Goal: Task Accomplishment & Management: Manage account settings

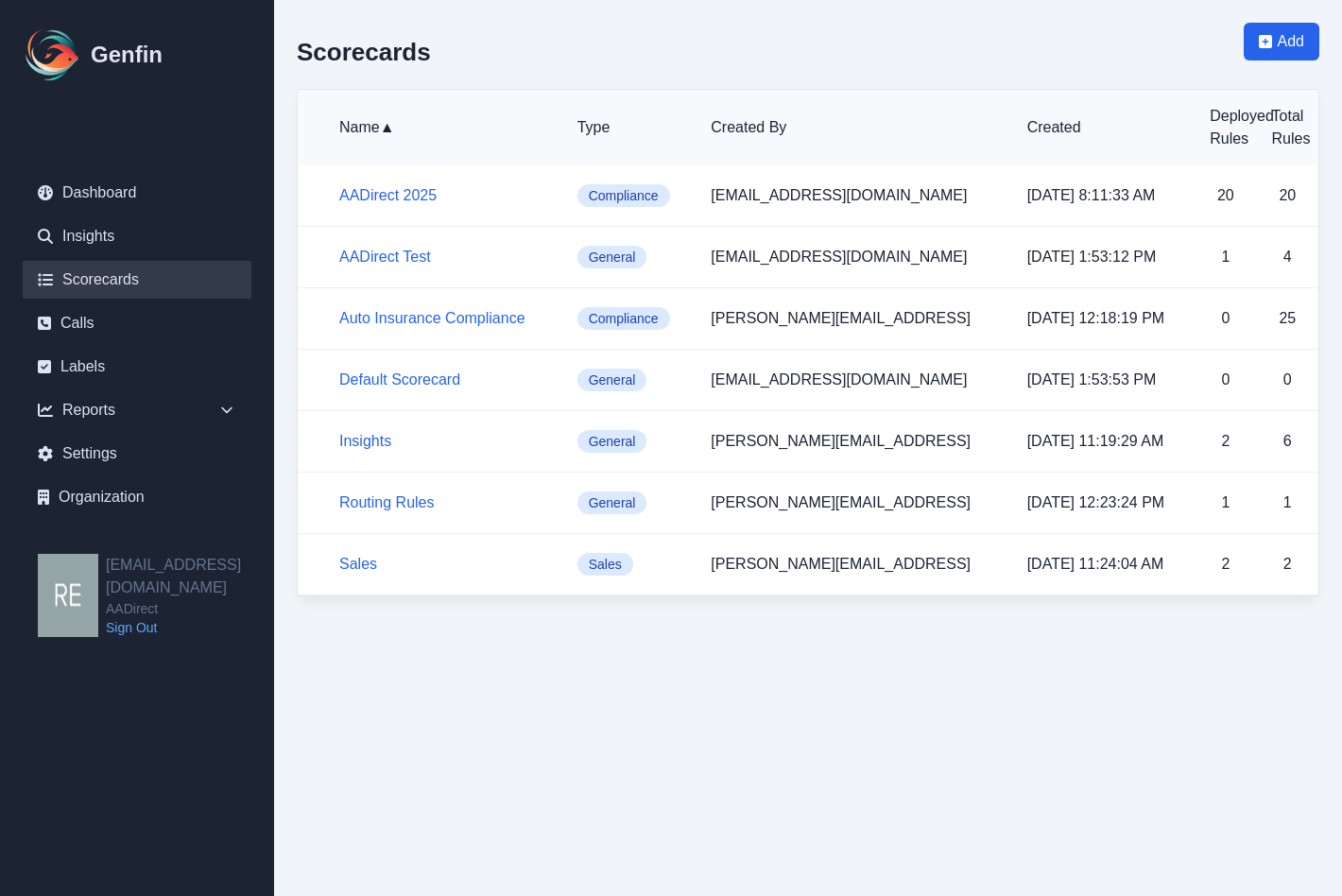
click at [119, 742] on aside "Genfin Dashboard Insights Scorecards Calls Labels Reports Sales Compliance Agen…" at bounding box center [136, 448] width 274 height 896
click at [1301, 618] on html "Genfin Dashboard Insights Scorecards Calls Labels Reports Sales Compliance Agen…" at bounding box center [671, 309] width 1342 height 618
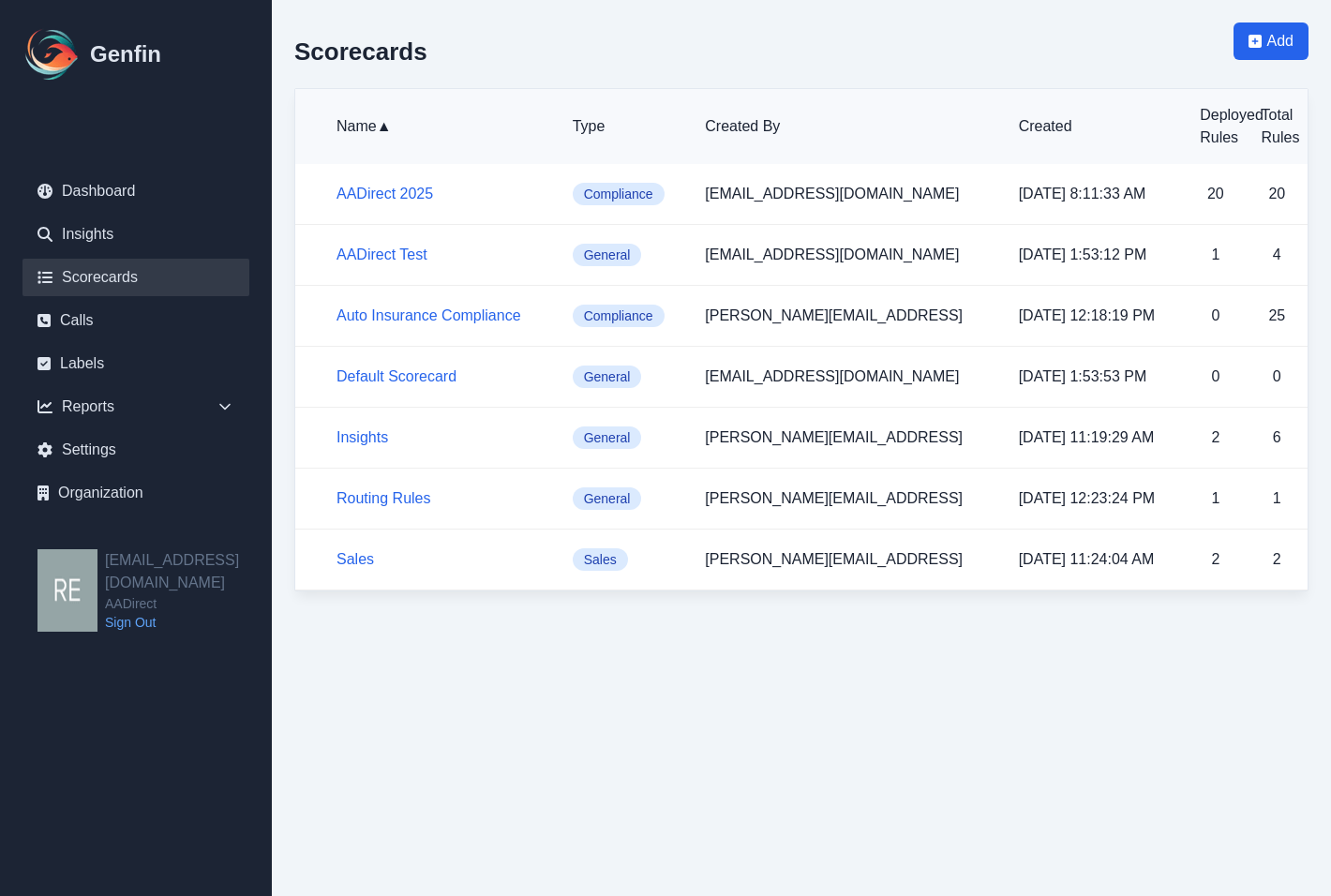
click at [375, 613] on html "Genfin Dashboard Insights Scorecards Calls Labels Reports Sales Compliance Agen…" at bounding box center [665, 306] width 1331 height 613
click at [123, 193] on link "Dashboard" at bounding box center [135, 192] width 226 height 38
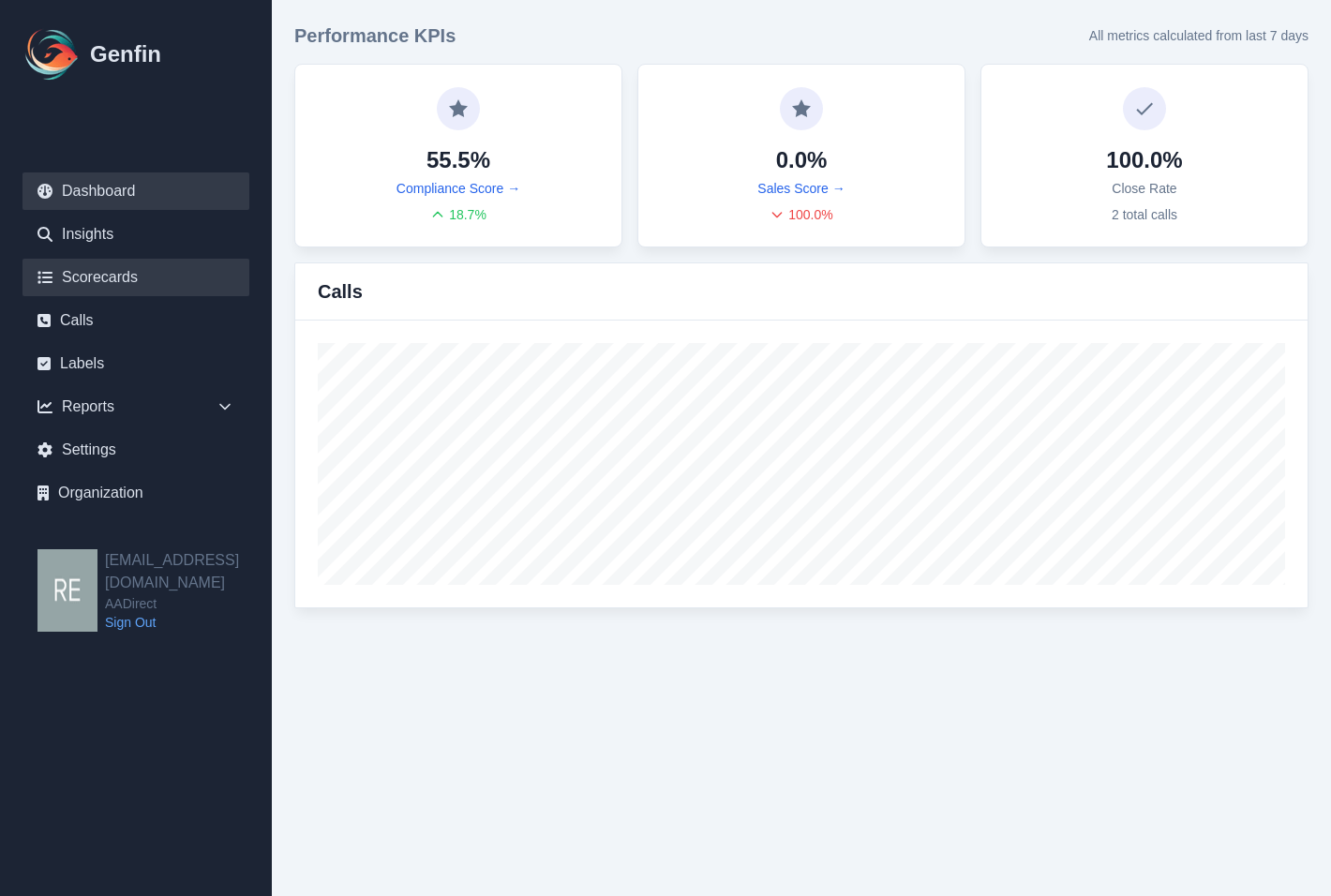
click at [120, 269] on link "Scorecards" at bounding box center [135, 277] width 226 height 38
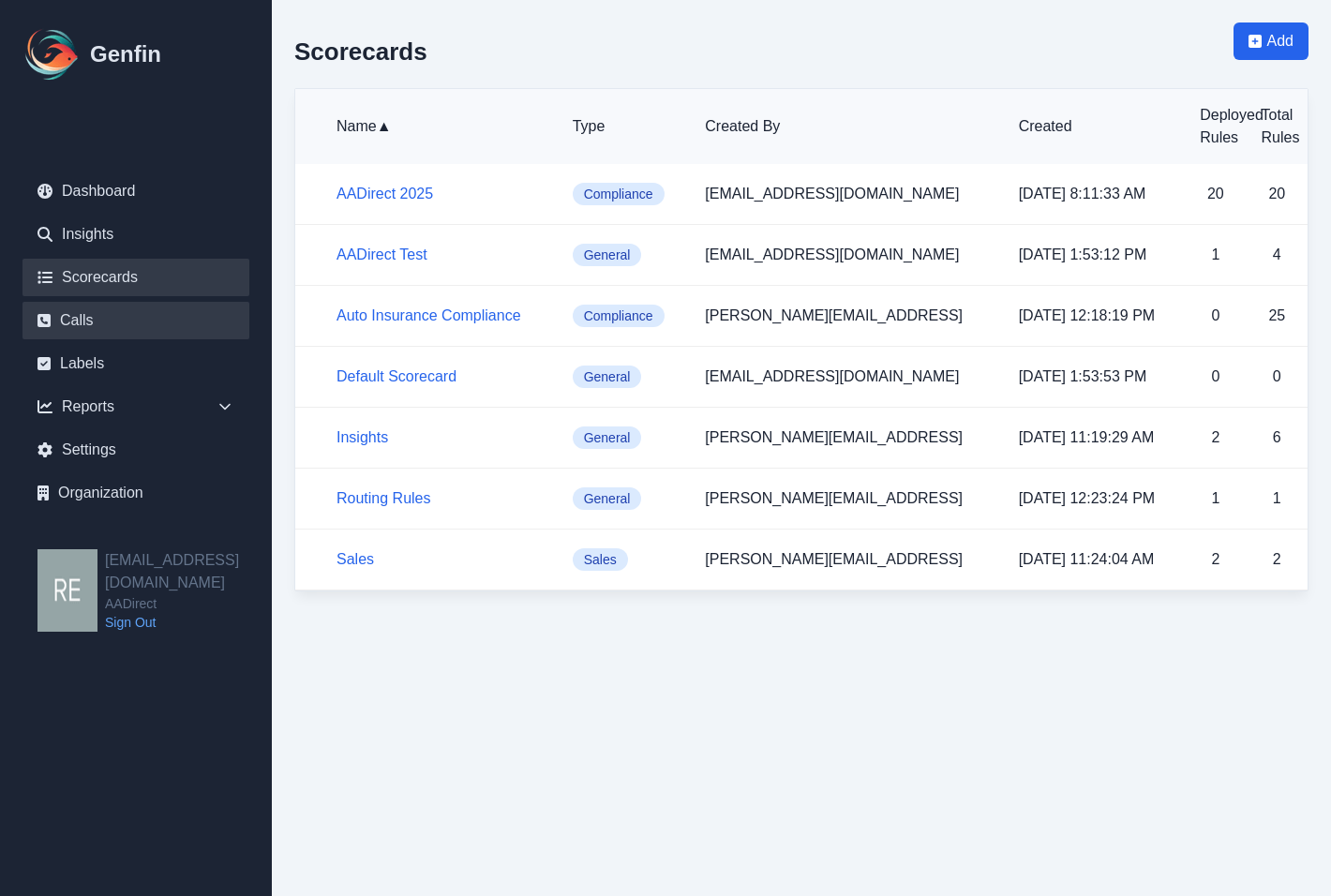
click at [112, 310] on link "Calls" at bounding box center [135, 320] width 226 height 38
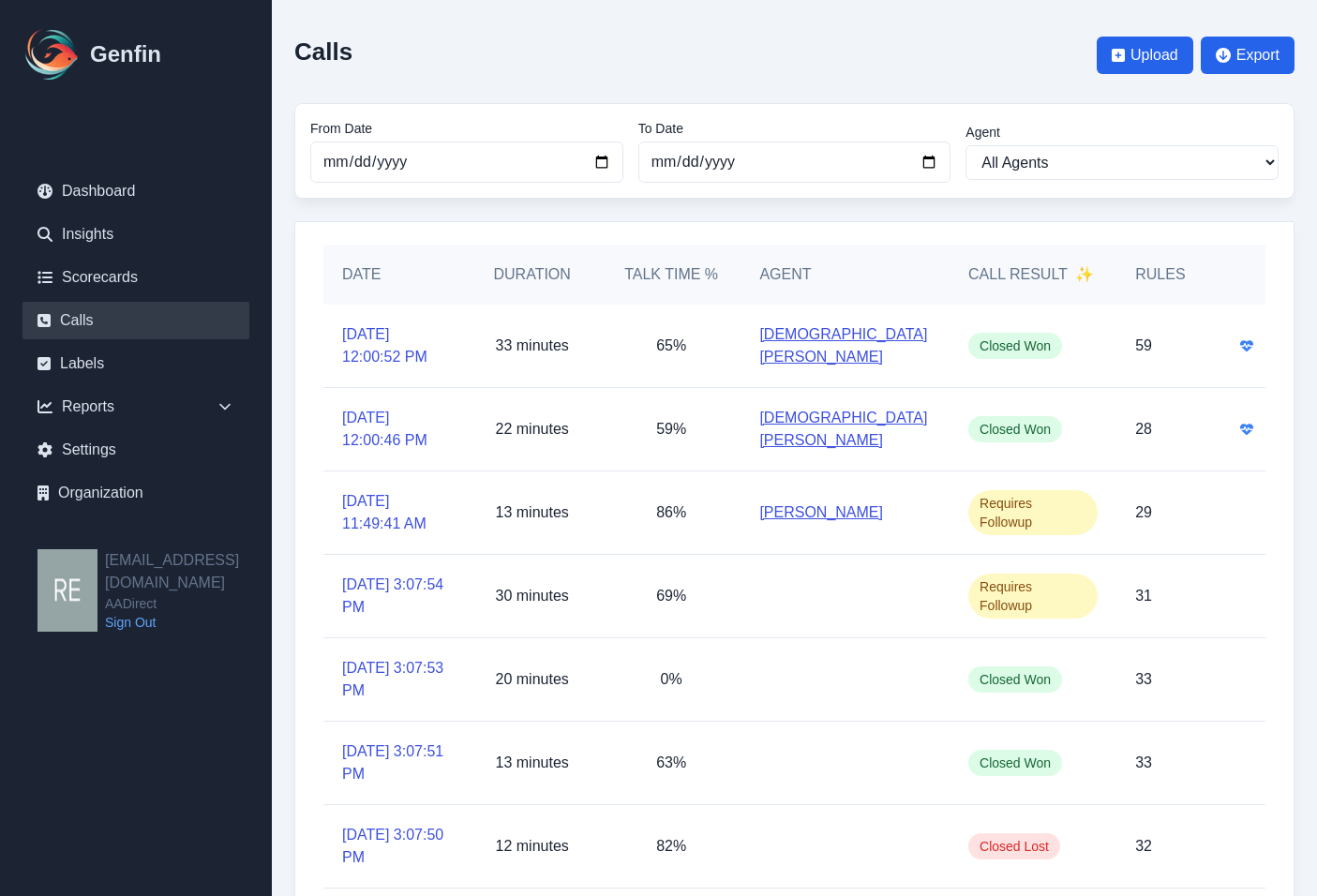
click at [1085, 268] on span "✨" at bounding box center [1084, 274] width 19 height 23
click at [81, 725] on aside "Genfin Dashboard Insights Scorecards Calls Labels Reports Sales Compliance Agen…" at bounding box center [135, 448] width 271 height 896
click at [107, 274] on link "Scorecards" at bounding box center [135, 277] width 226 height 38
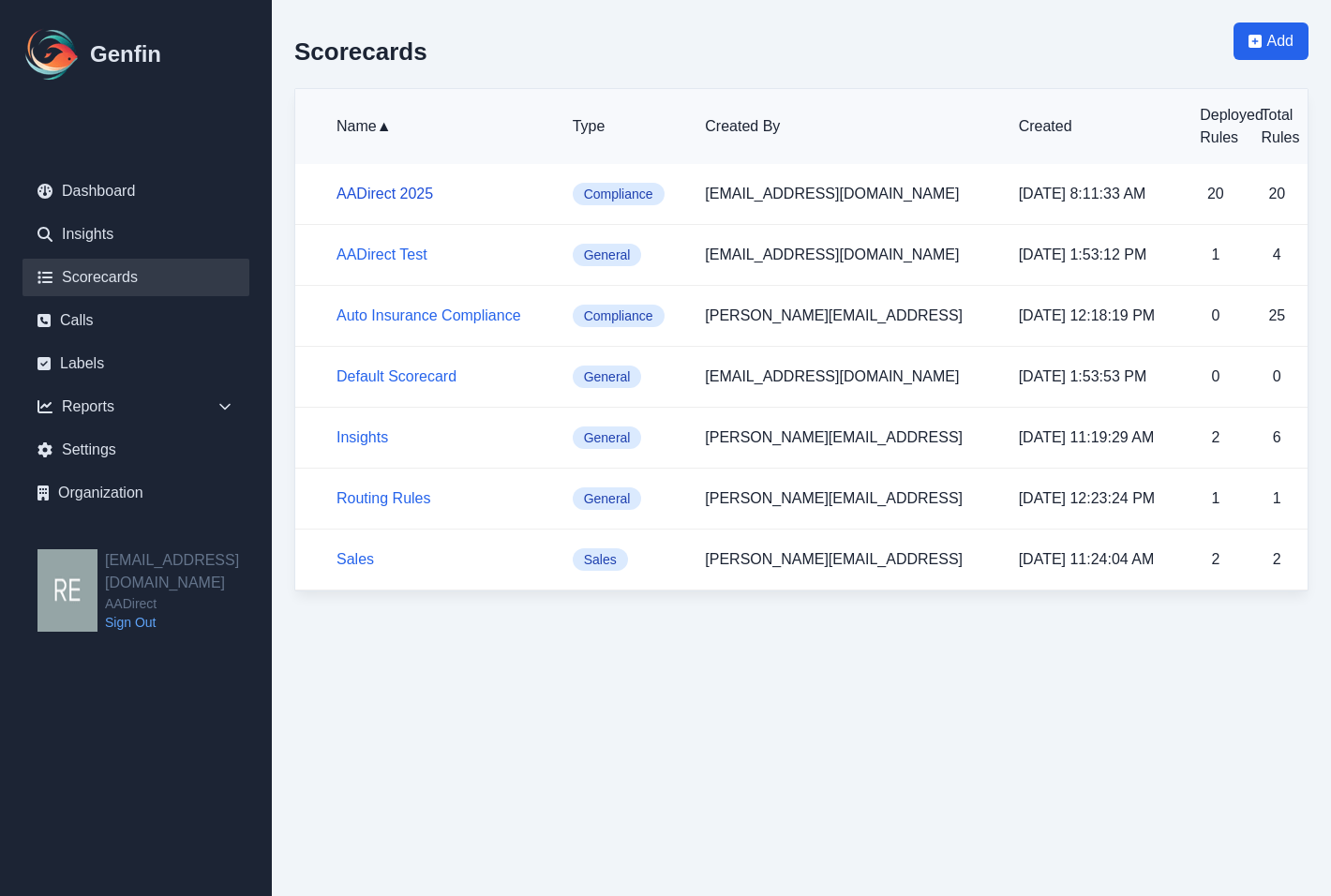
click at [383, 188] on link "AADirect 2025" at bounding box center [384, 193] width 97 height 16
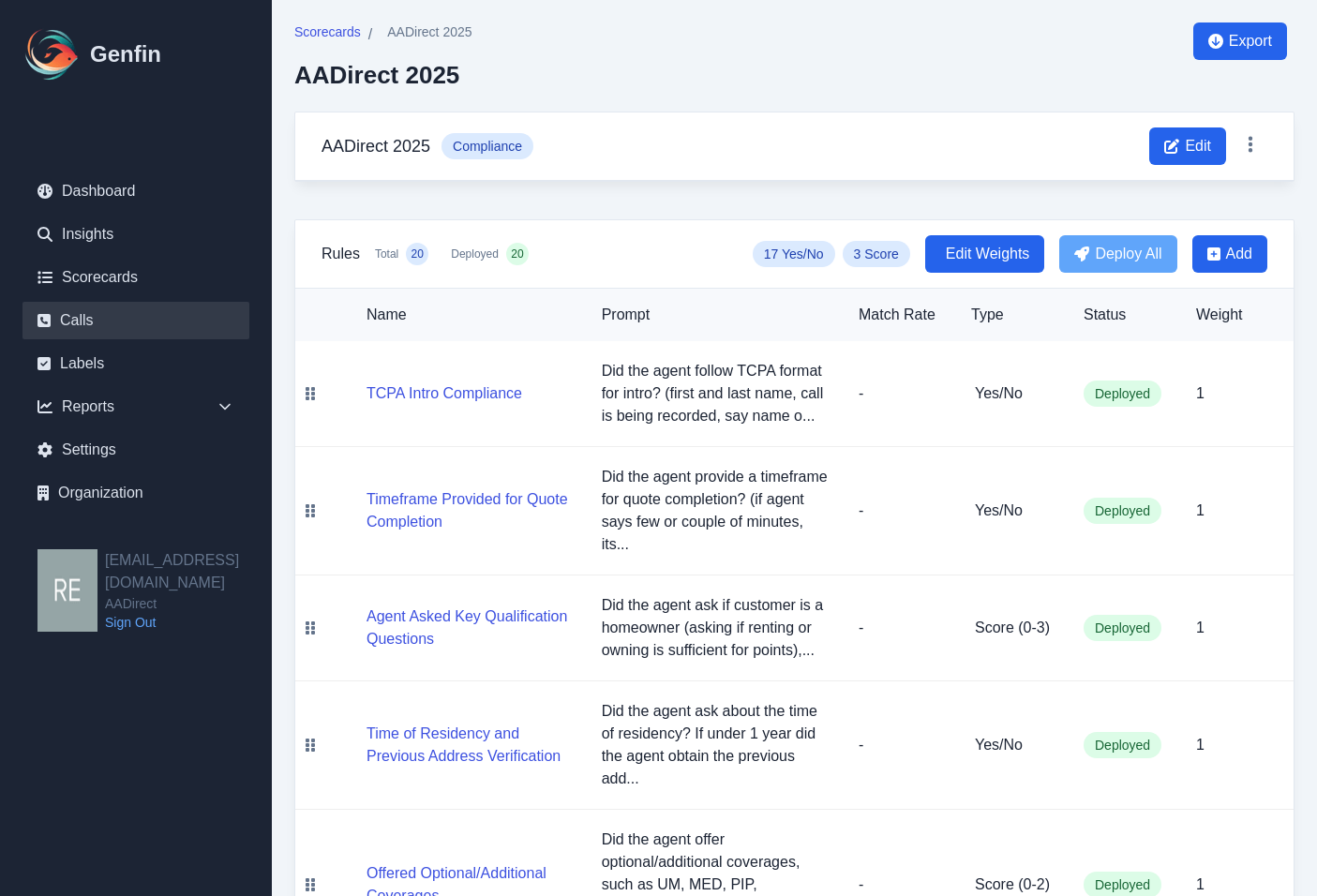
click at [119, 317] on link "Calls" at bounding box center [135, 320] width 226 height 38
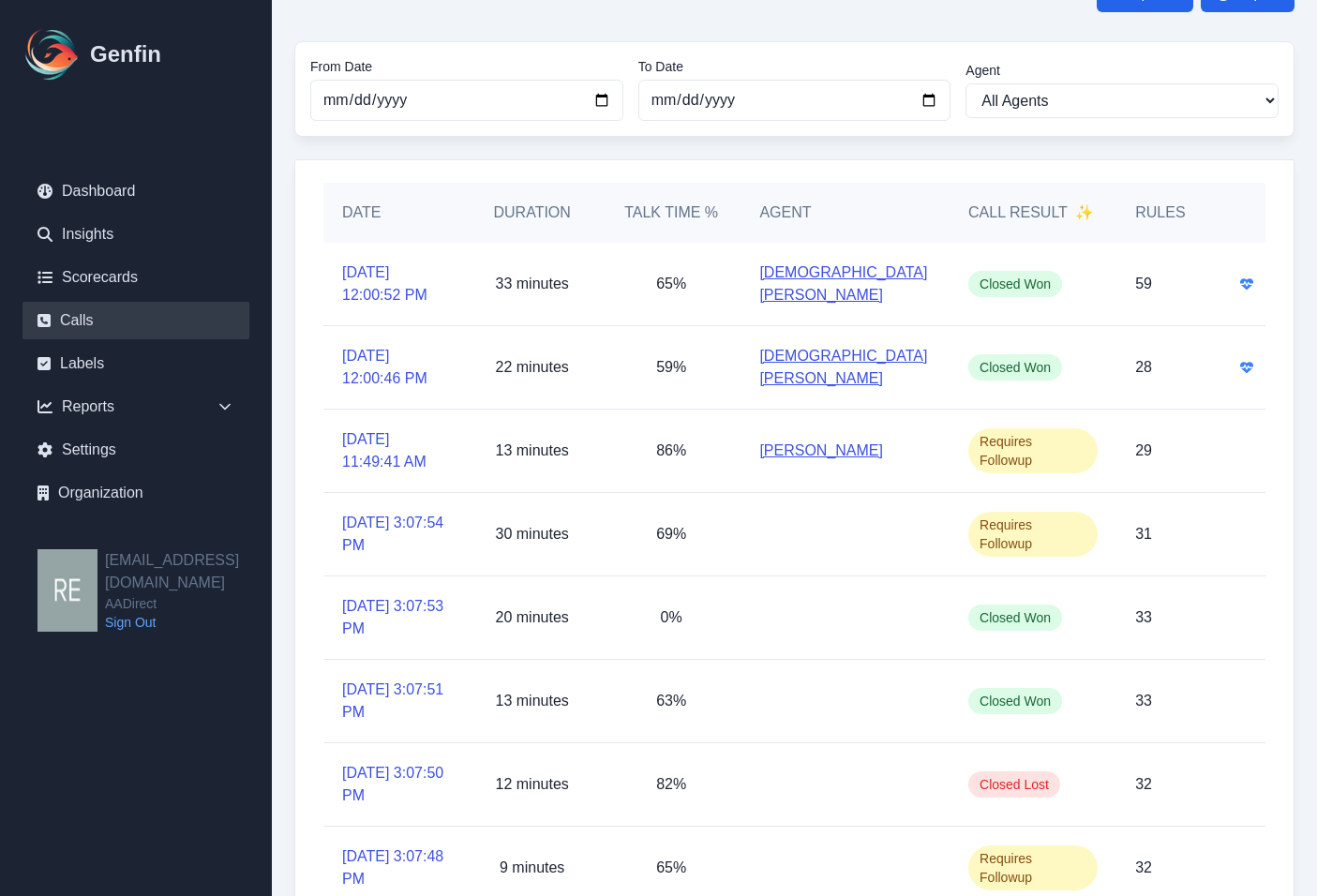
scroll to position [94, 0]
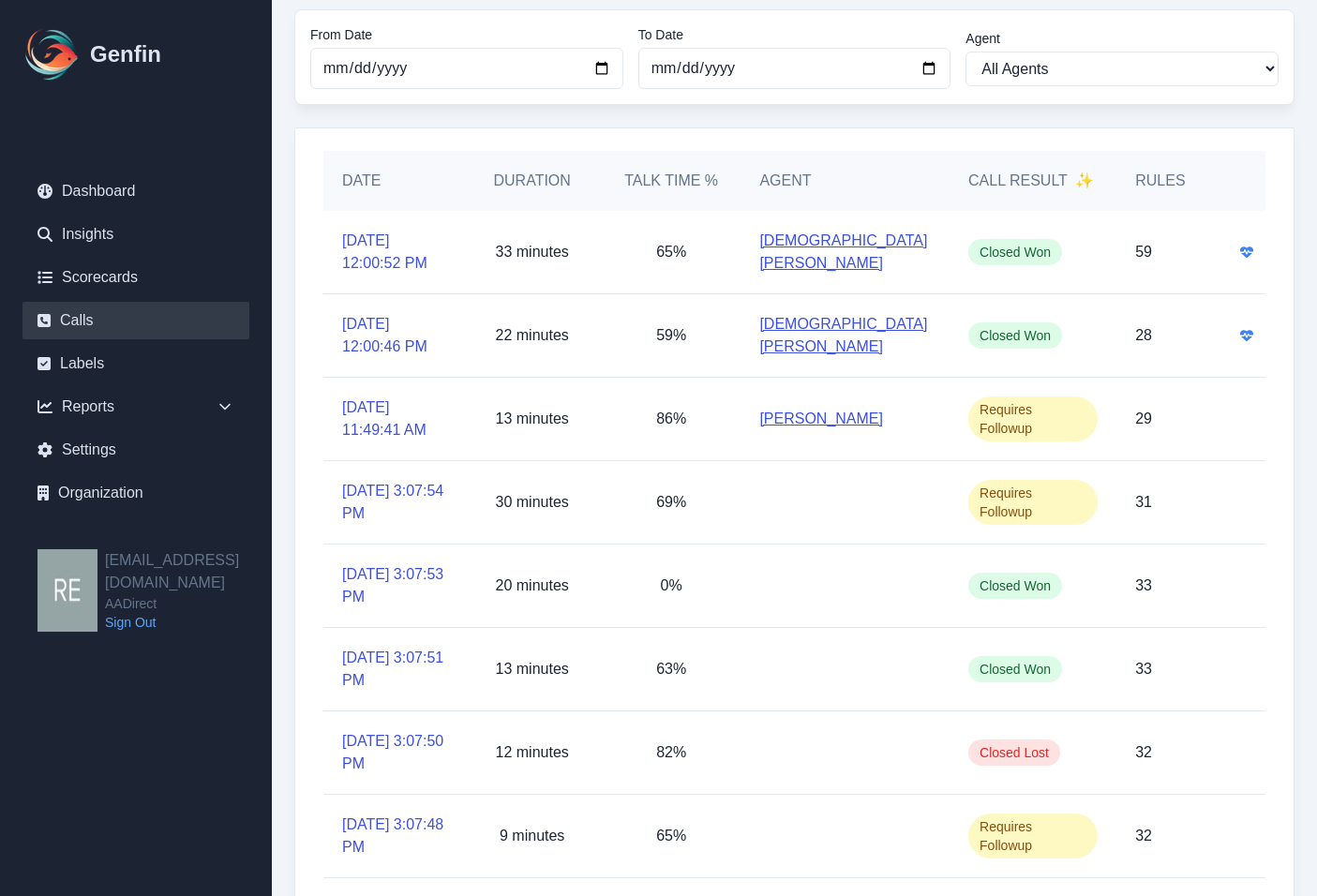
click at [133, 253] on ul "Dashboard Insights Scorecards Calls Labels Reports Sales Compliance Agents Rule…" at bounding box center [135, 342] width 226 height 339
click at [119, 281] on link "Scorecards" at bounding box center [135, 277] width 226 height 38
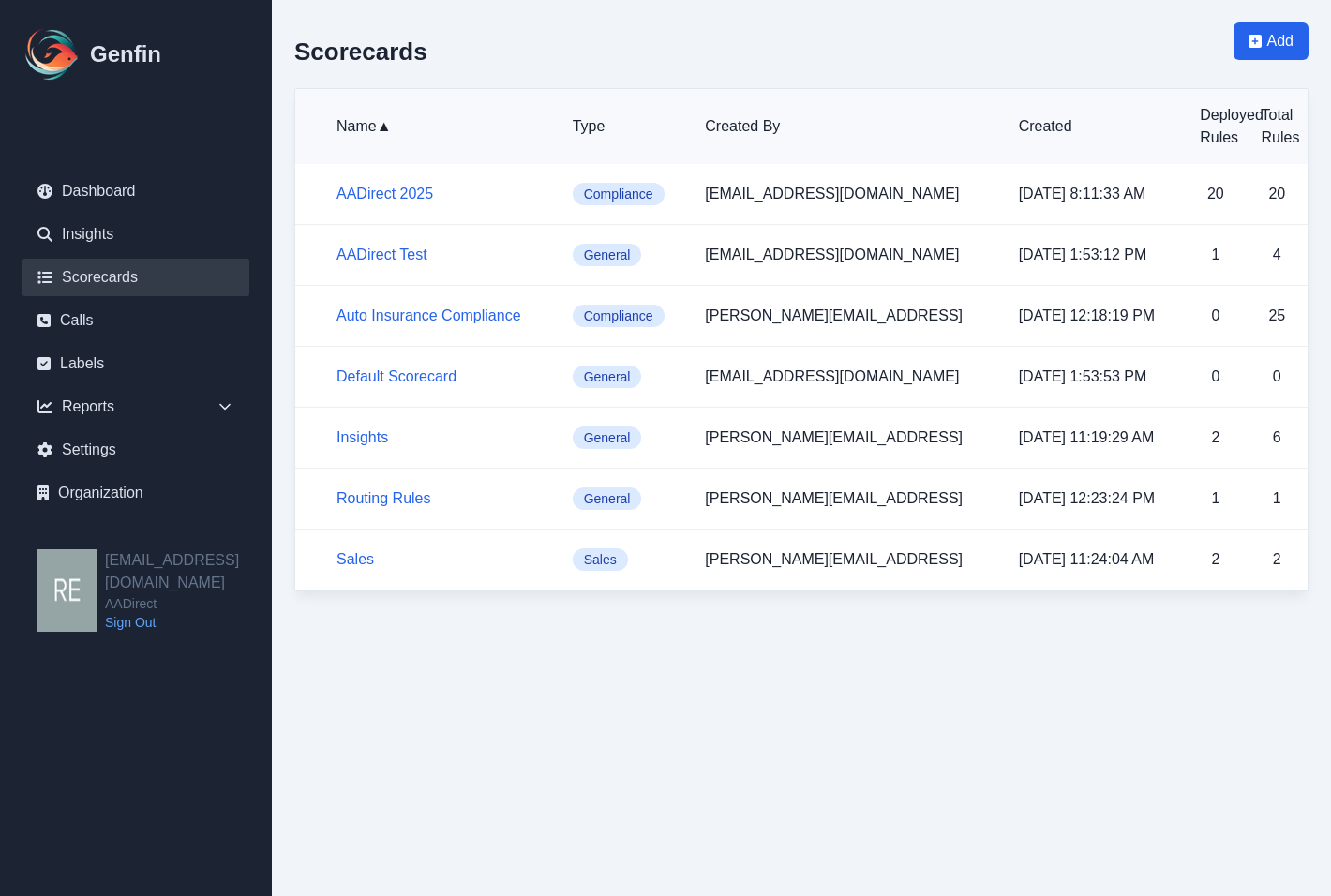
click at [411, 201] on h5 "AADirect 2025" at bounding box center [439, 194] width 206 height 23
click at [420, 193] on link "AADirect 2025" at bounding box center [384, 193] width 97 height 16
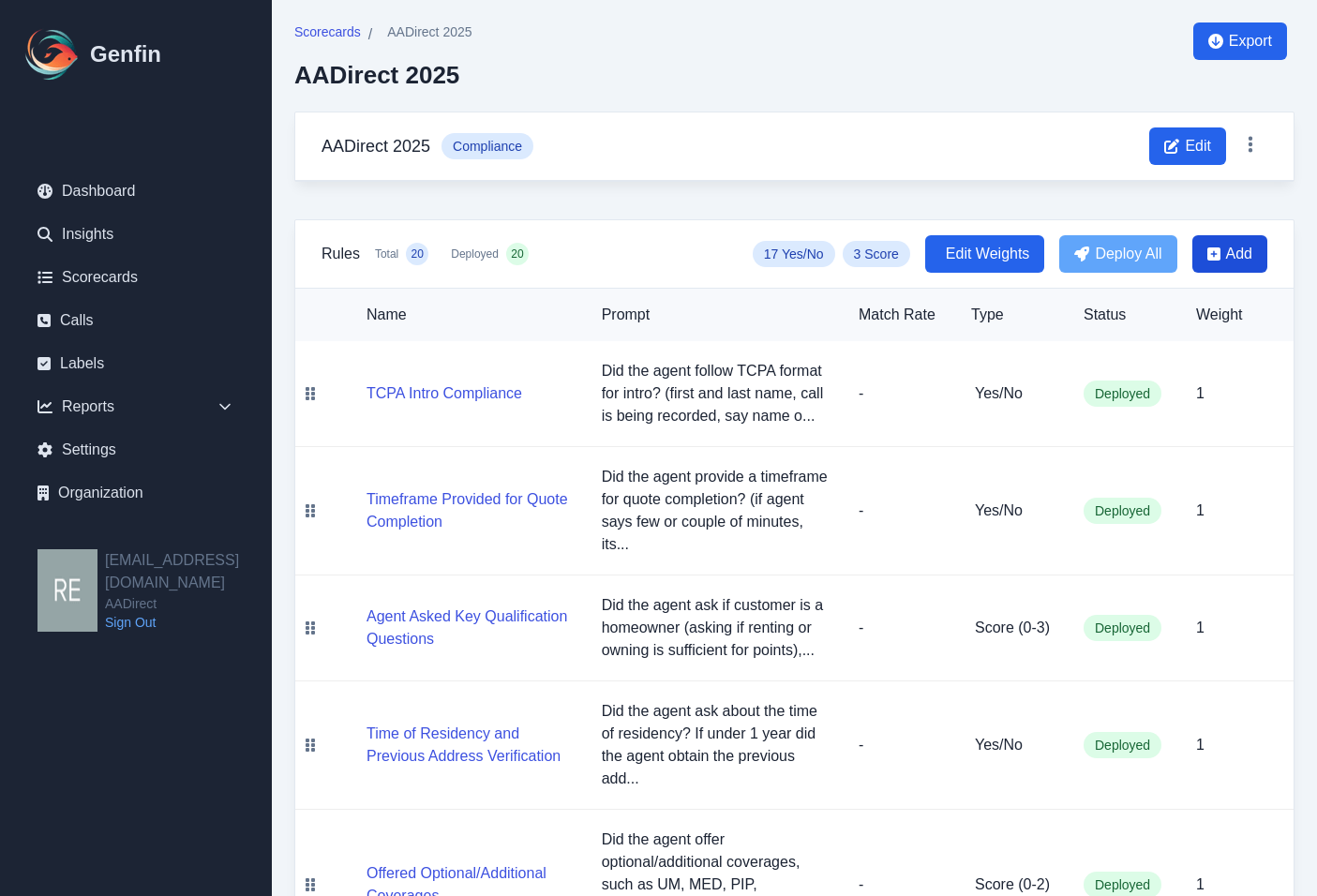
click at [1240, 257] on span "Add" at bounding box center [1239, 254] width 26 height 23
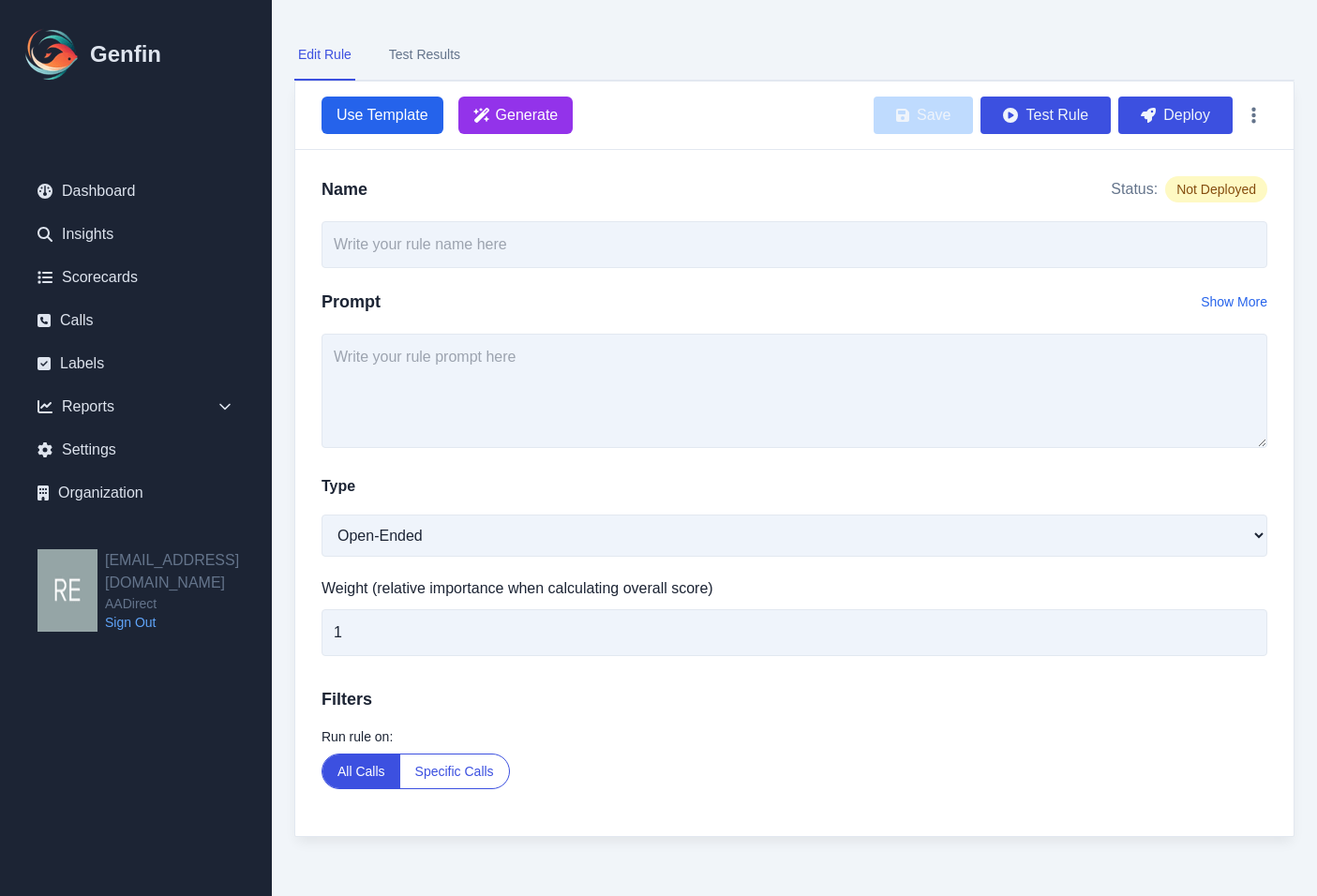
scroll to position [98, 0]
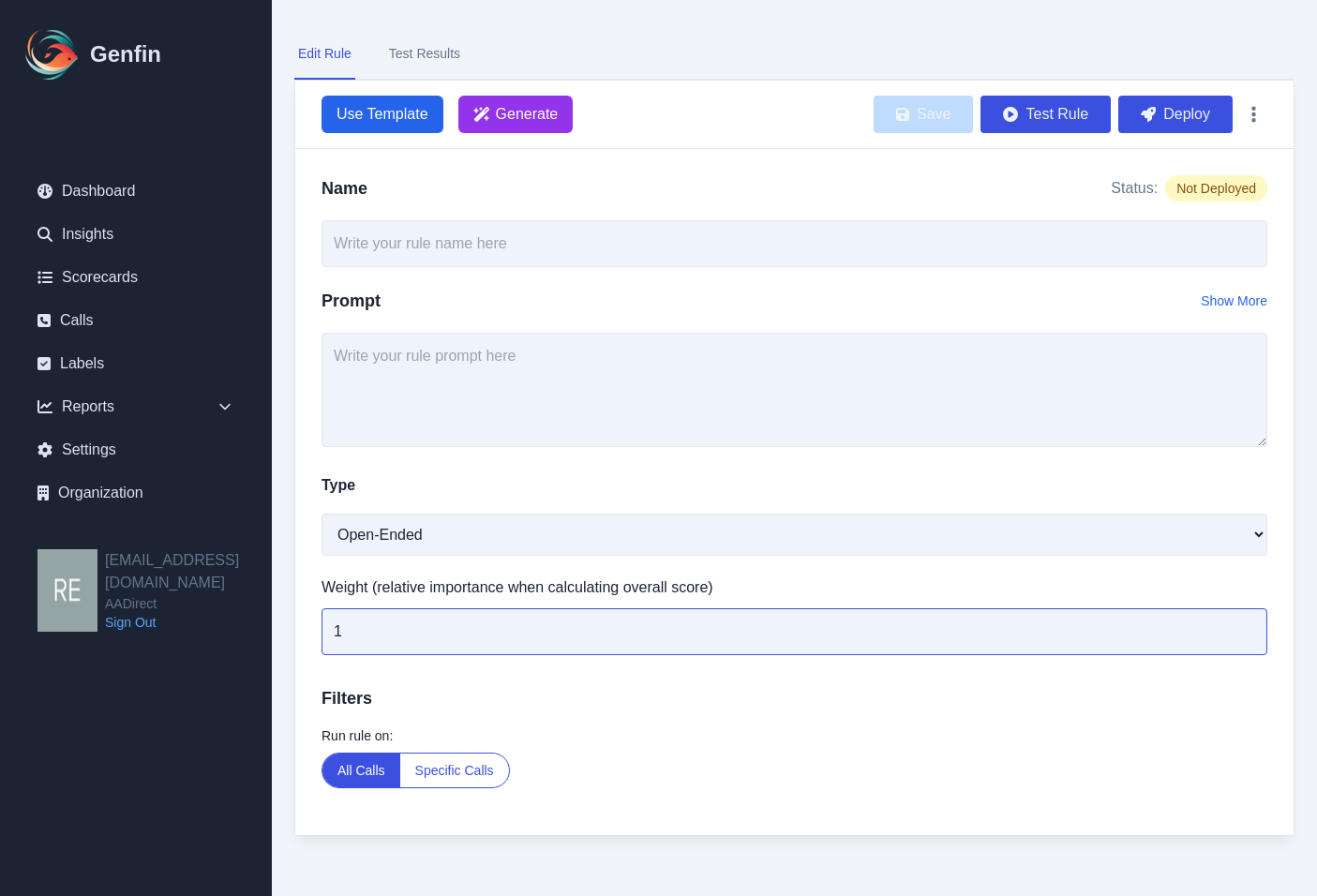
click at [444, 626] on input "1" at bounding box center [794, 631] width 946 height 47
drag, startPoint x: 462, startPoint y: 631, endPoint x: 219, endPoint y: 652, distance: 243.9
click at [219, 652] on div "Genfin Dashboard Insights Scorecards Calls Labels Reports Sales Compliance Agen…" at bounding box center [658, 398] width 1317 height 993
type input "3"
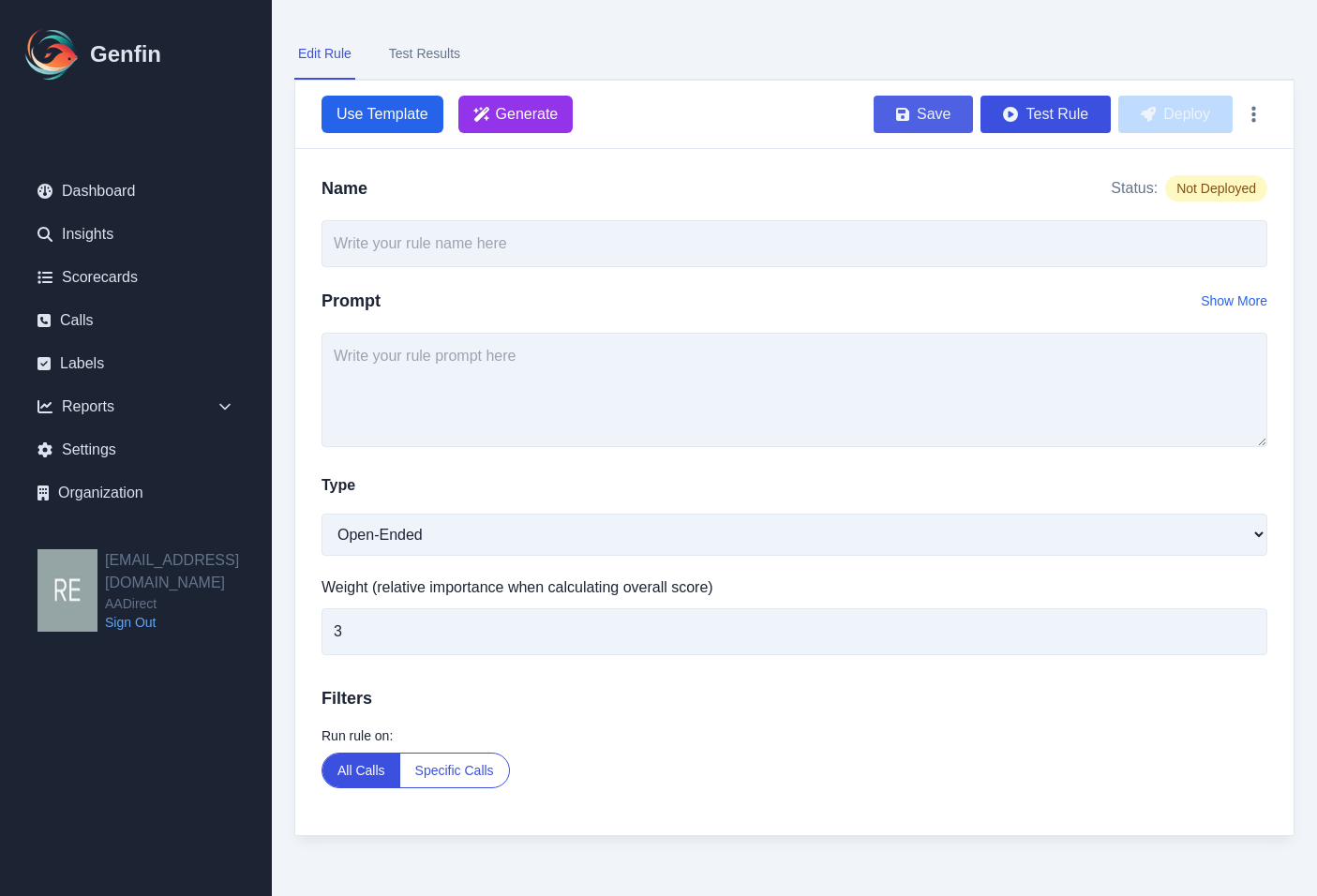
click at [949, 117] on button "Save" at bounding box center [923, 115] width 100 height 38
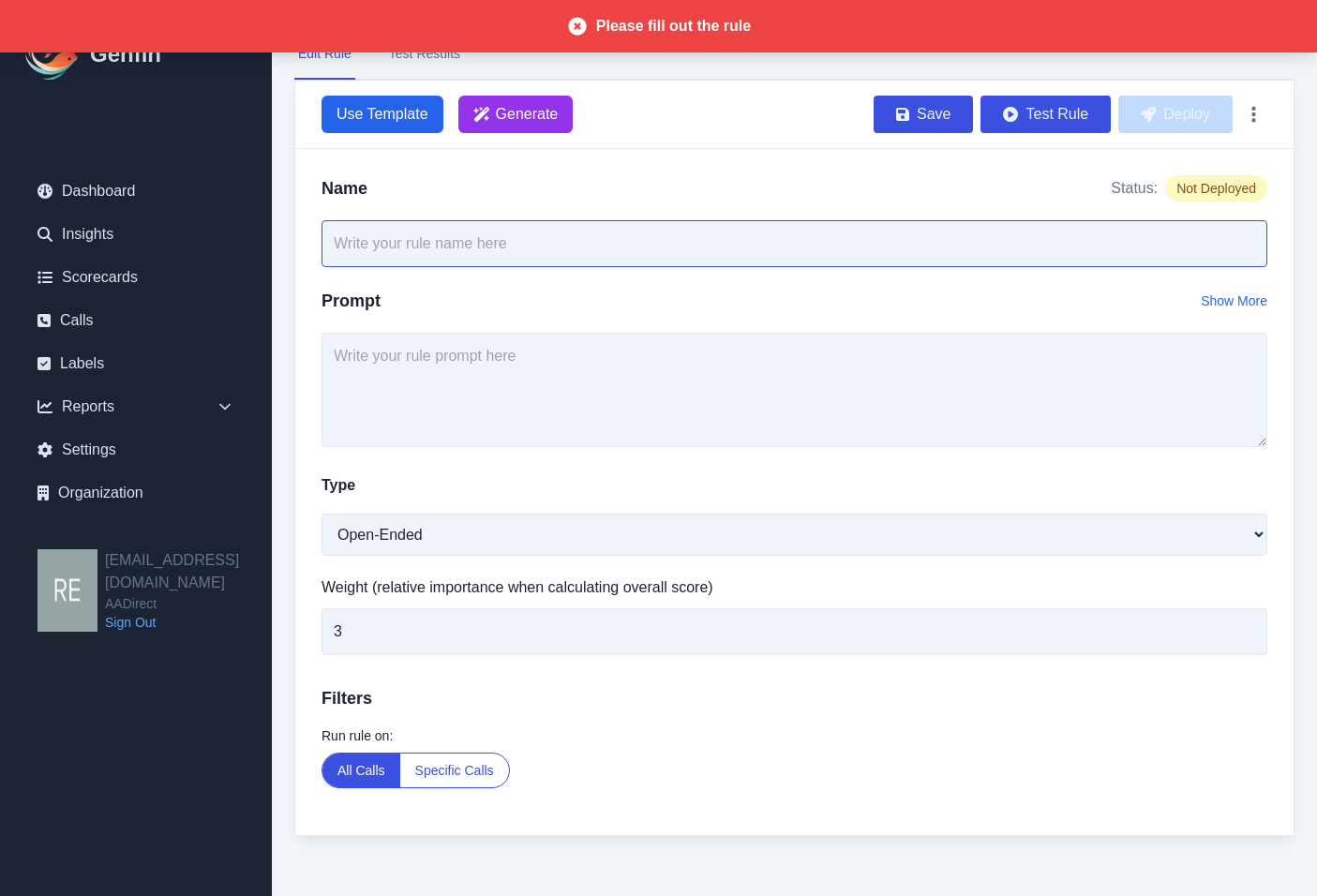
click at [552, 239] on input "text" at bounding box center [794, 243] width 946 height 47
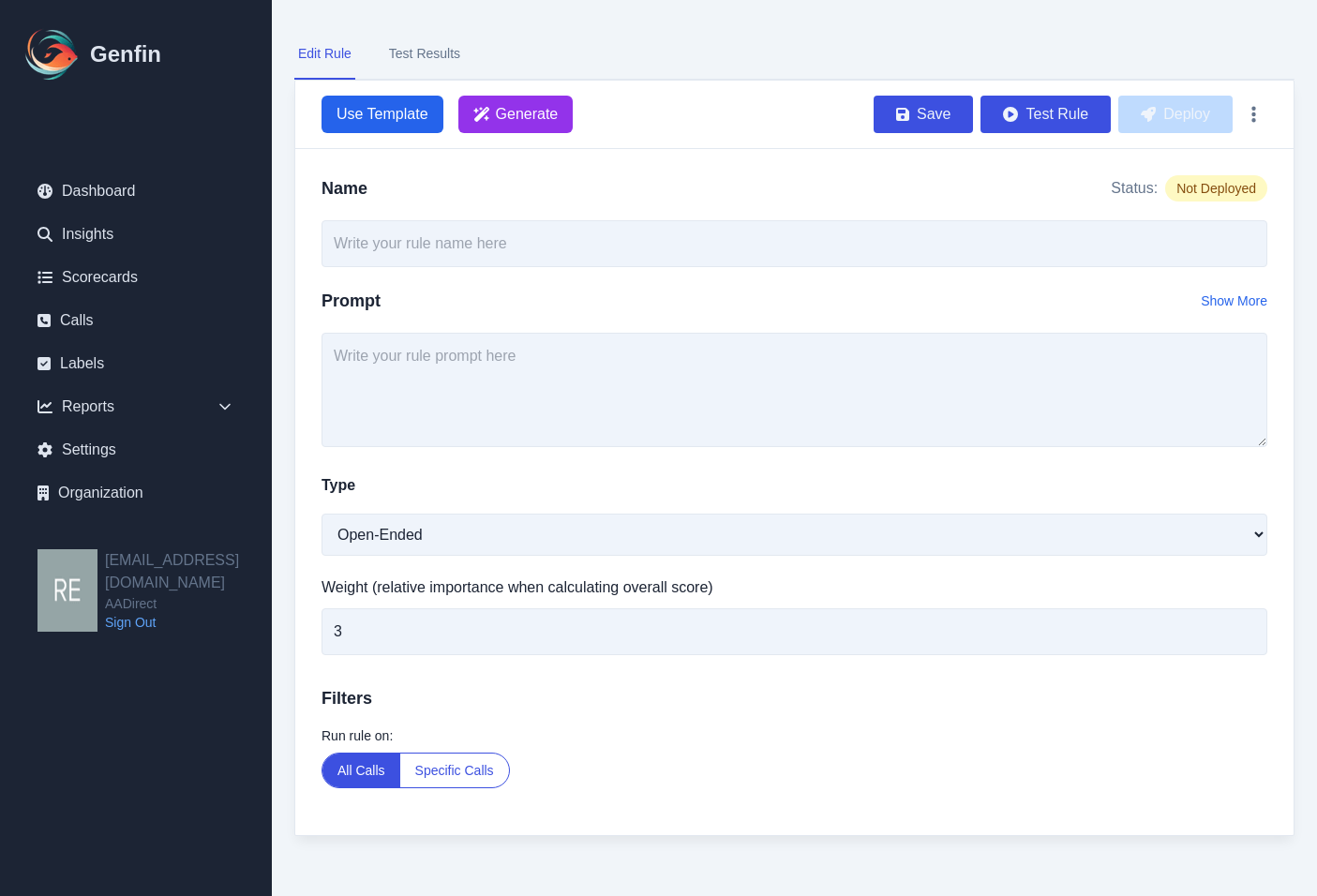
click at [684, 775] on div "Run rule on: All Calls Specific Calls" at bounding box center [794, 757] width 946 height 62
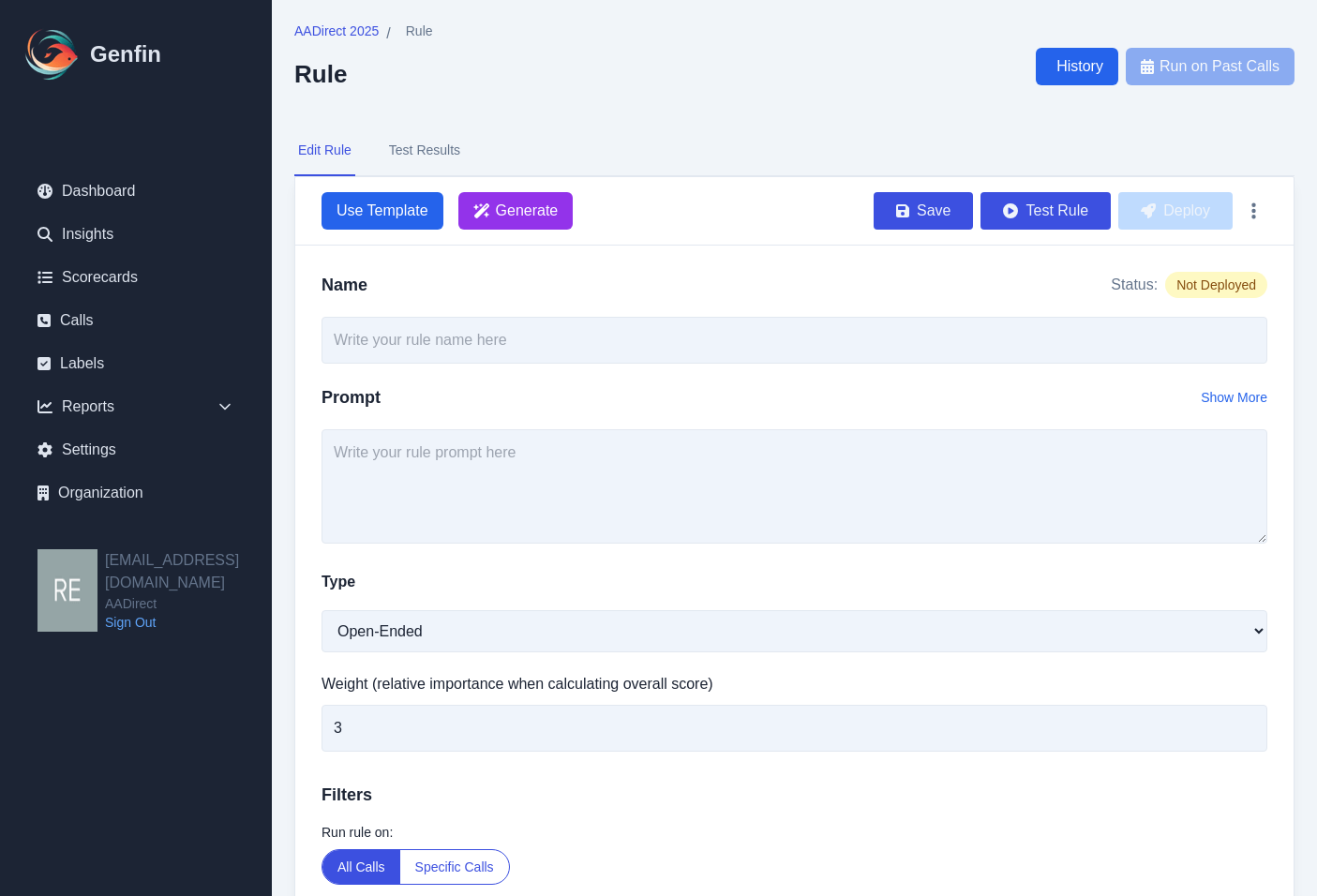
scroll to position [0, 0]
click at [1254, 217] on icon "button" at bounding box center [1253, 211] width 4 height 16
click at [1172, 264] on button "Delete" at bounding box center [1192, 256] width 150 height 34
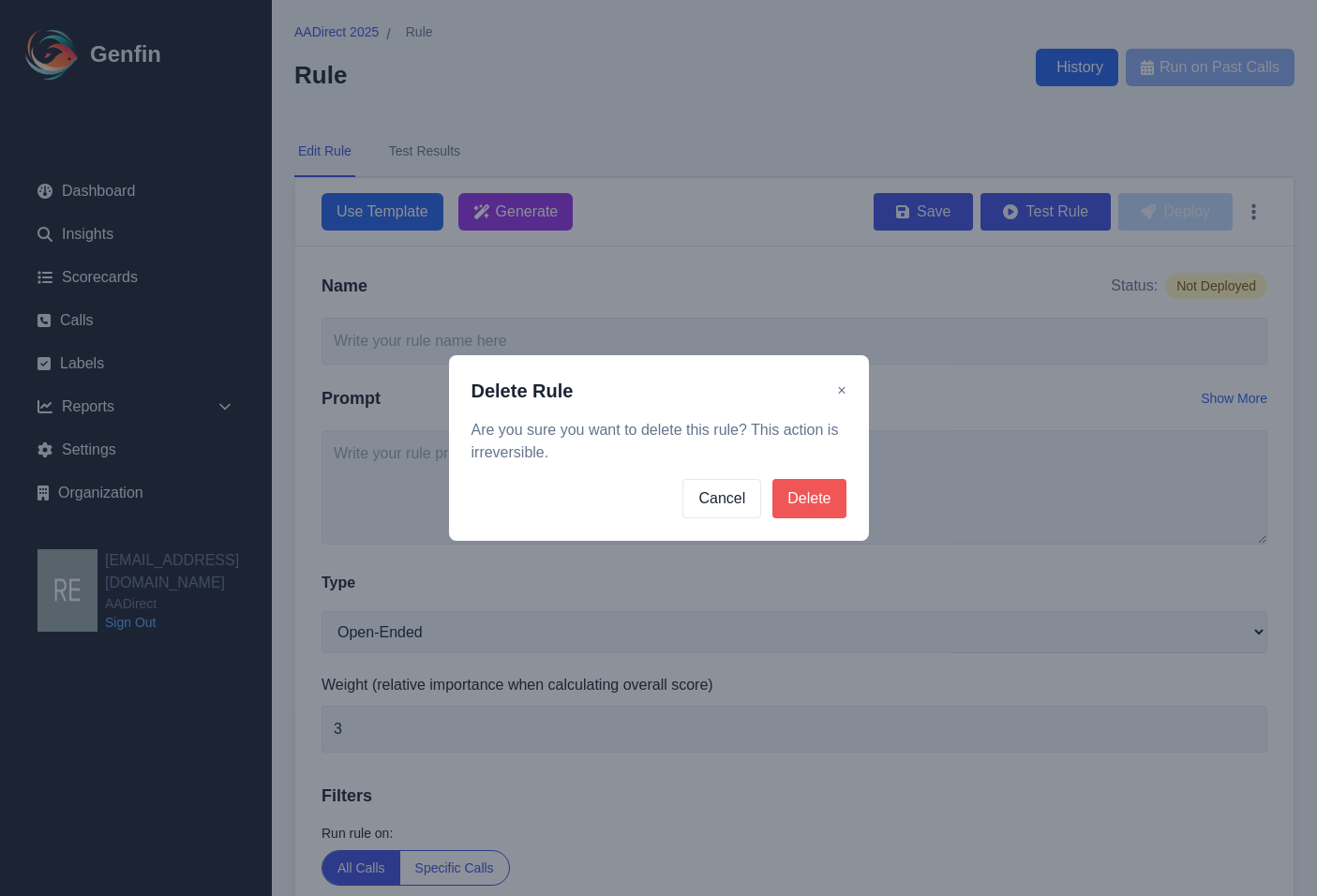
click at [827, 492] on button "Delete" at bounding box center [809, 499] width 73 height 39
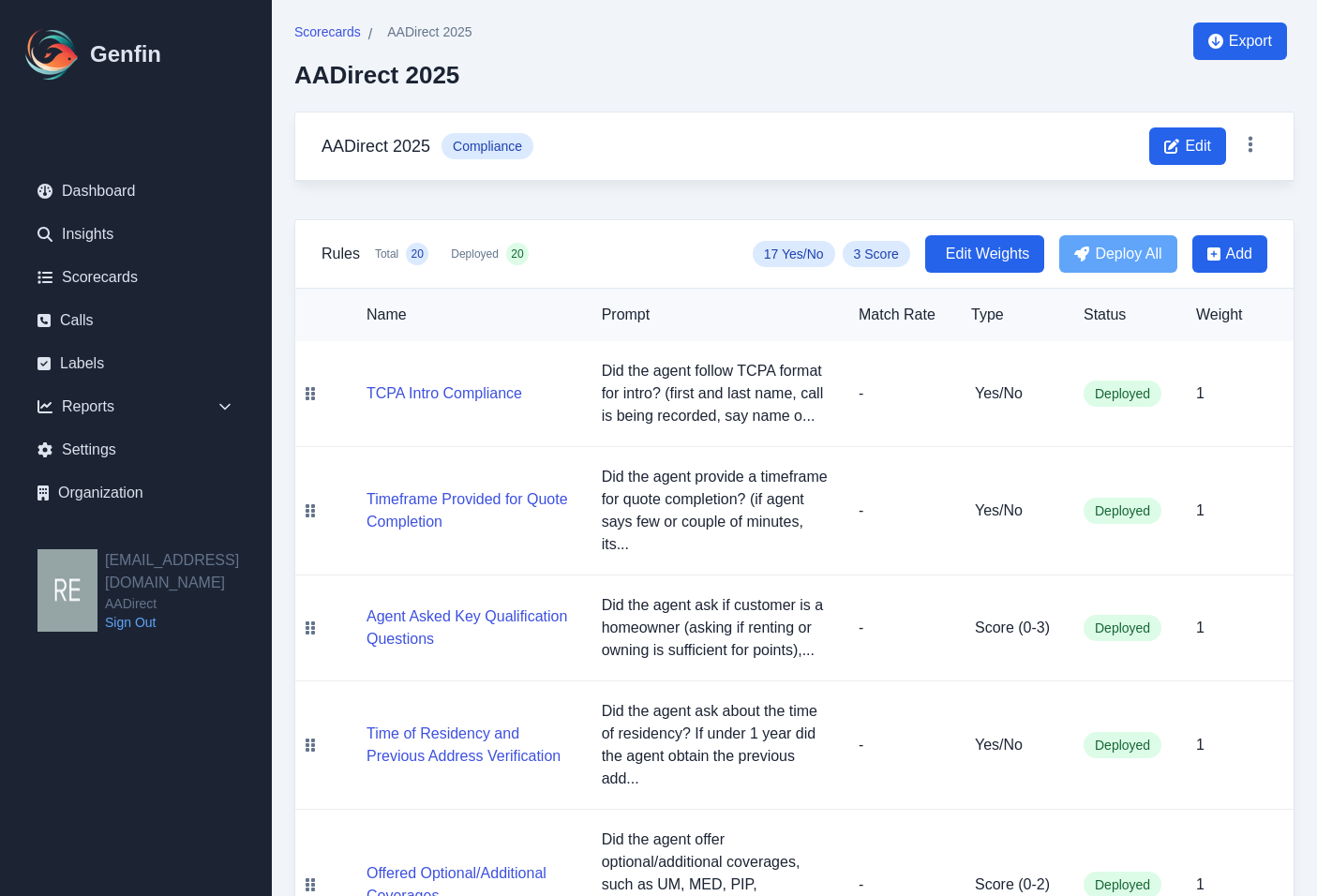
click at [1185, 382] on td "1" at bounding box center [1237, 394] width 113 height 106
click at [1207, 387] on td "1" at bounding box center [1237, 394] width 113 height 106
click at [977, 265] on span "Edit Weights" at bounding box center [985, 254] width 120 height 38
drag, startPoint x: 1212, startPoint y: 397, endPoint x: 1185, endPoint y: 399, distance: 27.1
click at [1185, 399] on td "1" at bounding box center [1237, 394] width 113 height 106
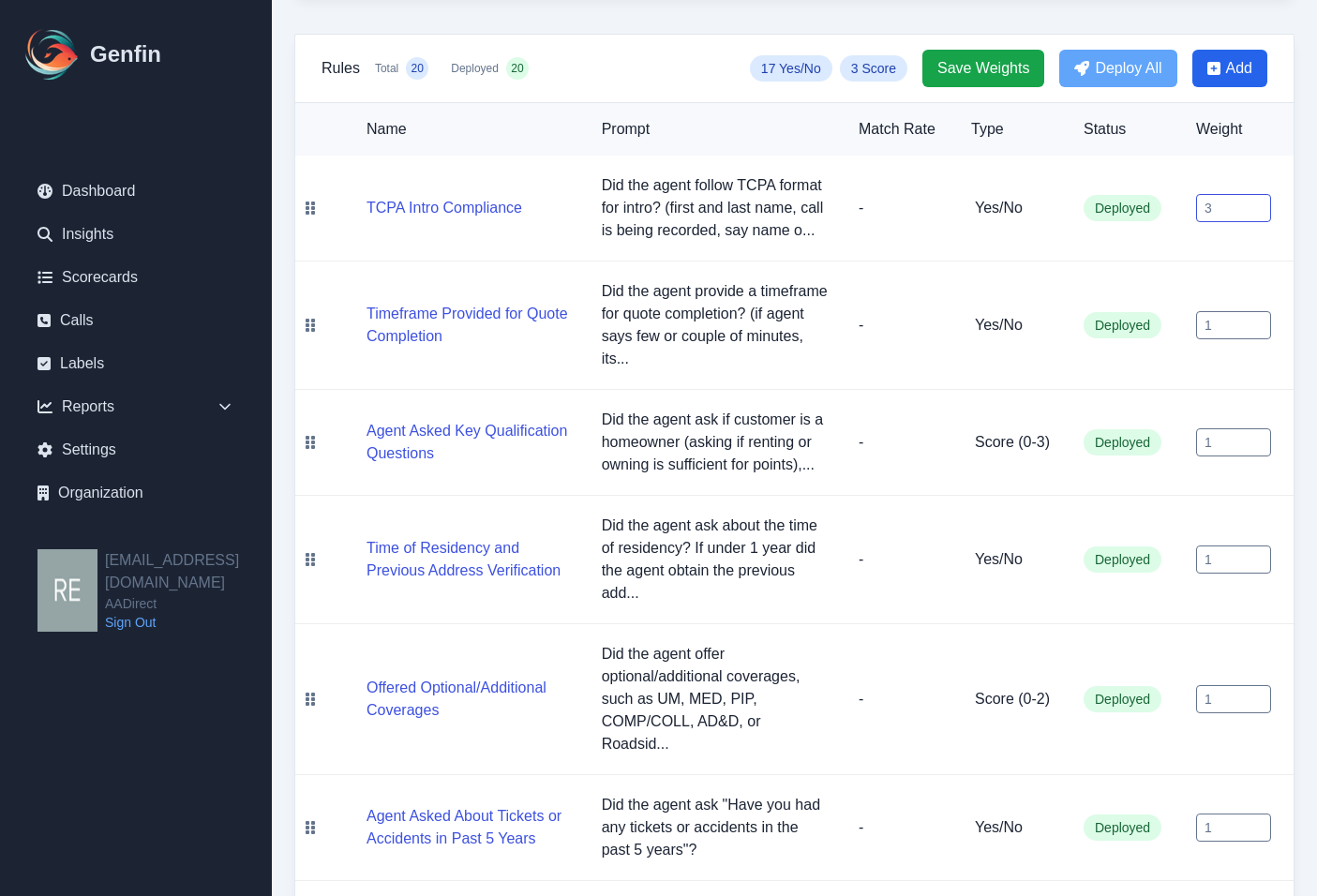
scroll to position [188, 0]
type input "3"
click at [1247, 434] on input "1" at bounding box center [1233, 440] width 75 height 28
drag, startPoint x: 1216, startPoint y: 445, endPoint x: 1196, endPoint y: 440, distance: 20.6
click at [1196, 440] on input "1" at bounding box center [1233, 440] width 75 height 28
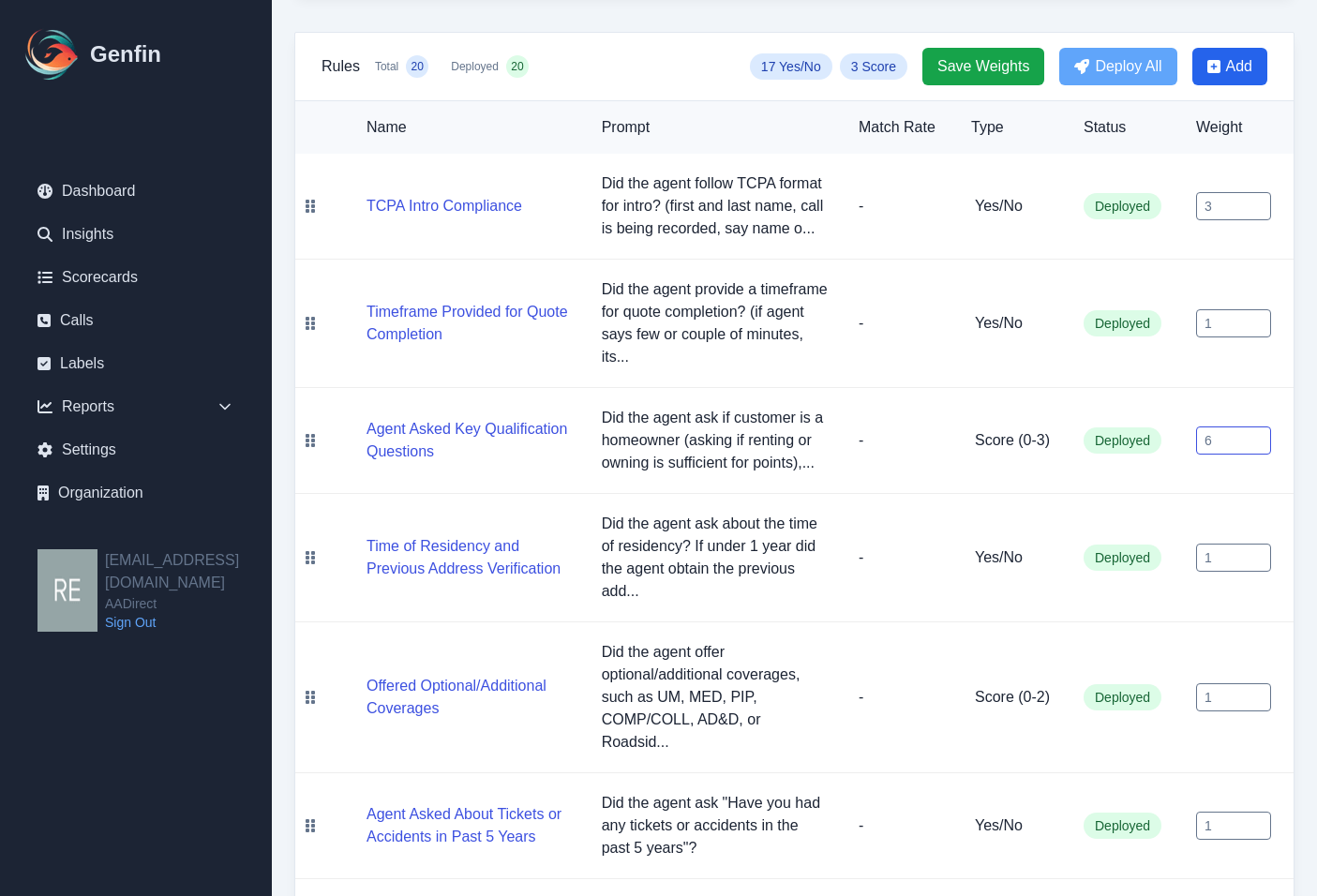
type input "6"
drag, startPoint x: 1239, startPoint y: 551, endPoint x: 1145, endPoint y: 554, distance: 94.0
click at [1145, 554] on tr "Time of Residency and Previous Address Verification Did the agent ask about the…" at bounding box center [794, 558] width 998 height 129
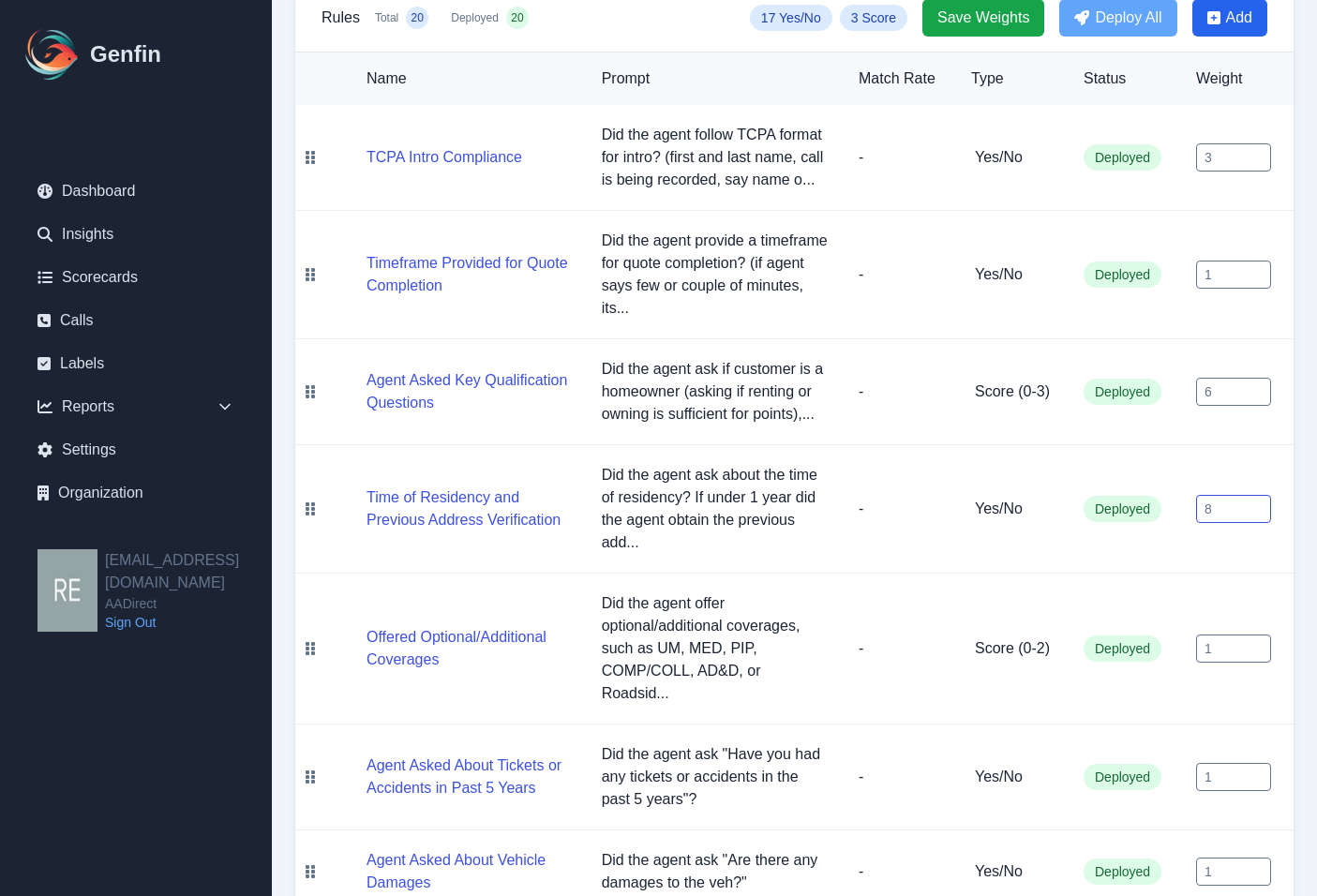
scroll to position [281, 0]
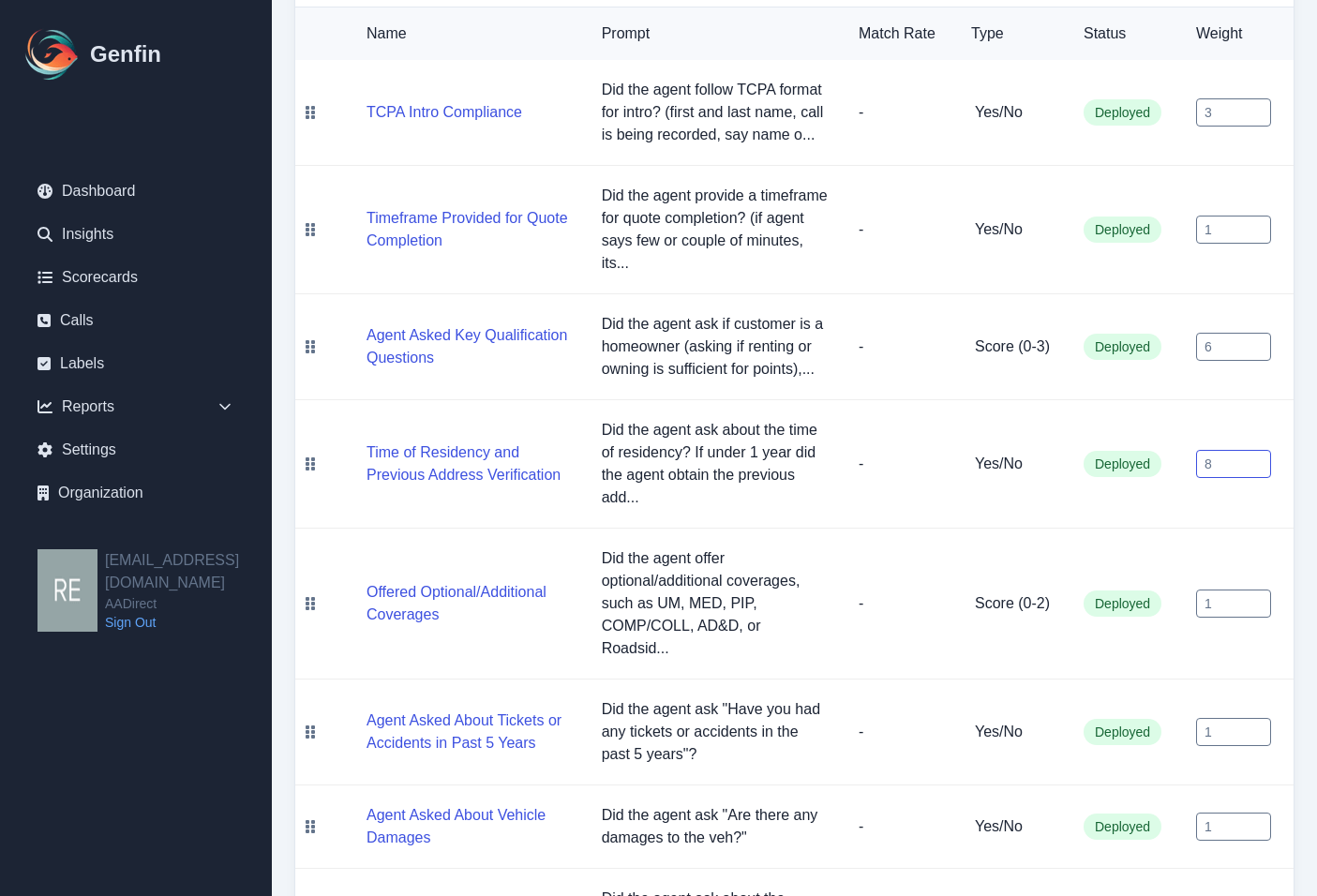
type input "8"
drag, startPoint x: 1238, startPoint y: 593, endPoint x: 1170, endPoint y: 590, distance: 68.1
click at [1170, 590] on tr "Offered Optional/Additional Coverages Did the agent offer optional/additional c…" at bounding box center [794, 604] width 998 height 151
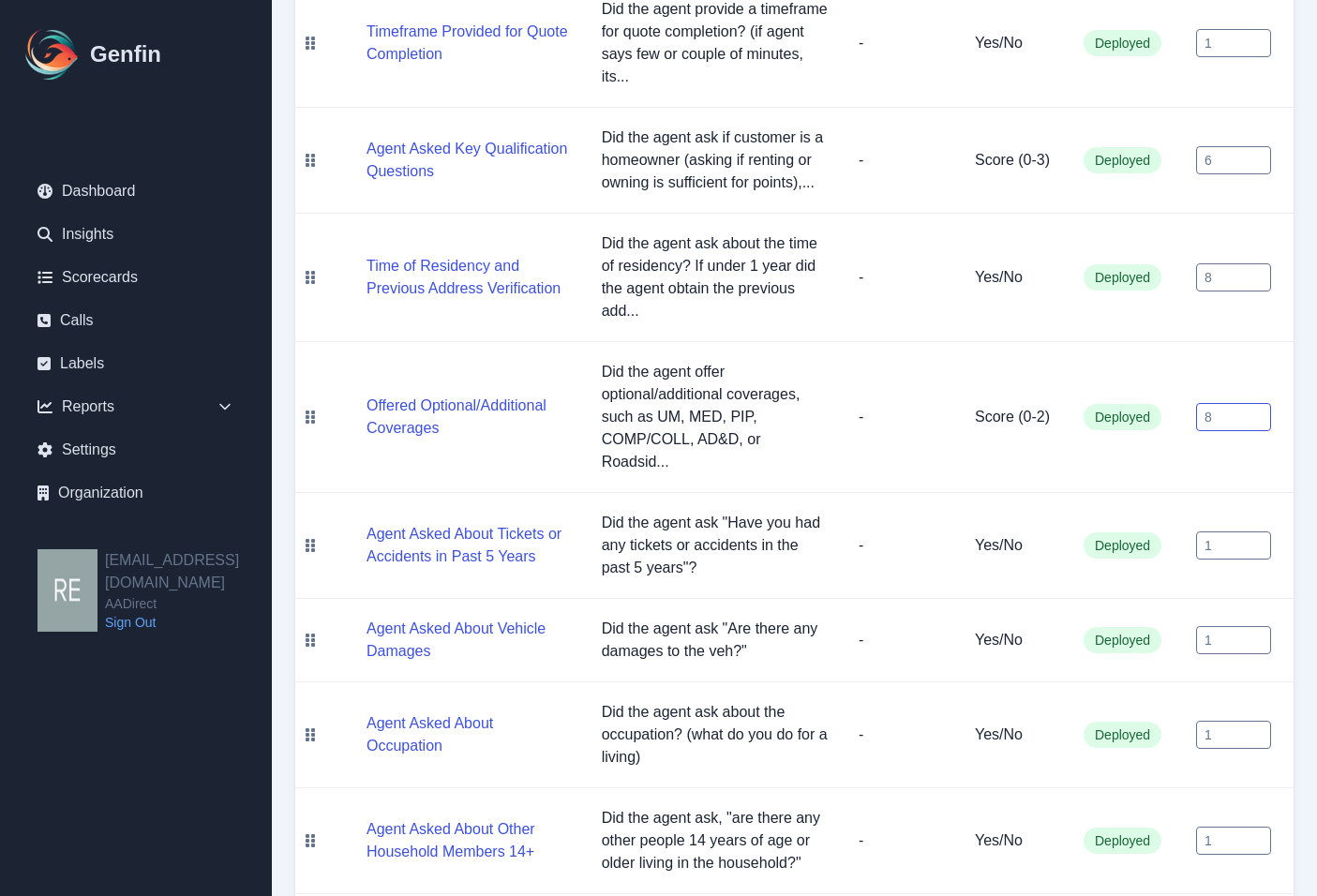
scroll to position [469, 0]
type input "8"
drag, startPoint x: 1225, startPoint y: 540, endPoint x: 1177, endPoint y: 539, distance: 48.0
click at [1181, 539] on td "1" at bounding box center [1237, 545] width 113 height 106
type input "3"
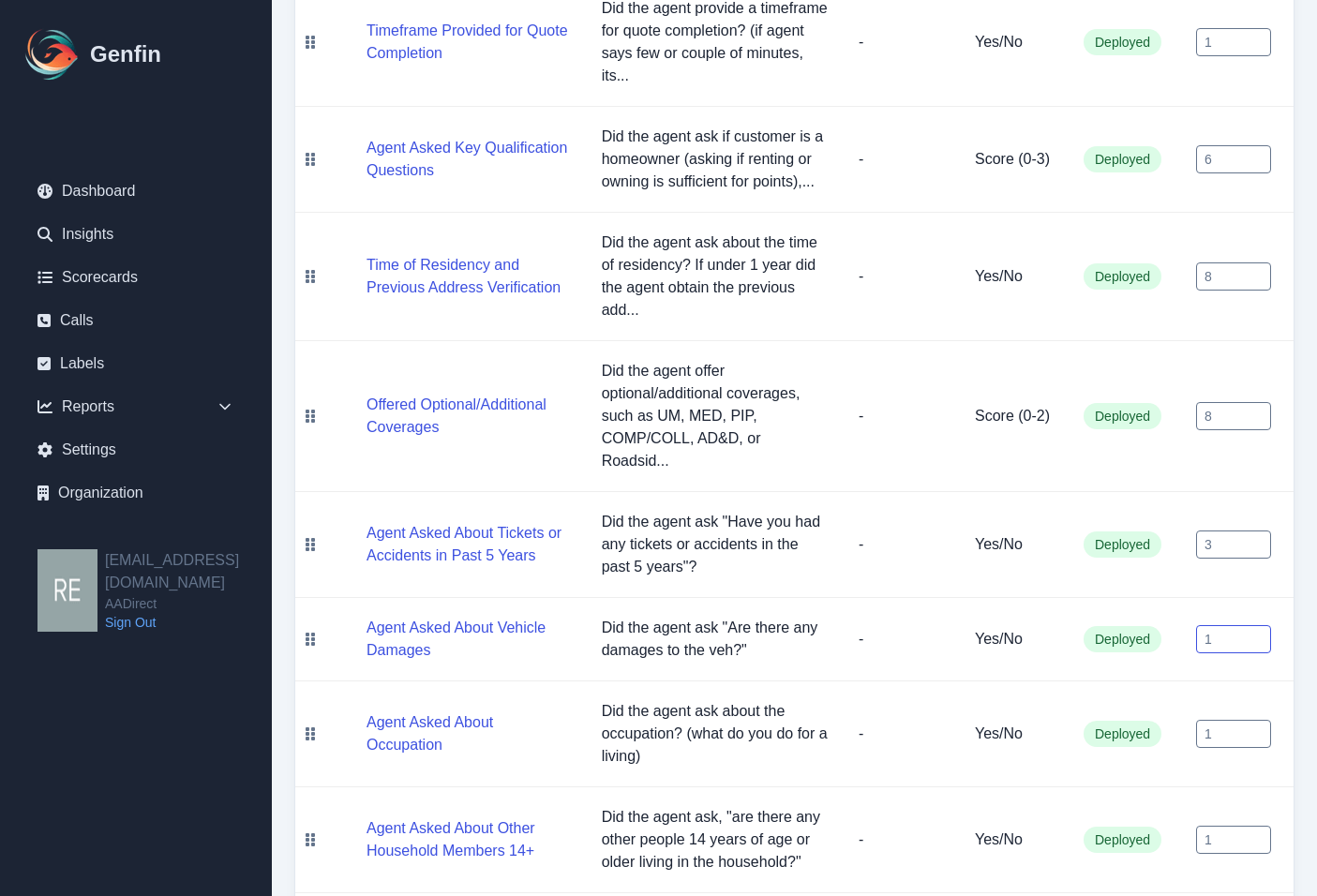
drag, startPoint x: 1234, startPoint y: 643, endPoint x: 1077, endPoint y: 652, distance: 157.3
click at [1077, 652] on tr "Agent Asked About Vehicle Damages Did the agent ask "Are there any damages to t…" at bounding box center [794, 639] width 998 height 84
type input "2"
drag, startPoint x: 1237, startPoint y: 731, endPoint x: 1176, endPoint y: 730, distance: 61.0
click at [1176, 730] on tr "Agent Asked About Occupation Did the agent ask about the occupation? (what do y…" at bounding box center [794, 734] width 998 height 106
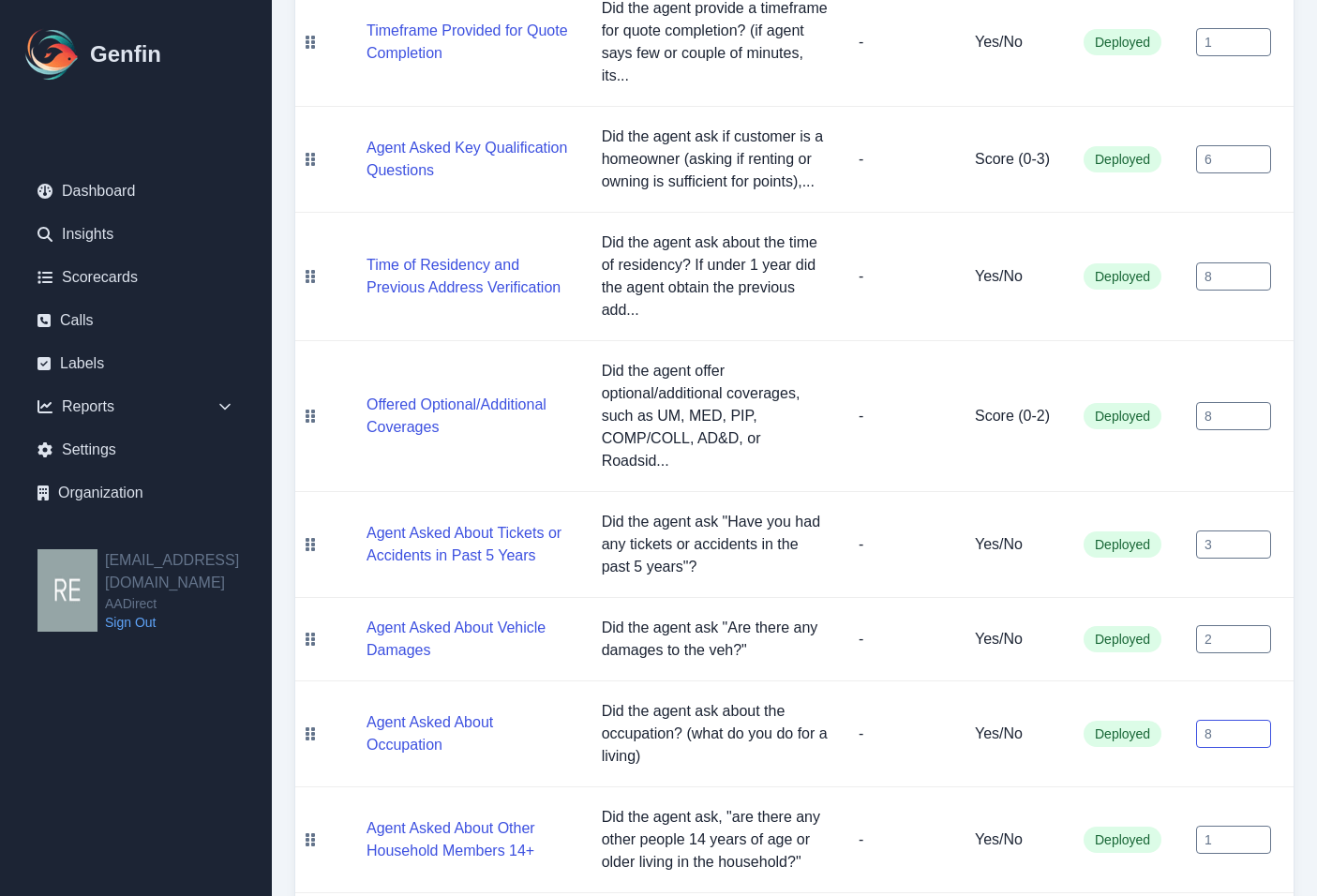
scroll to position [563, 0]
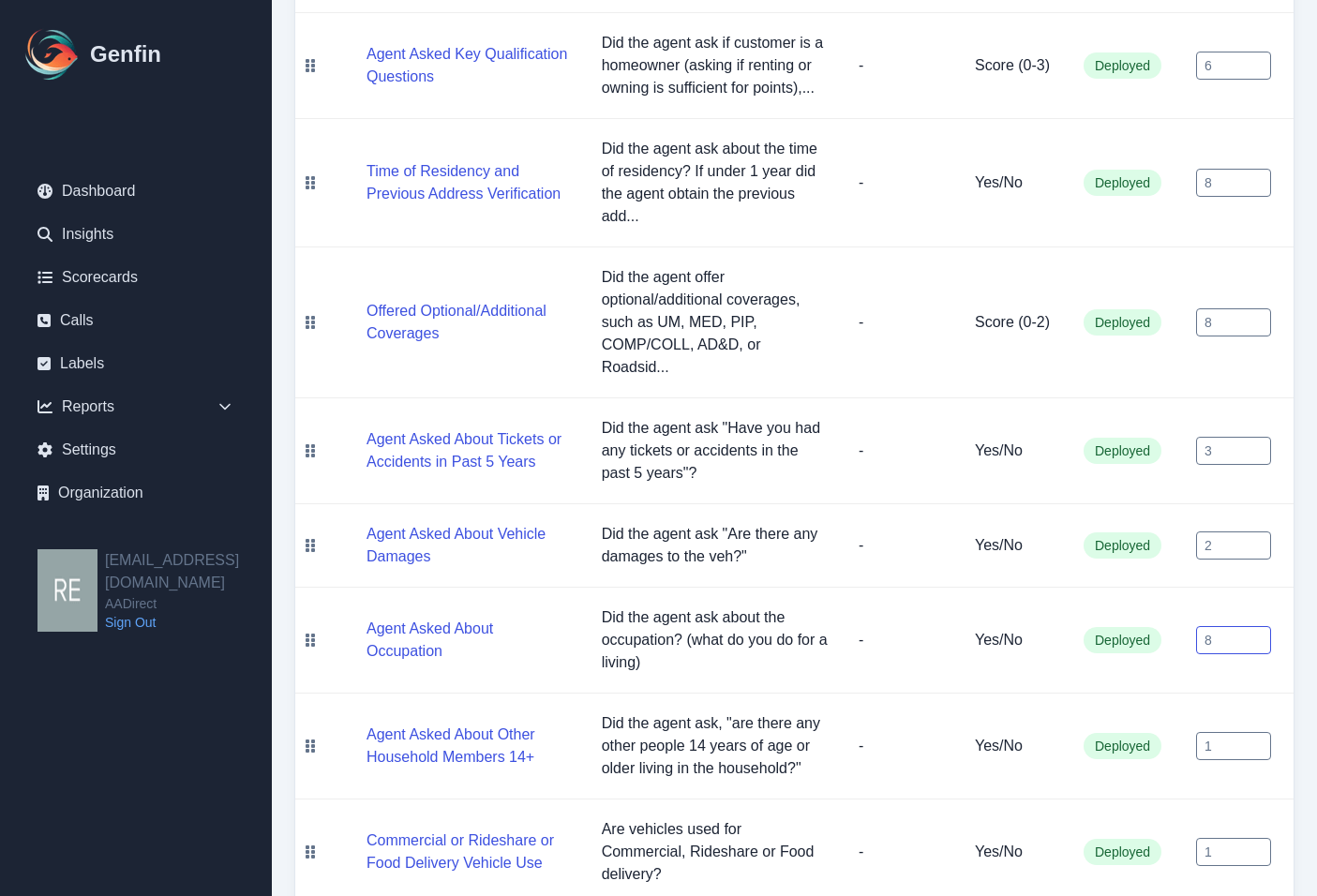
type input "8"
drag, startPoint x: 1223, startPoint y: 749, endPoint x: 1107, endPoint y: 754, distance: 116.1
click at [1107, 754] on tr "Agent Asked About Other Household Members 14+ Did the agent ask, "are there any…" at bounding box center [794, 746] width 998 height 106
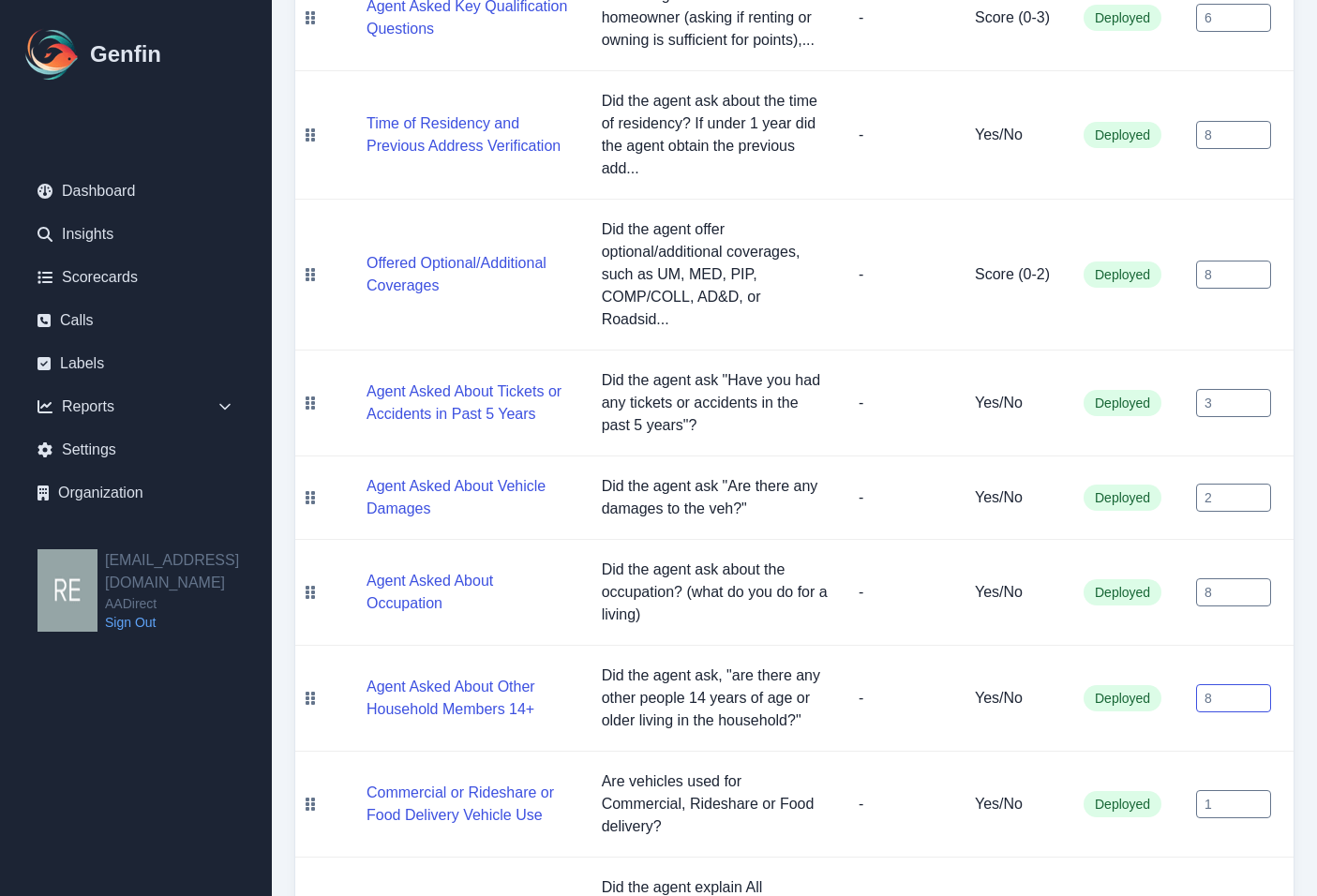
scroll to position [656, 0]
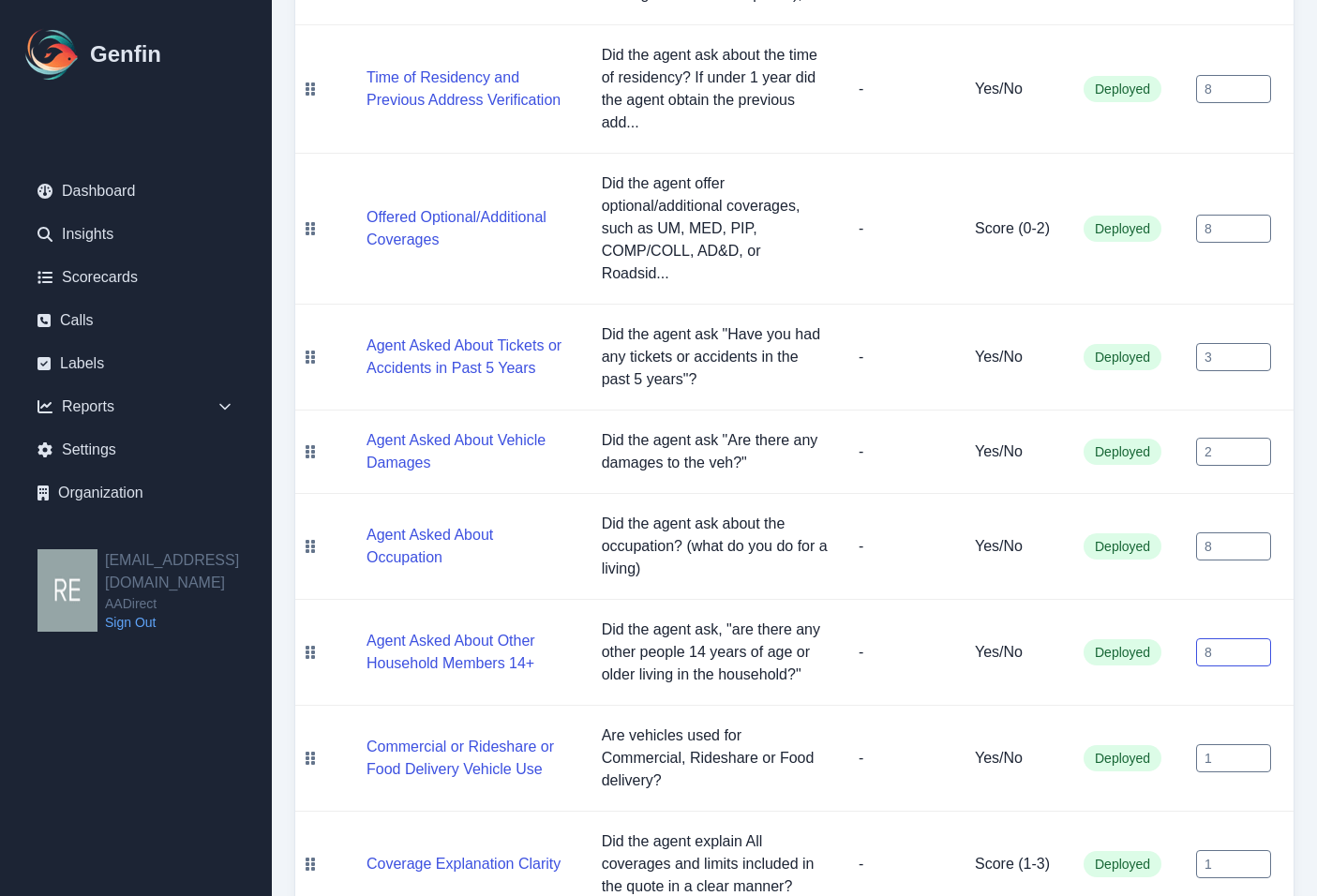
type input "8"
drag, startPoint x: 1234, startPoint y: 760, endPoint x: 1175, endPoint y: 750, distance: 59.8
click at [1175, 750] on tr "Commercial or Rideshare or Food Delivery Vehicle Use Are vehicles used for Comm…" at bounding box center [794, 758] width 998 height 106
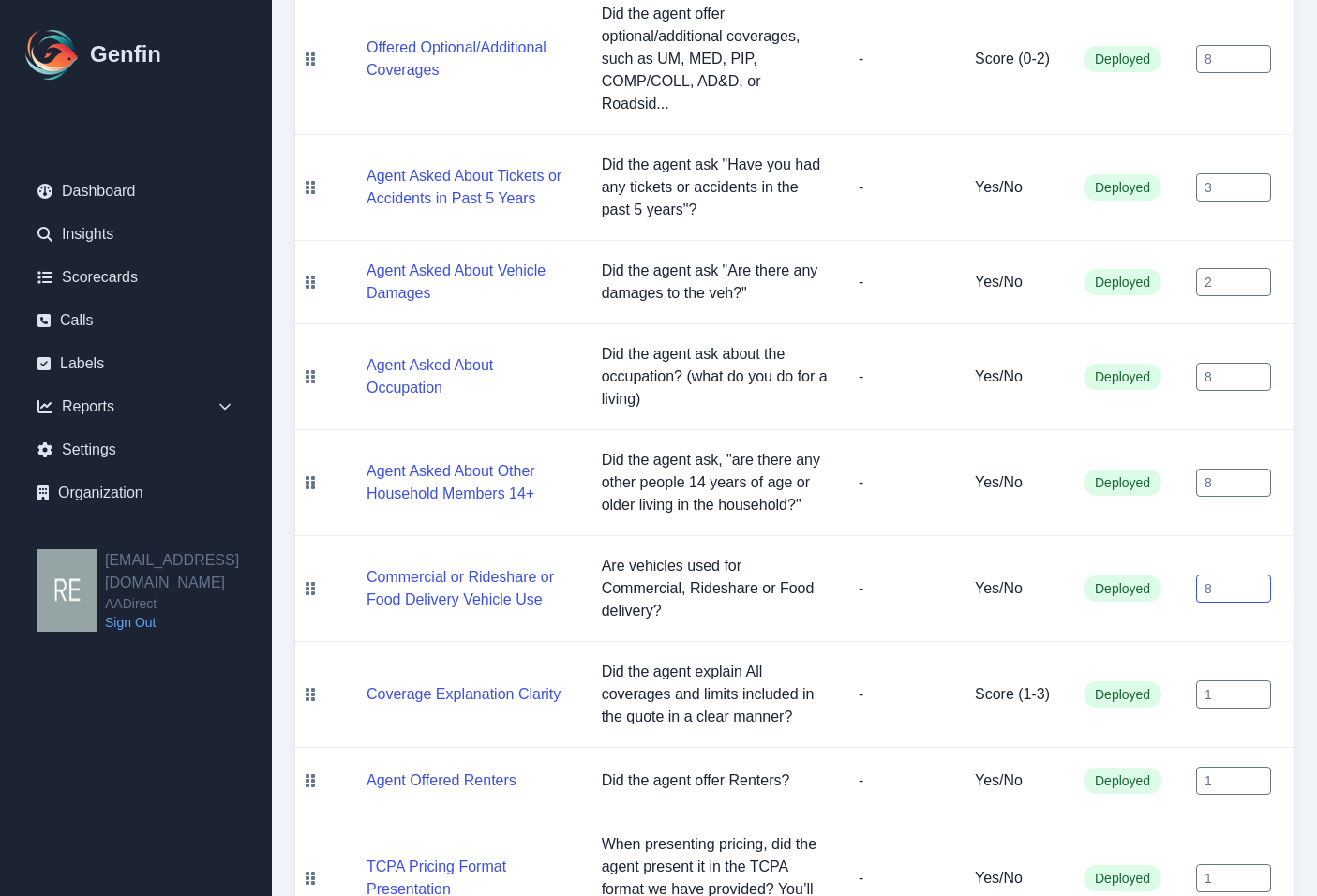
scroll to position [843, 0]
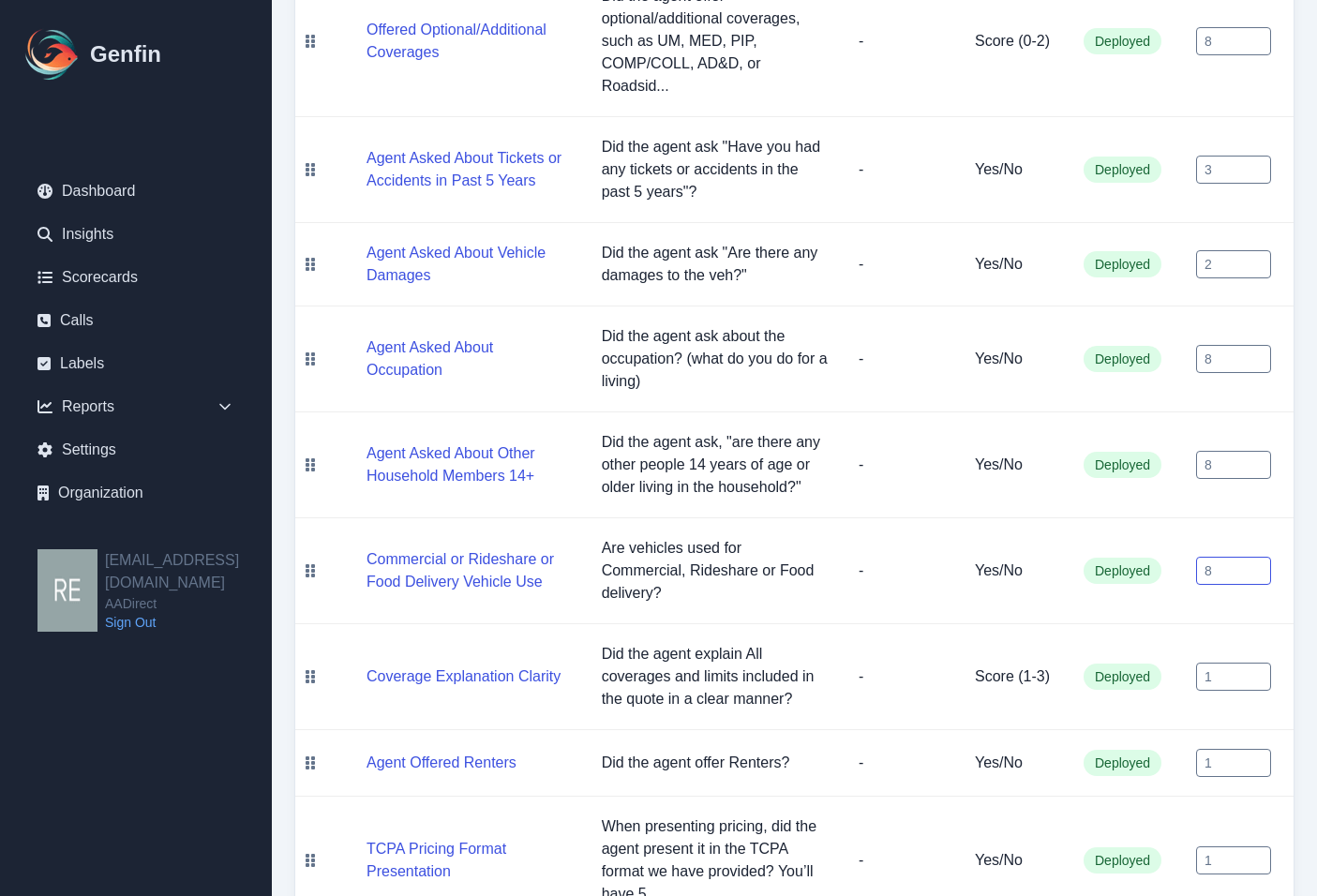
type input "8"
drag, startPoint x: 1236, startPoint y: 679, endPoint x: 1167, endPoint y: 674, distance: 69.2
click at [1167, 674] on tr "Coverage Explanation Clarity Did the agent explain All coverages and limits inc…" at bounding box center [794, 676] width 998 height 106
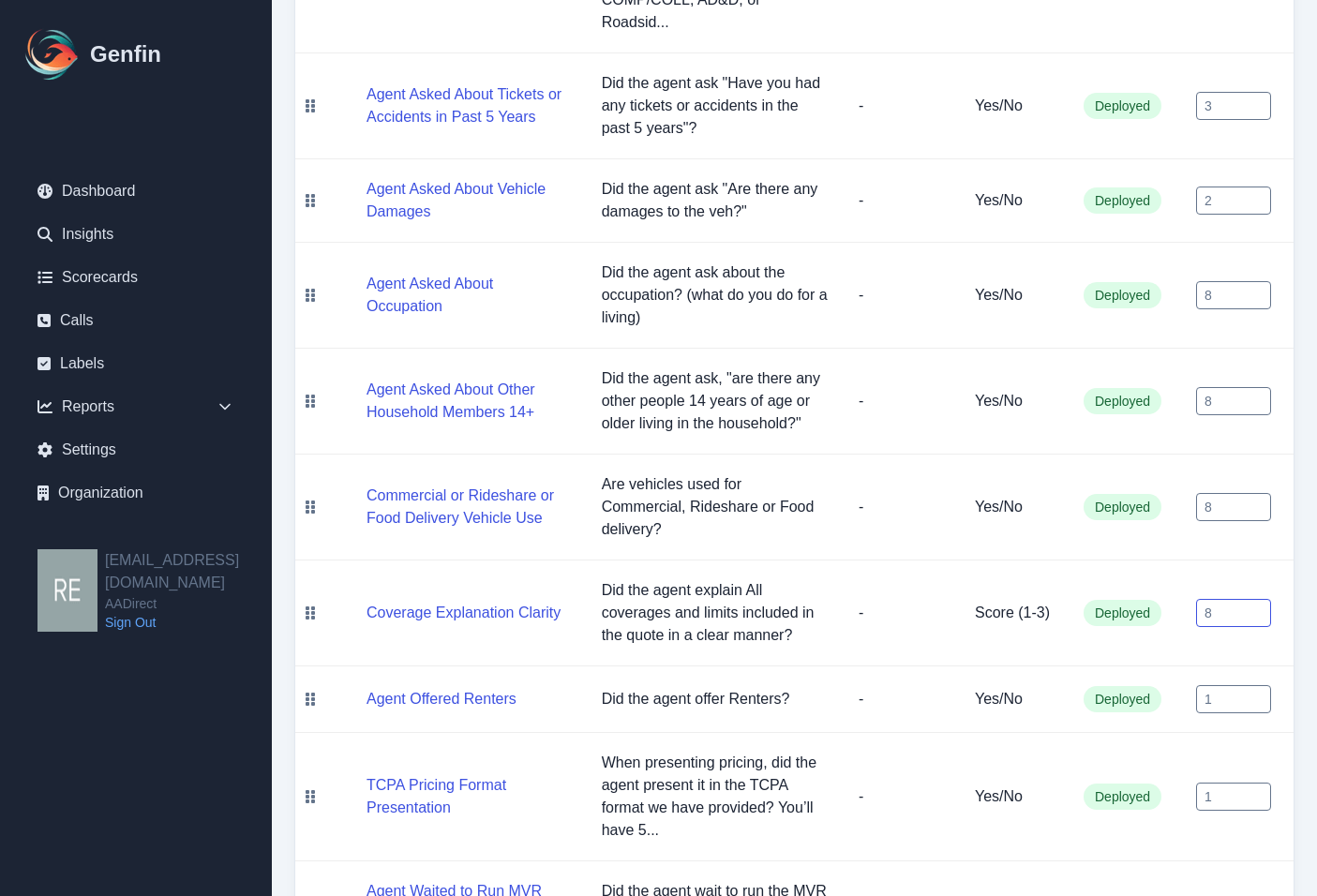
scroll to position [937, 0]
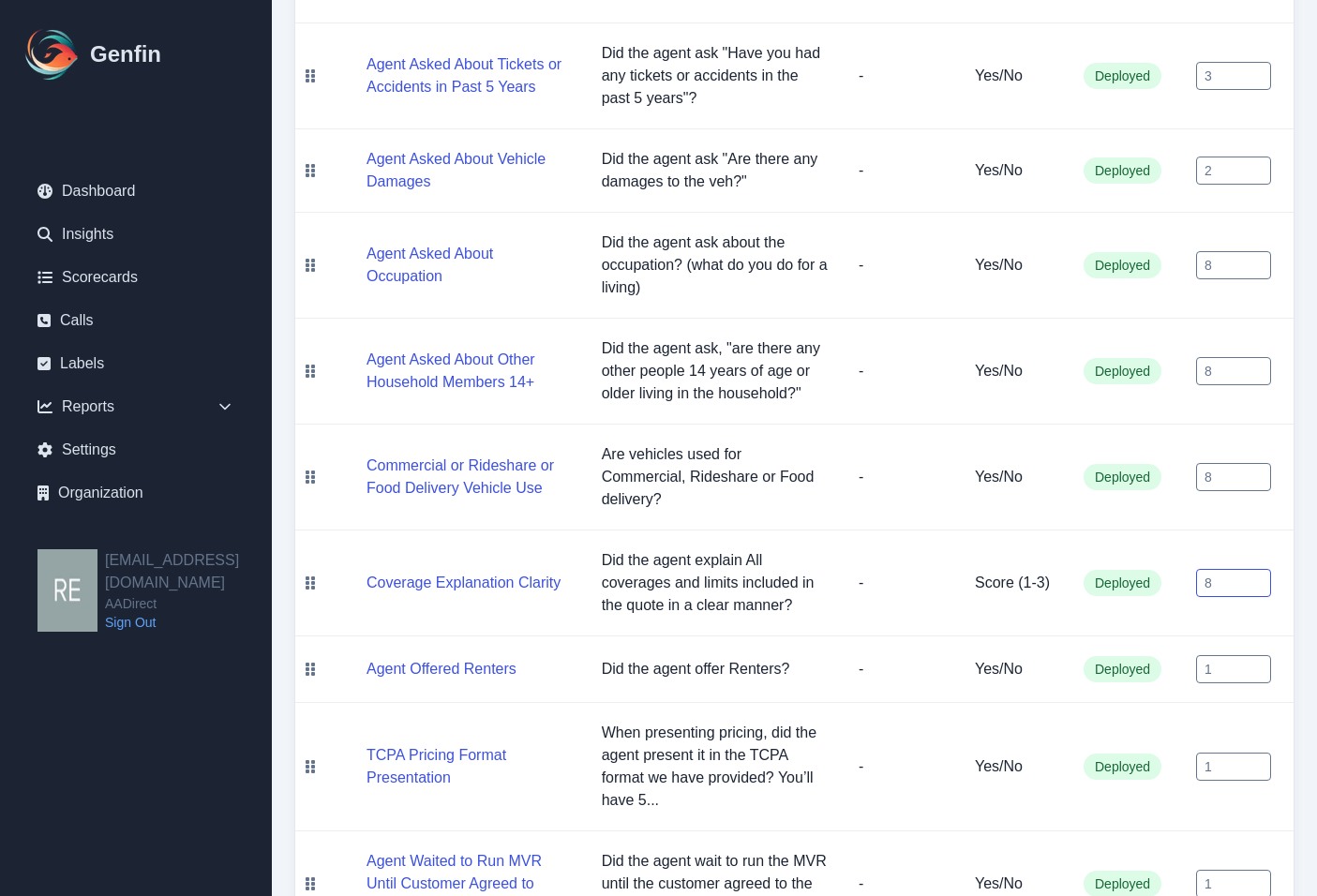
type input "8"
drag, startPoint x: 1250, startPoint y: 665, endPoint x: 1214, endPoint y: 673, distance: 36.9
click at [1196, 677] on input "0.8" at bounding box center [1233, 669] width 75 height 28
drag, startPoint x: 1224, startPoint y: 667, endPoint x: 1142, endPoint y: 669, distance: 82.0
click at [1142, 669] on tr "Agent Offered Renters Did the agent offer Renters? - Yes/No Deployed 0.8" at bounding box center [794, 669] width 998 height 67
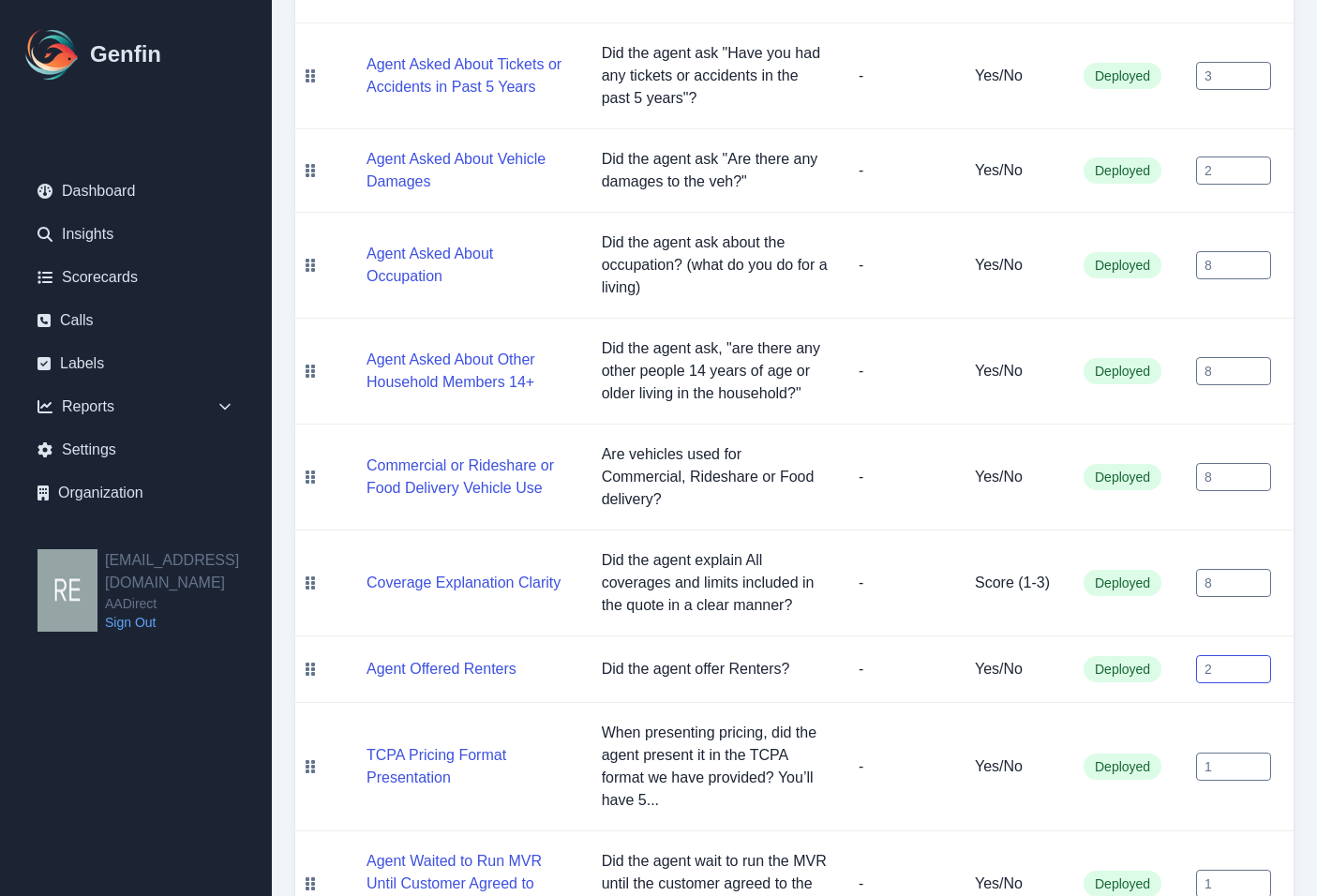
type input "2"
drag, startPoint x: 1230, startPoint y: 758, endPoint x: 1140, endPoint y: 748, distance: 90.6
click at [1139, 748] on tr "TCPA Pricing Format Presentation When presenting pricing, did the agent present…" at bounding box center [794, 766] width 998 height 129
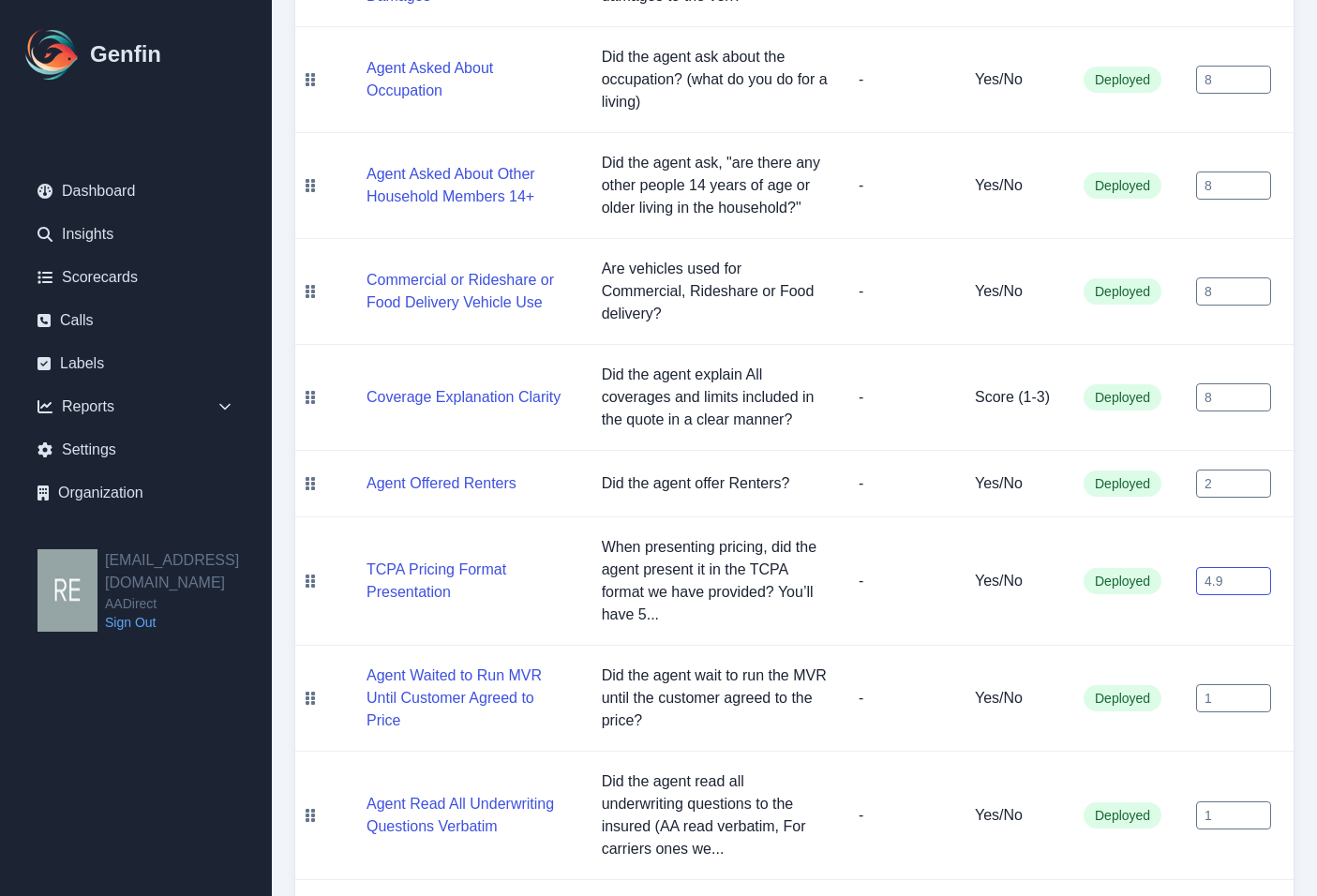
scroll to position [1124, 0]
type input "4.9"
drag, startPoint x: 1176, startPoint y: 693, endPoint x: 1108, endPoint y: 688, distance: 68.2
click at [1113, 693] on tr "Agent Waited to Run MVR Until Customer Agreed to Price Did the agent wait to ru…" at bounding box center [794, 696] width 998 height 106
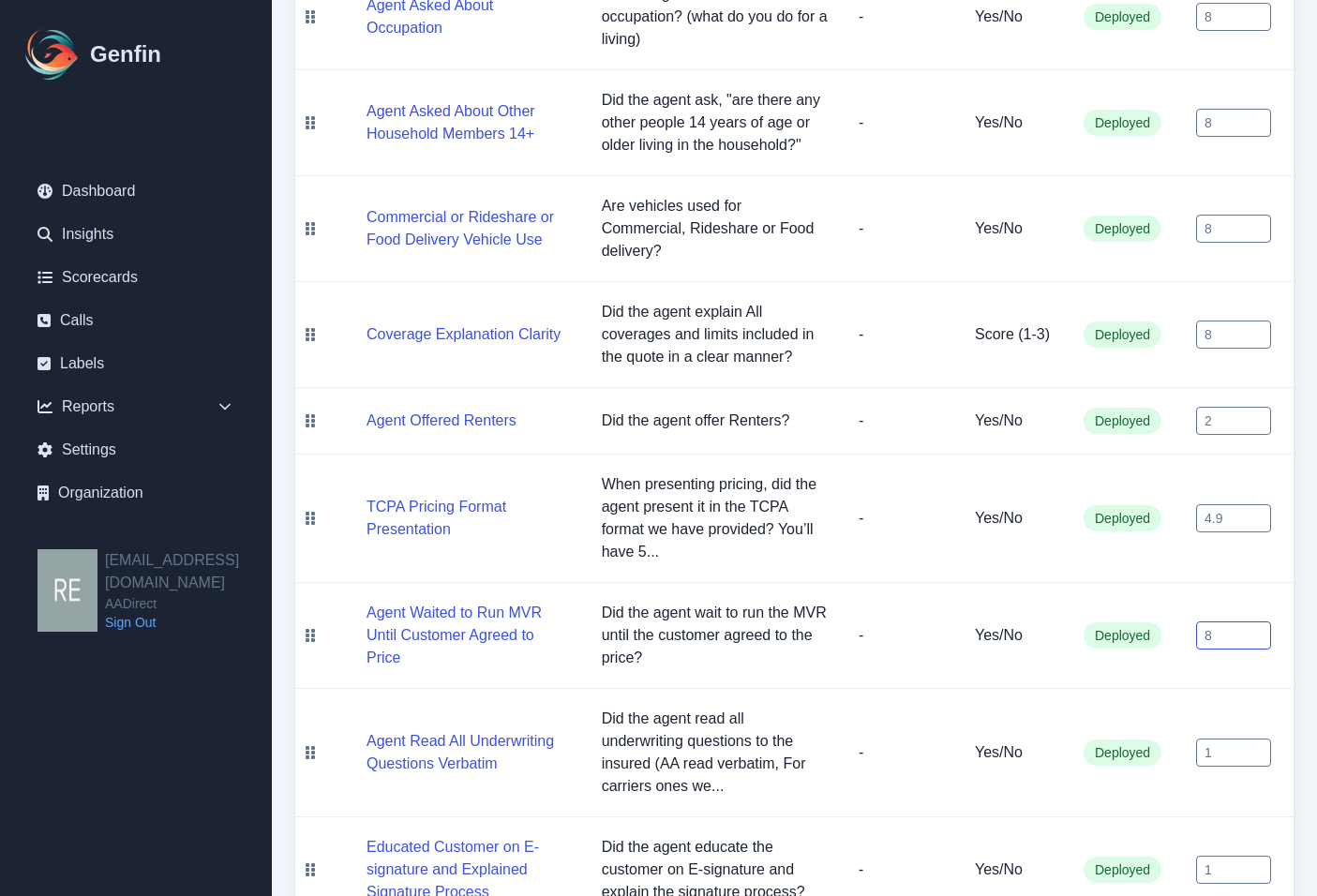
scroll to position [1218, 0]
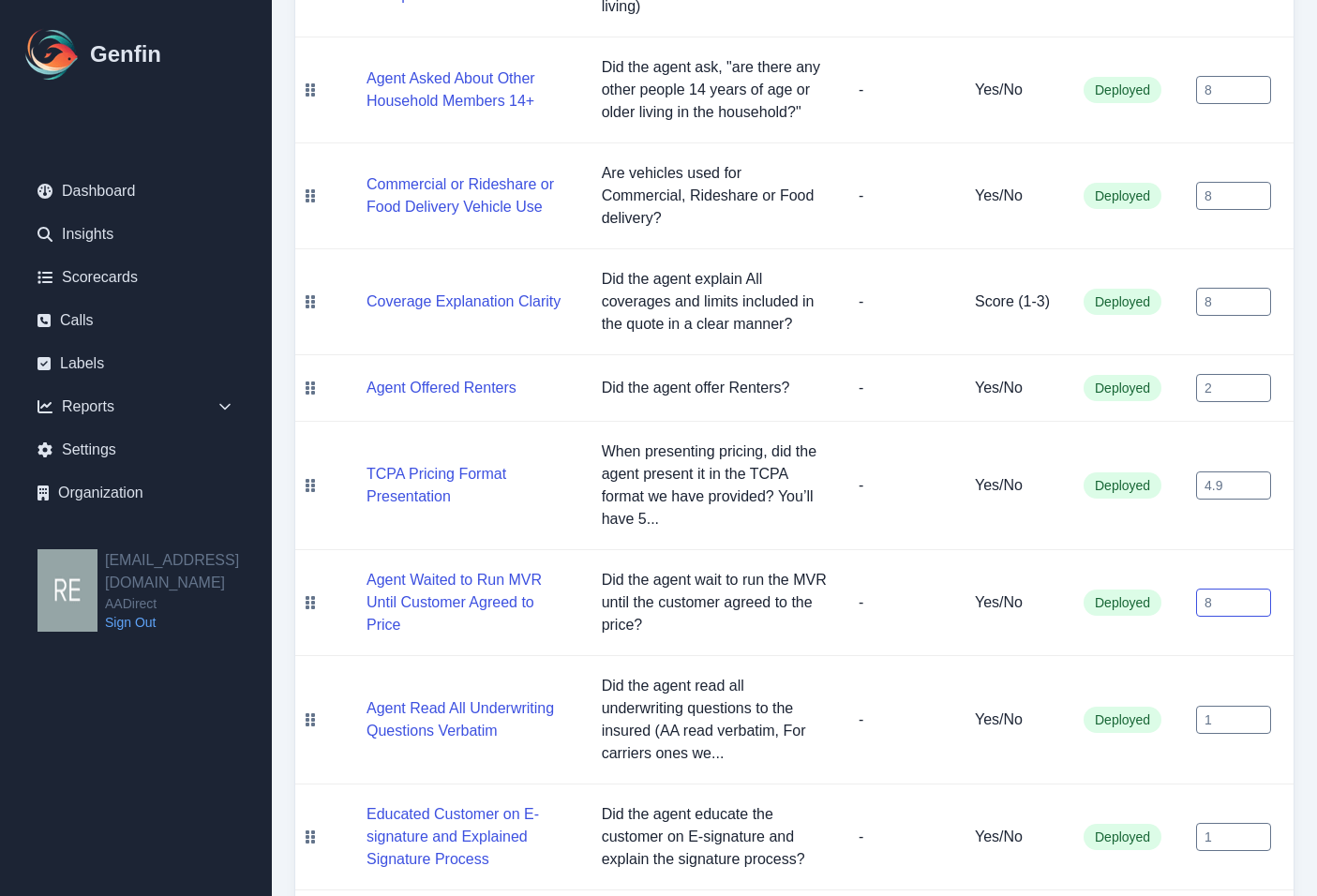
type input "8"
drag, startPoint x: 1243, startPoint y: 713, endPoint x: 1174, endPoint y: 701, distance: 70.0
click at [1175, 701] on tr "Agent Read All Underwriting Questions Verbatim Did the agent read all underwrit…" at bounding box center [794, 719] width 998 height 129
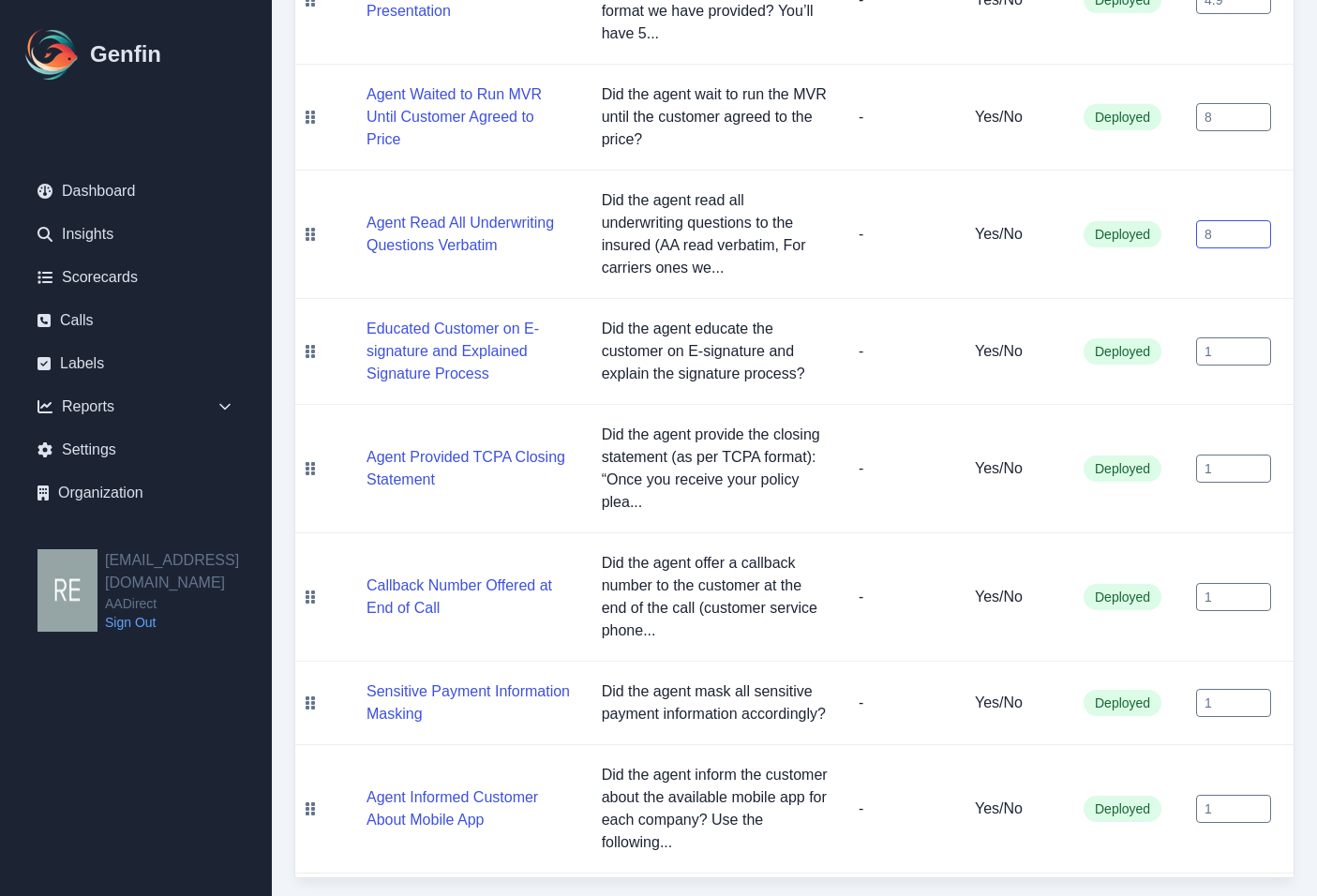
scroll to position [1708, 0]
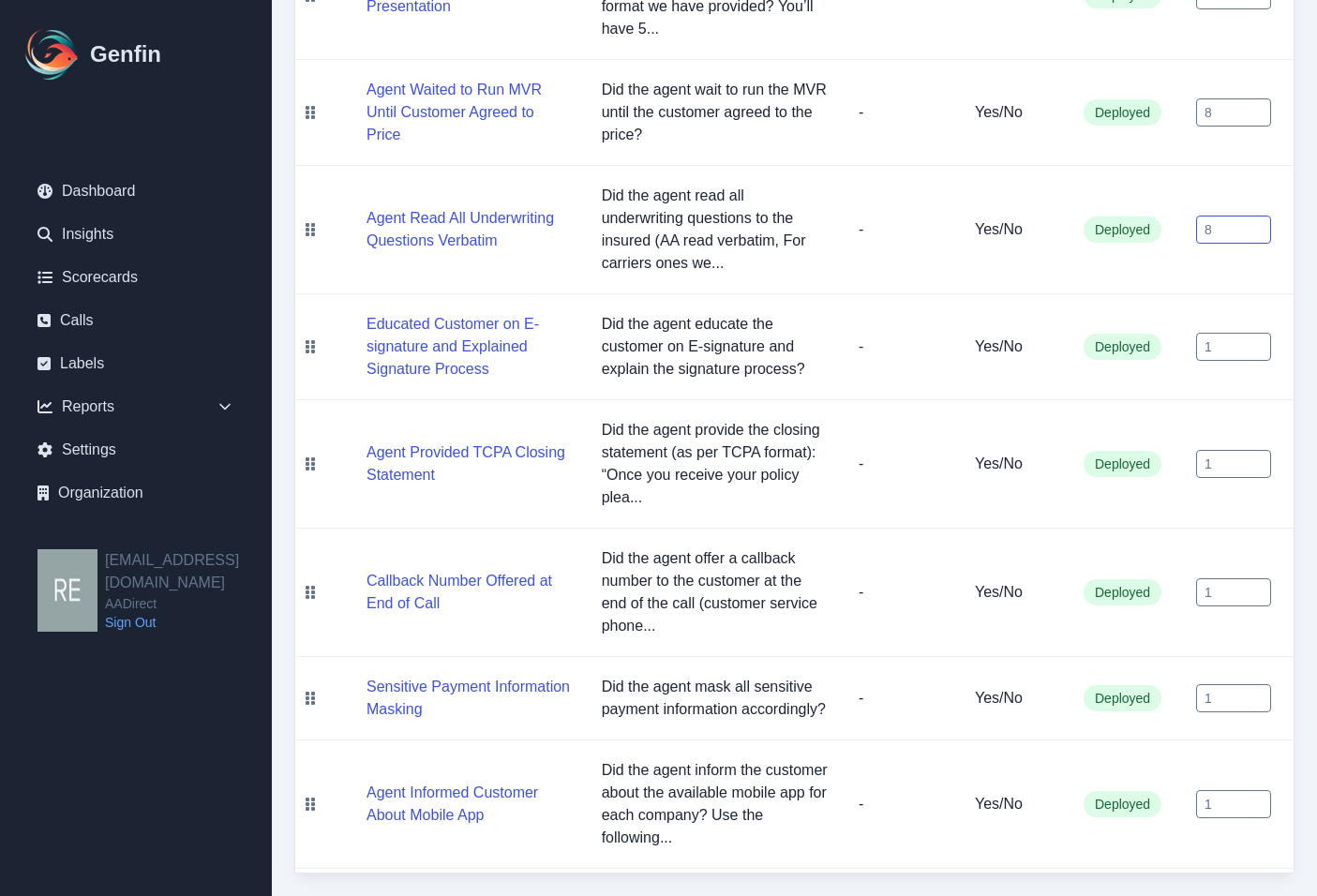
type input "8"
drag, startPoint x: 1216, startPoint y: 471, endPoint x: 1154, endPoint y: 470, distance: 62.0
click at [1165, 471] on tr "Agent Provided TCPA Closing Statement Did the agent provide the closing stateme…" at bounding box center [794, 464] width 998 height 129
type input "5"
drag, startPoint x: 1235, startPoint y: 701, endPoint x: 1132, endPoint y: 694, distance: 103.2
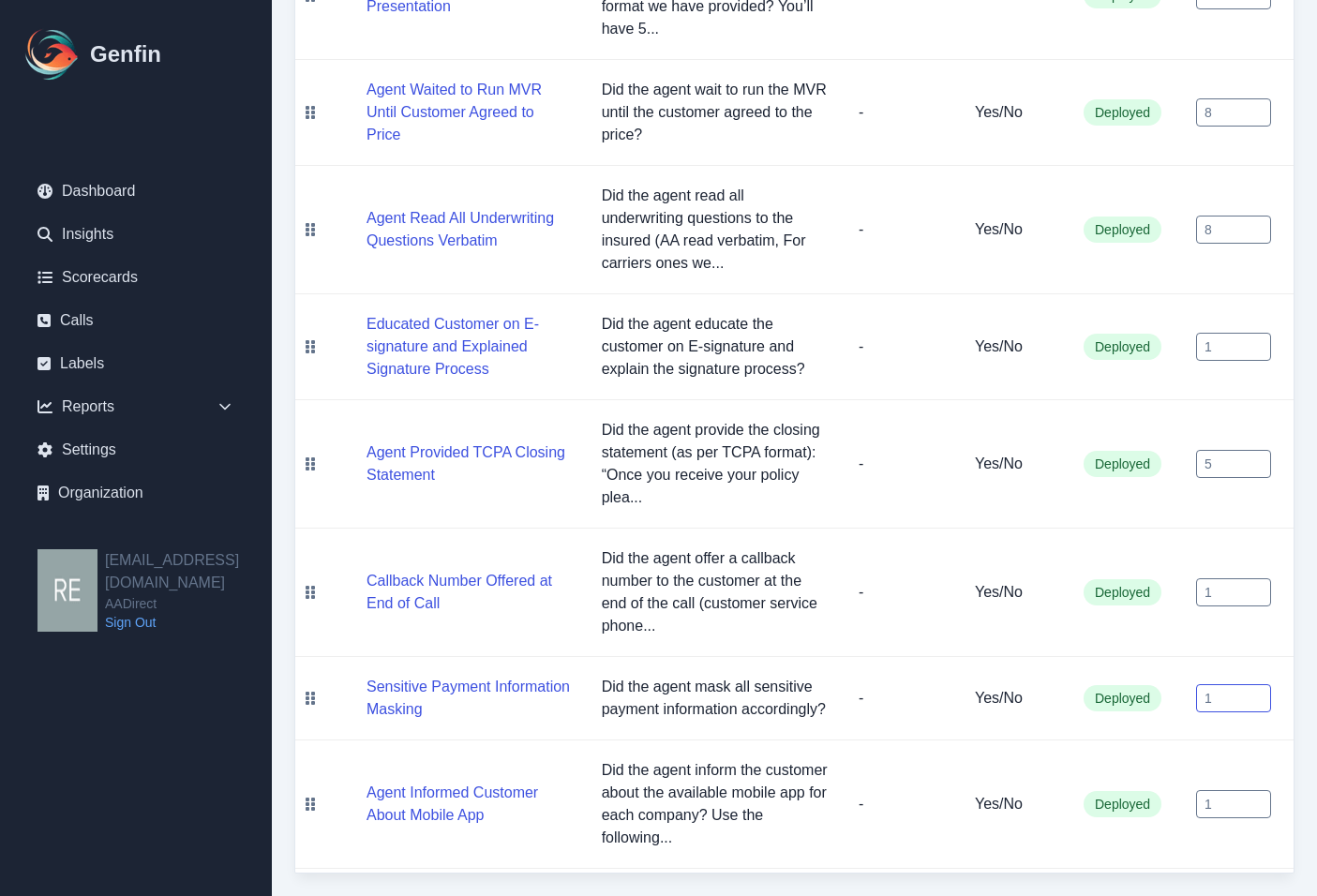
click at [1132, 694] on tr "Sensitive Payment Information Masking Did the agent mask all sensitive payment …" at bounding box center [794, 698] width 998 height 84
type input "5"
drag, startPoint x: 1239, startPoint y: 799, endPoint x: 1196, endPoint y: 794, distance: 43.3
click at [1196, 794] on input "1" at bounding box center [1233, 804] width 75 height 28
type input "3"
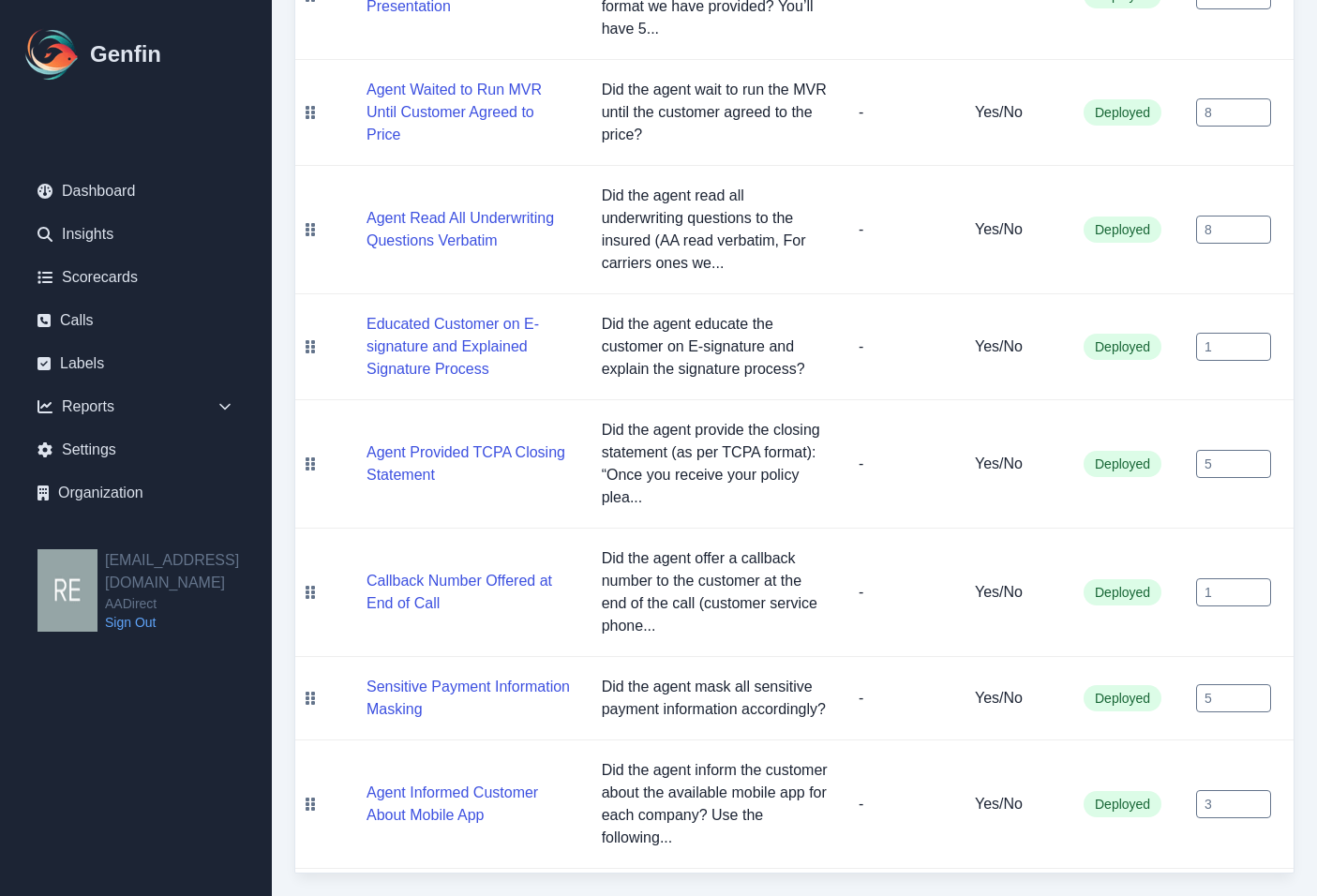
drag, startPoint x: 1192, startPoint y: 797, endPoint x: 1187, endPoint y: 786, distance: 12.1
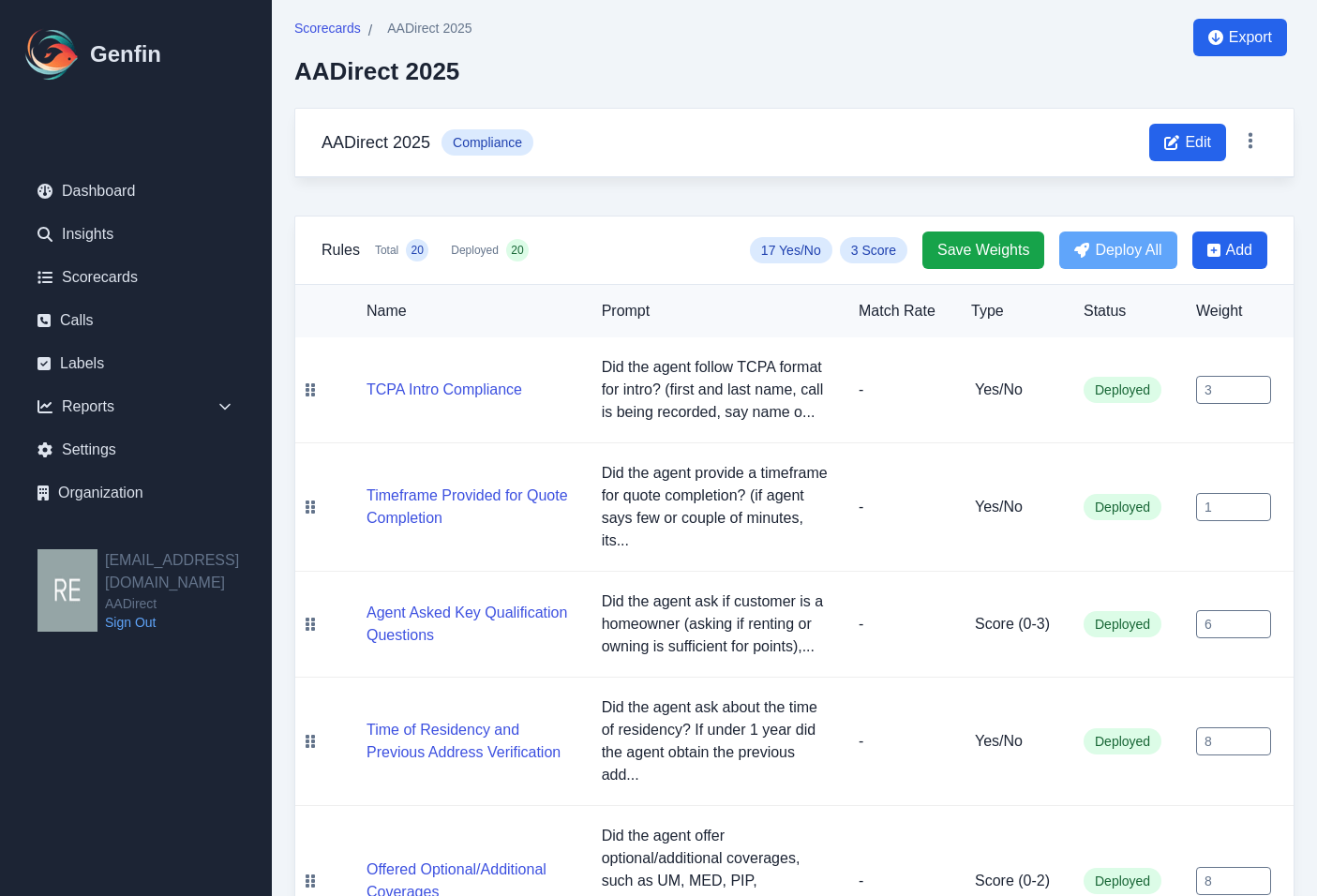
scroll to position [0, 0]
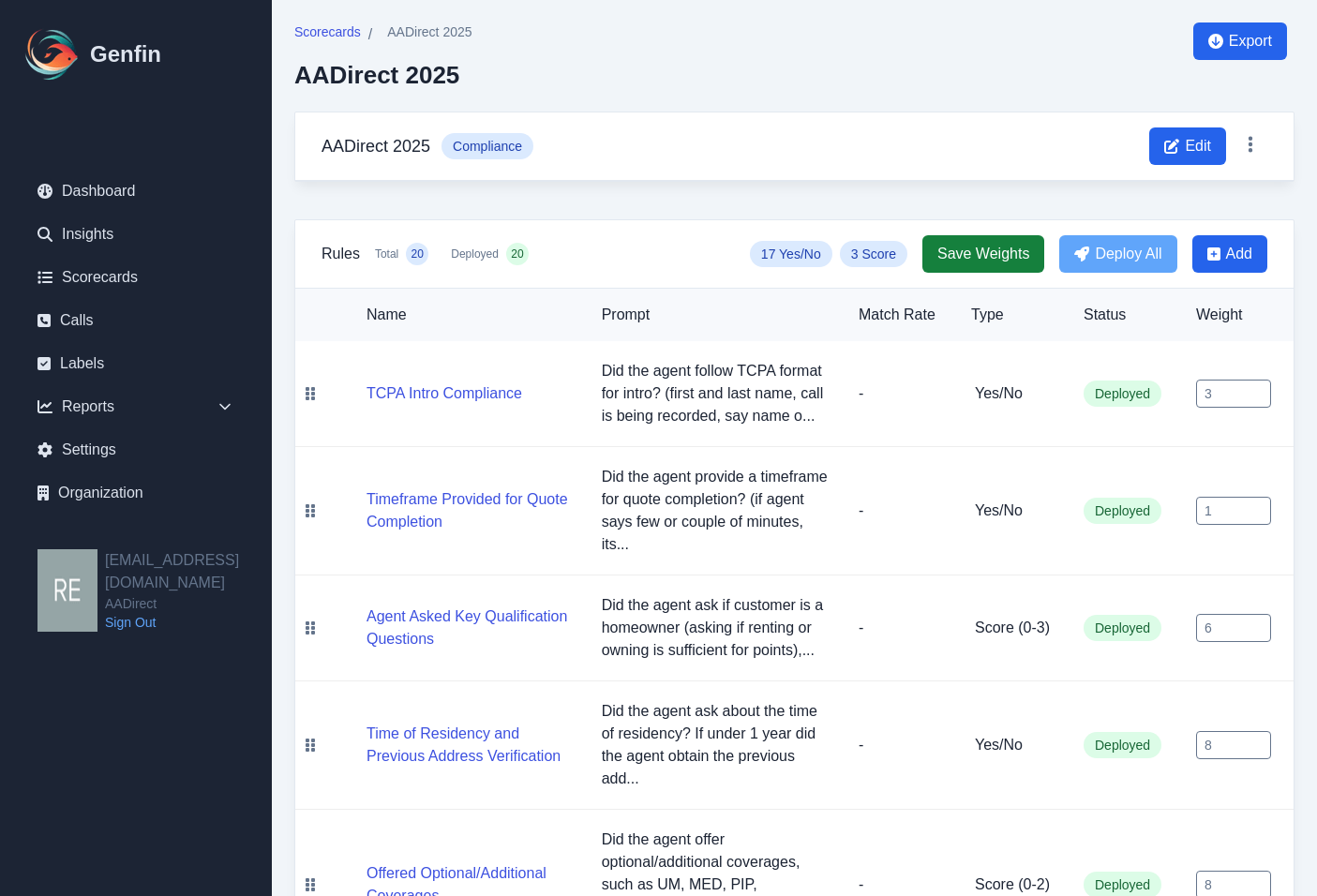
click at [992, 249] on span "Save Weights" at bounding box center [984, 254] width 92 height 23
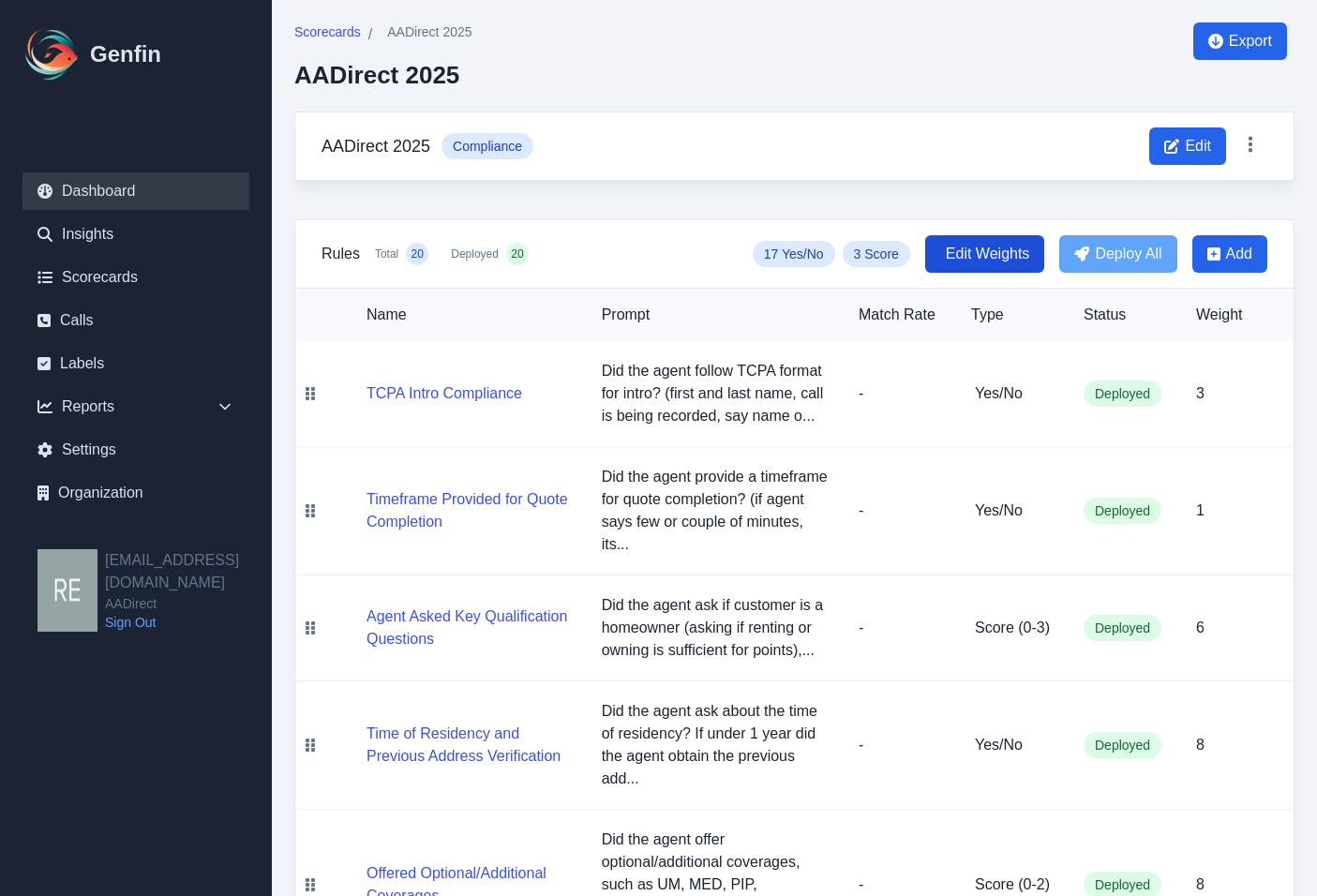
click at [110, 181] on link "Dashboard" at bounding box center [135, 192] width 226 height 38
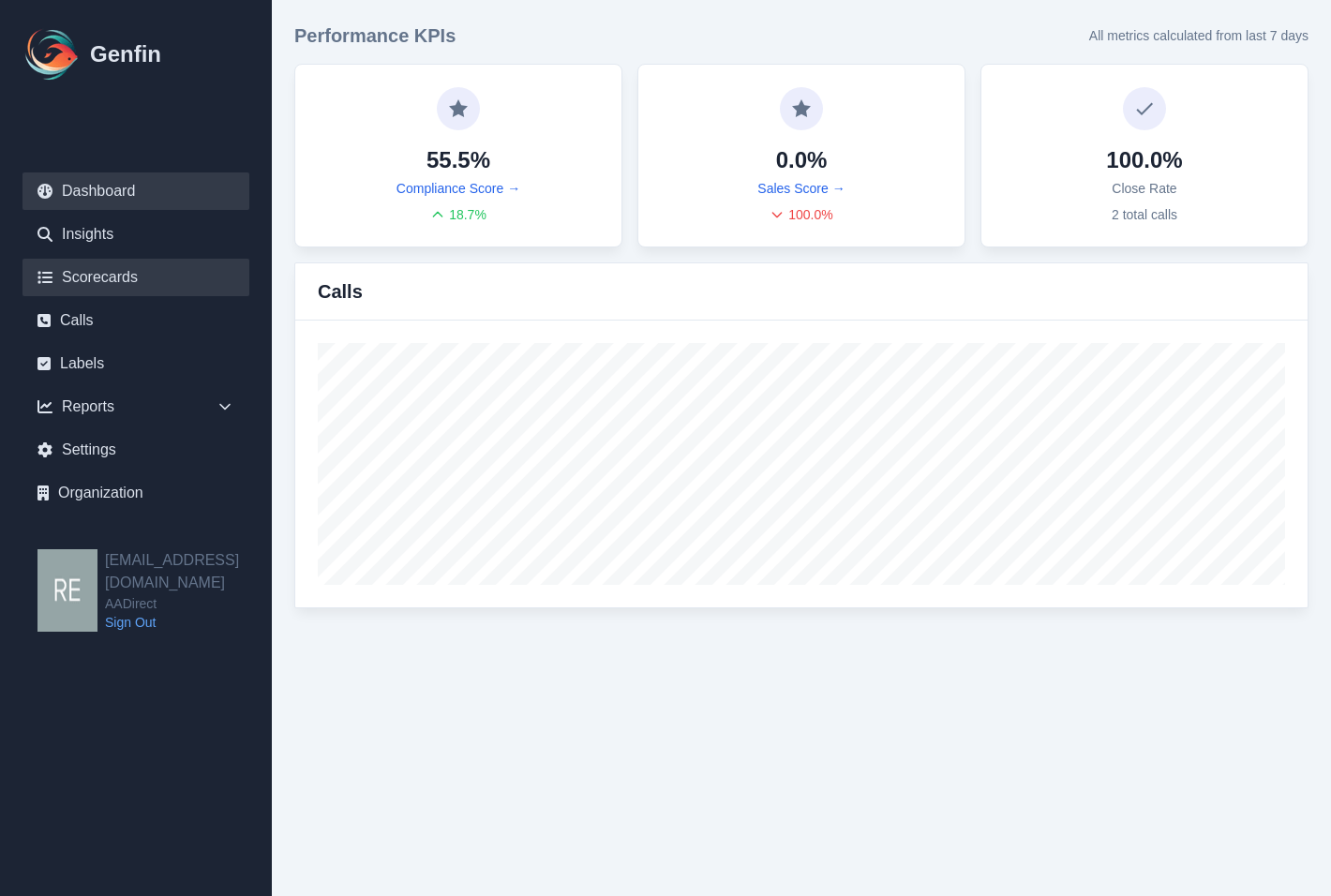
click at [125, 271] on link "Scorecards" at bounding box center [135, 277] width 226 height 38
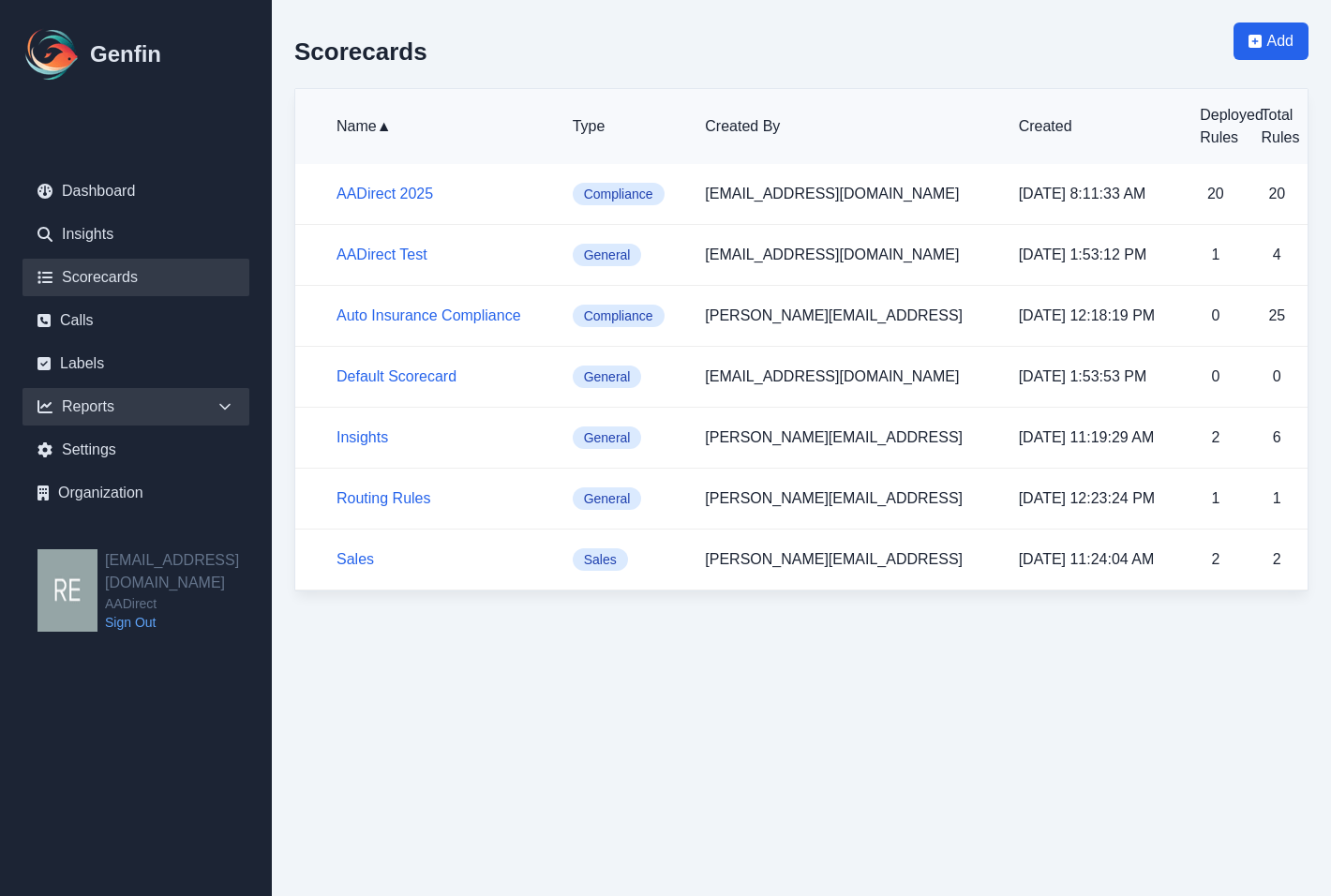
click at [88, 406] on div "Reports" at bounding box center [135, 407] width 226 height 38
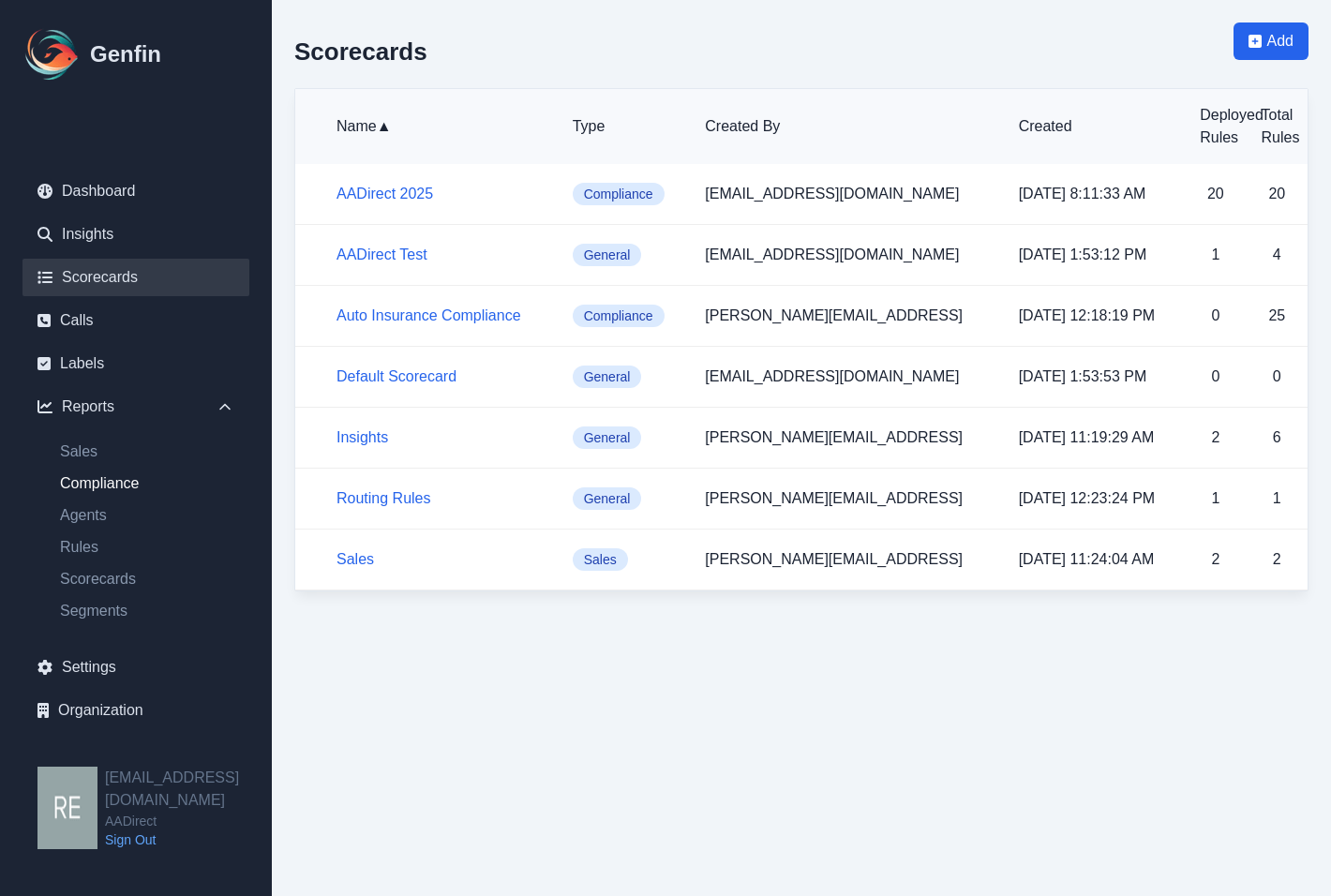
click at [99, 474] on link "Compliance" at bounding box center [147, 484] width 204 height 23
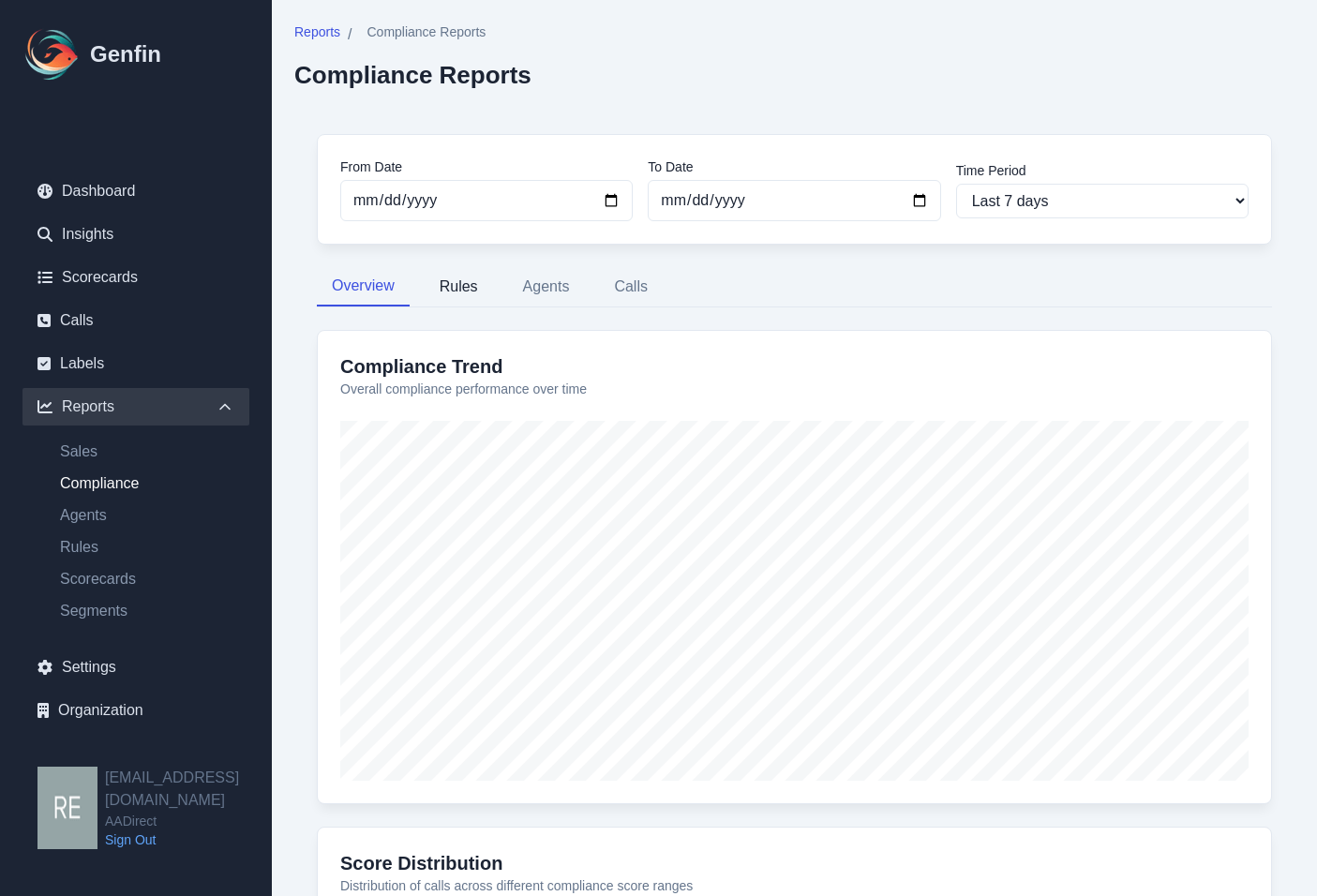
click at [474, 286] on button "Rules" at bounding box center [458, 286] width 69 height 39
click at [591, 286] on nav "Overview Rules Agents Calls" at bounding box center [794, 286] width 955 height 39
click at [554, 279] on button "Agents" at bounding box center [547, 286] width 77 height 39
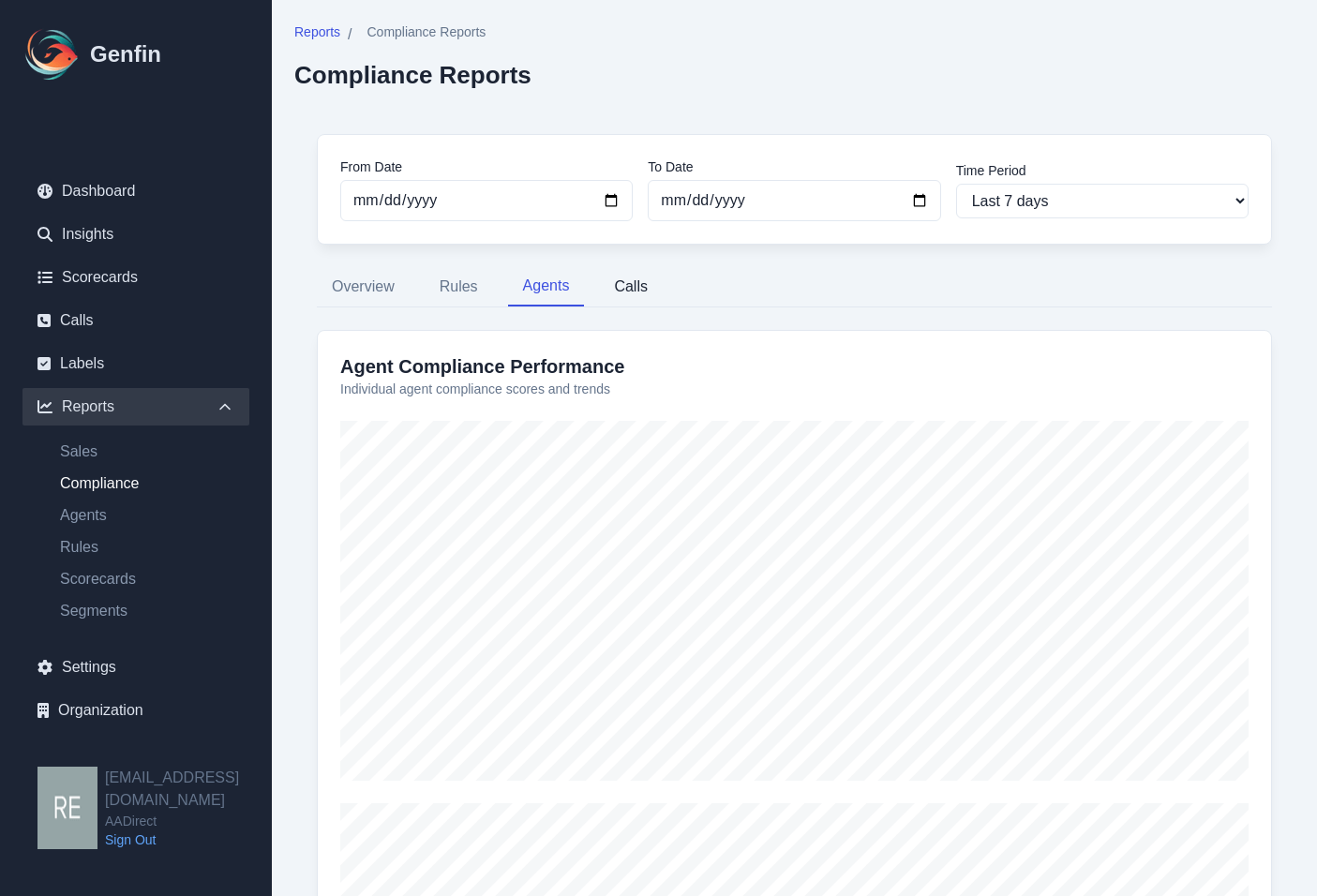
click at [621, 287] on button "Calls" at bounding box center [630, 286] width 64 height 39
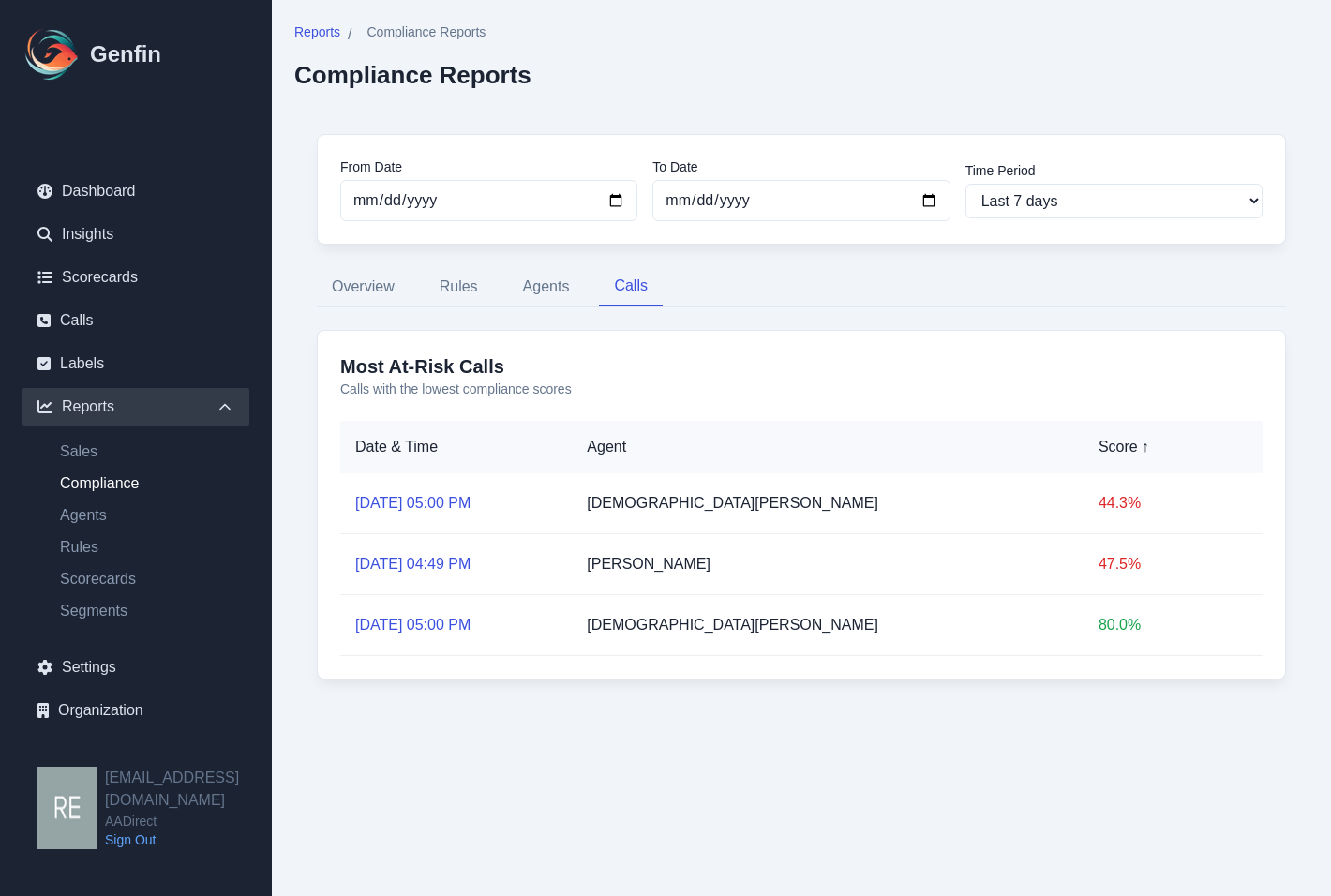
click at [1098, 499] on p "44.3 %" at bounding box center [1172, 503] width 149 height 23
click at [523, 290] on button "Agents" at bounding box center [547, 286] width 77 height 39
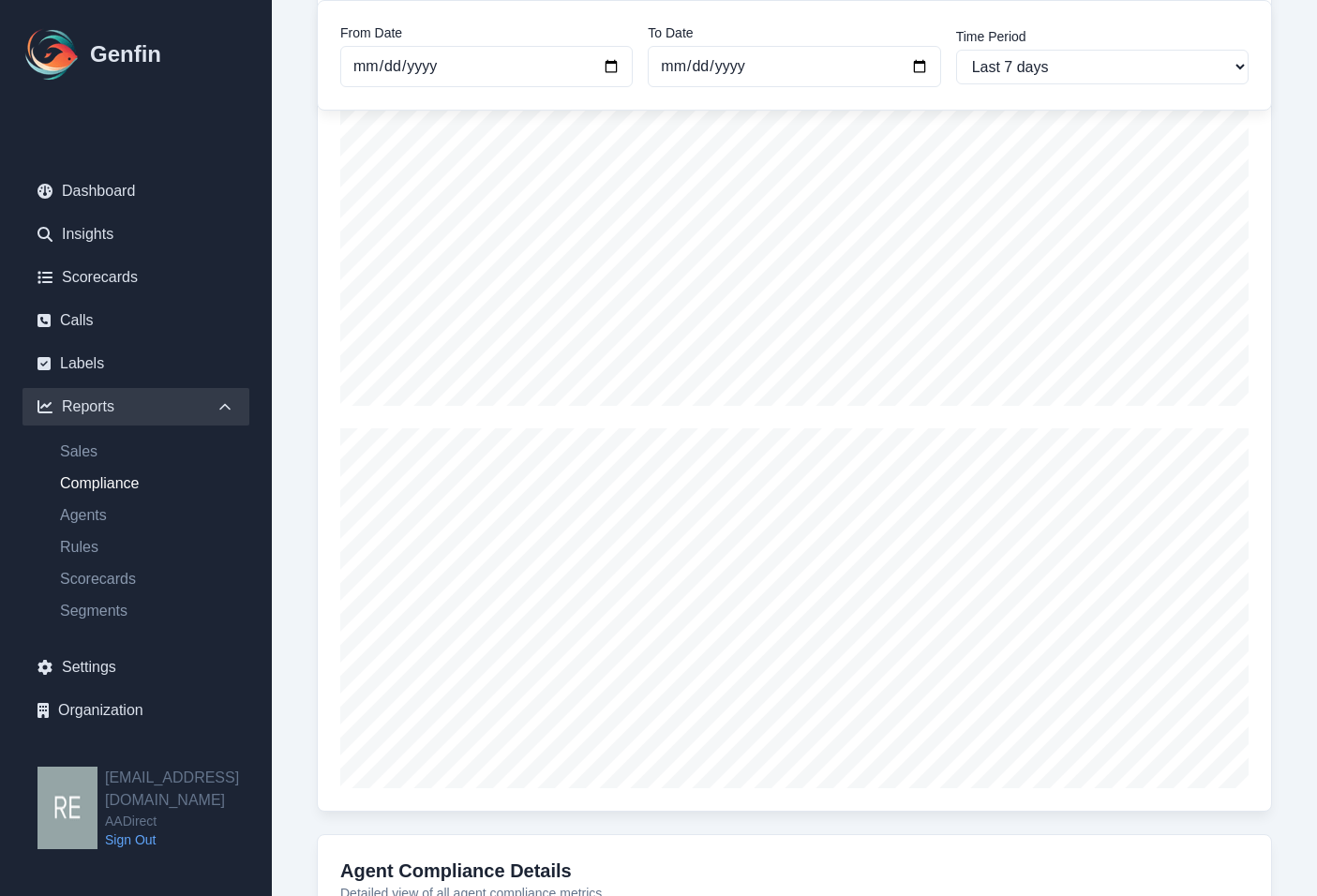
scroll to position [469, 0]
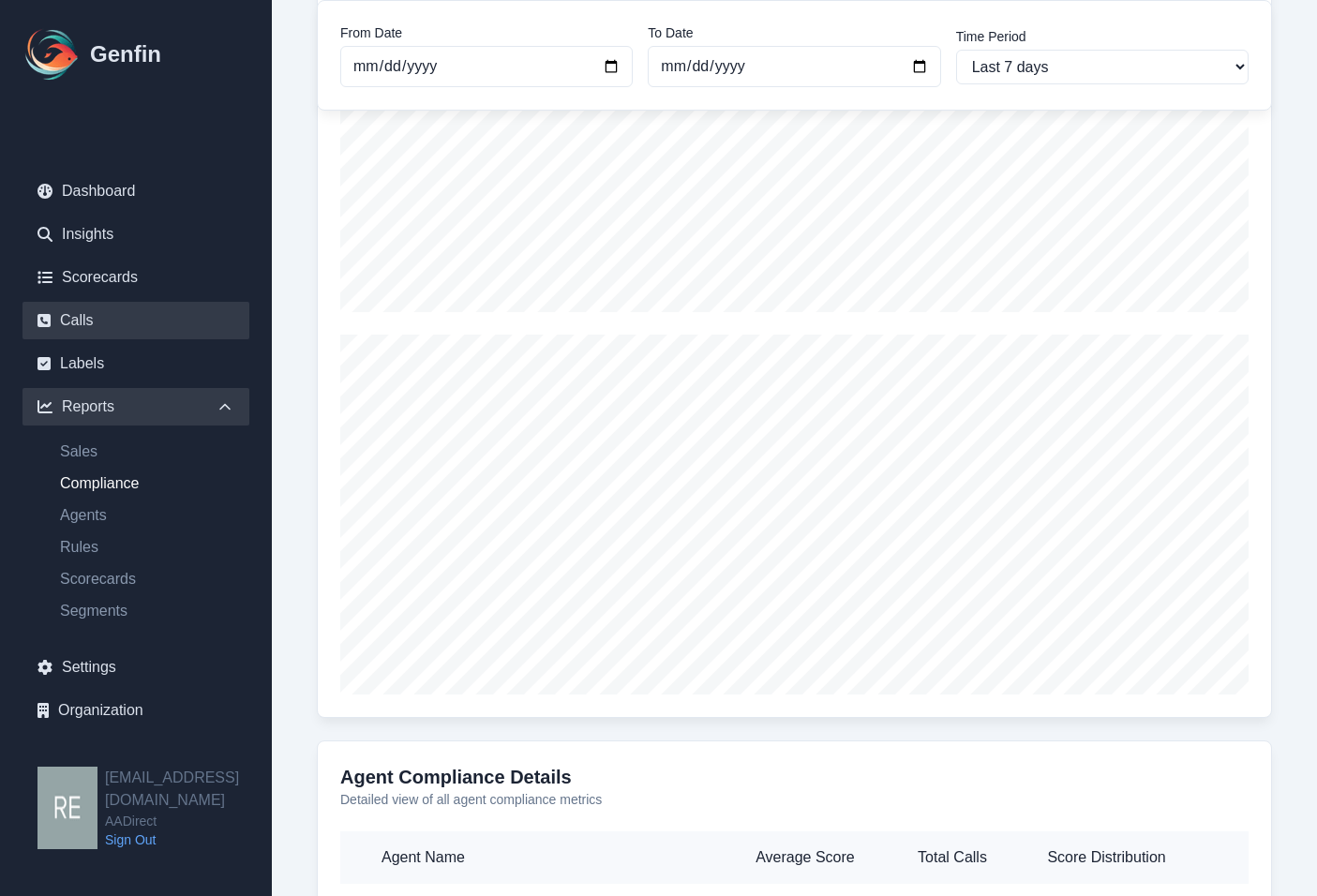
click at [82, 327] on link "Calls" at bounding box center [135, 320] width 226 height 38
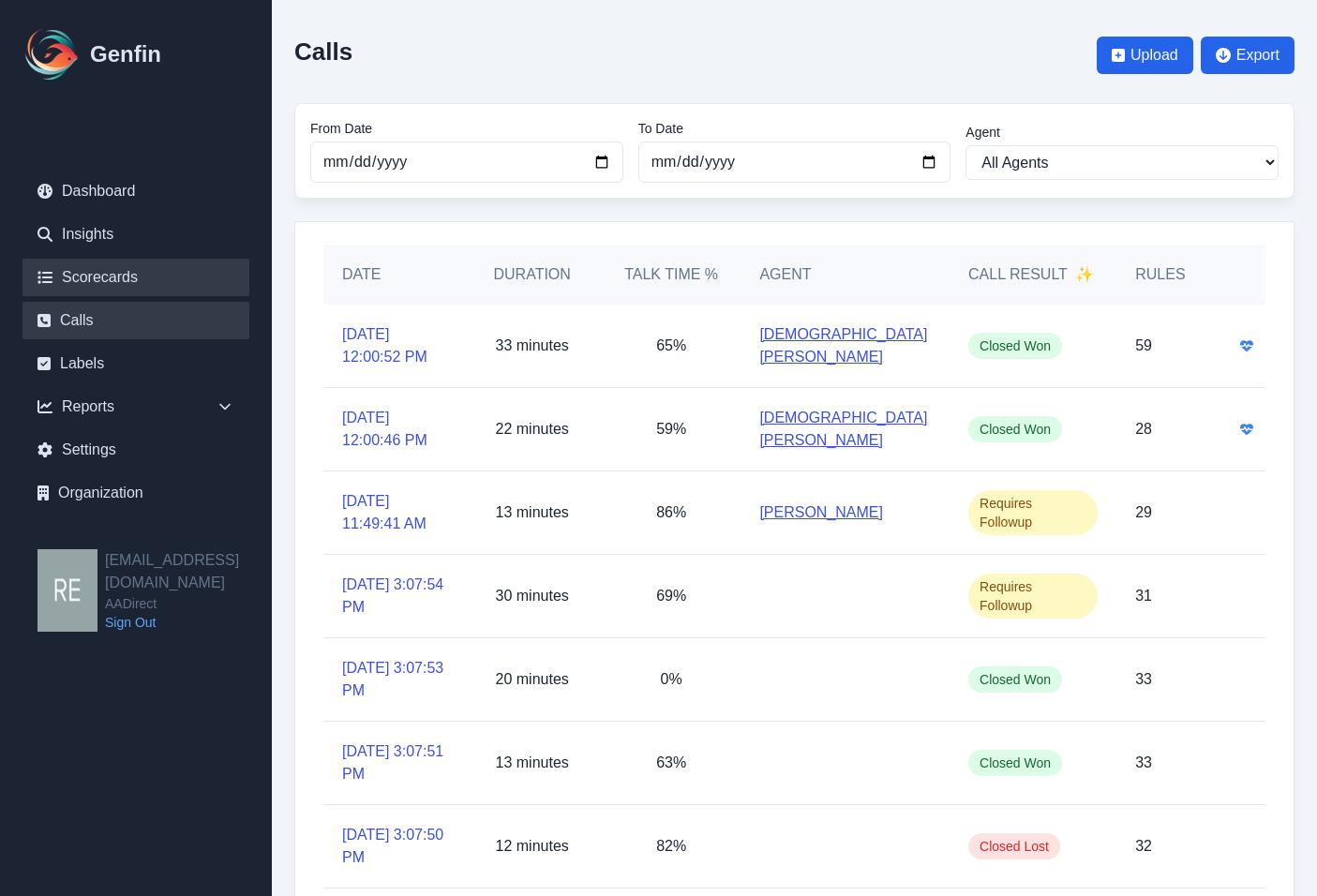
click at [98, 287] on link "Scorecards" at bounding box center [135, 277] width 226 height 38
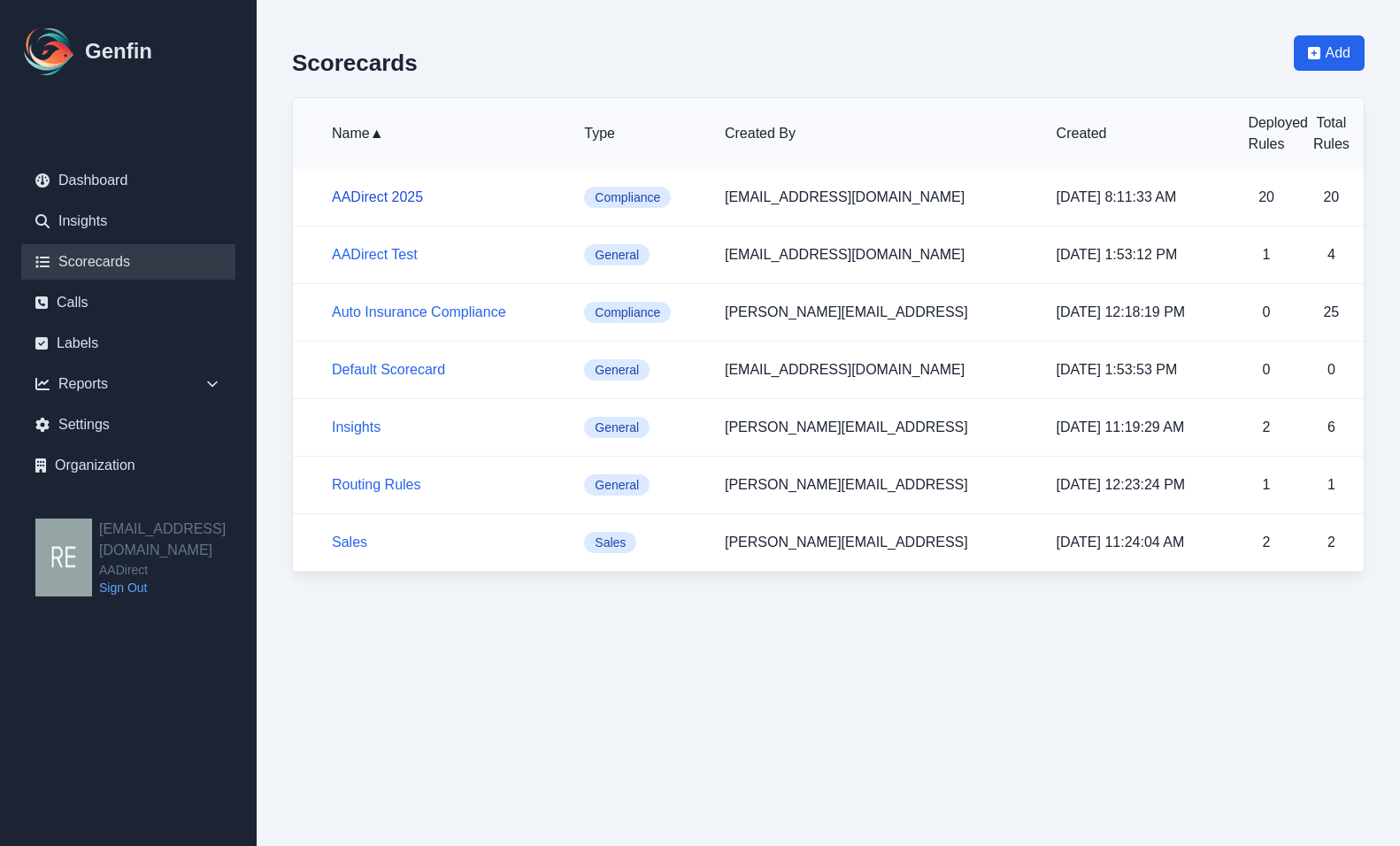
click at [376, 193] on link "AADirect 2025" at bounding box center [377, 196] width 91 height 15
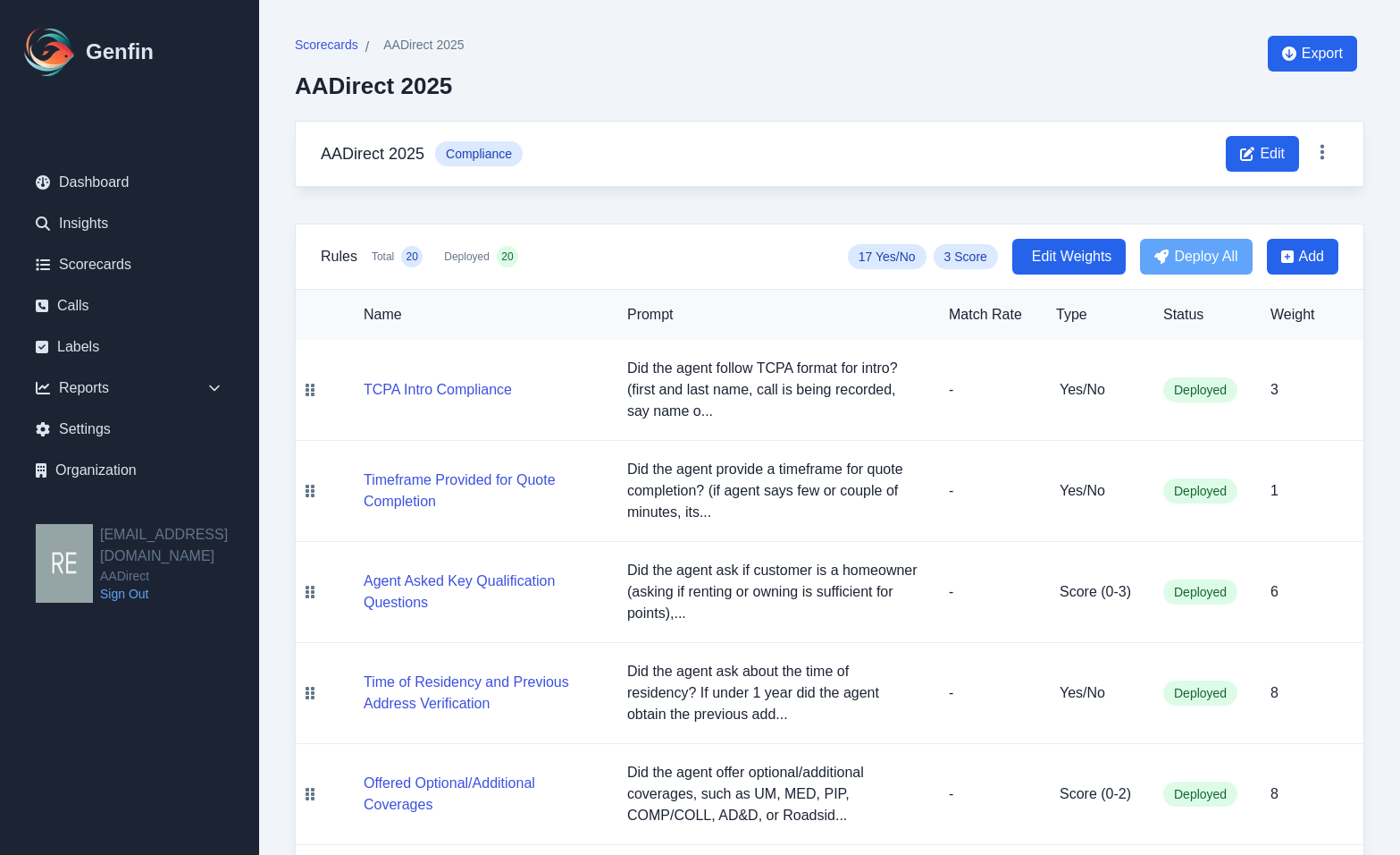
click at [958, 256] on span "3 Score" at bounding box center [966, 256] width 64 height 25
click at [873, 258] on span "17 Yes/No" at bounding box center [888, 256] width 79 height 25
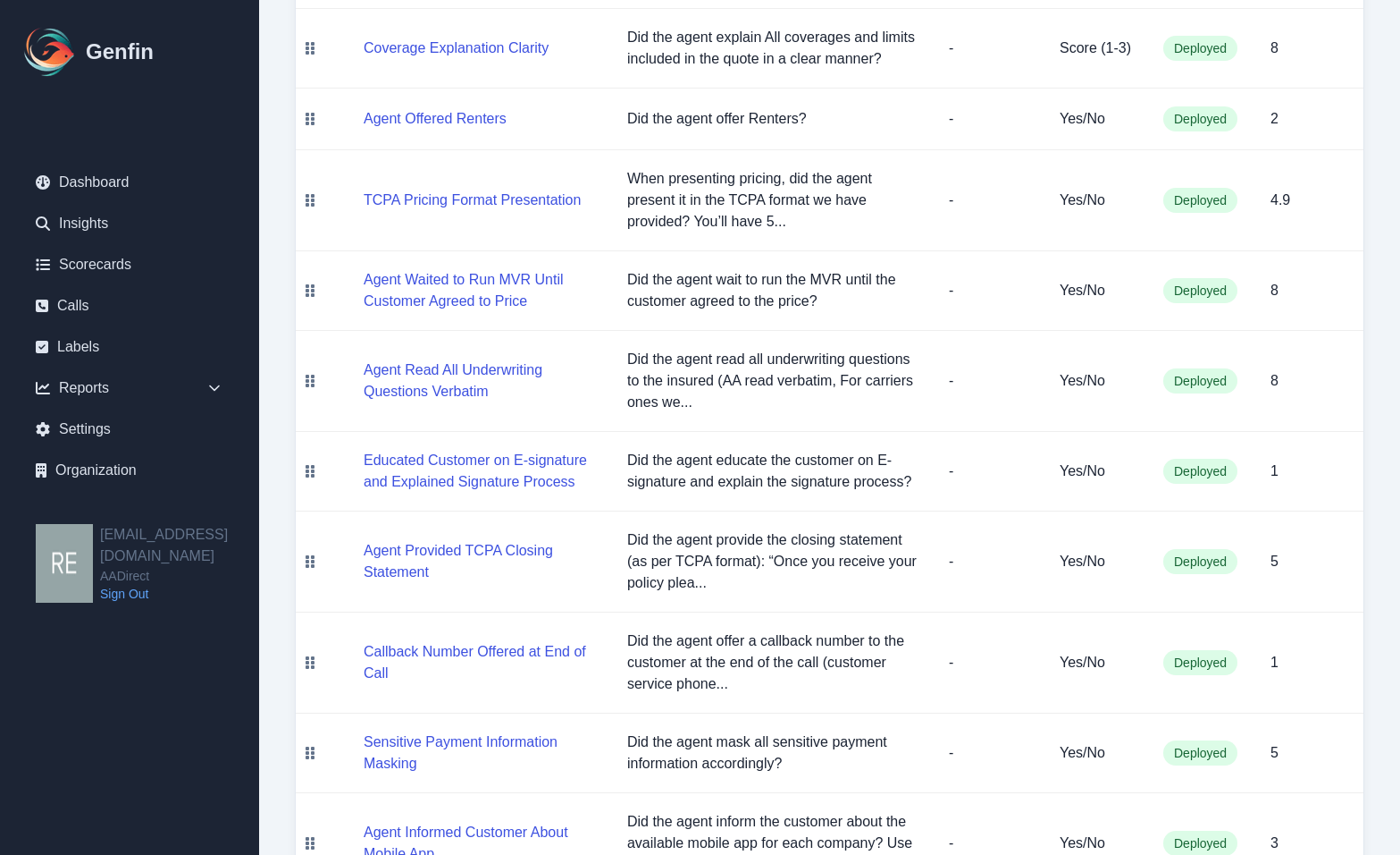
scroll to position [1334, 0]
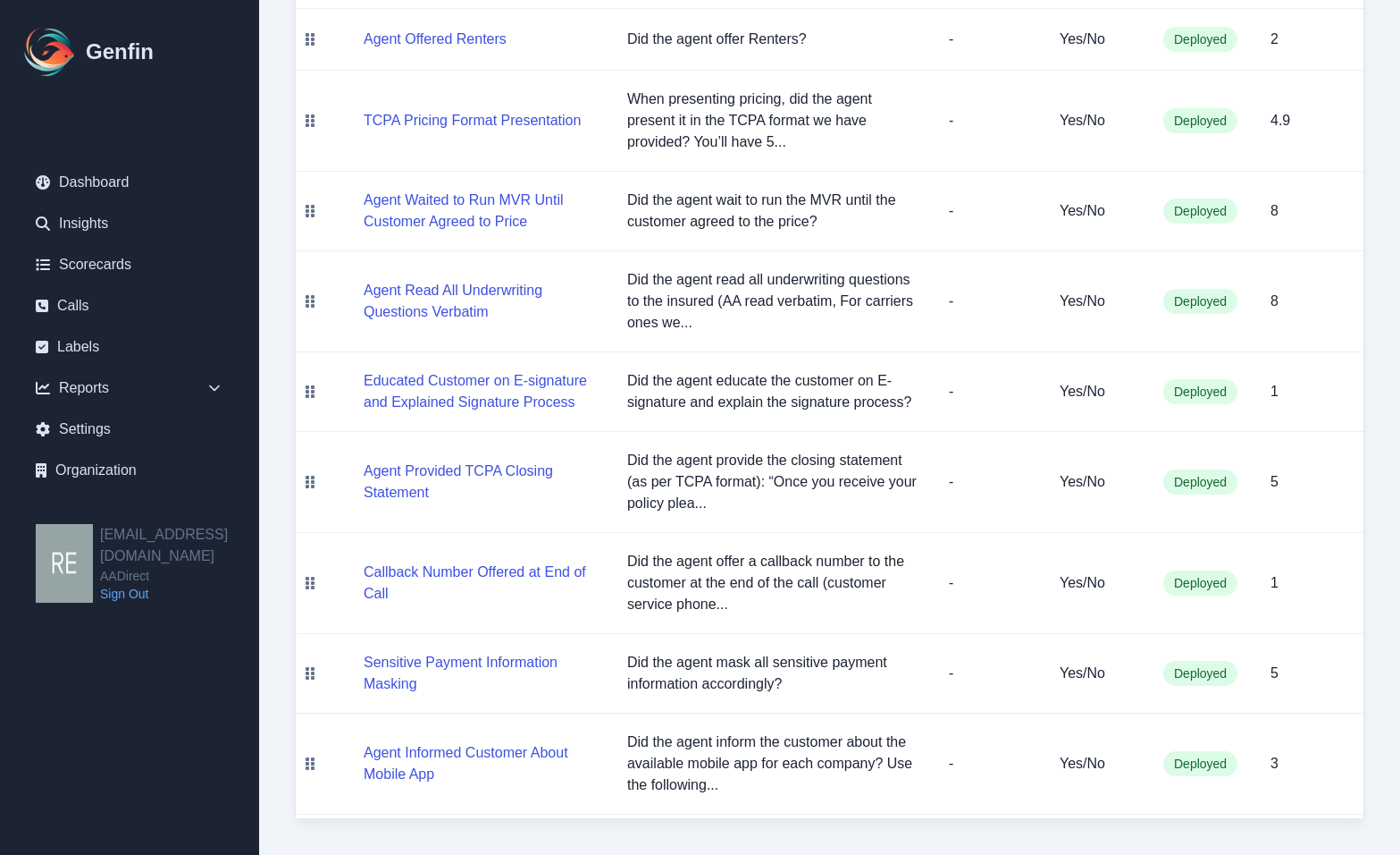
click at [1255, 133] on td "4.9" at bounding box center [1310, 121] width 107 height 101
click at [1255, 139] on td "4.9" at bounding box center [1310, 121] width 107 height 101
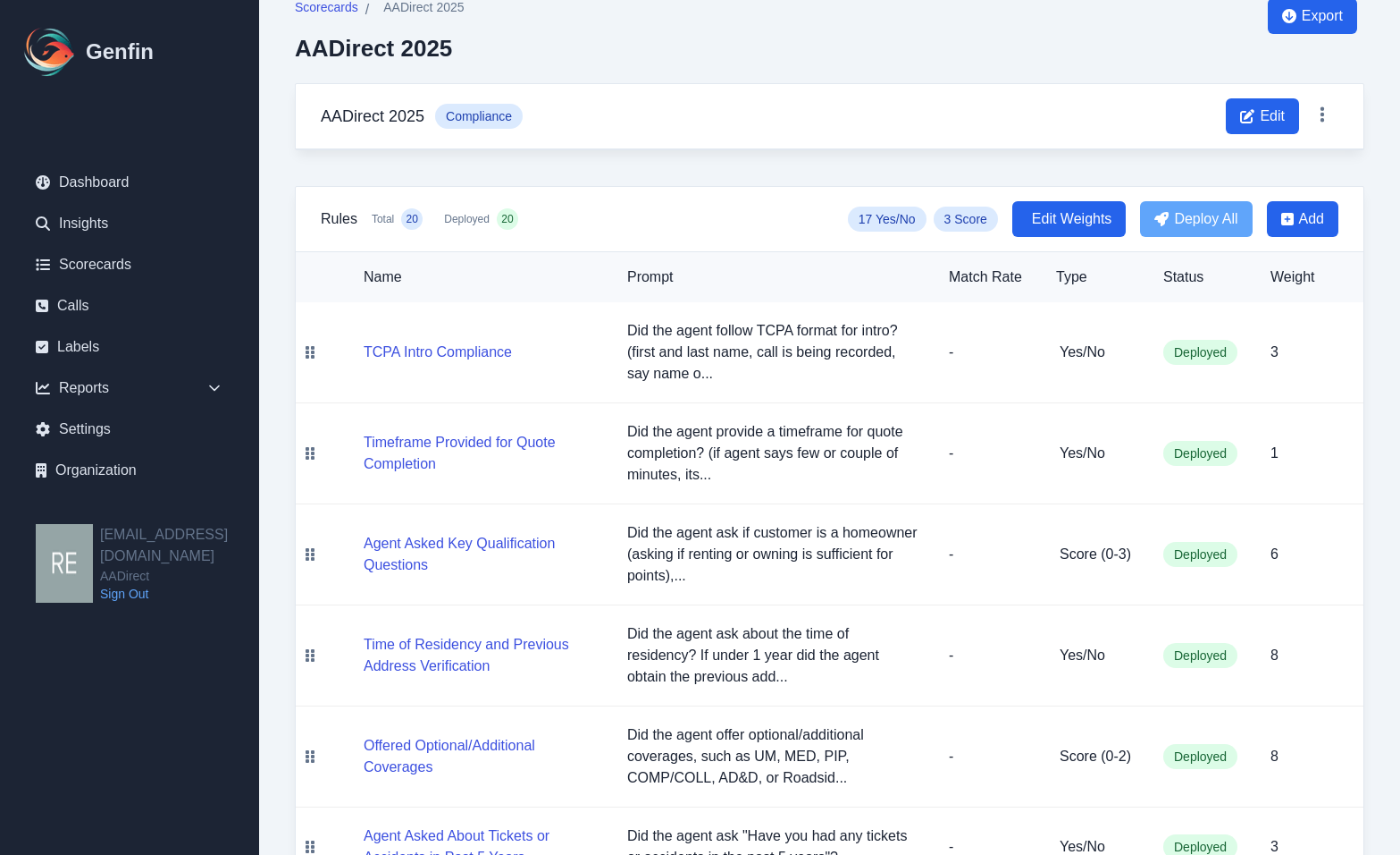
scroll to position [0, 0]
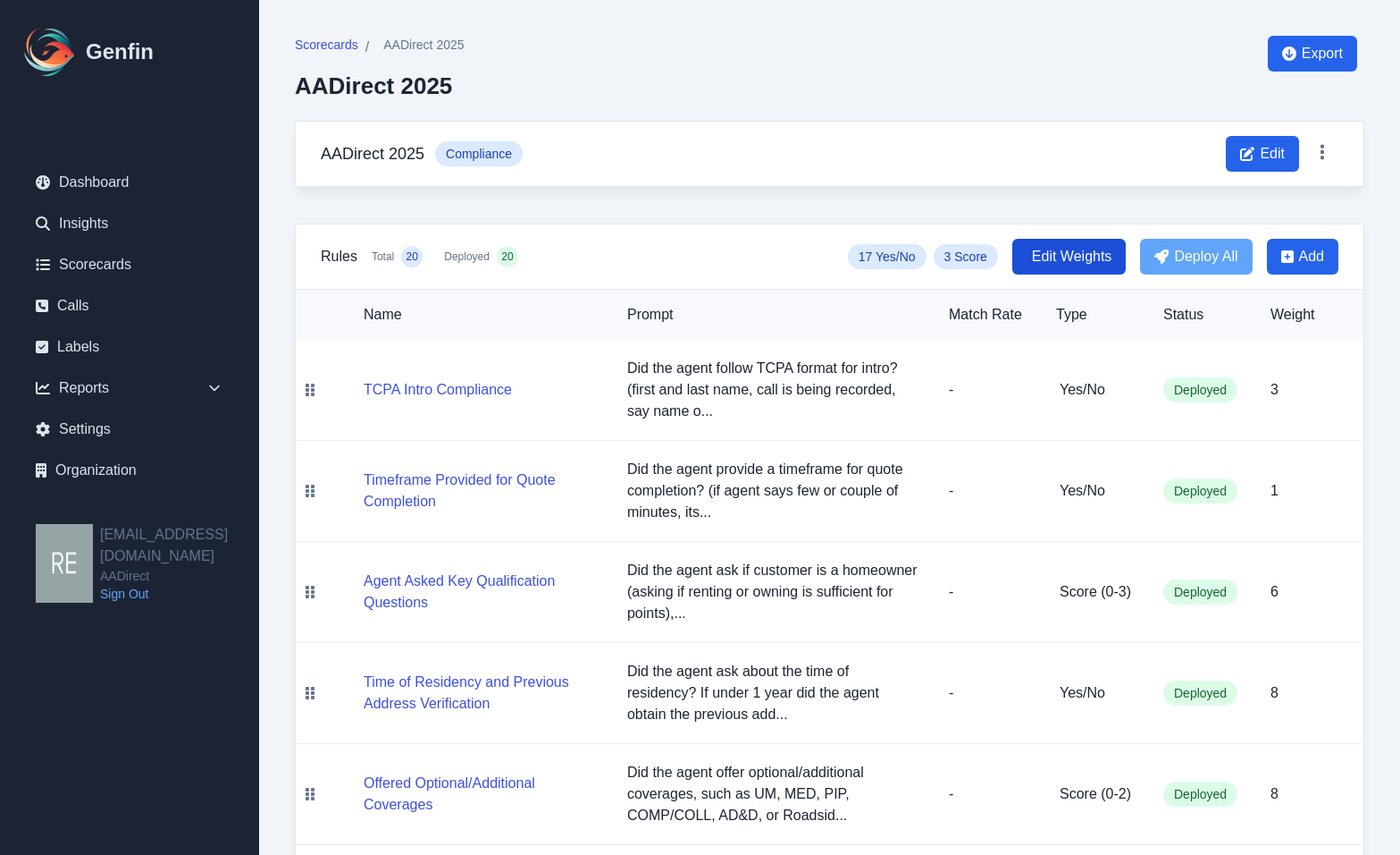
click at [1073, 258] on span "Edit Weights" at bounding box center [1072, 256] width 81 height 22
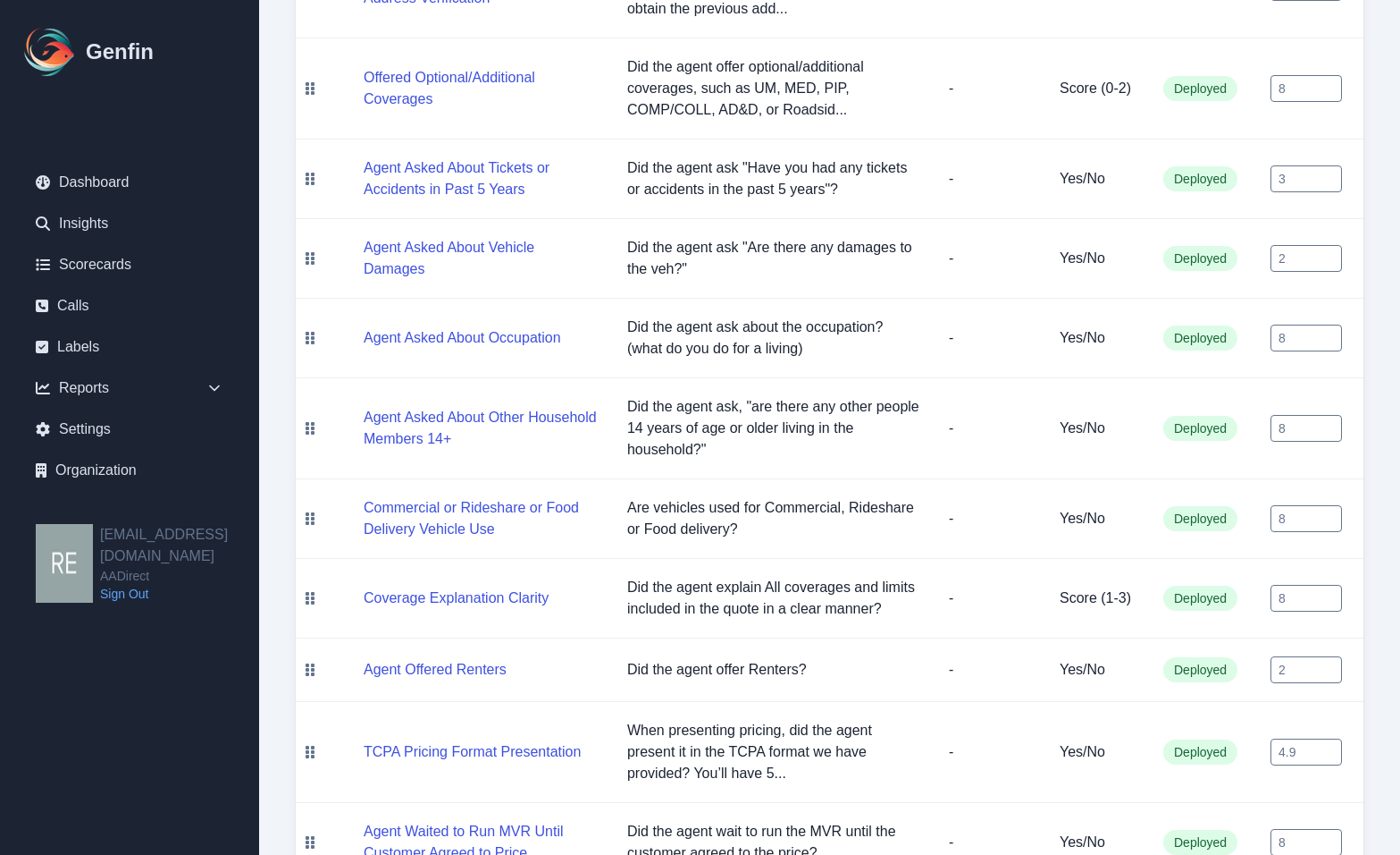
scroll to position [805, 0]
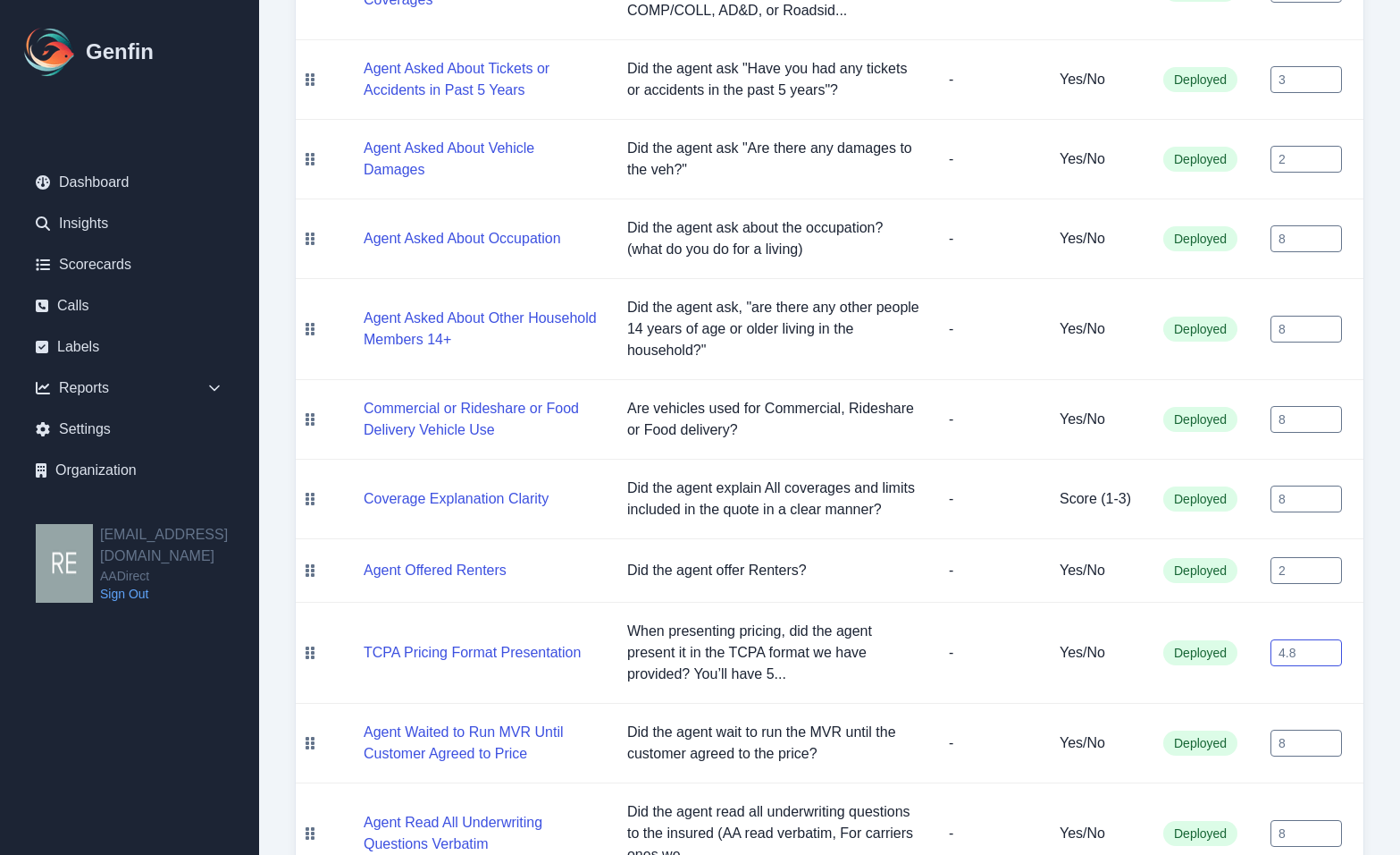
drag, startPoint x: 1329, startPoint y: 654, endPoint x: 1310, endPoint y: 650, distance: 19.4
click at [1255, 654] on input "4.8" at bounding box center [1307, 652] width 72 height 27
click at [1255, 646] on input "4.9" at bounding box center [1307, 652] width 72 height 27
type input "5"
click at [1255, 646] on input "5" at bounding box center [1307, 652] width 72 height 27
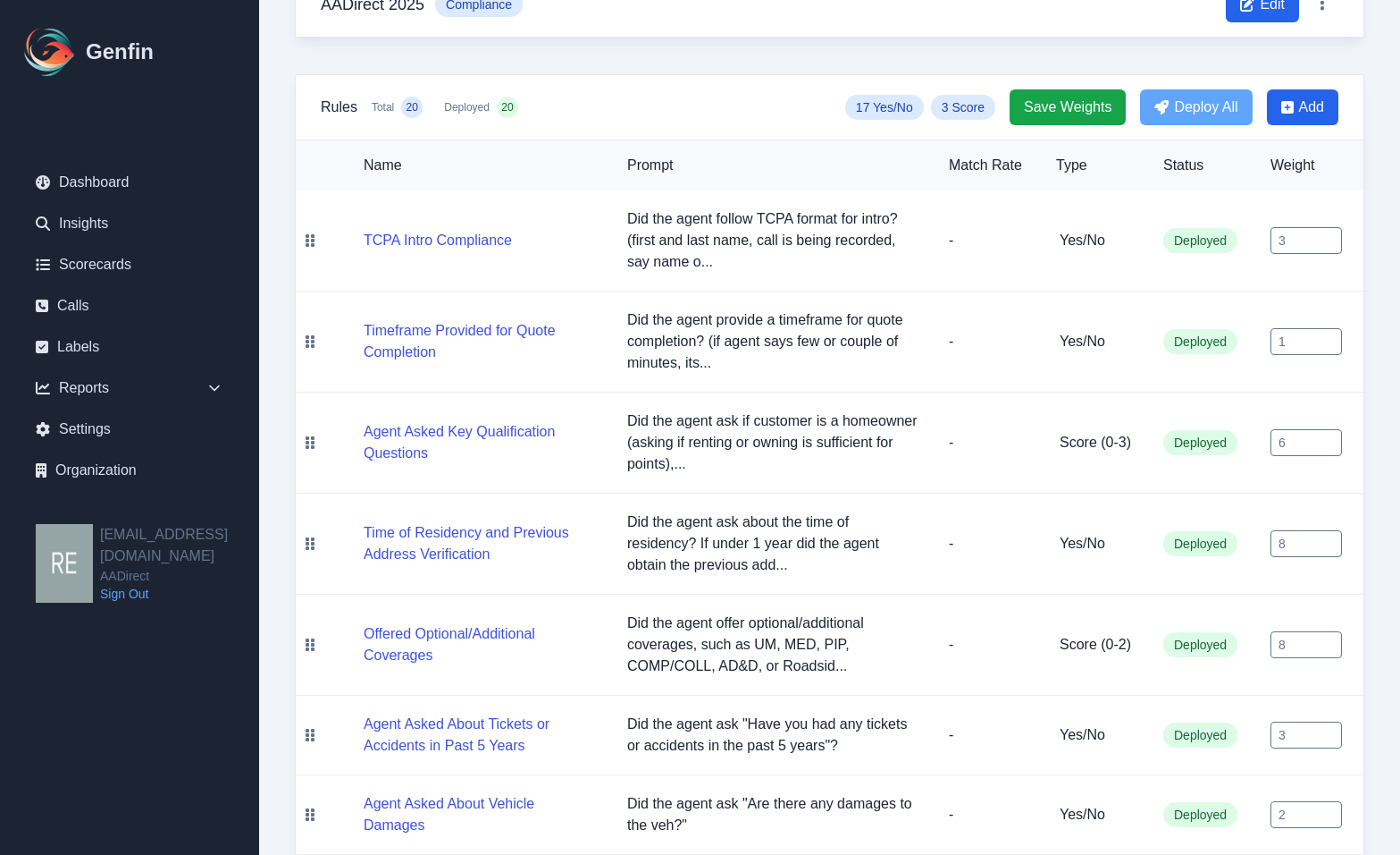
scroll to position [0, 0]
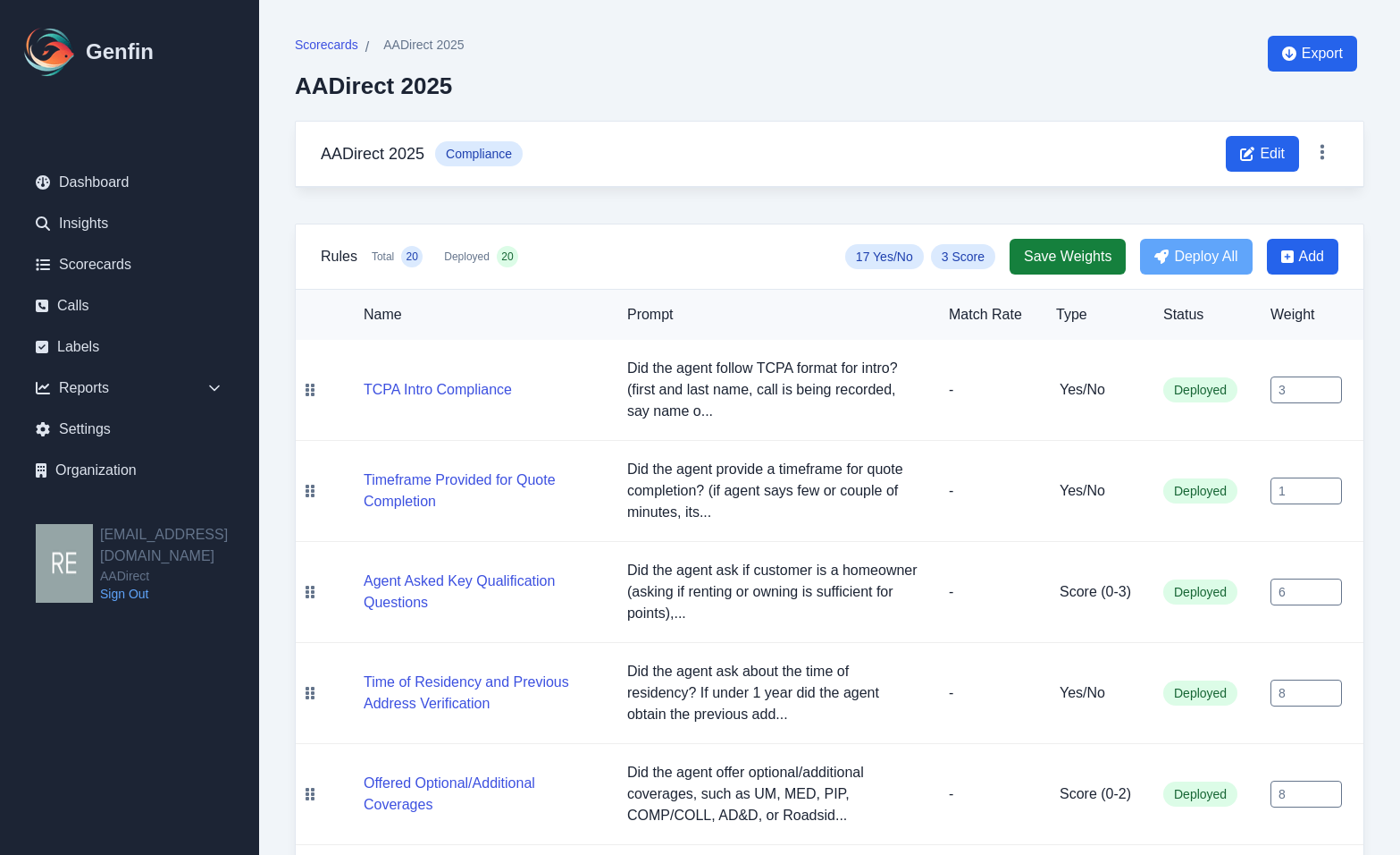
click at [1055, 257] on span "Save Weights" at bounding box center [1068, 256] width 88 height 22
click at [1255, 153] on icon at bounding box center [1322, 152] width 18 height 18
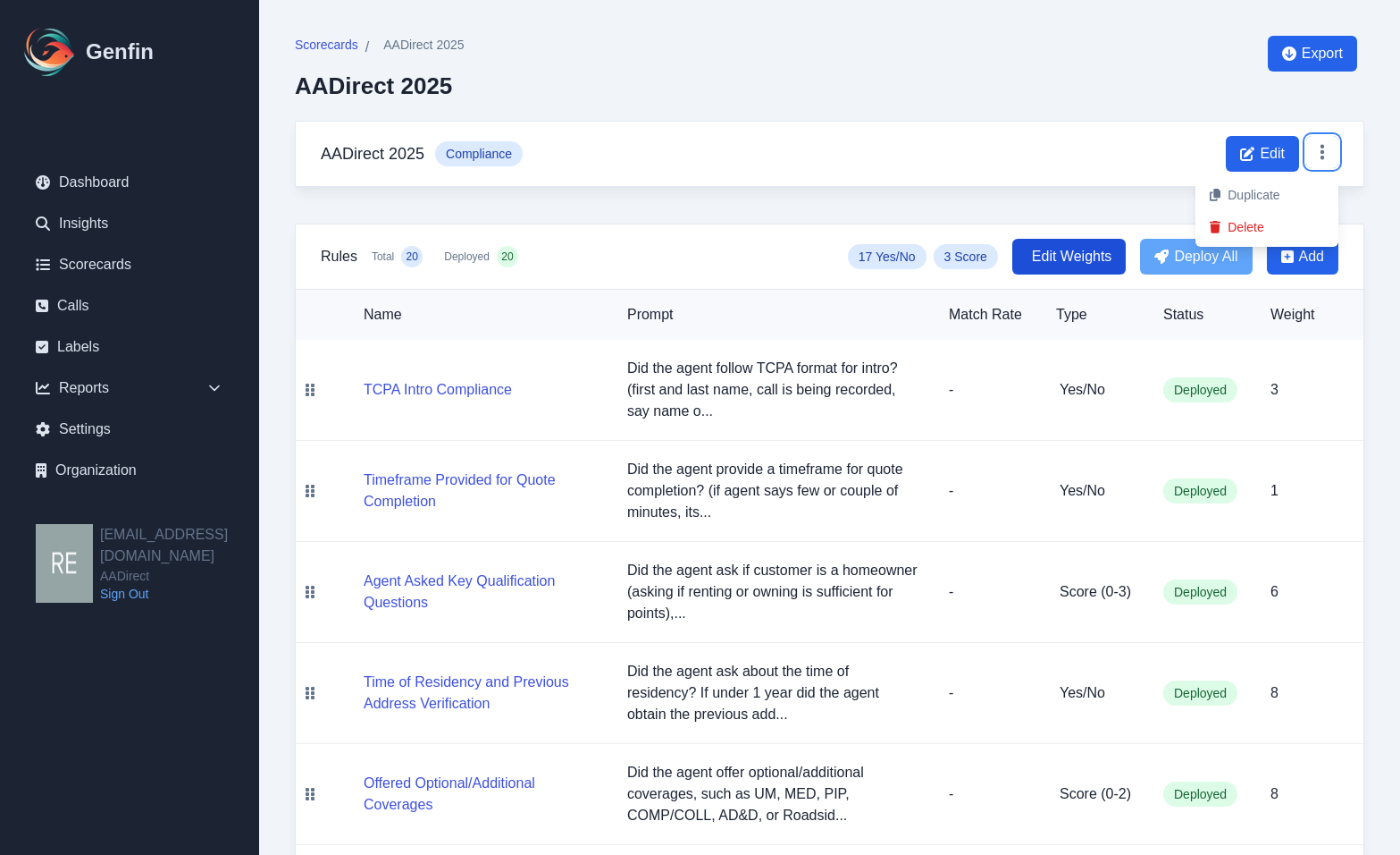
click at [1255, 153] on icon at bounding box center [1322, 152] width 18 height 18
click at [483, 261] on span "Deployed" at bounding box center [467, 256] width 46 height 14
click at [316, 44] on span "Scorecards" at bounding box center [326, 45] width 64 height 18
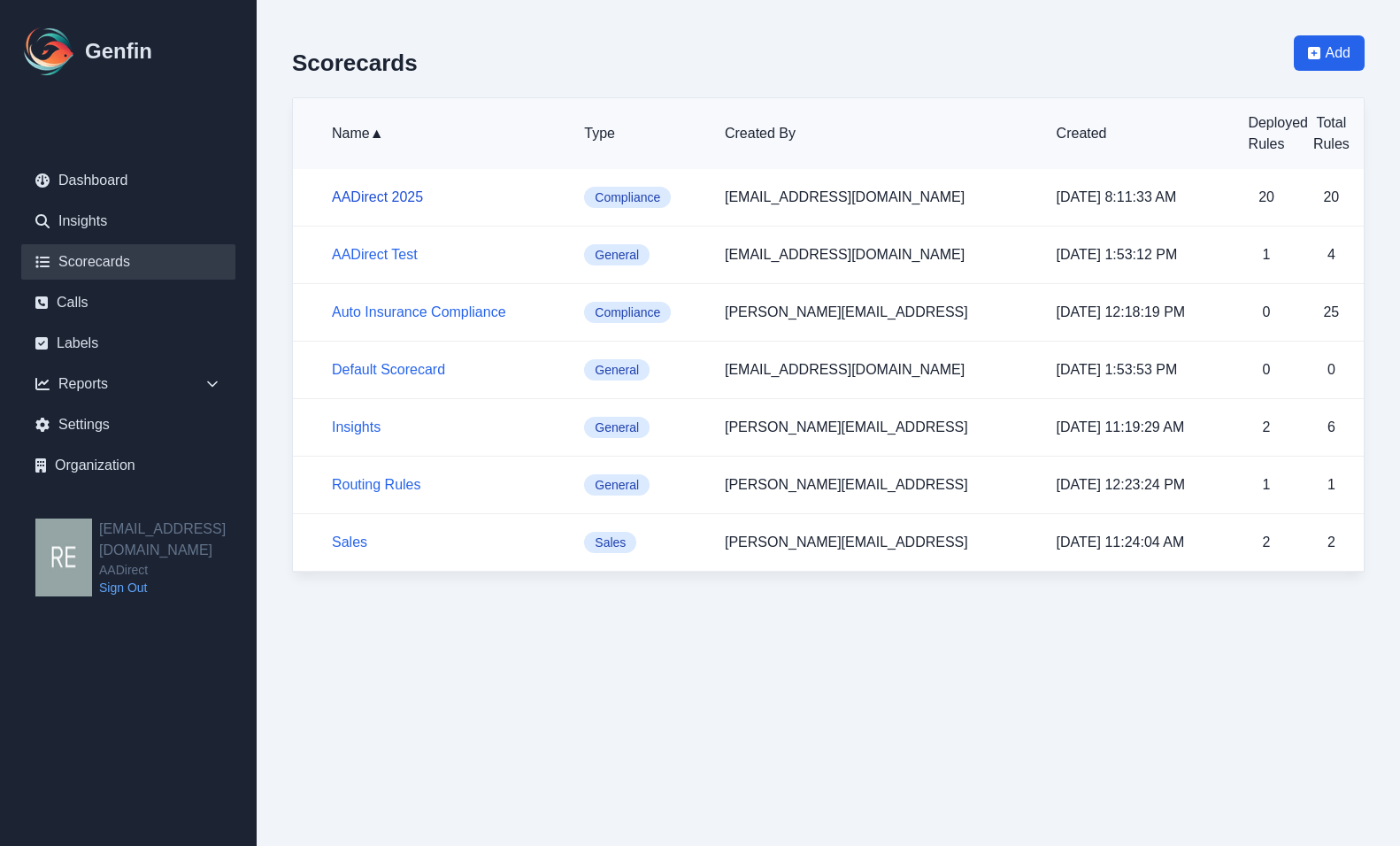
click at [406, 196] on link "AADirect 2025" at bounding box center [377, 196] width 91 height 15
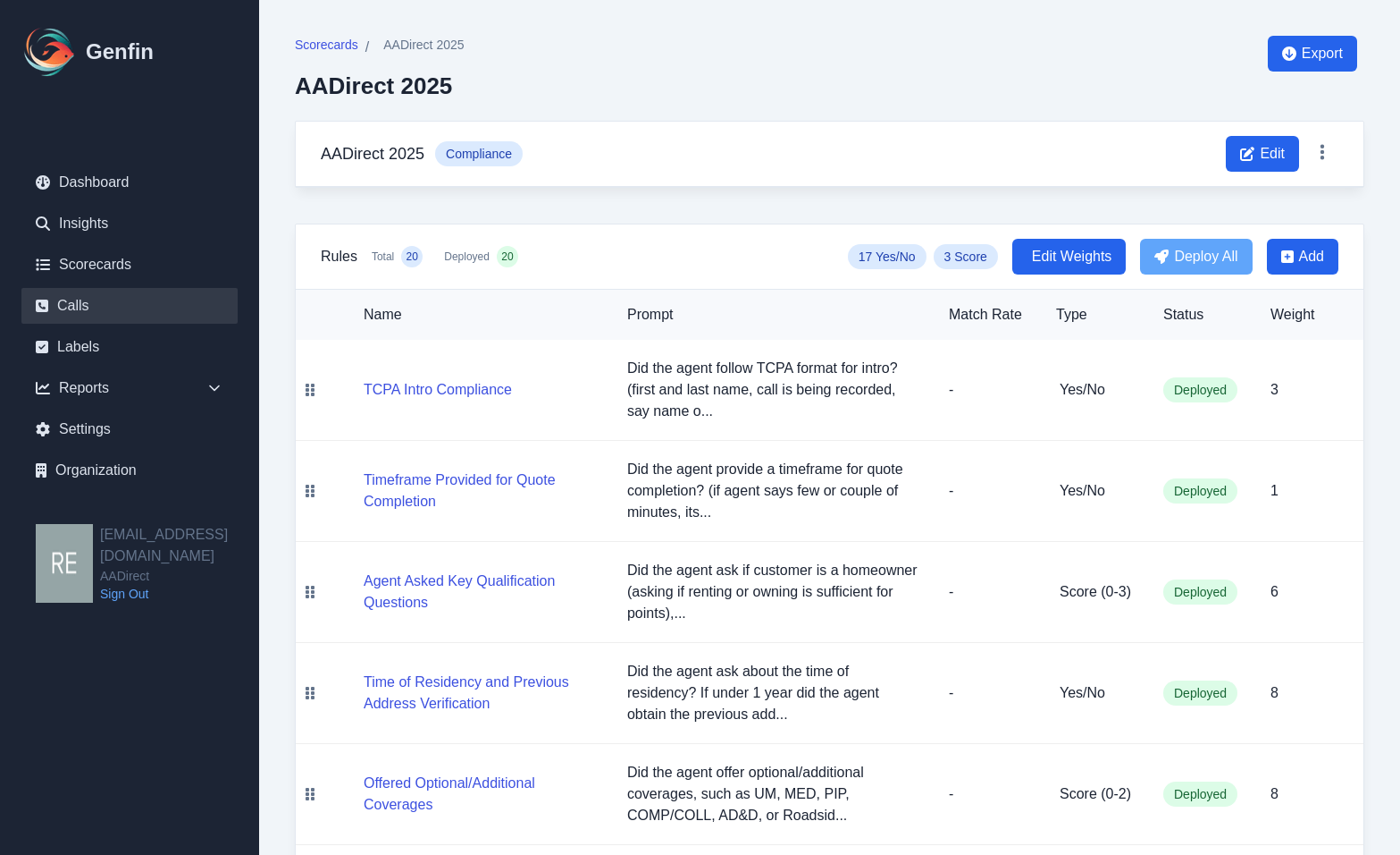
click at [86, 314] on link "Calls" at bounding box center [129, 306] width 216 height 36
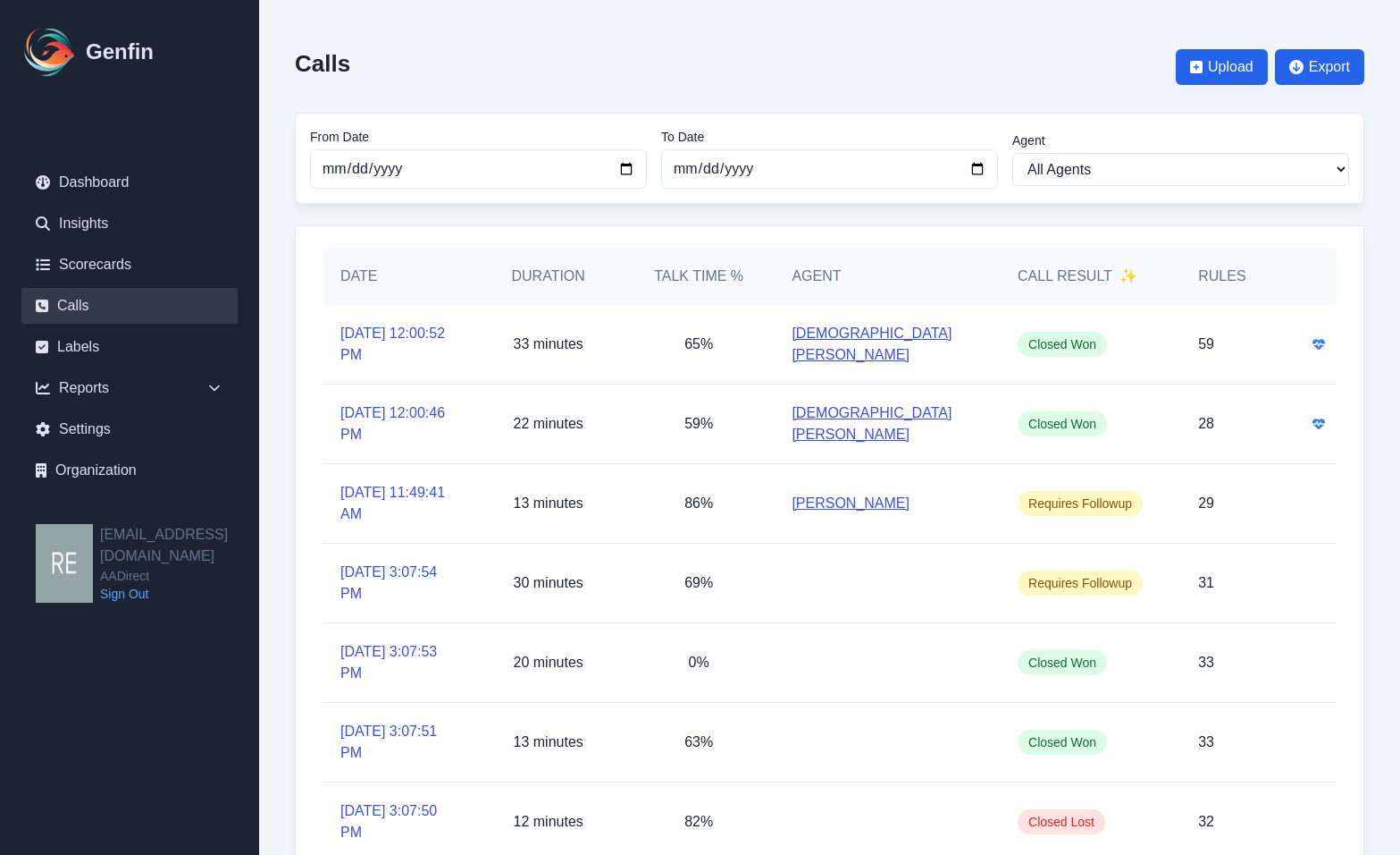
click at [832, 346] on link "[DEMOGRAPHIC_DATA][PERSON_NAME]" at bounding box center [887, 344] width 190 height 43
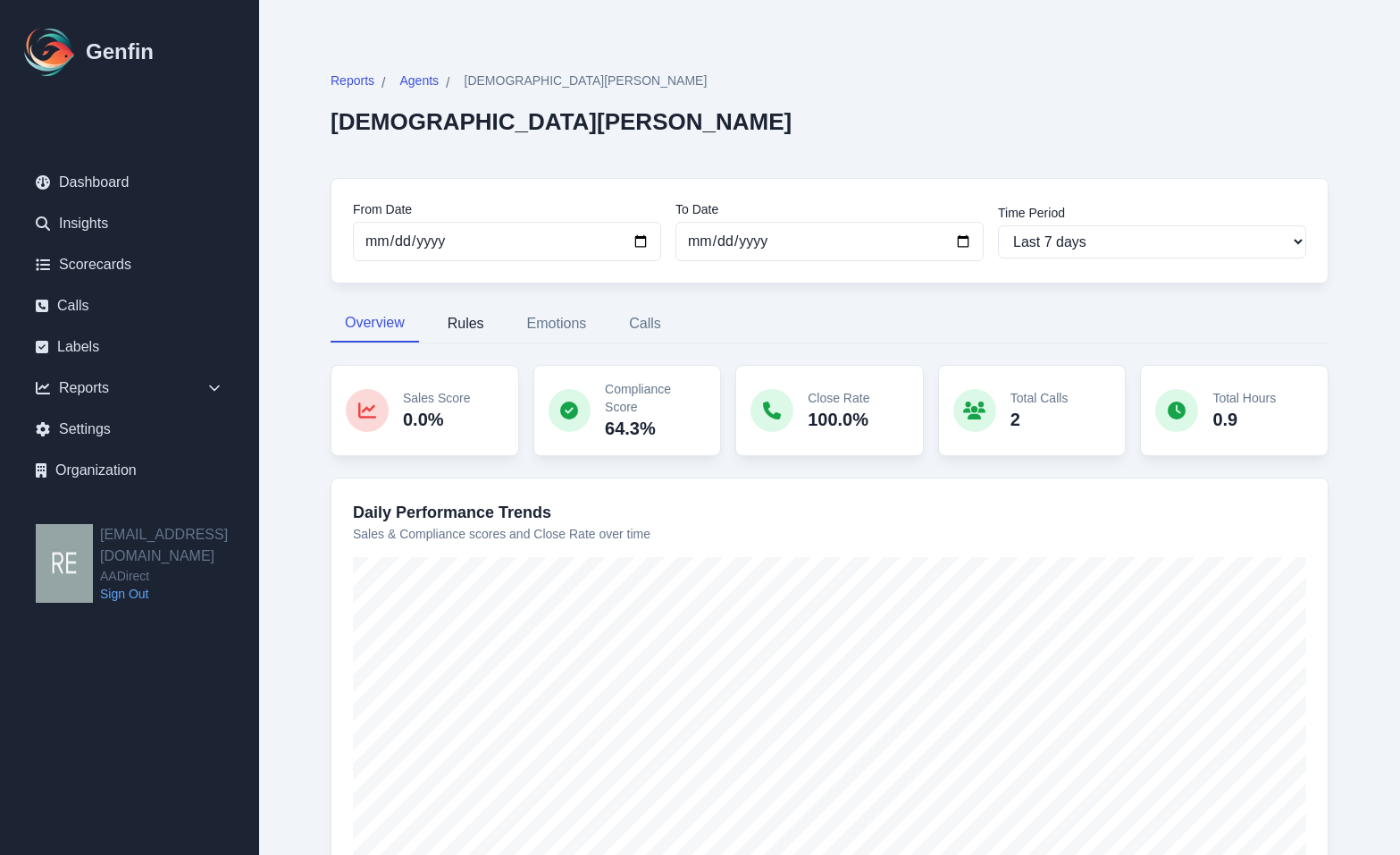
click at [456, 325] on button "Rules" at bounding box center [466, 324] width 65 height 38
select select "144"
select select "143"
select select "959"
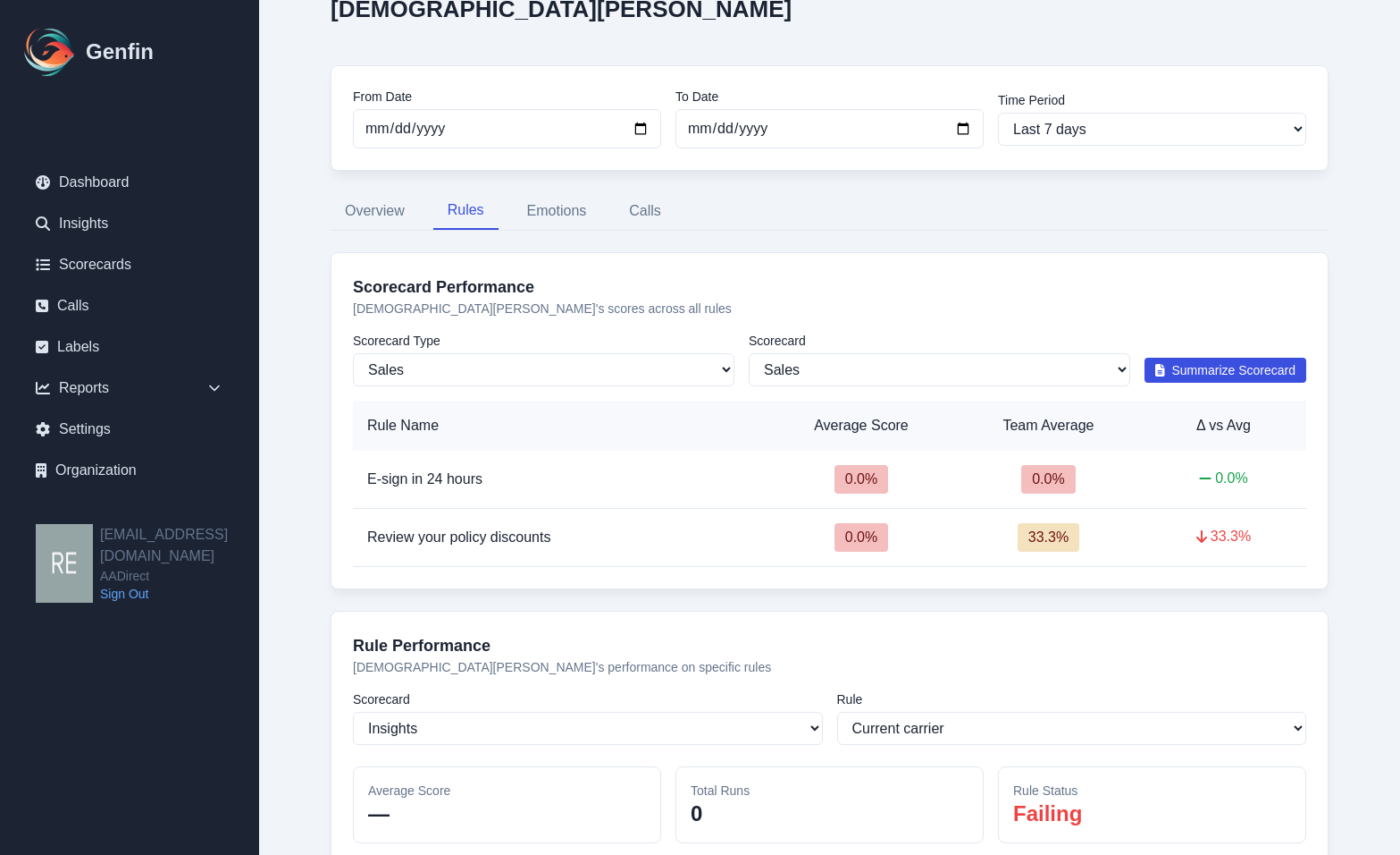
scroll to position [112, 0]
click at [556, 379] on select "Sales Compliance" at bounding box center [544, 370] width 382 height 33
select select "compliance"
click at [353, 354] on select "Sales Compliance" at bounding box center [544, 370] width 382 height 33
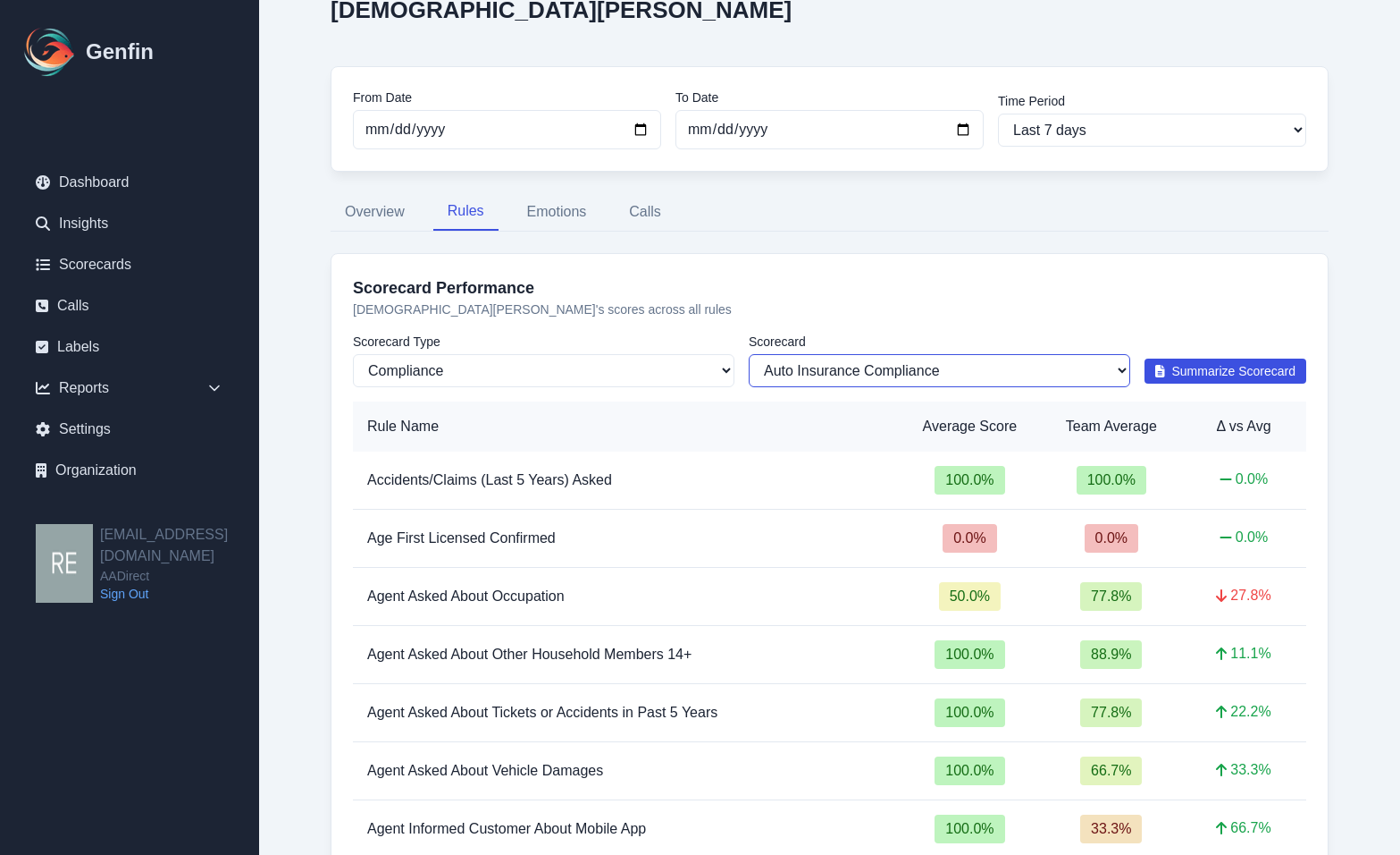
click at [928, 372] on select "All Scorecards Auto Insurance Compliance AADirect 2025" at bounding box center [940, 370] width 382 height 33
select select "170"
click at [749, 354] on select "All Scorecards Auto Insurance Compliance AADirect 2025" at bounding box center [940, 370] width 382 height 33
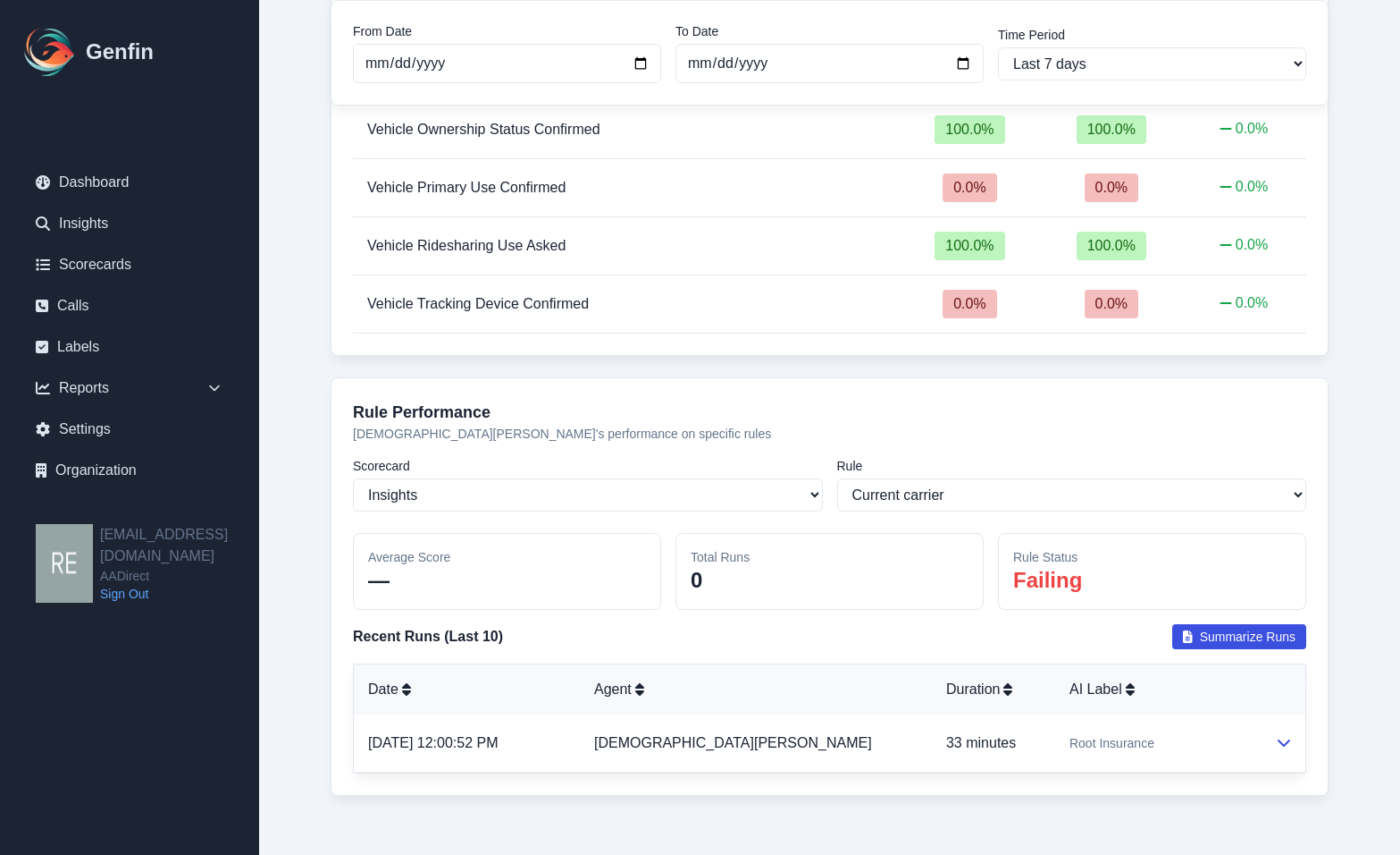
scroll to position [2647, 0]
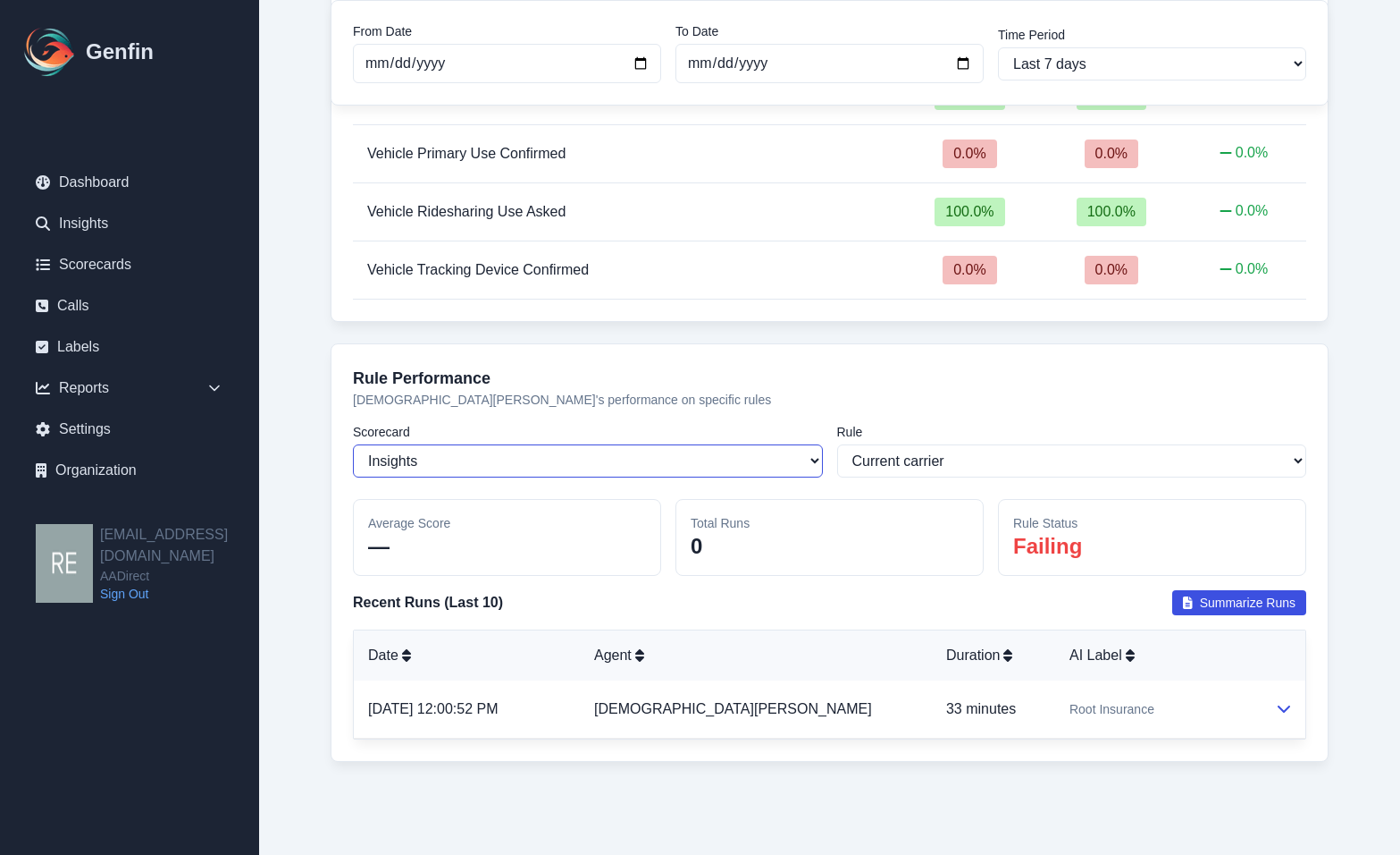
click at [726, 465] on select "Select a scorecard Insights Sales Auto Insurance Compliance Routing Rules AADir…" at bounding box center [588, 461] width 470 height 33
select select "170"
click at [353, 445] on select "Select a scorecard Insights Sales Auto Insurance Compliance Routing Rules AADir…" at bounding box center [588, 461] width 470 height 33
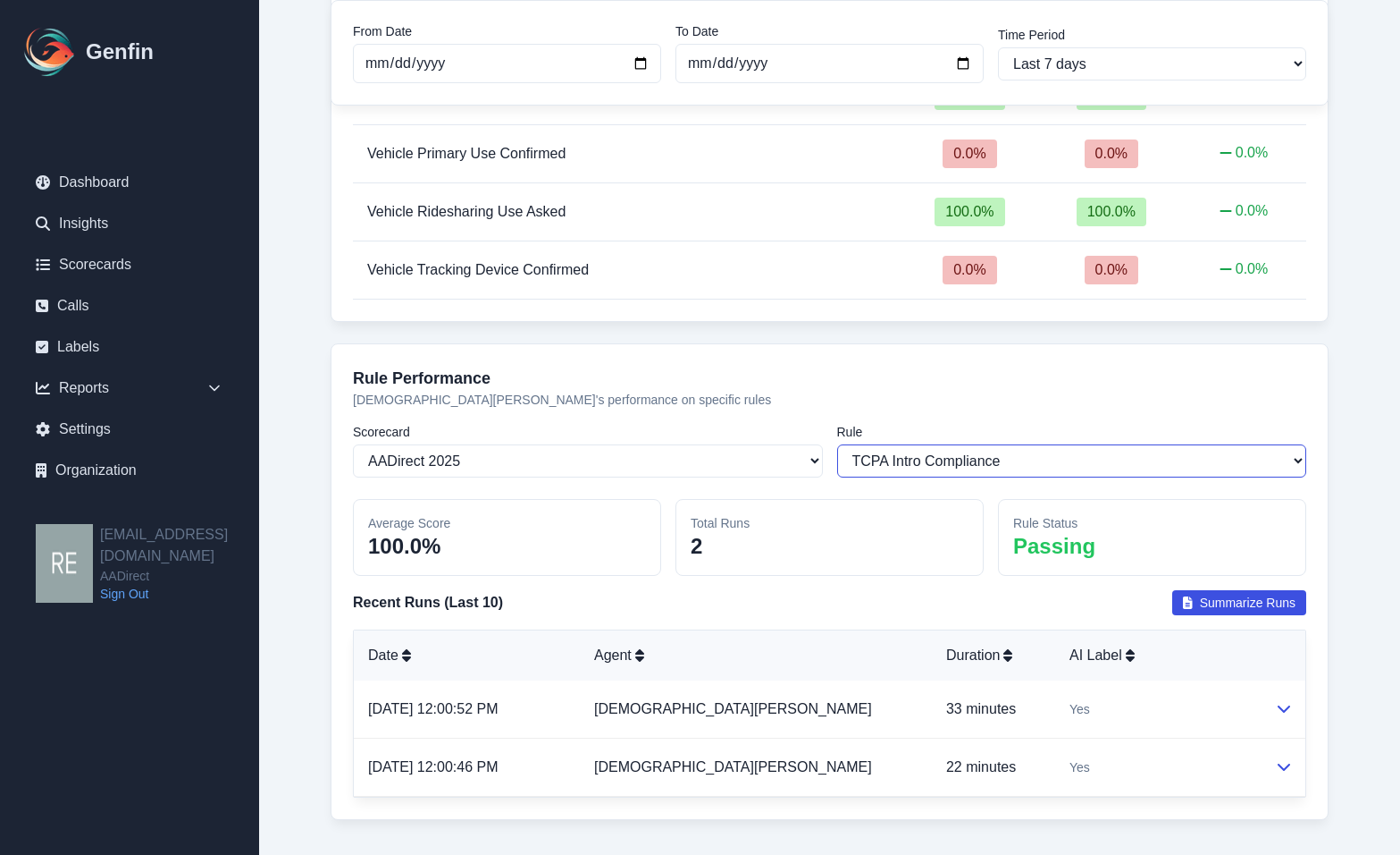
click at [1031, 461] on select "Select a rule TCPA Intro Compliance Timeframe Provided for Quote Completion Age…" at bounding box center [1072, 461] width 470 height 33
click at [1030, 462] on select "Select a rule TCPA Intro Compliance Timeframe Provided for Quote Completion Age…" at bounding box center [1072, 461] width 470 height 33
click at [1059, 468] on select "Select a rule TCPA Intro Compliance Timeframe Provided for Quote Completion Age…" at bounding box center [1072, 461] width 470 height 33
select select "1118"
click at [837, 445] on select "Select a rule TCPA Intro Compliance Timeframe Provided for Quote Completion Age…" at bounding box center [1072, 461] width 470 height 33
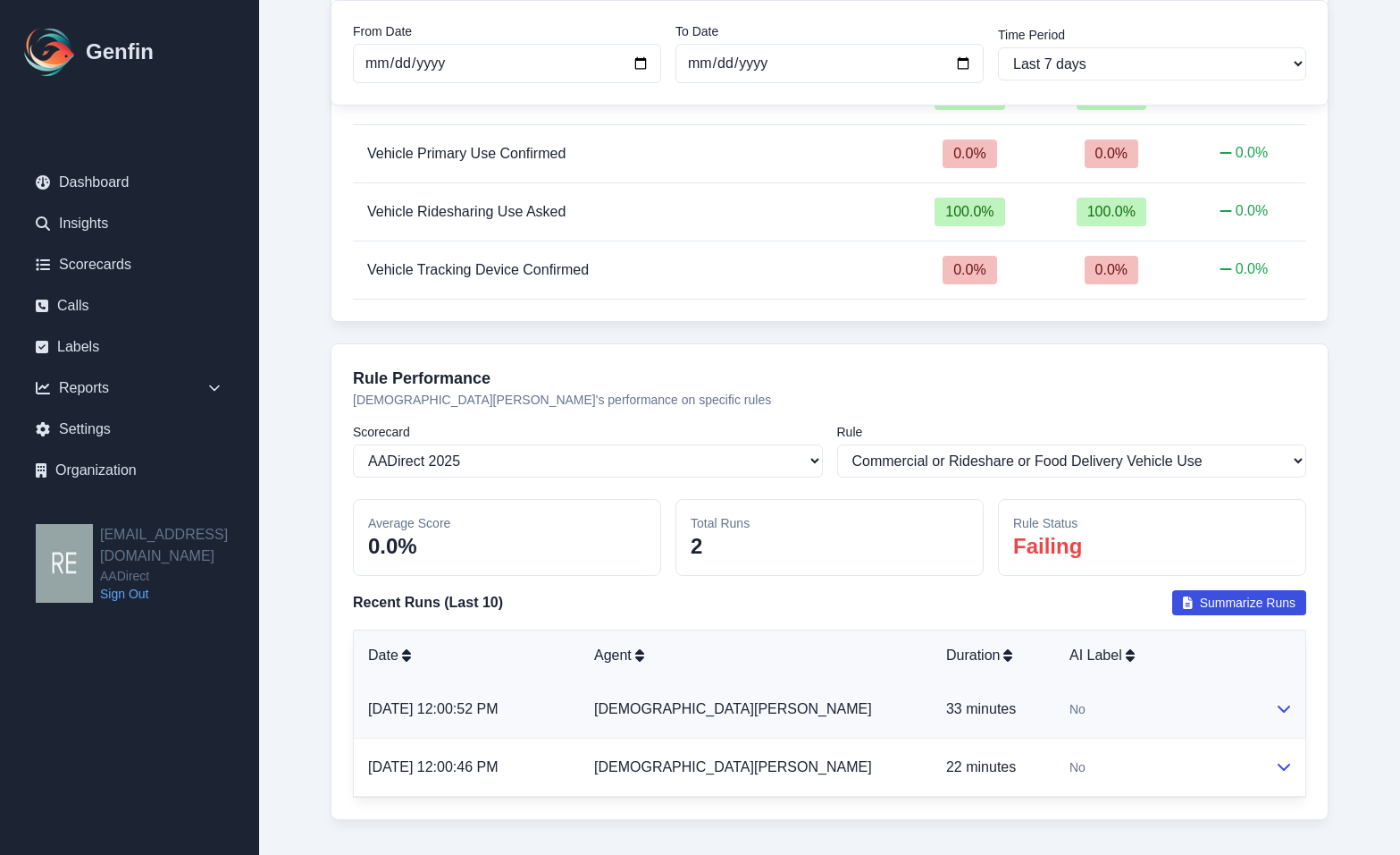
click at [1255, 703] on td at bounding box center [1284, 709] width 45 height 58
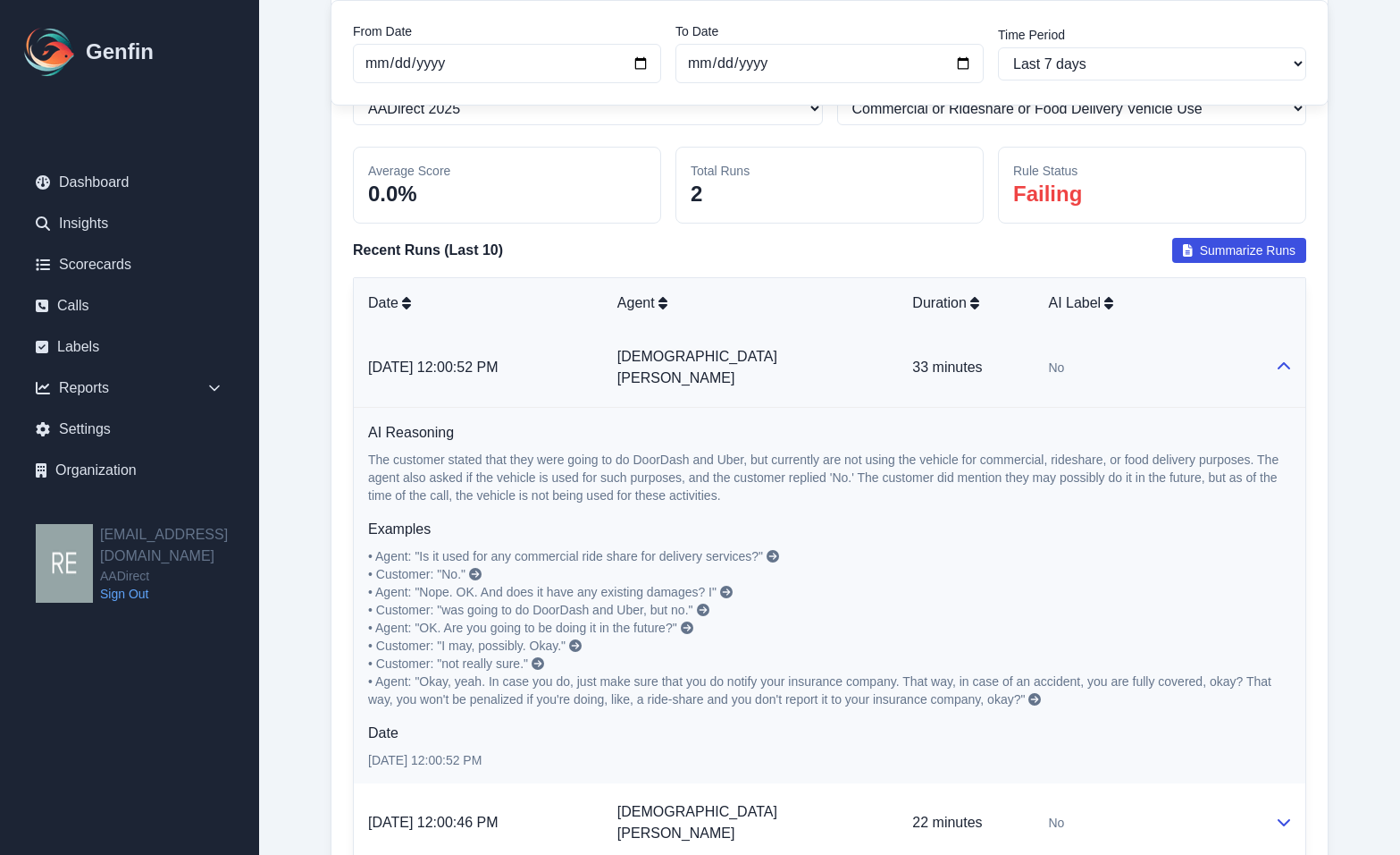
scroll to position [3004, 0]
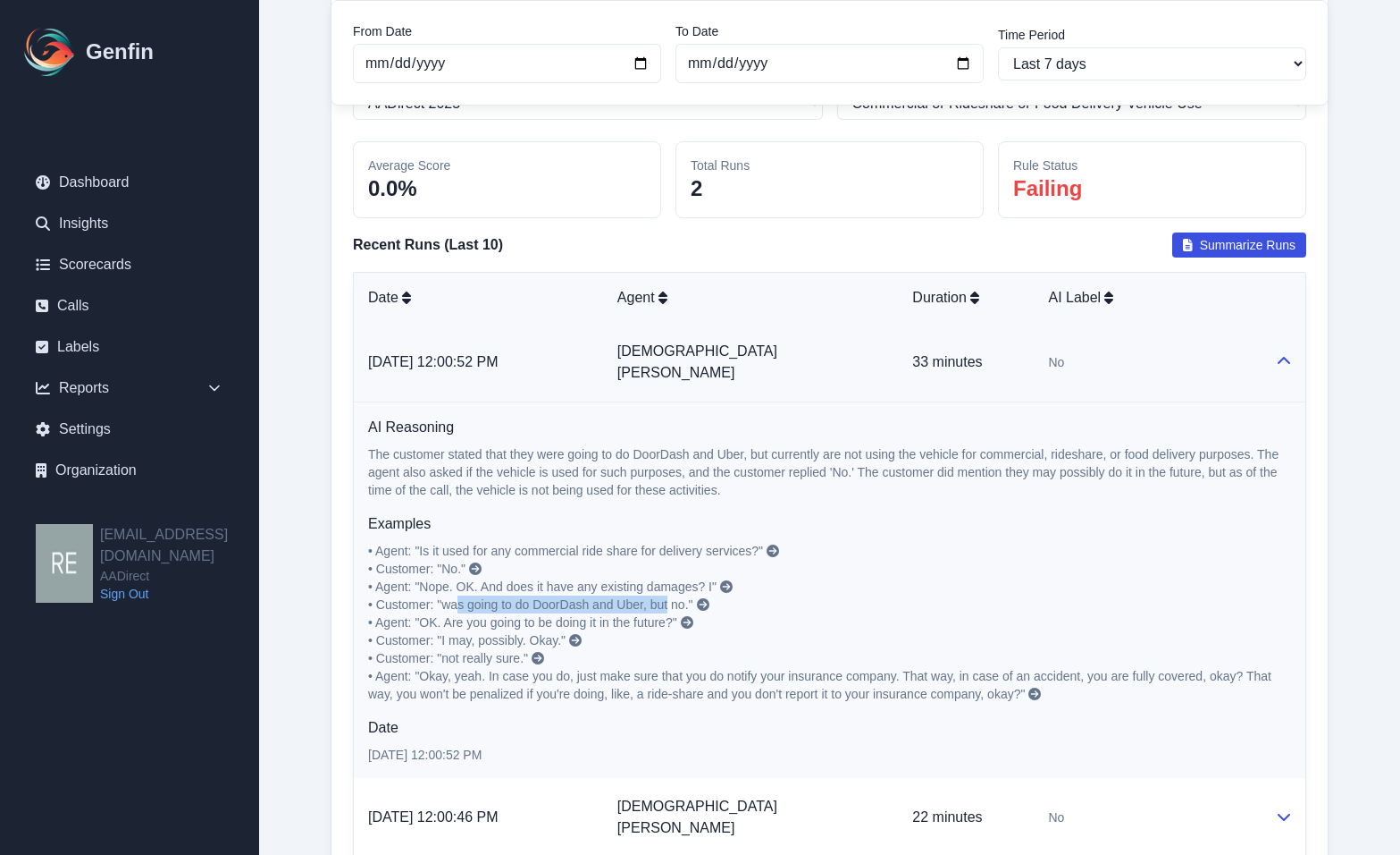
drag, startPoint x: 464, startPoint y: 585, endPoint x: 671, endPoint y: 579, distance: 207.1
click at [671, 597] on span "• Customer: "was going to do DoorDash and Uber, but no."" at bounding box center [530, 604] width 325 height 14
drag, startPoint x: 484, startPoint y: 605, endPoint x: 662, endPoint y: 607, distance: 178.0
click at [662, 615] on span "• Agent: "OK. Are you going to be doing it in the future?"" at bounding box center [522, 622] width 309 height 14
click at [709, 661] on p "• Agent: "Is it used for any commercial ride share for delivery services?" • Cu…" at bounding box center [829, 623] width 923 height 161
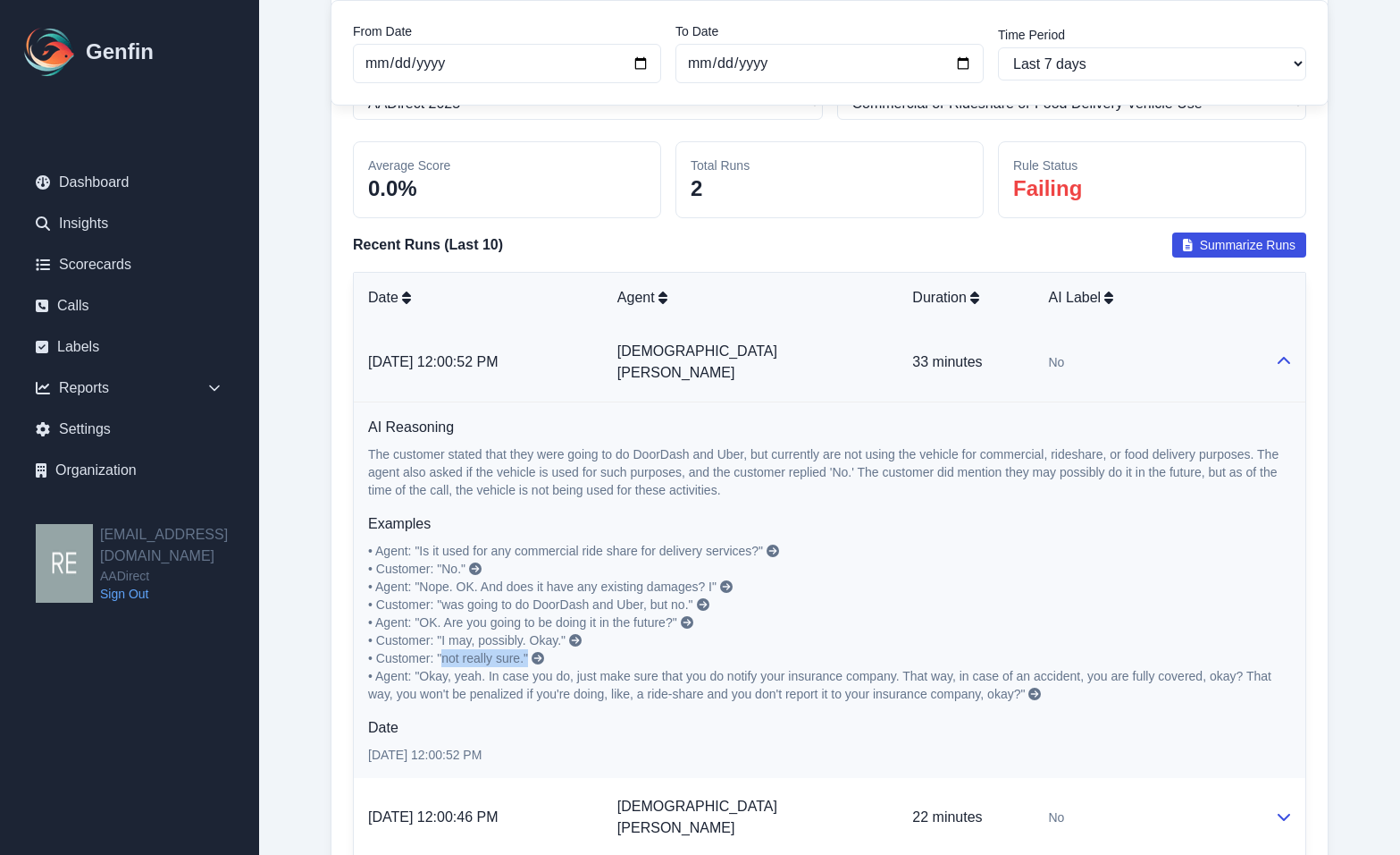
drag, startPoint x: 449, startPoint y: 635, endPoint x: 553, endPoint y: 631, distance: 104.1
click at [553, 631] on p "• Agent: "Is it used for any commercial ride share for delivery services?" • Cu…" at bounding box center [829, 623] width 923 height 161
drag, startPoint x: 489, startPoint y: 655, endPoint x: 868, endPoint y: 650, distance: 379.0
click at [868, 669] on span "• Agent: "Okay, yeah. In case you do, just make sure that you do notify your in…" at bounding box center [821, 685] width 907 height 32
click at [1007, 669] on span "• Agent: "Okay, yeah. In case you do, just make sure that you do notify your in…" at bounding box center [821, 685] width 907 height 32
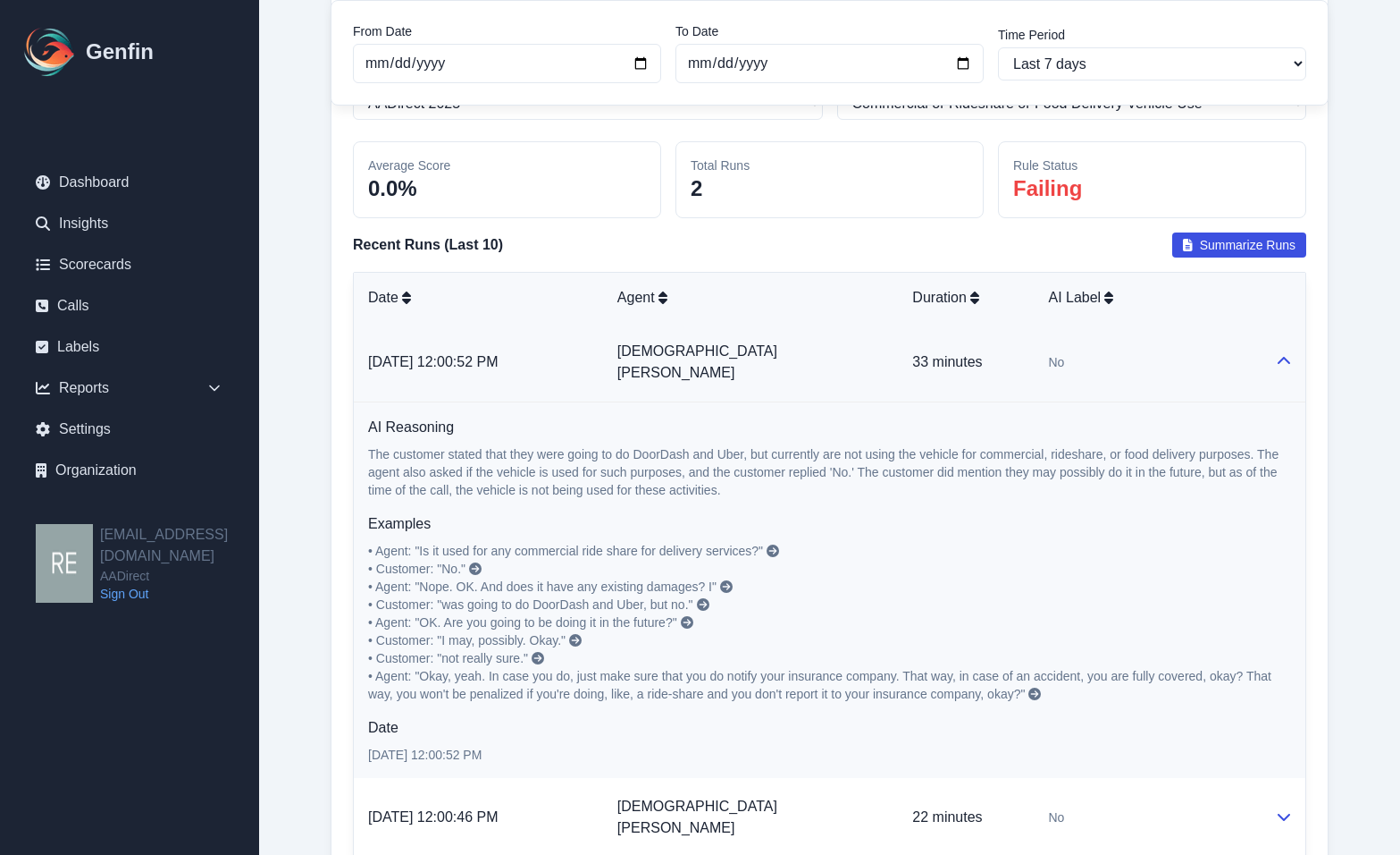
scroll to position [3080, 0]
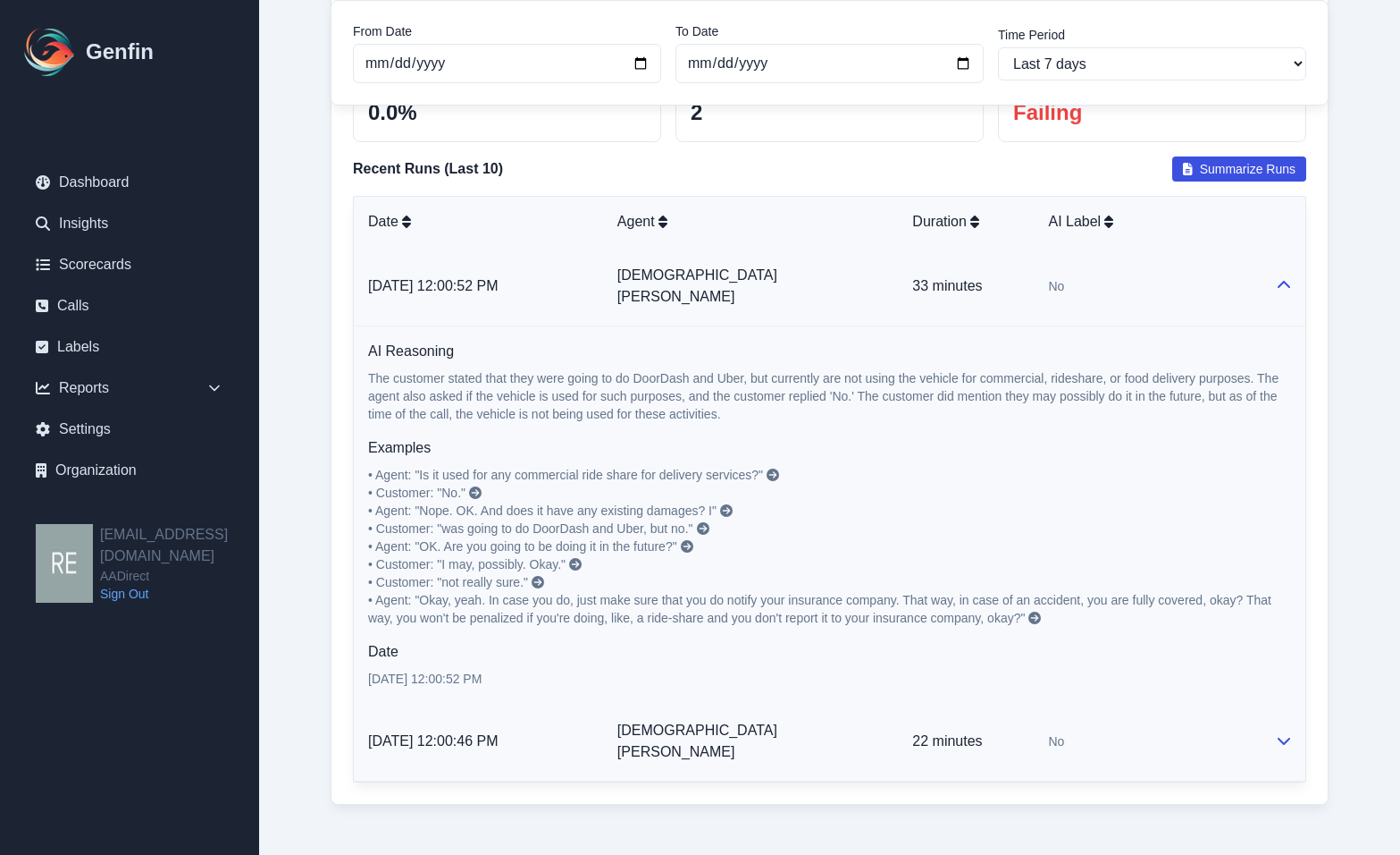
click at [1255, 733] on icon at bounding box center [1284, 740] width 14 height 14
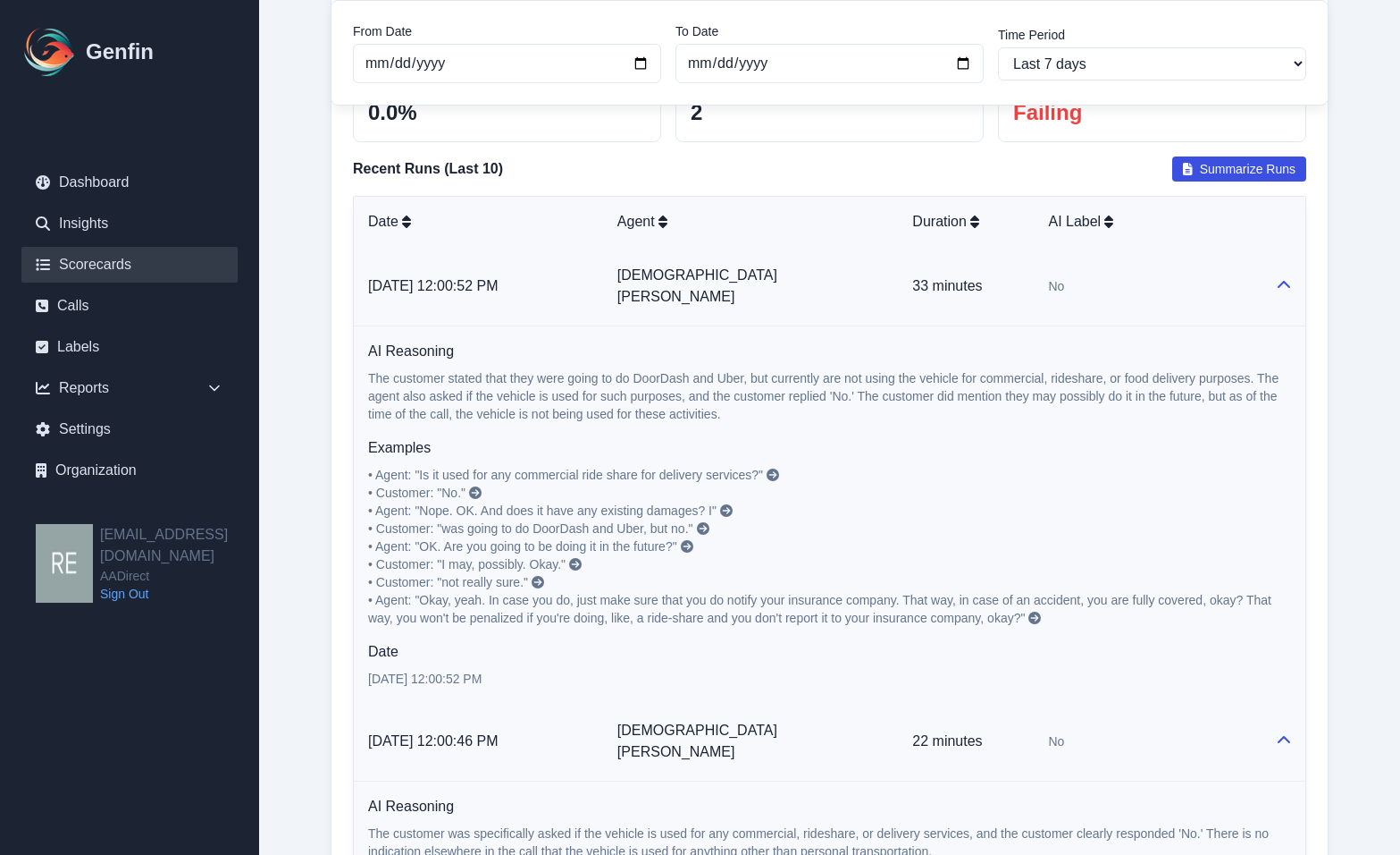
click at [98, 272] on link "Scorecards" at bounding box center [129, 264] width 216 height 36
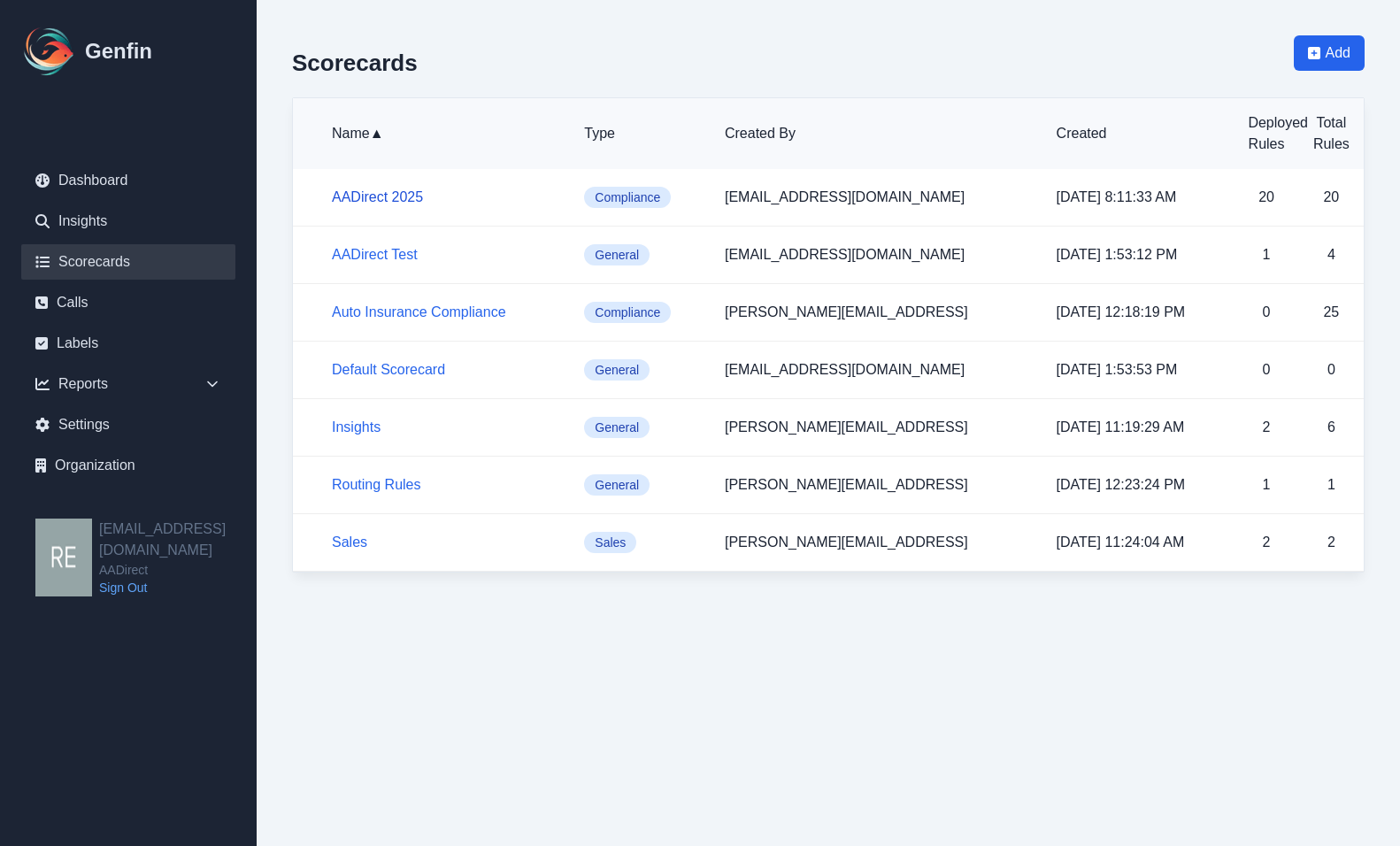
click at [420, 200] on link "AADirect 2025" at bounding box center [377, 196] width 91 height 15
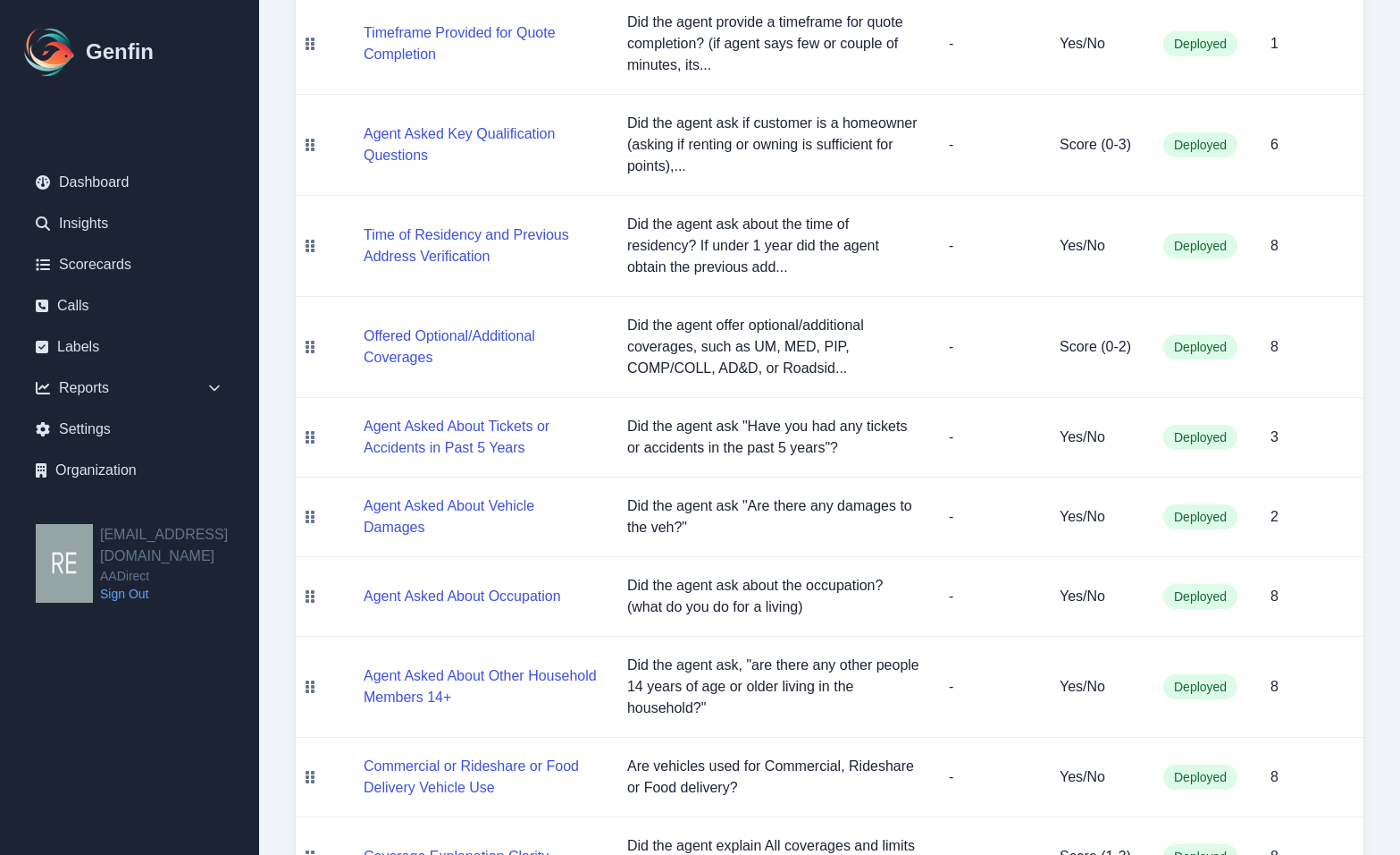
scroll to position [537, 0]
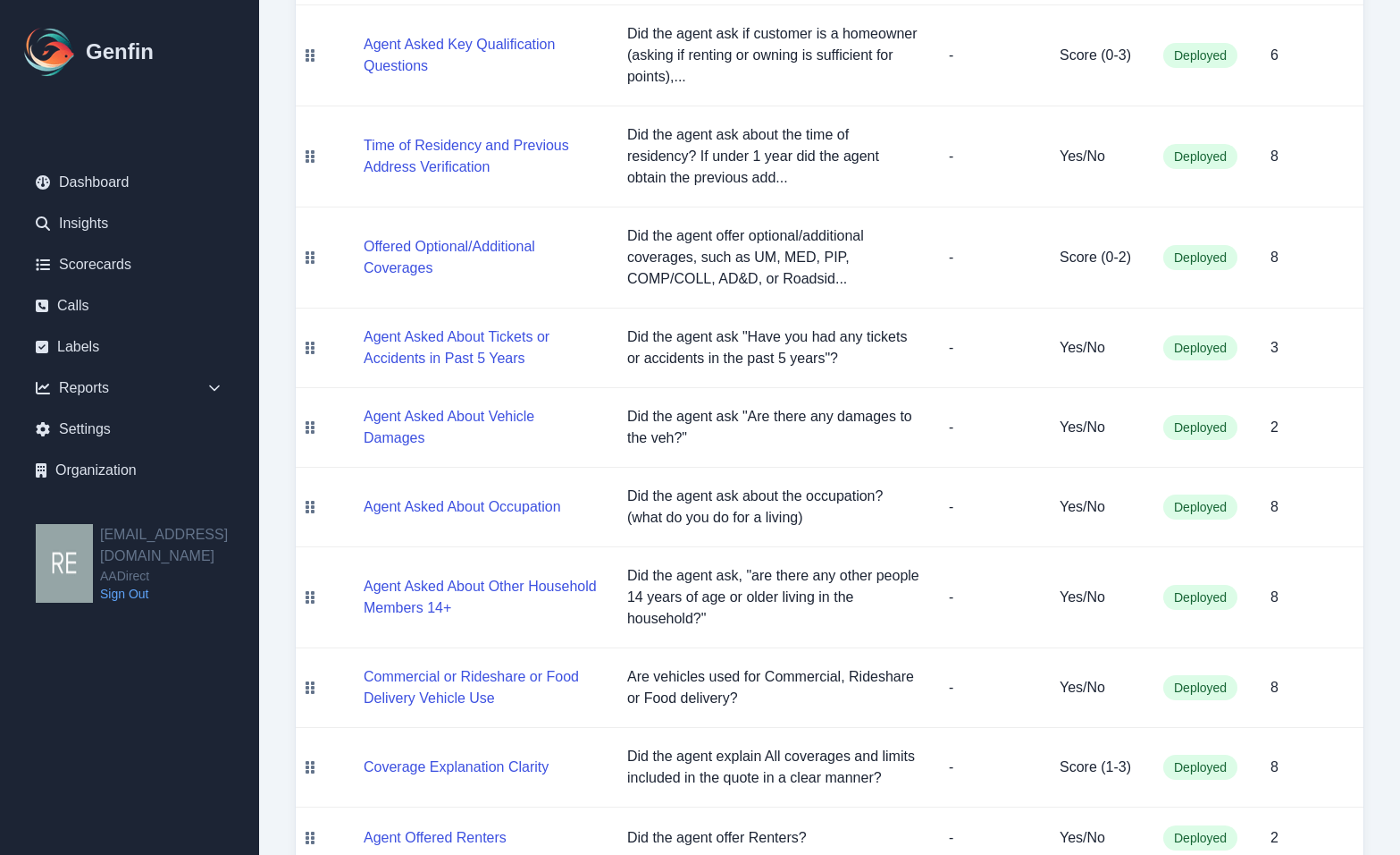
click at [686, 675] on p "Are vehicles used for Commercial, Rideshare or Food delivery?" at bounding box center [773, 687] width 293 height 43
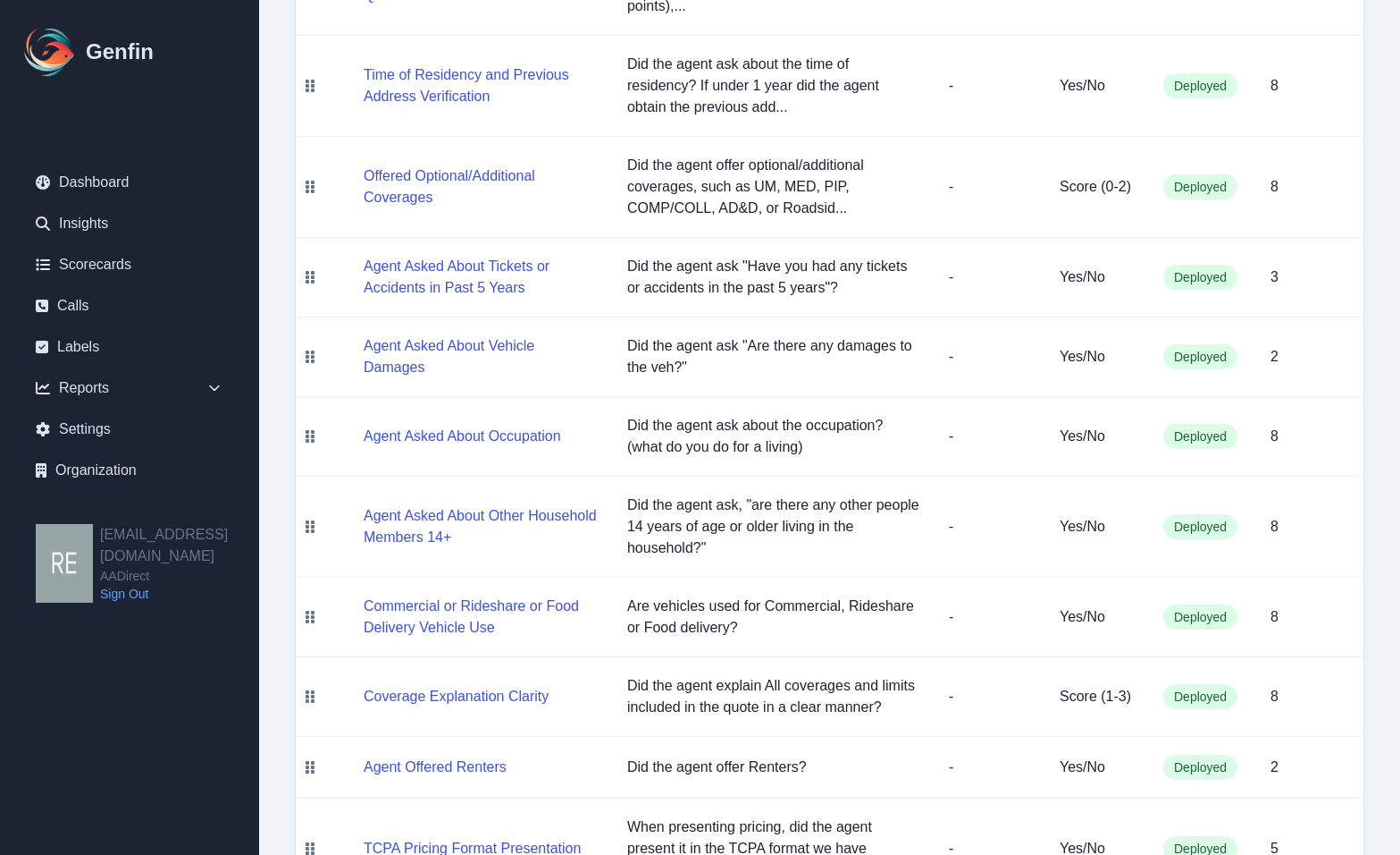
scroll to position [715, 0]
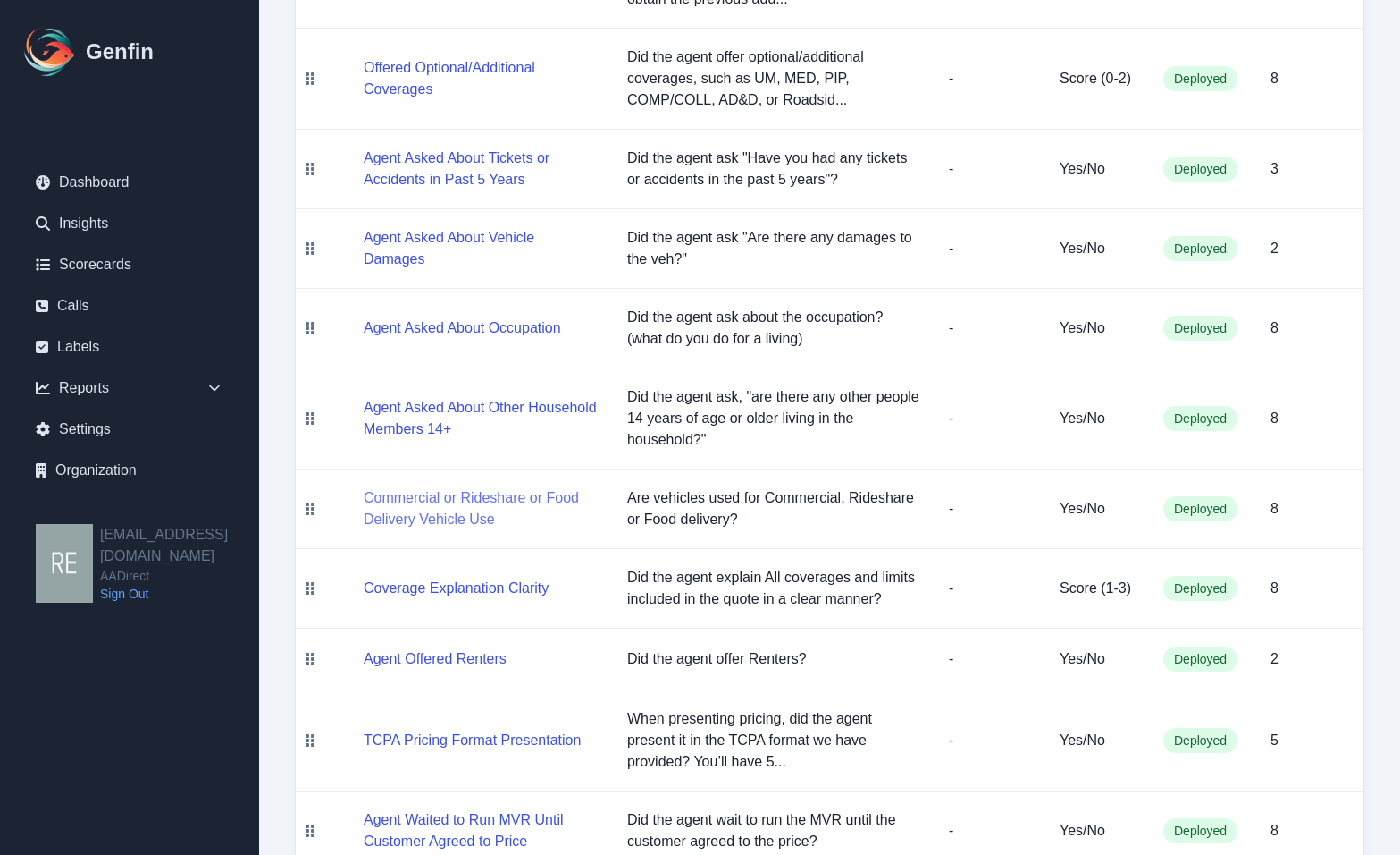
click at [408, 500] on button "Commercial or Rideshare or Food Delivery Vehicle Use" at bounding box center [481, 509] width 235 height 43
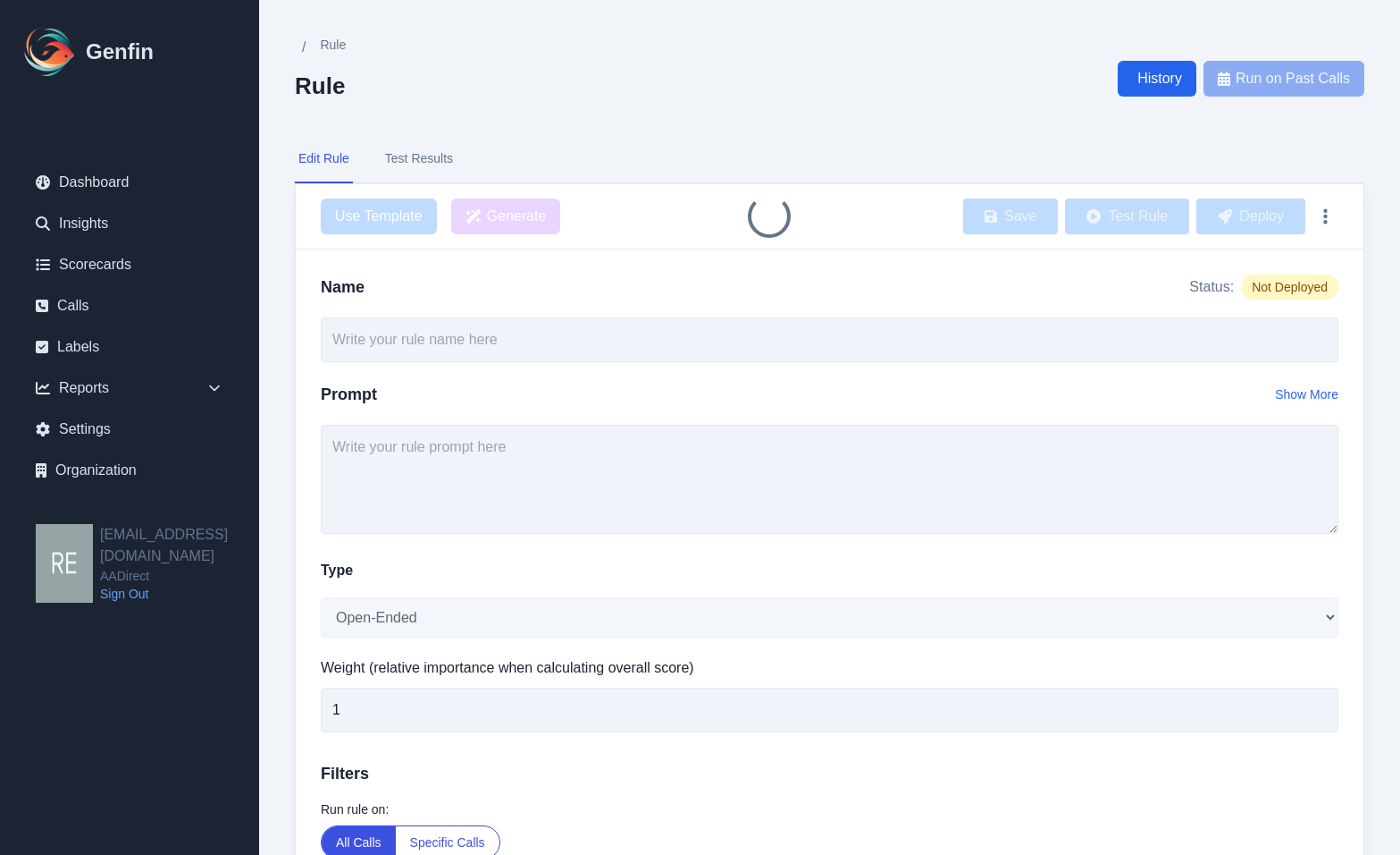
type input "Commercial or Rideshare or Food Delivery Vehicle Use"
type textarea "Are vehicles used for Commercial, Rideshare or Food delivery?"
select select "Yes/No"
type input "8"
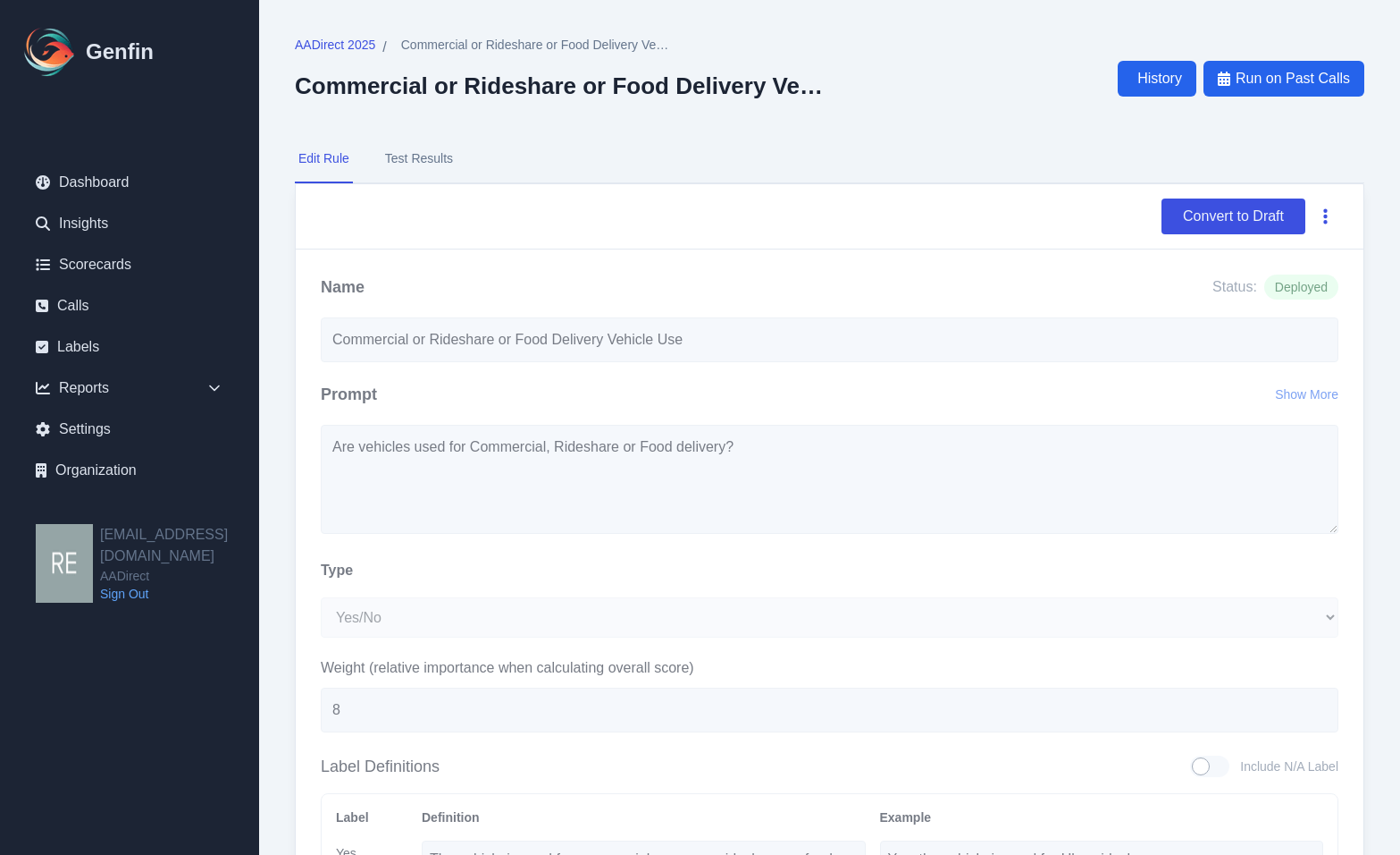
click at [1255, 219] on button "button" at bounding box center [1325, 216] width 26 height 32
click at [1255, 199] on div "AADirect 2025 / Commercial or Rideshare or Food Delivery Vehicle Use Commercial…" at bounding box center [829, 620] width 1141 height 1241
click at [422, 156] on button "Test Results" at bounding box center [419, 160] width 75 height 48
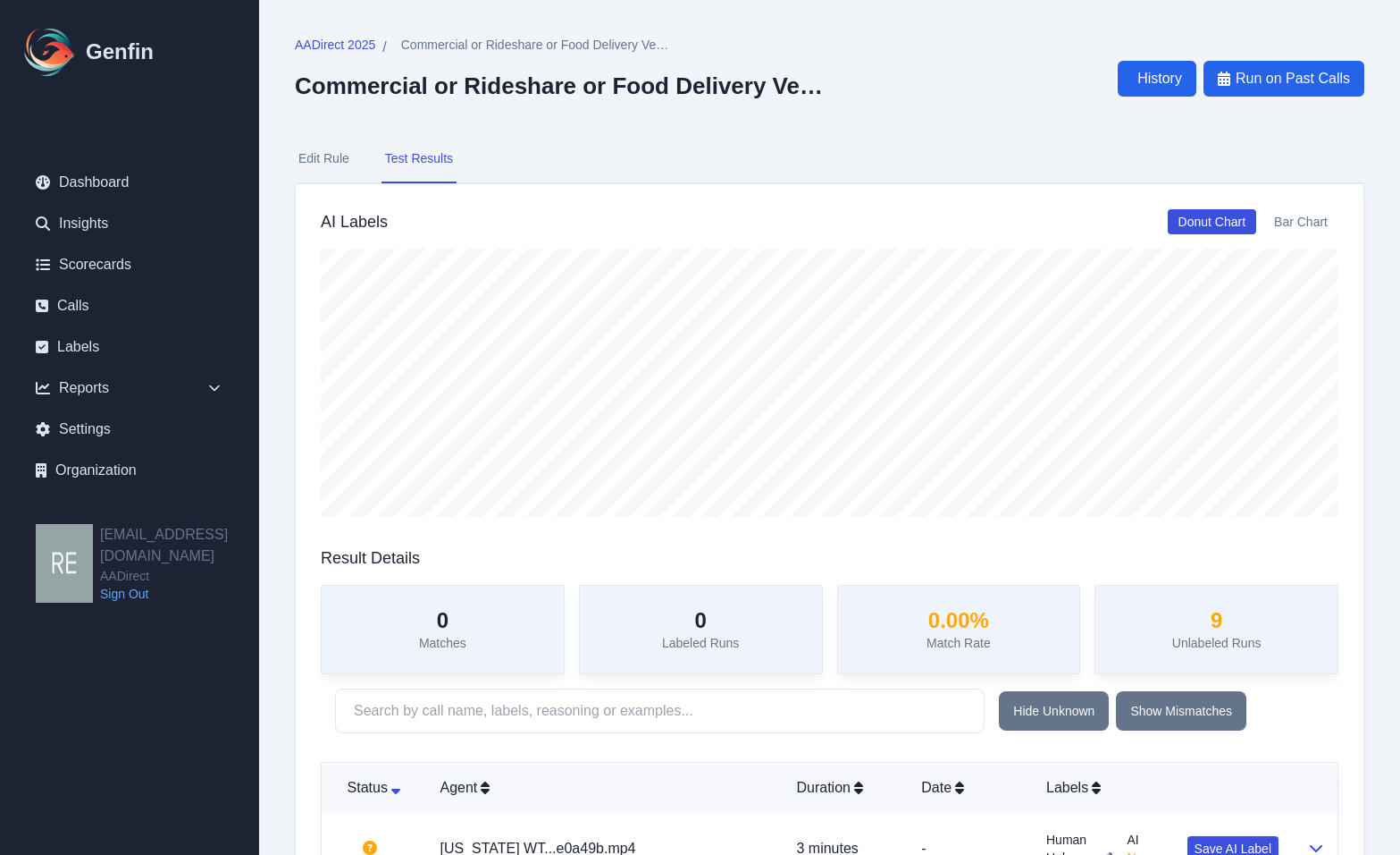
click at [321, 159] on button "Edit Rule" at bounding box center [323, 160] width 58 height 48
select select "Yes/No"
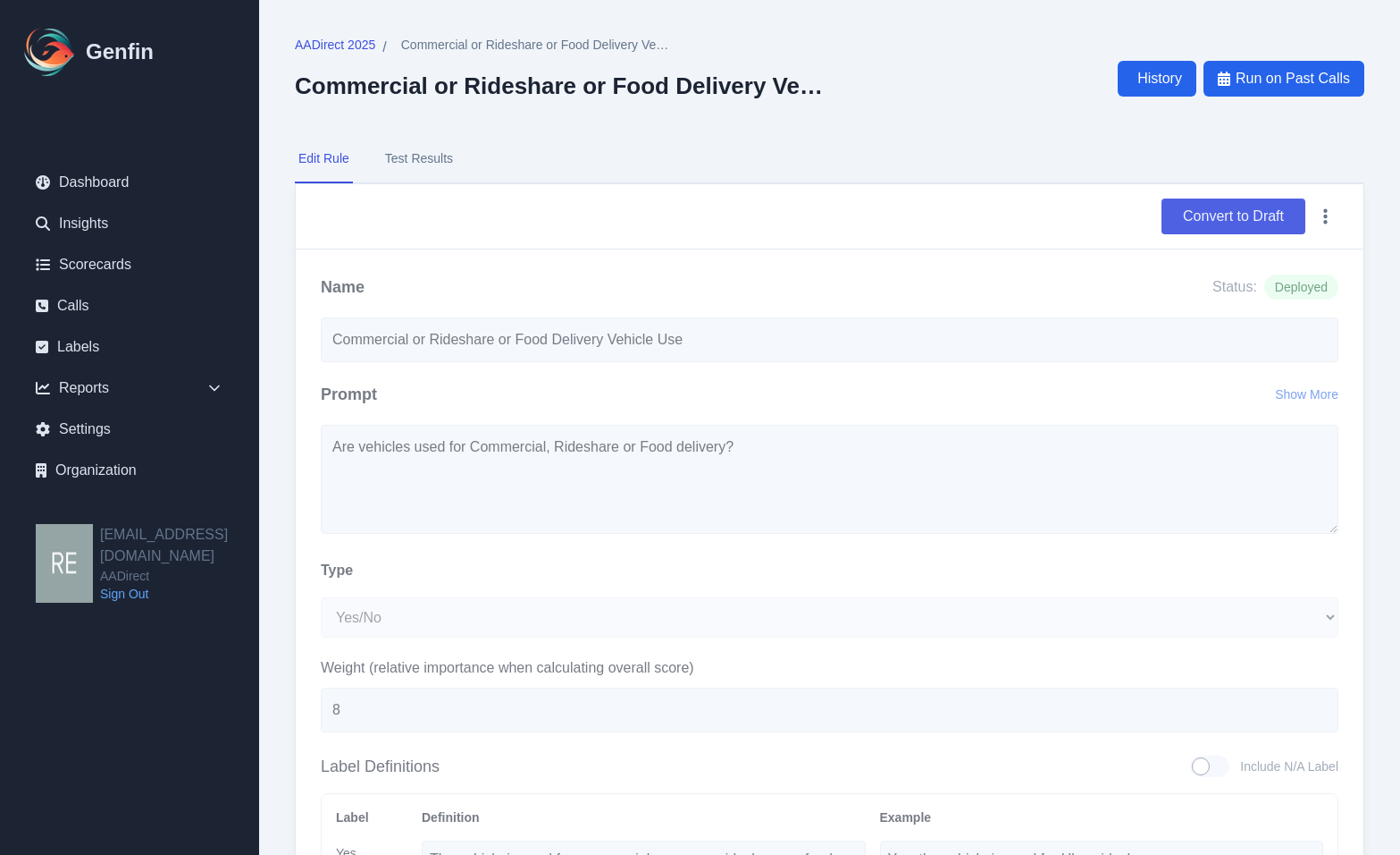
click at [1233, 217] on button "Convert to Draft" at bounding box center [1233, 216] width 144 height 36
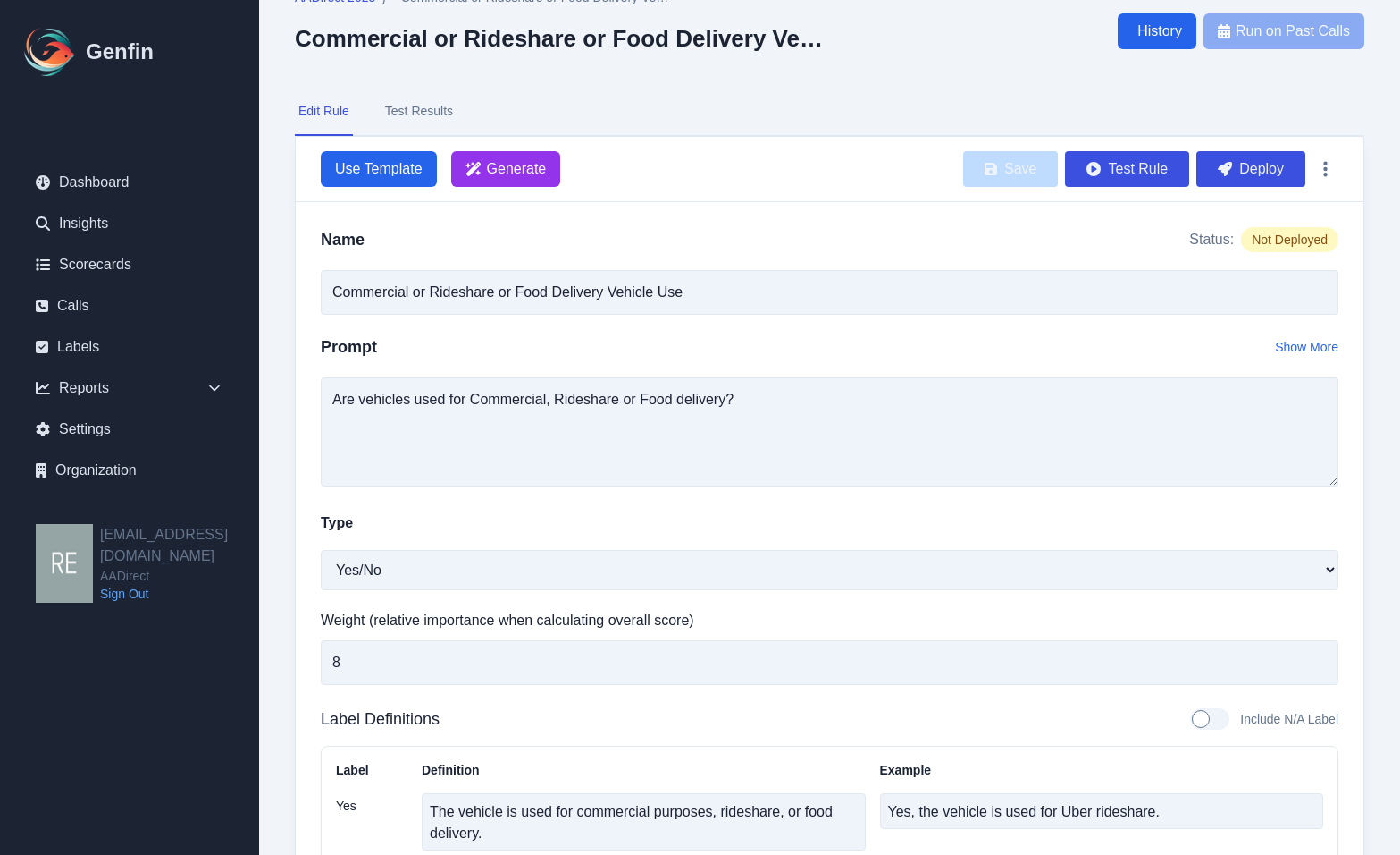
scroll to position [90, 0]
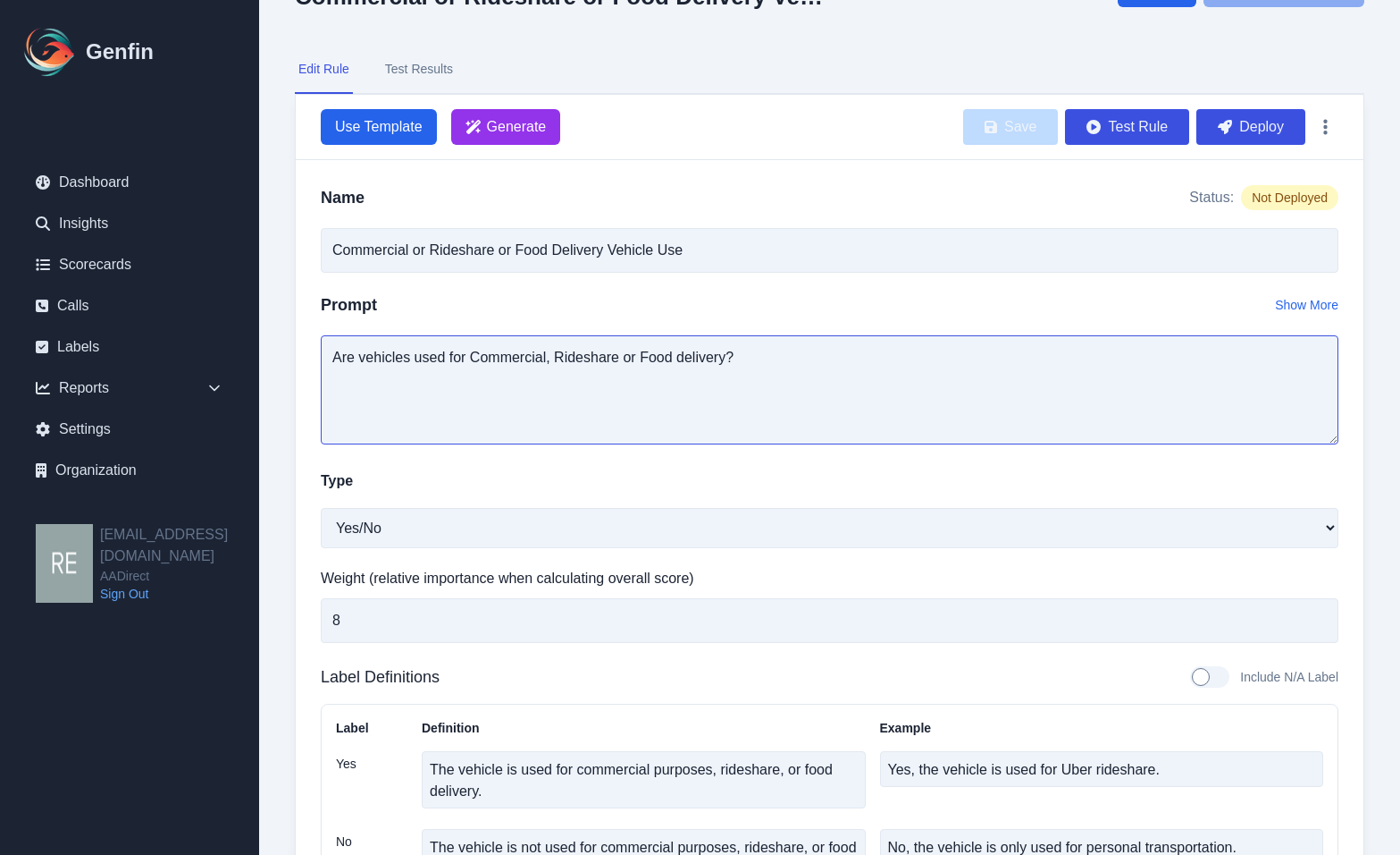
click at [333, 360] on textarea "Are vehicles used for Commercial, Rideshare or Food delivery?" at bounding box center [829, 390] width 1018 height 109
click at [477, 353] on textarea "Did the agent ask if Are vehicles used for Commercial, Rideshare or Food delive…" at bounding box center [829, 390] width 1018 height 109
drag, startPoint x: 484, startPoint y: 355, endPoint x: 462, endPoint y: 355, distance: 22.0
click at [462, 355] on textarea "Did the agent ask if Are vehicles used for Commercial, Rideshare or Food delive…" at bounding box center [829, 390] width 1018 height 109
type textarea "Did the agent ask if vehicles used for Commercial, Rideshare or Food delivery?"
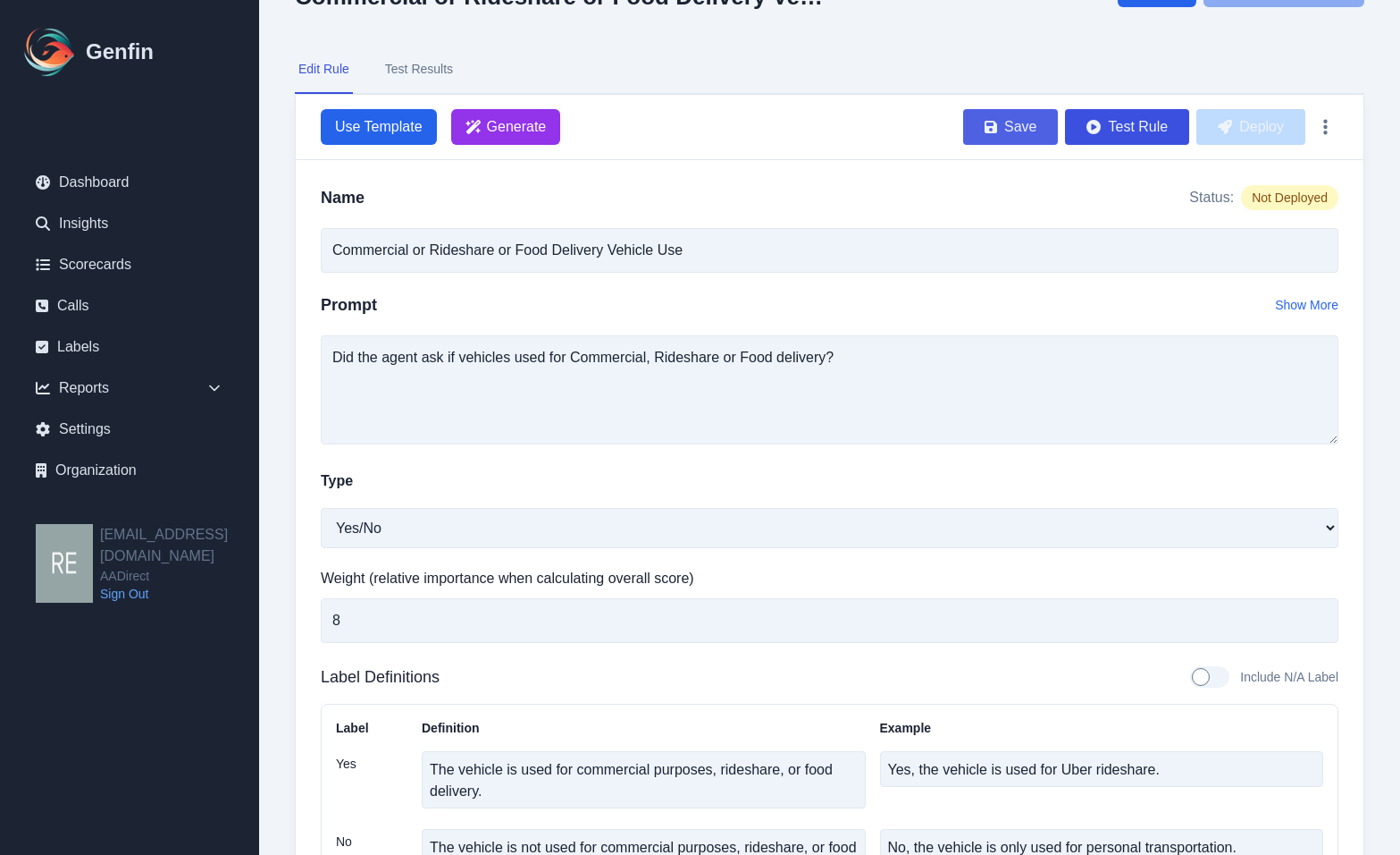
click at [1024, 134] on button "Save" at bounding box center [1010, 127] width 95 height 36
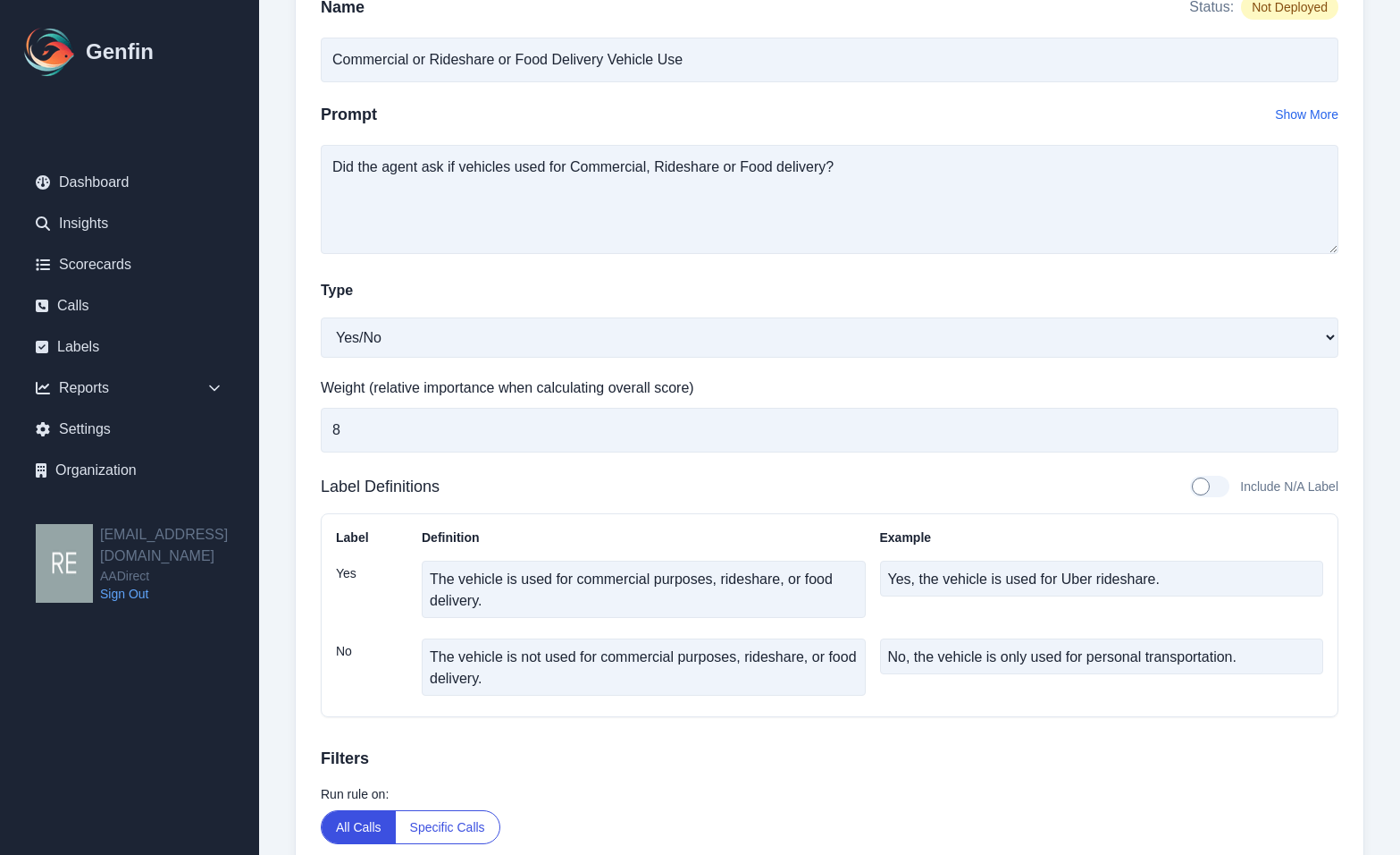
scroll to position [118, 0]
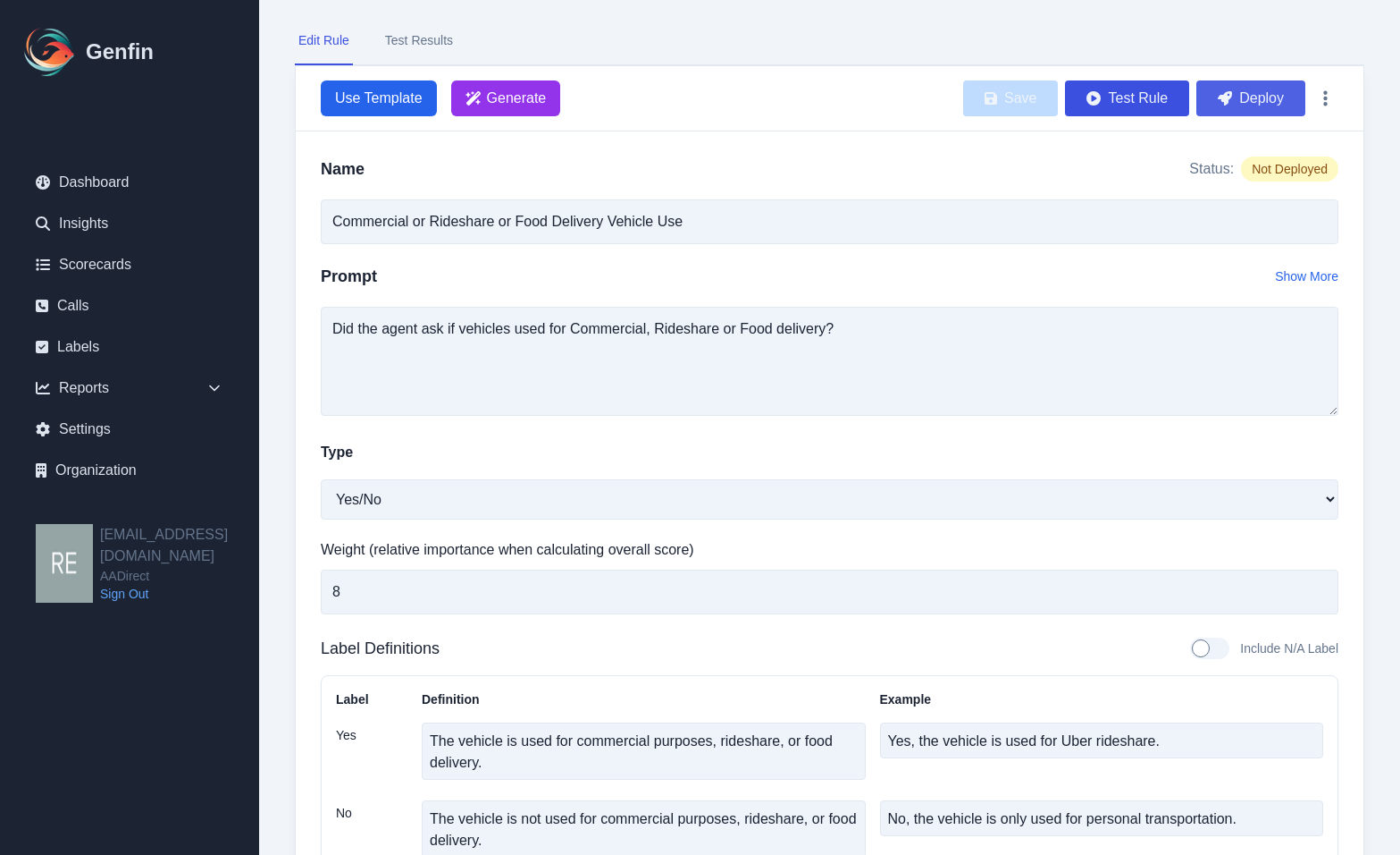
click at [1254, 92] on button "Deploy" at bounding box center [1251, 99] width 109 height 36
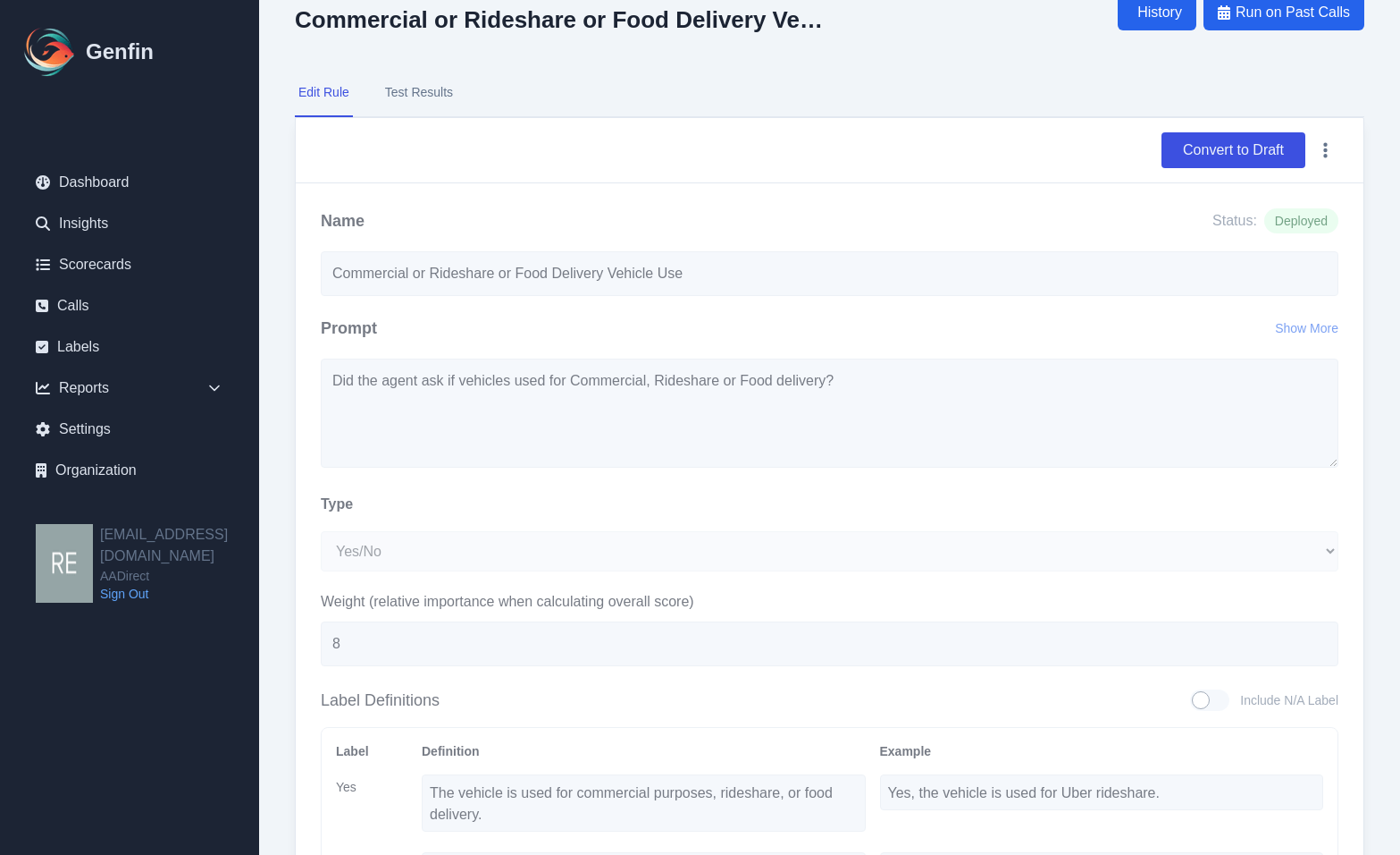
scroll to position [0, 0]
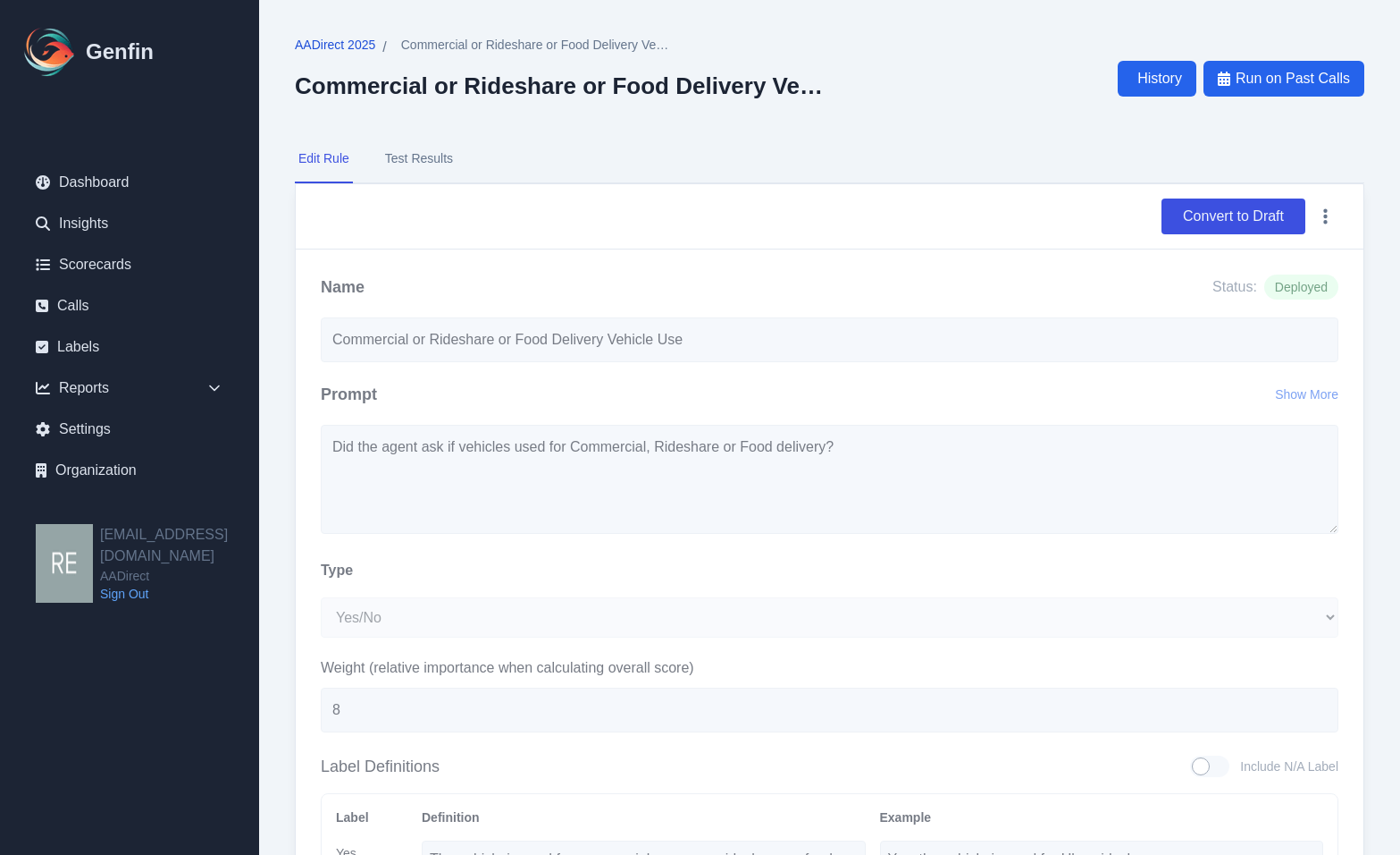
click at [327, 39] on span "AADirect 2025" at bounding box center [335, 45] width 81 height 18
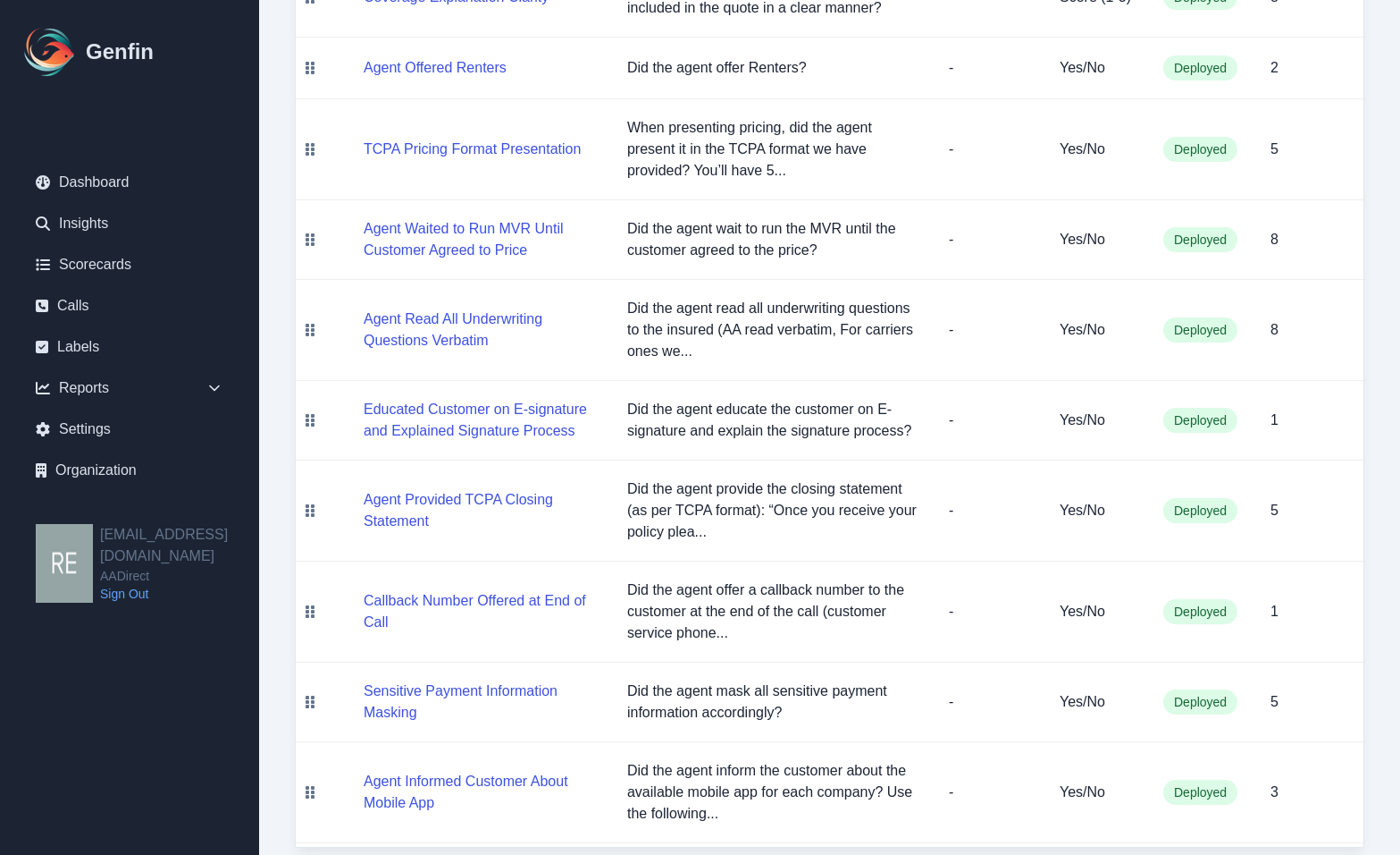
scroll to position [1334, 0]
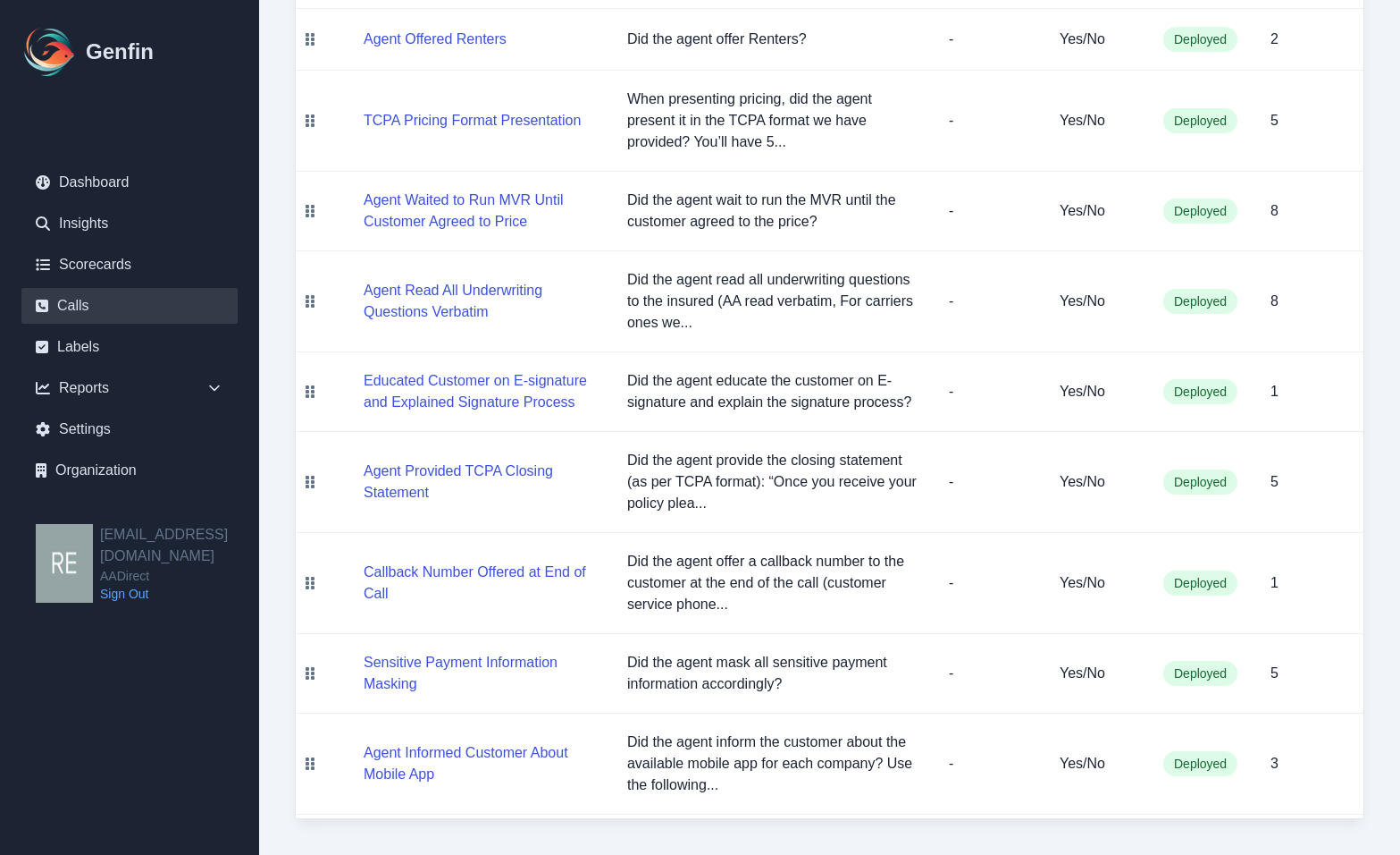
click at [84, 313] on link "Calls" at bounding box center [129, 306] width 216 height 36
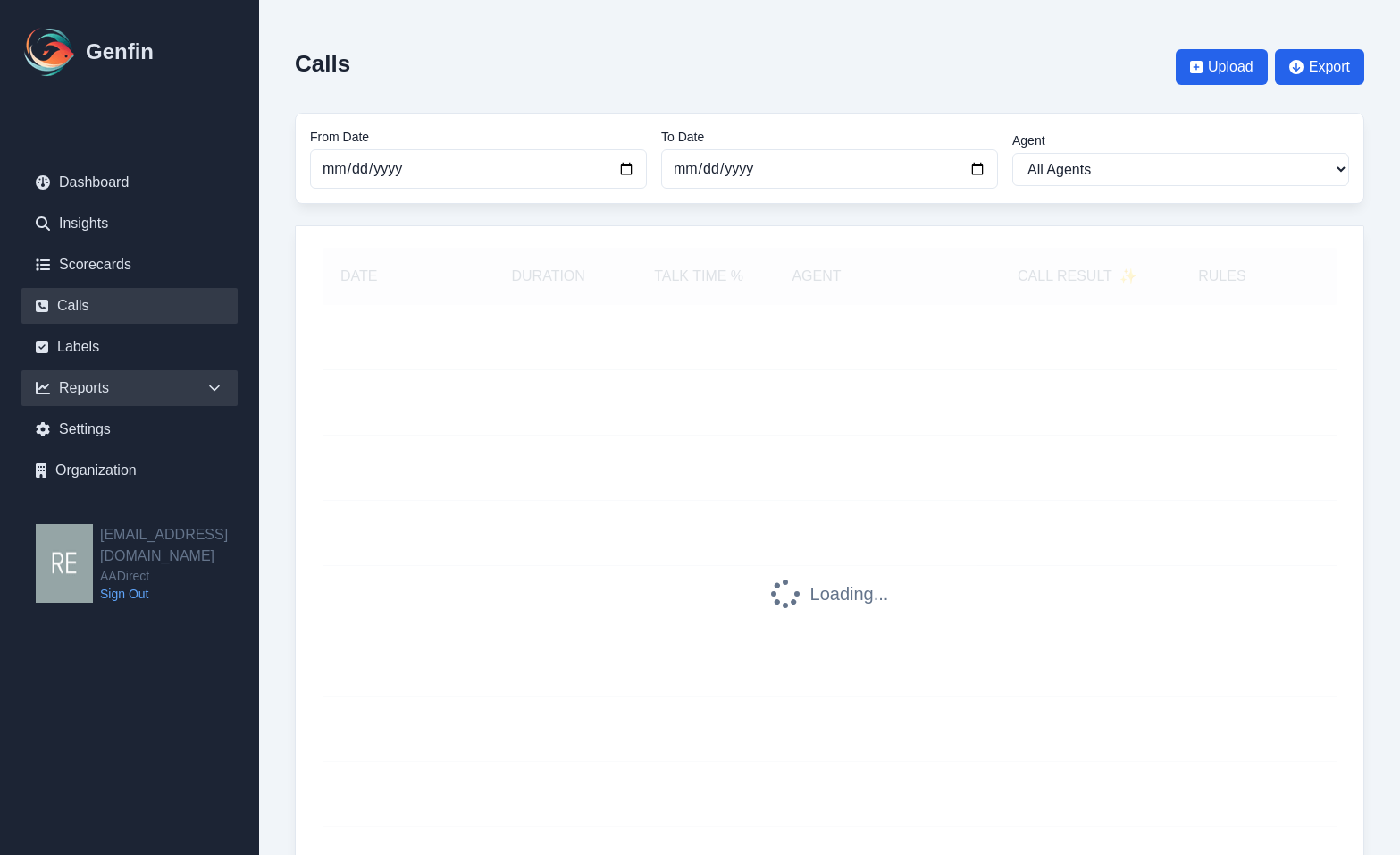
click at [92, 388] on div "Reports" at bounding box center [129, 388] width 216 height 36
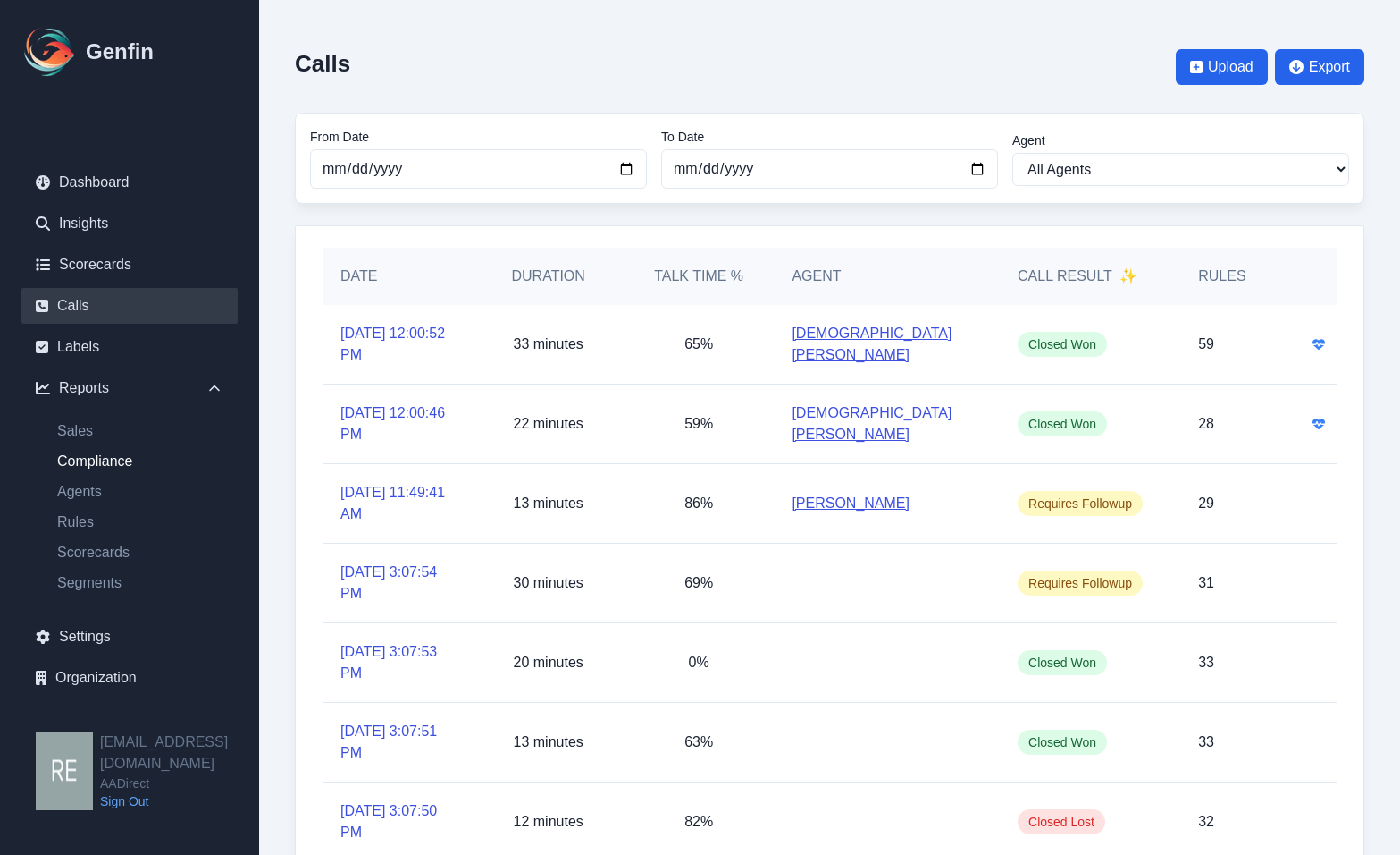
click at [104, 463] on link "Compliance" at bounding box center [140, 462] width 194 height 22
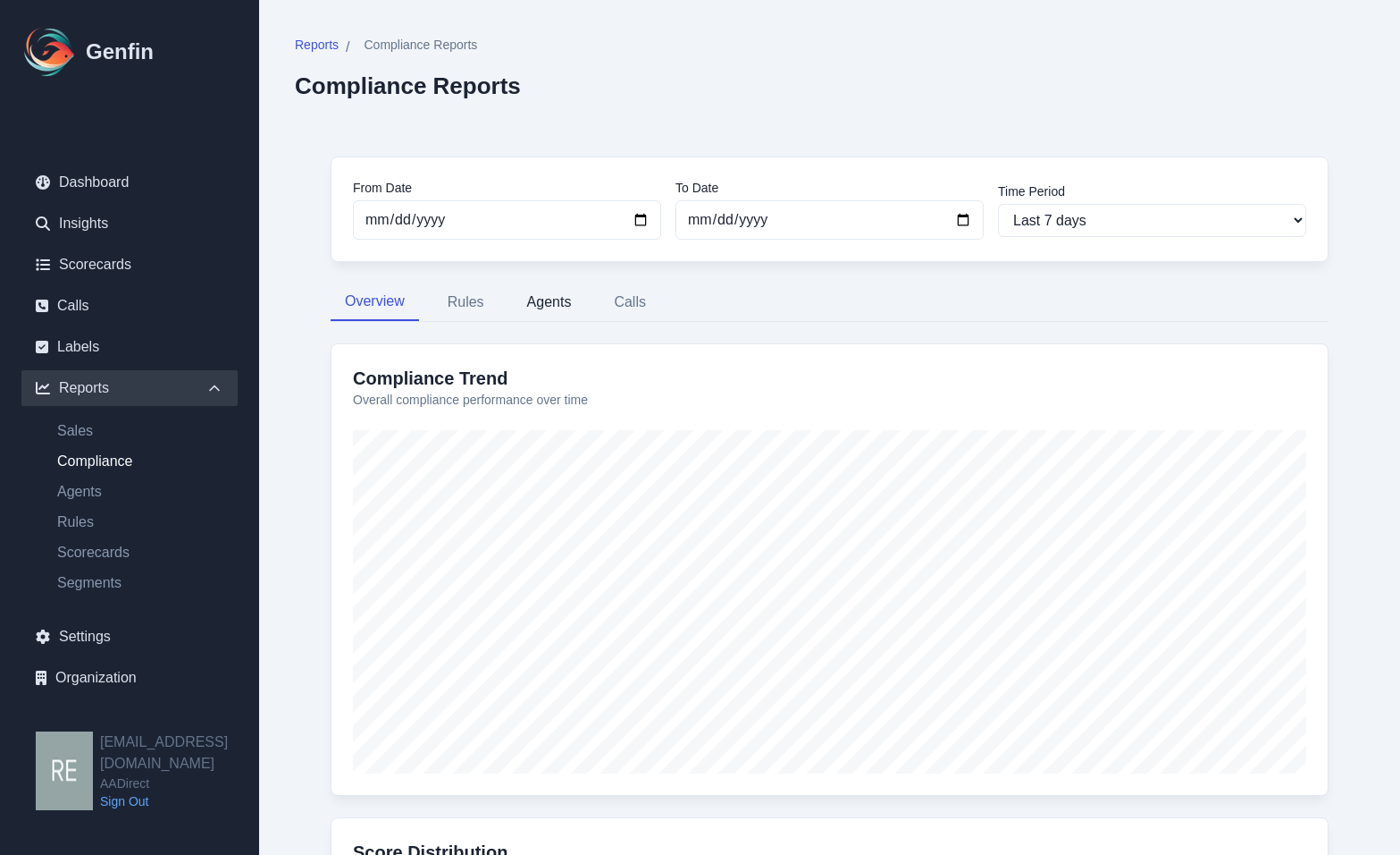
click at [550, 304] on button "Agents" at bounding box center [550, 302] width 73 height 38
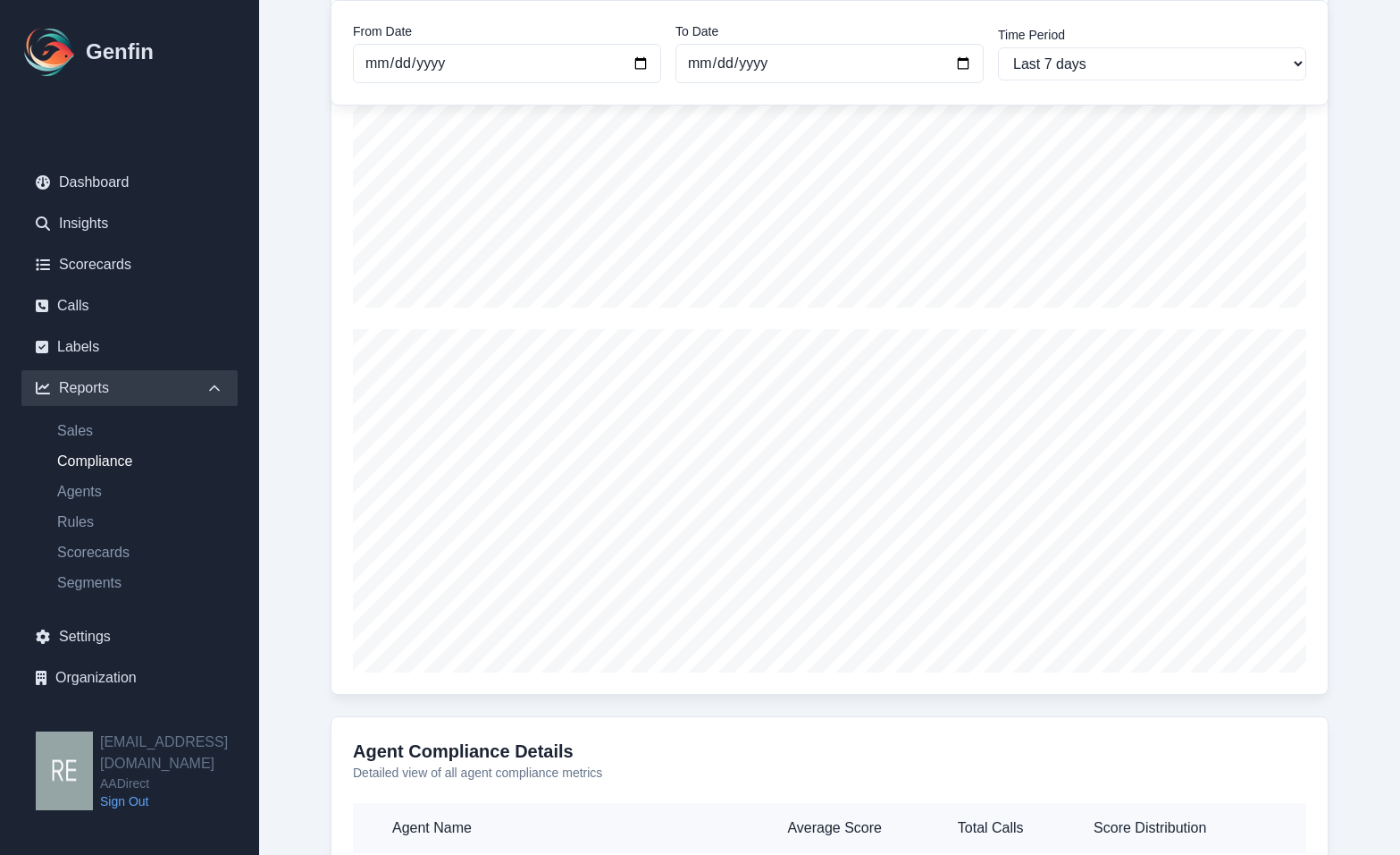
scroll to position [674, 0]
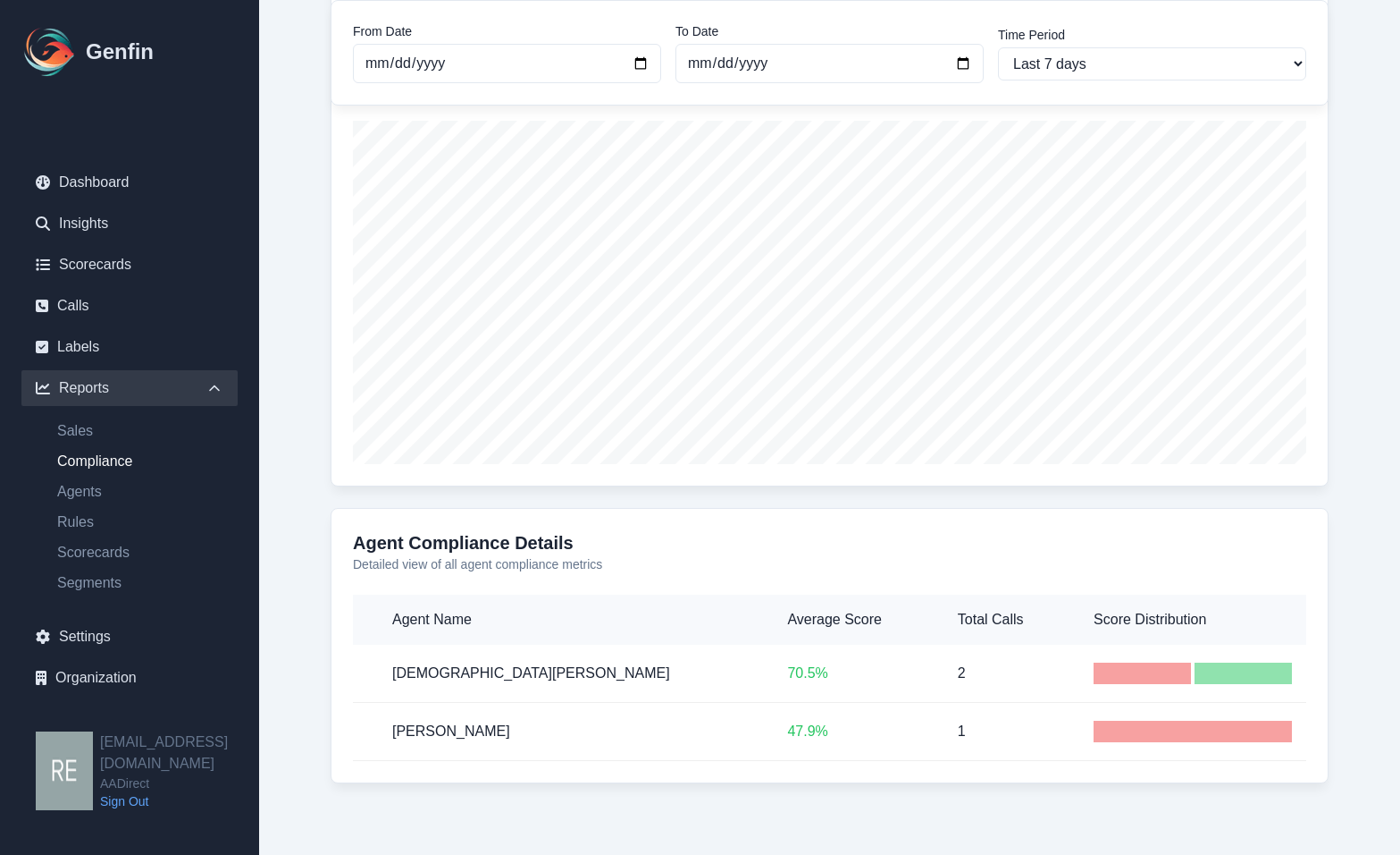
click at [480, 672] on h5 "[DEMOGRAPHIC_DATA][PERSON_NAME]" at bounding box center [575, 673] width 366 height 22
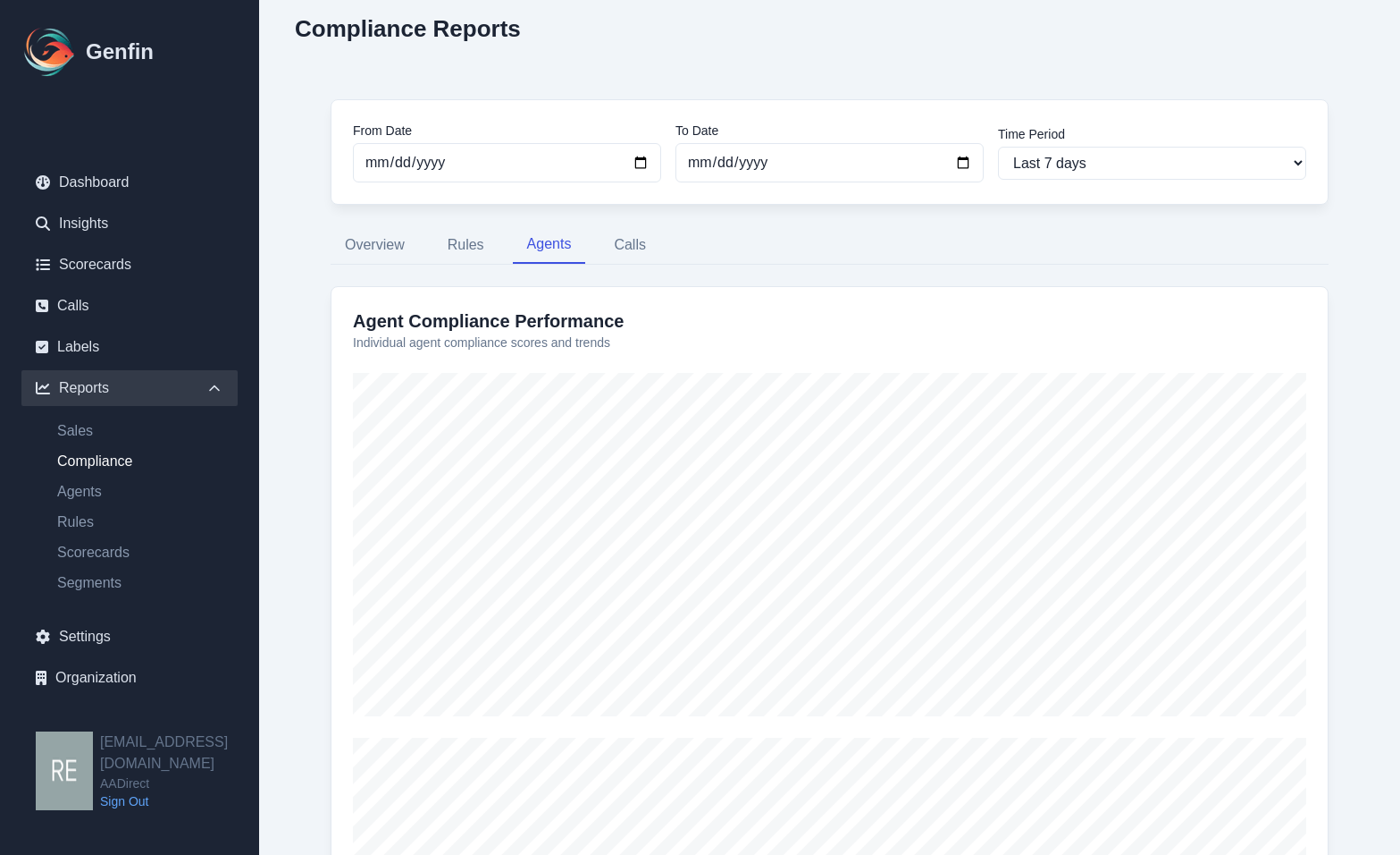
scroll to position [0, 0]
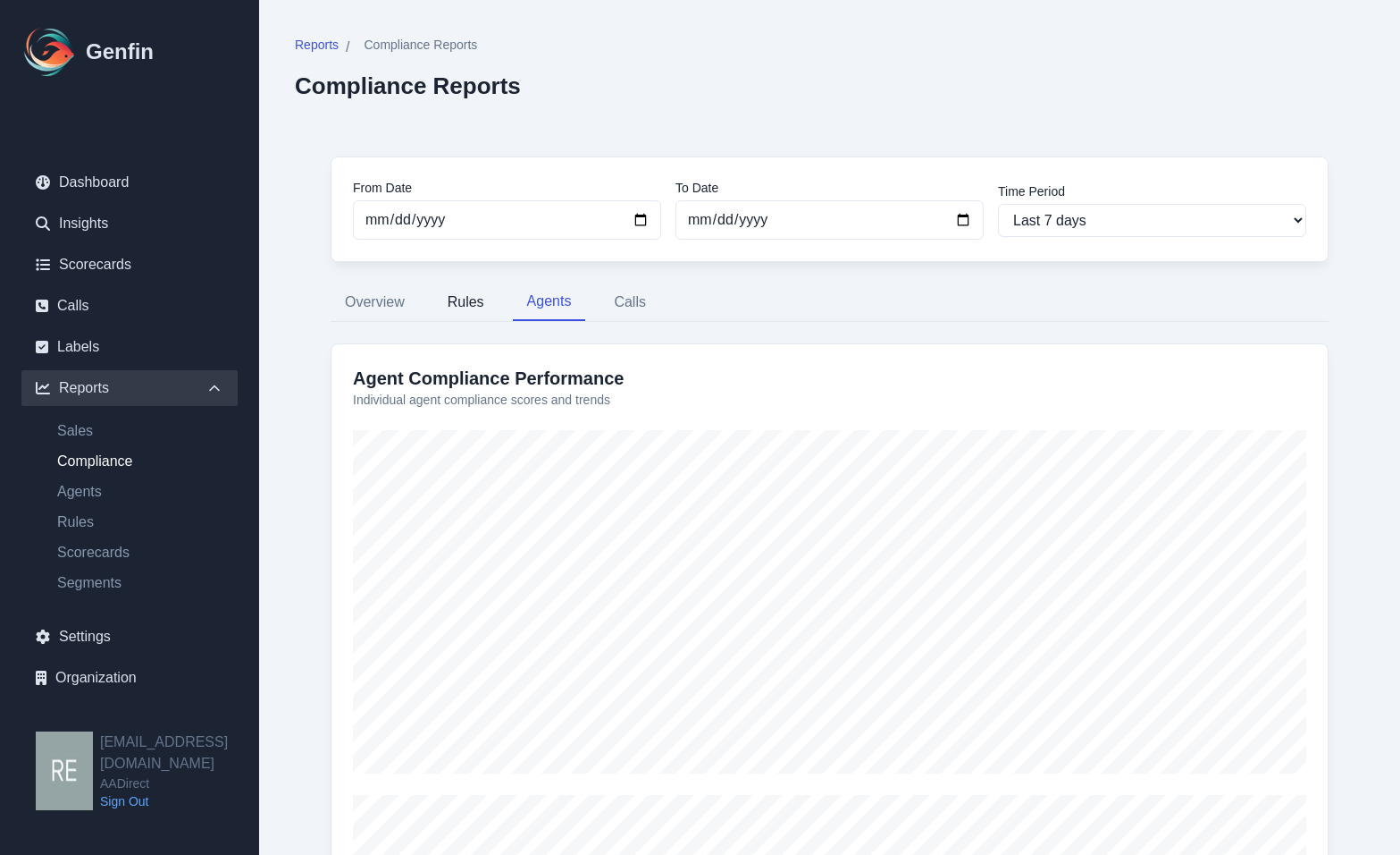
click at [474, 302] on button "Rules" at bounding box center [466, 302] width 65 height 38
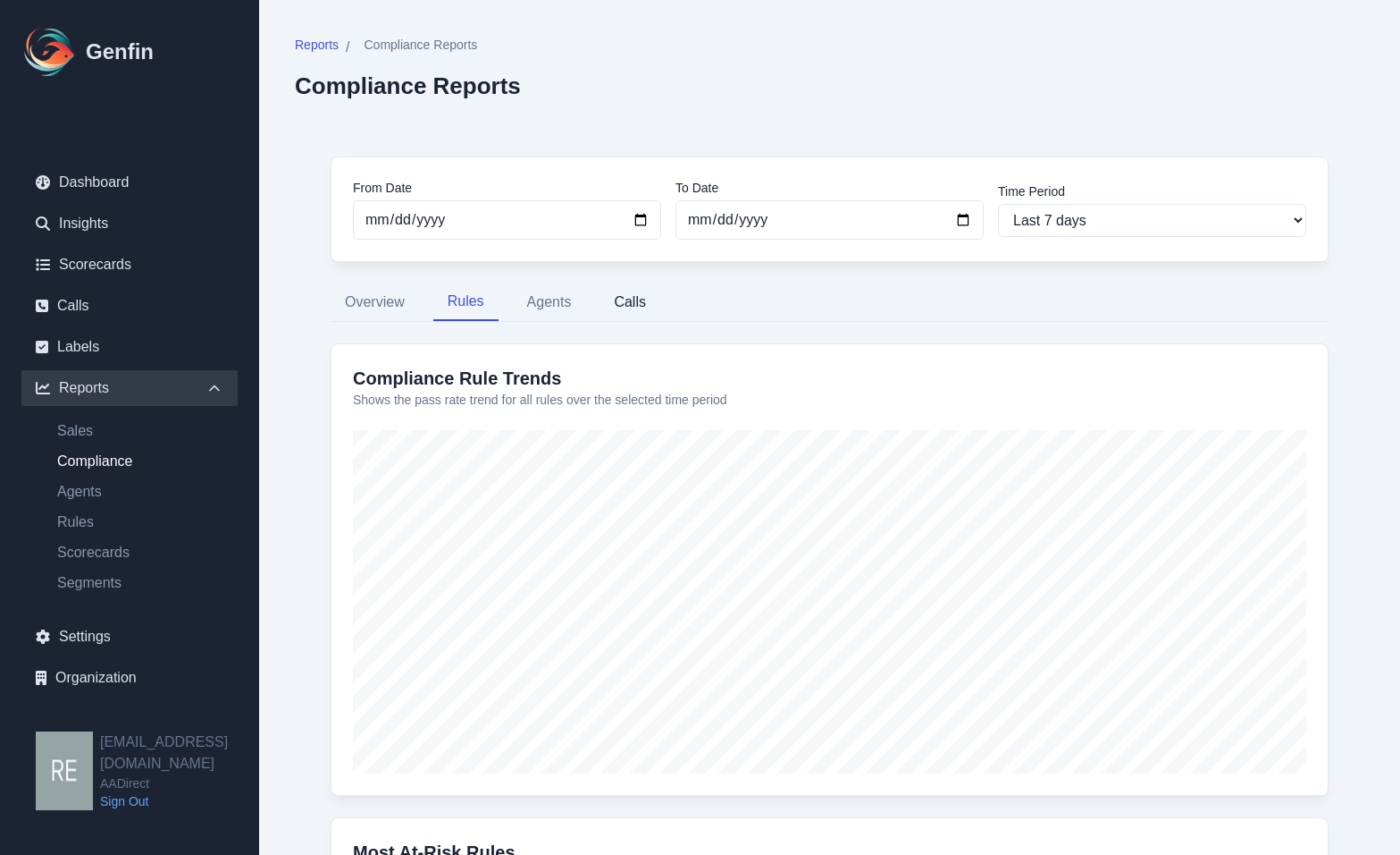
click at [644, 307] on button "Calls" at bounding box center [630, 302] width 61 height 38
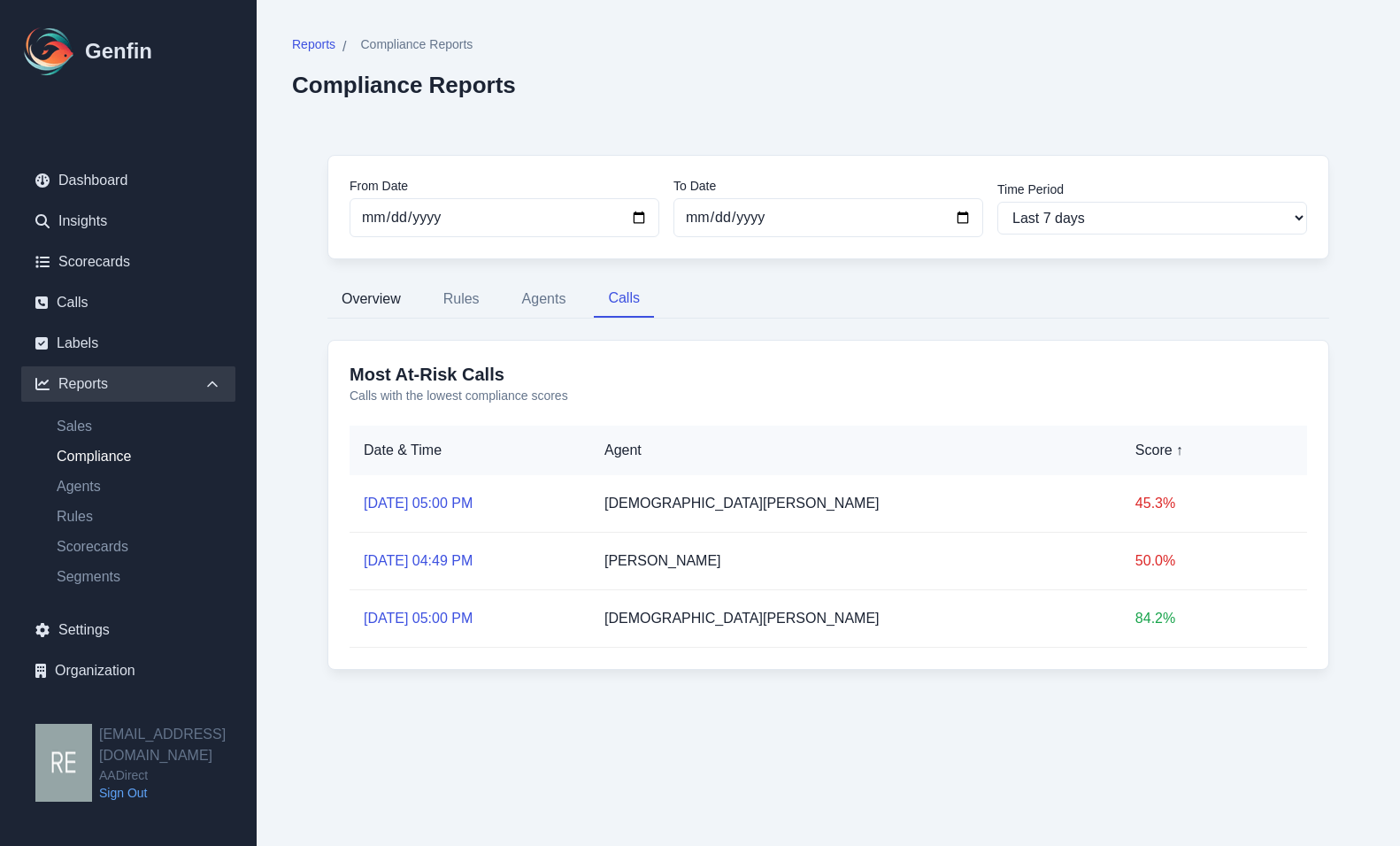
click at [388, 293] on button "Overview" at bounding box center [371, 299] width 88 height 37
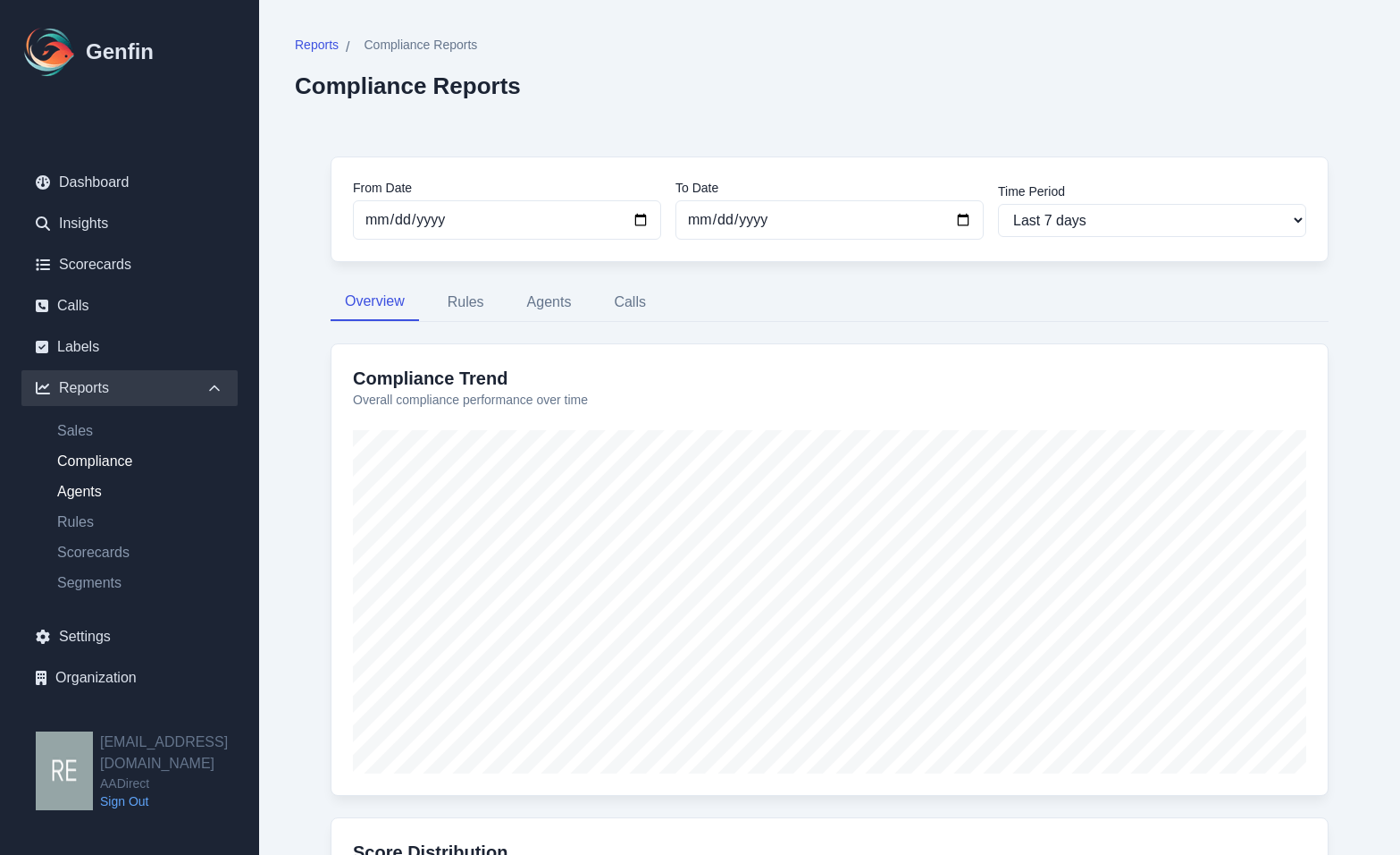
click at [100, 487] on link "Agents" at bounding box center [140, 492] width 194 height 22
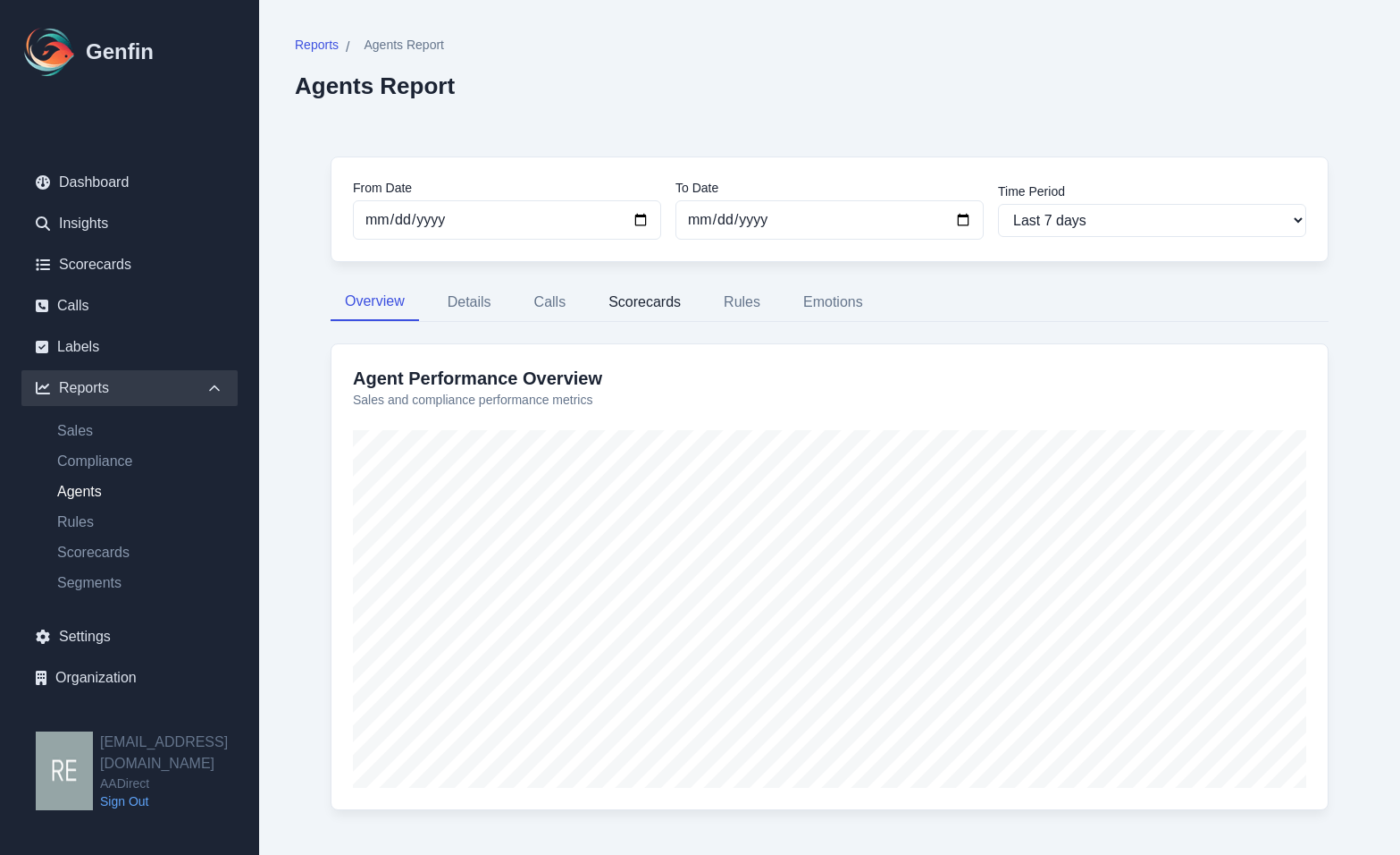
click at [664, 299] on button "Scorecards" at bounding box center [644, 302] width 101 height 38
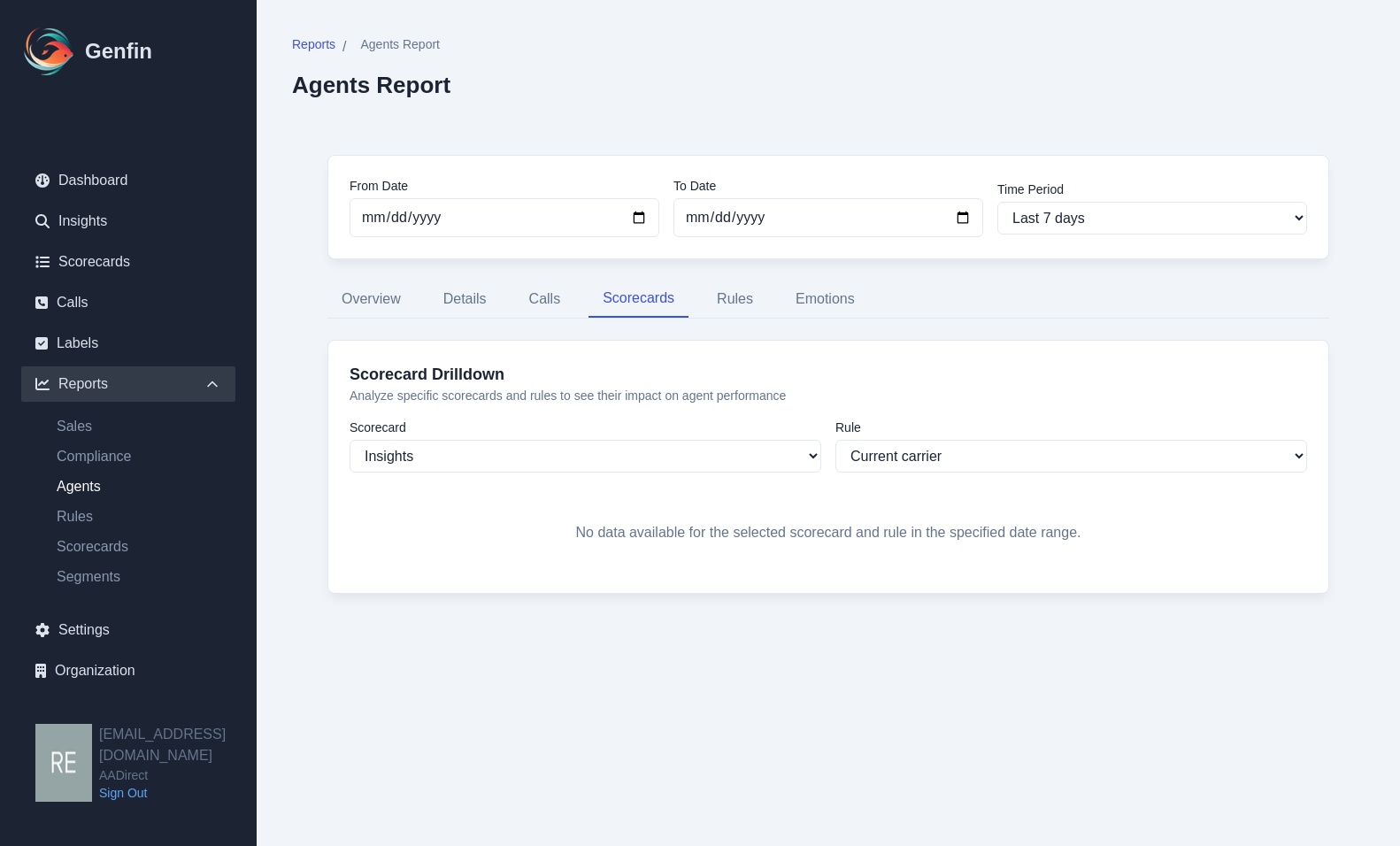
click at [651, 435] on label "Scorecard" at bounding box center [586, 427] width 472 height 18
click at [665, 452] on select "Insights Sales Auto Insurance Compliance Routing Rules AADirect Test AADirect 2…" at bounding box center [586, 456] width 472 height 33
select select "170"
click at [350, 440] on select "Insights Sales Auto Insurance Compliance Routing Rules AADirect Test AADirect 2…" at bounding box center [586, 456] width 472 height 33
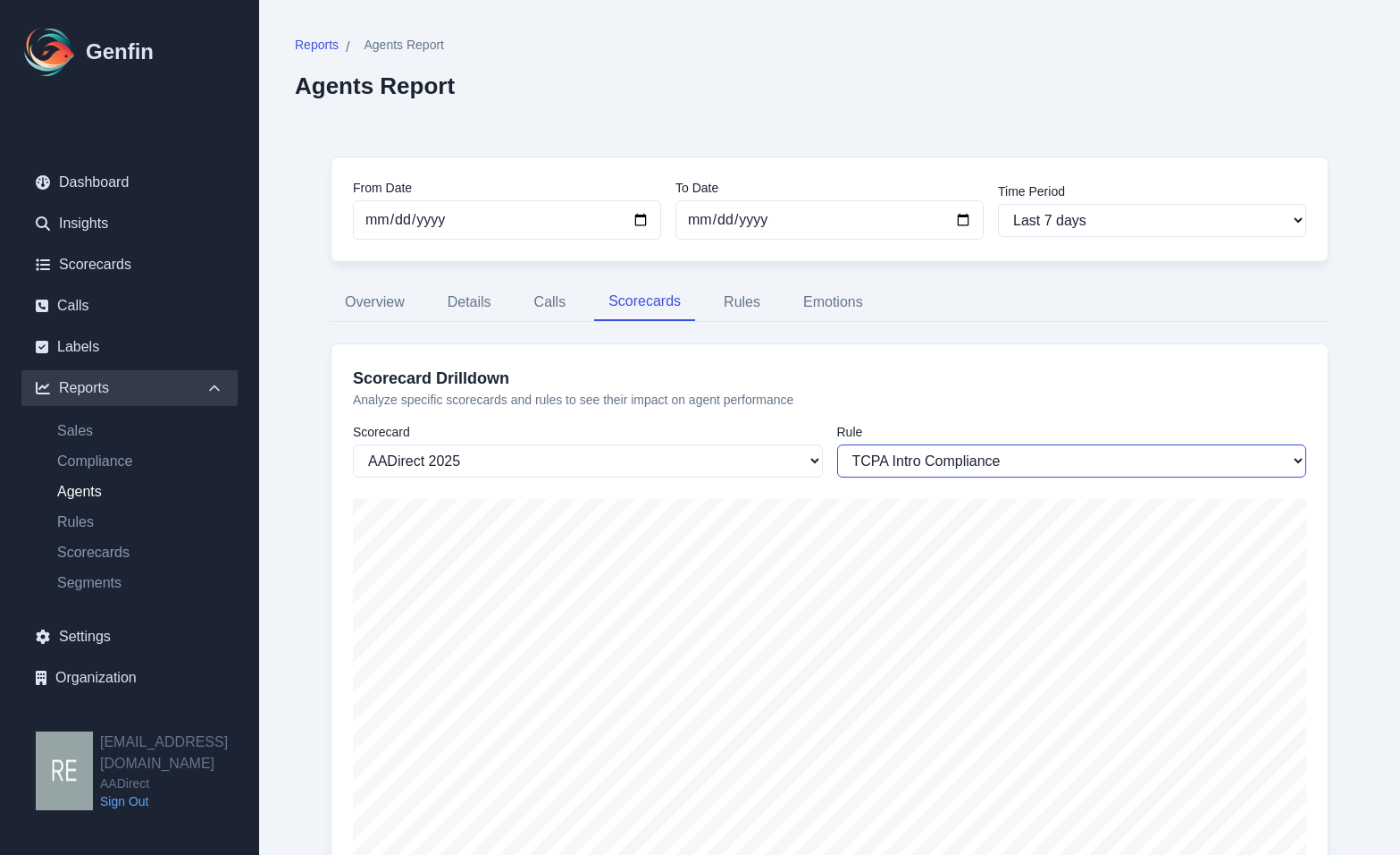
click at [938, 464] on select "TCPA Intro Compliance Timeframe Provided for Quote Completion Agent Asked Key Q…" at bounding box center [1072, 461] width 470 height 33
select select "1118"
click at [837, 445] on select "TCPA Intro Compliance Timeframe Provided for Quote Completion Agent Asked Key Q…" at bounding box center [1072, 461] width 470 height 33
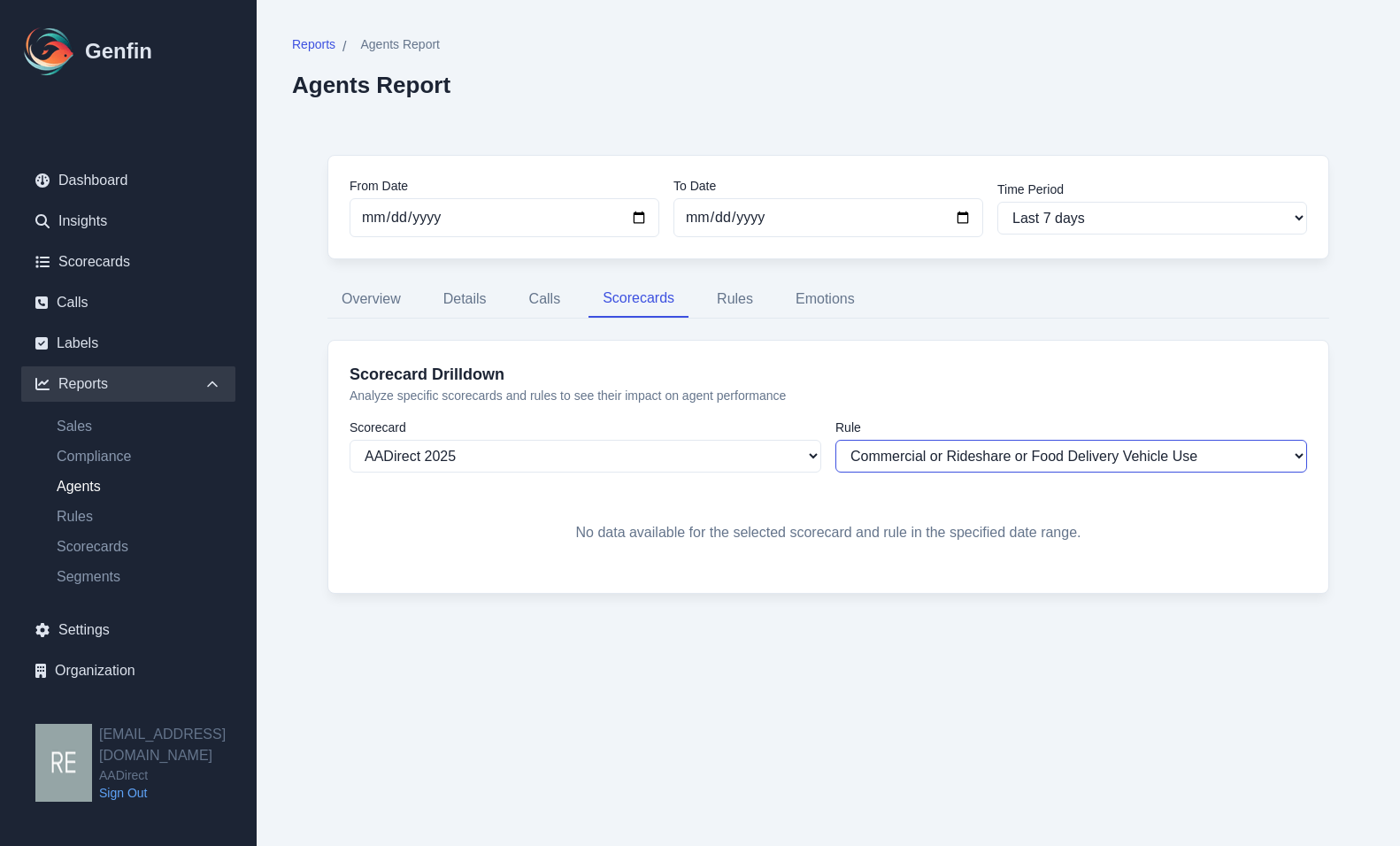
click at [972, 448] on select "TCPA Intro Compliance Timeframe Provided for Quote Completion Agent Asked Key Q…" at bounding box center [1072, 456] width 472 height 33
click at [830, 494] on div "No data available for the selected scorecard and rule in the specified date ran…" at bounding box center [828, 533] width 957 height 78
click at [126, 424] on link "Sales" at bounding box center [138, 427] width 193 height 21
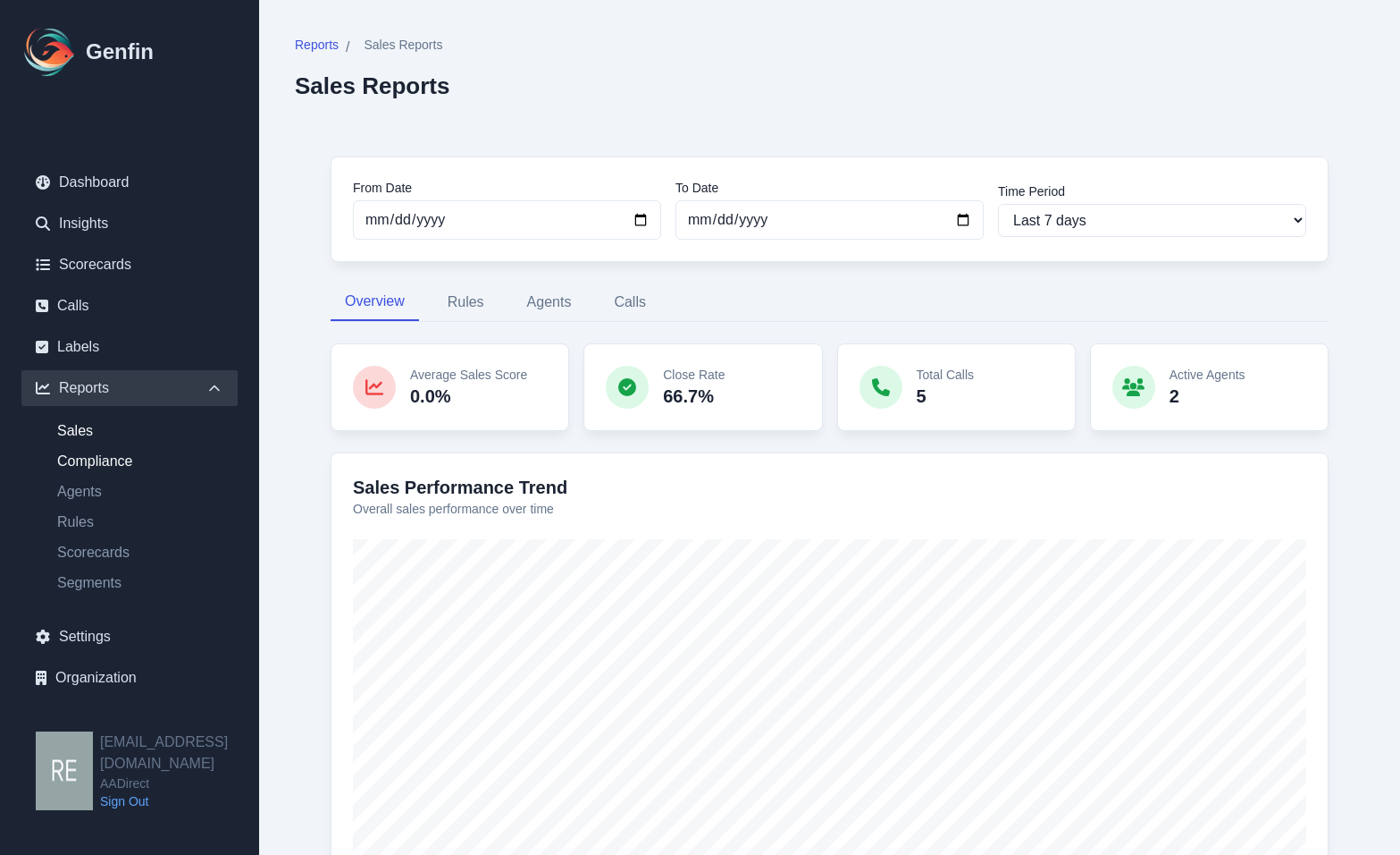
click at [107, 457] on link "Compliance" at bounding box center [140, 462] width 194 height 22
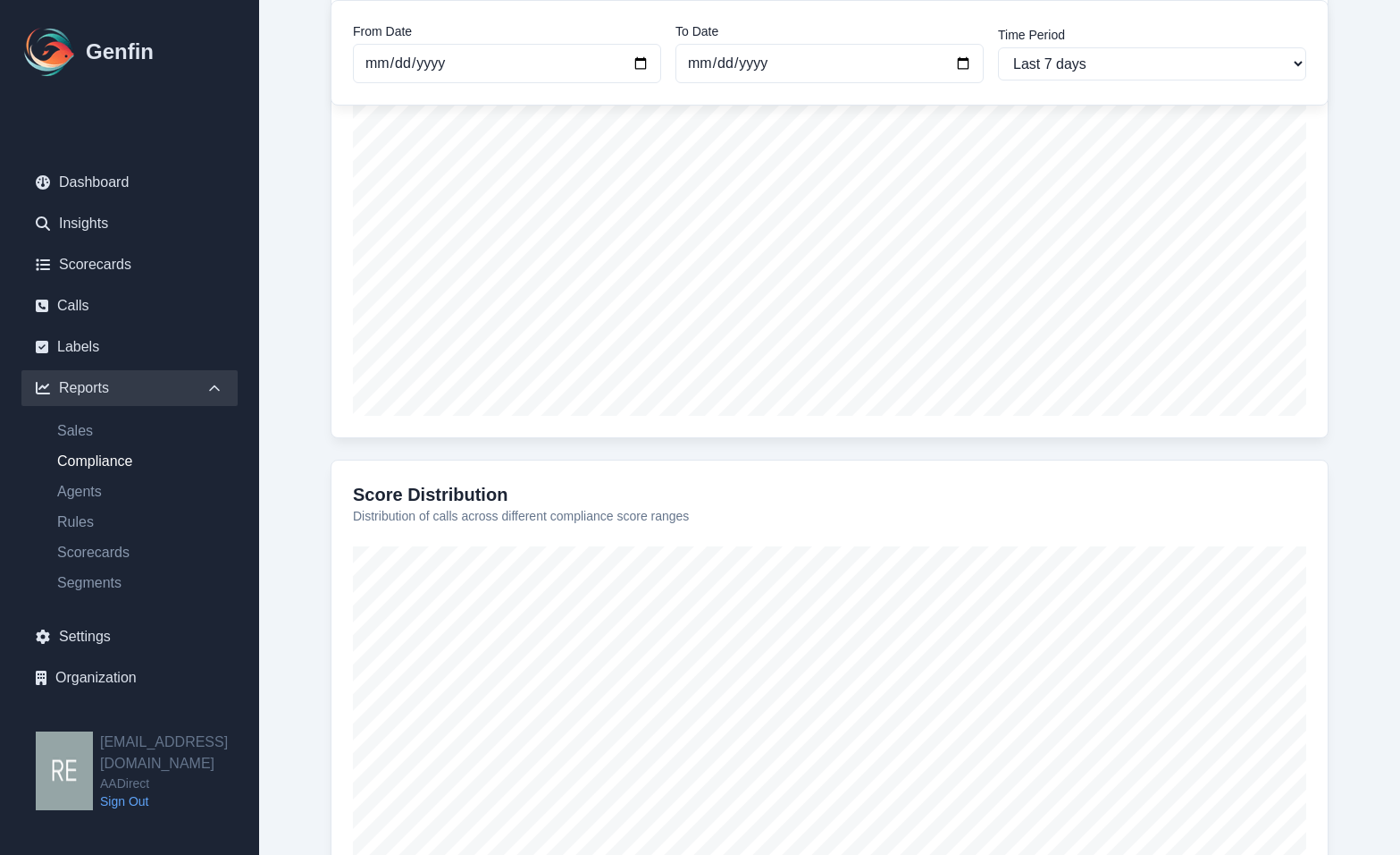
scroll to position [508, 0]
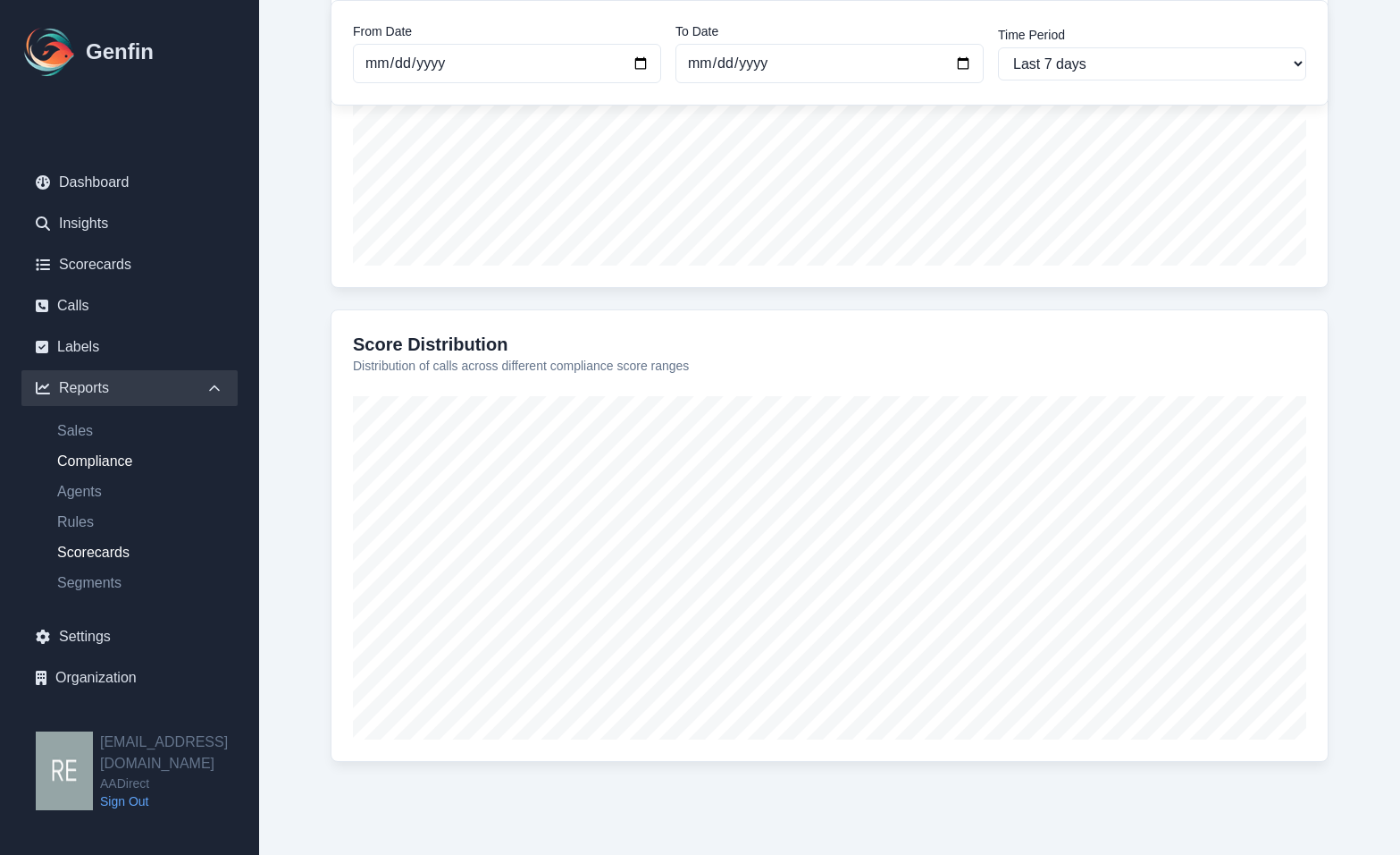
click at [125, 552] on link "Scorecards" at bounding box center [140, 553] width 194 height 22
select select "14"
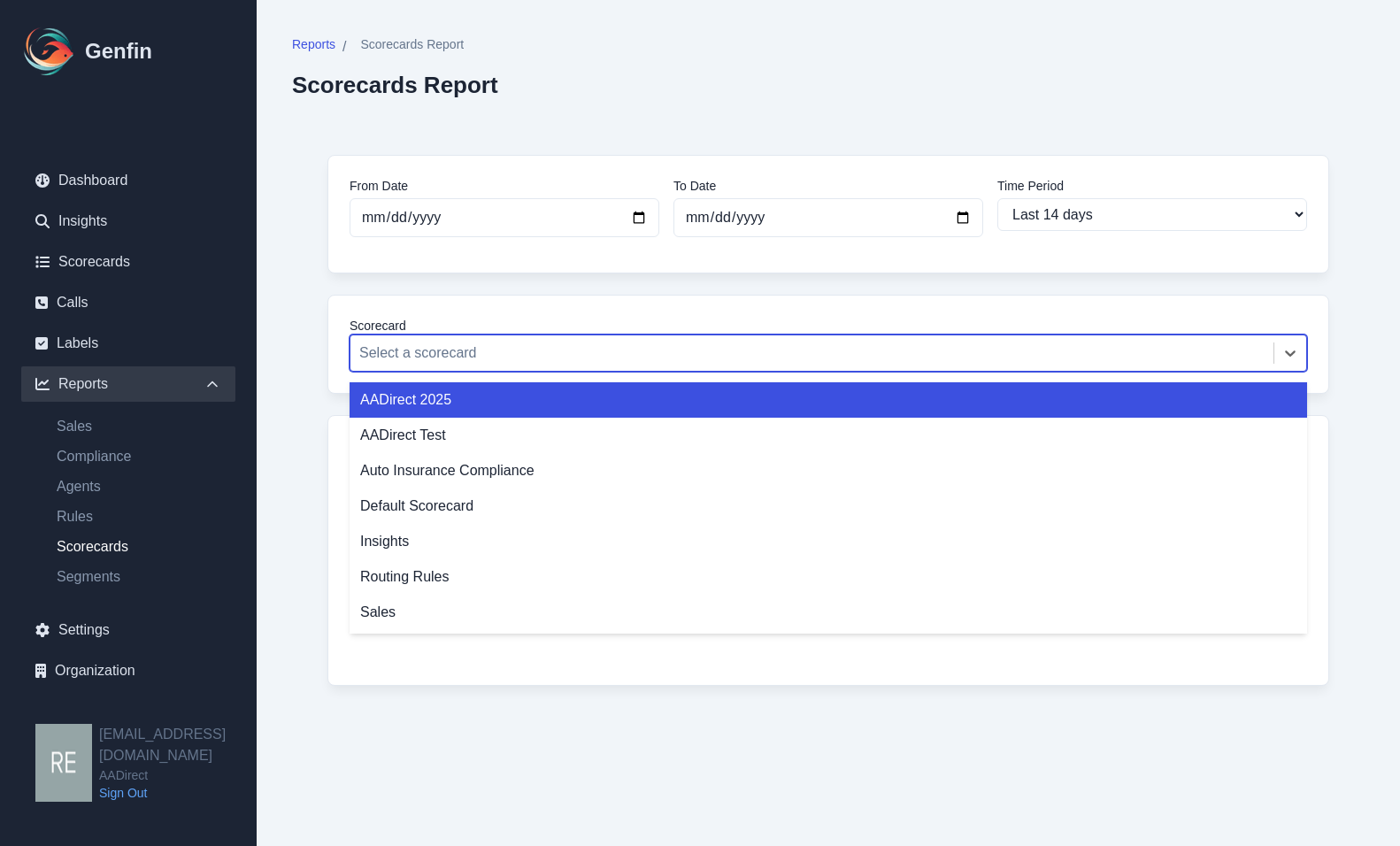
click at [641, 369] on div "Select a scorecard" at bounding box center [828, 353] width 957 height 37
click at [493, 407] on div "AADirect 2025" at bounding box center [828, 400] width 957 height 35
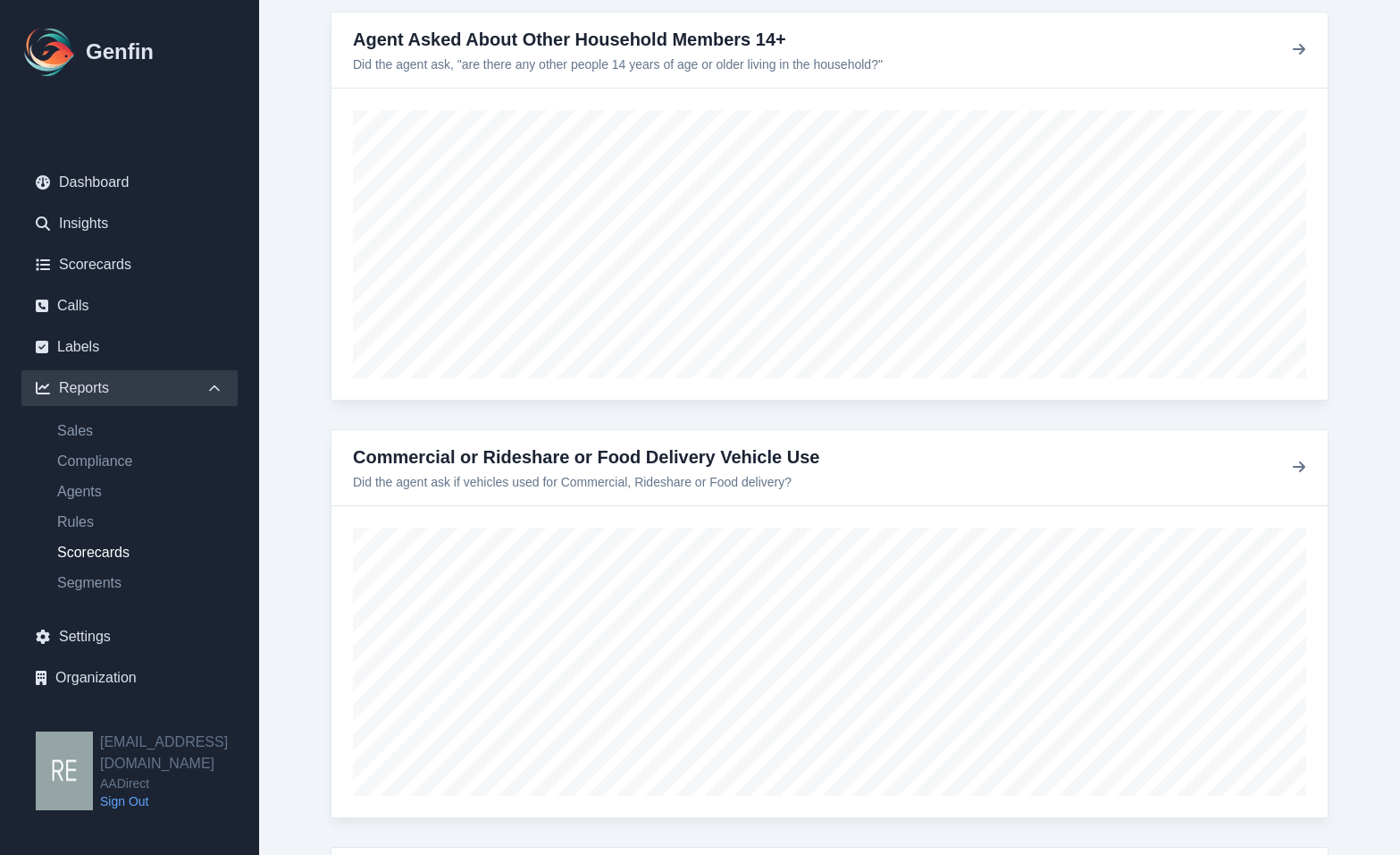
scroll to position [3845, 0]
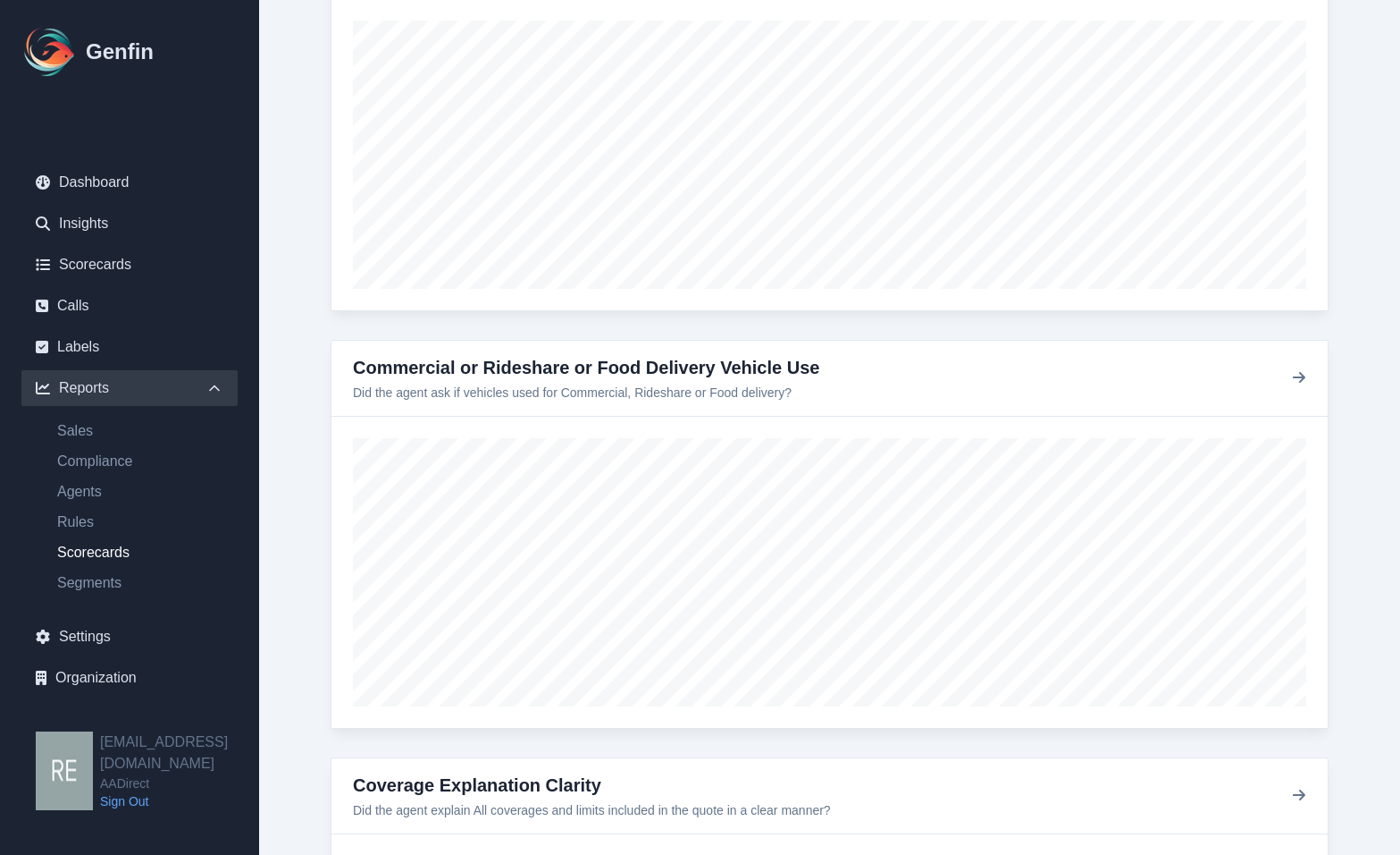
click at [1255, 376] on div "Commercial or Rideshare or Food Delivery Vehicle Use Did the agent ask if vehic…" at bounding box center [829, 378] width 996 height 76
click at [1255, 376] on icon "button" at bounding box center [1299, 377] width 13 height 11
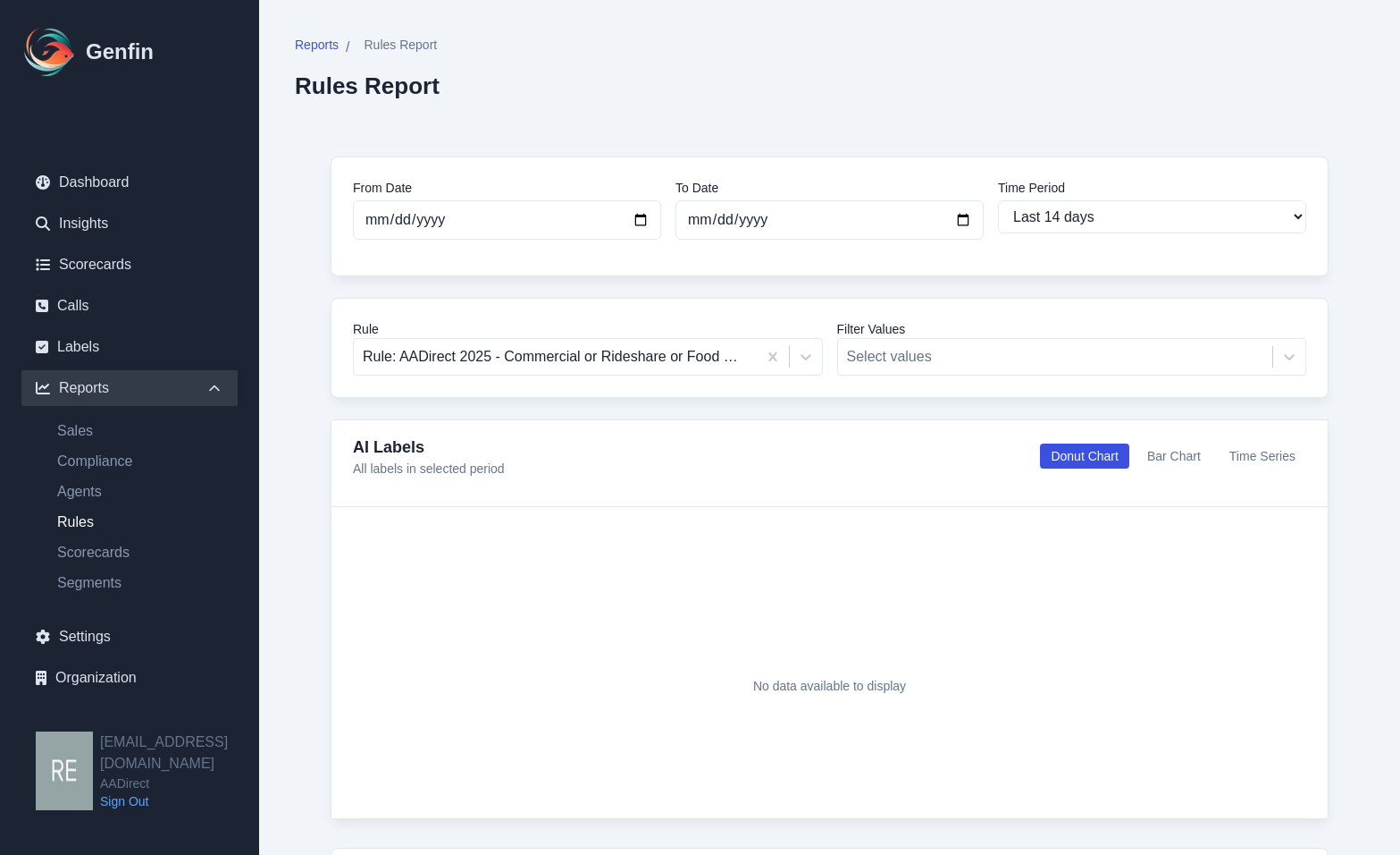
select select "14"
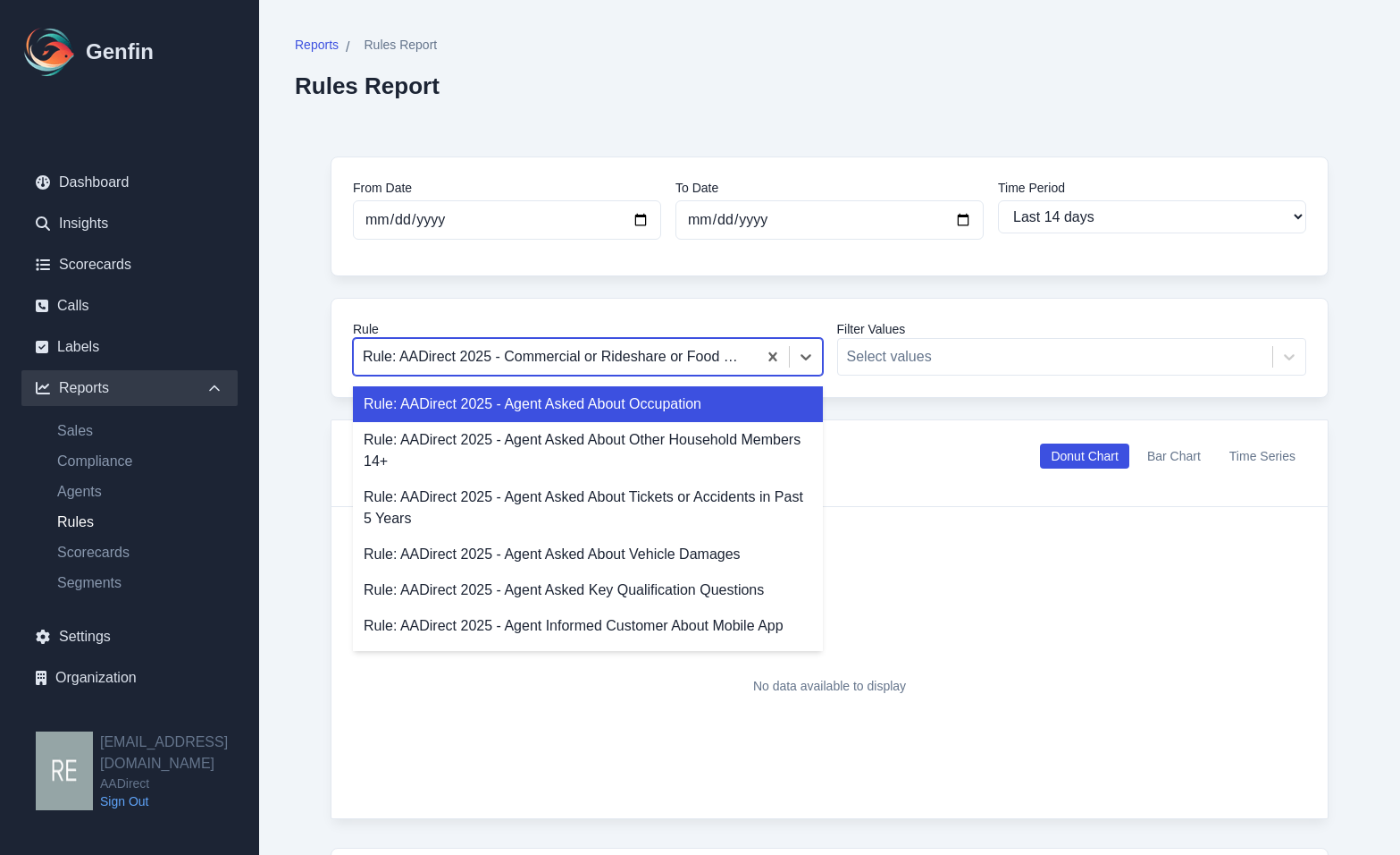
click at [734, 361] on div at bounding box center [555, 357] width 385 height 25
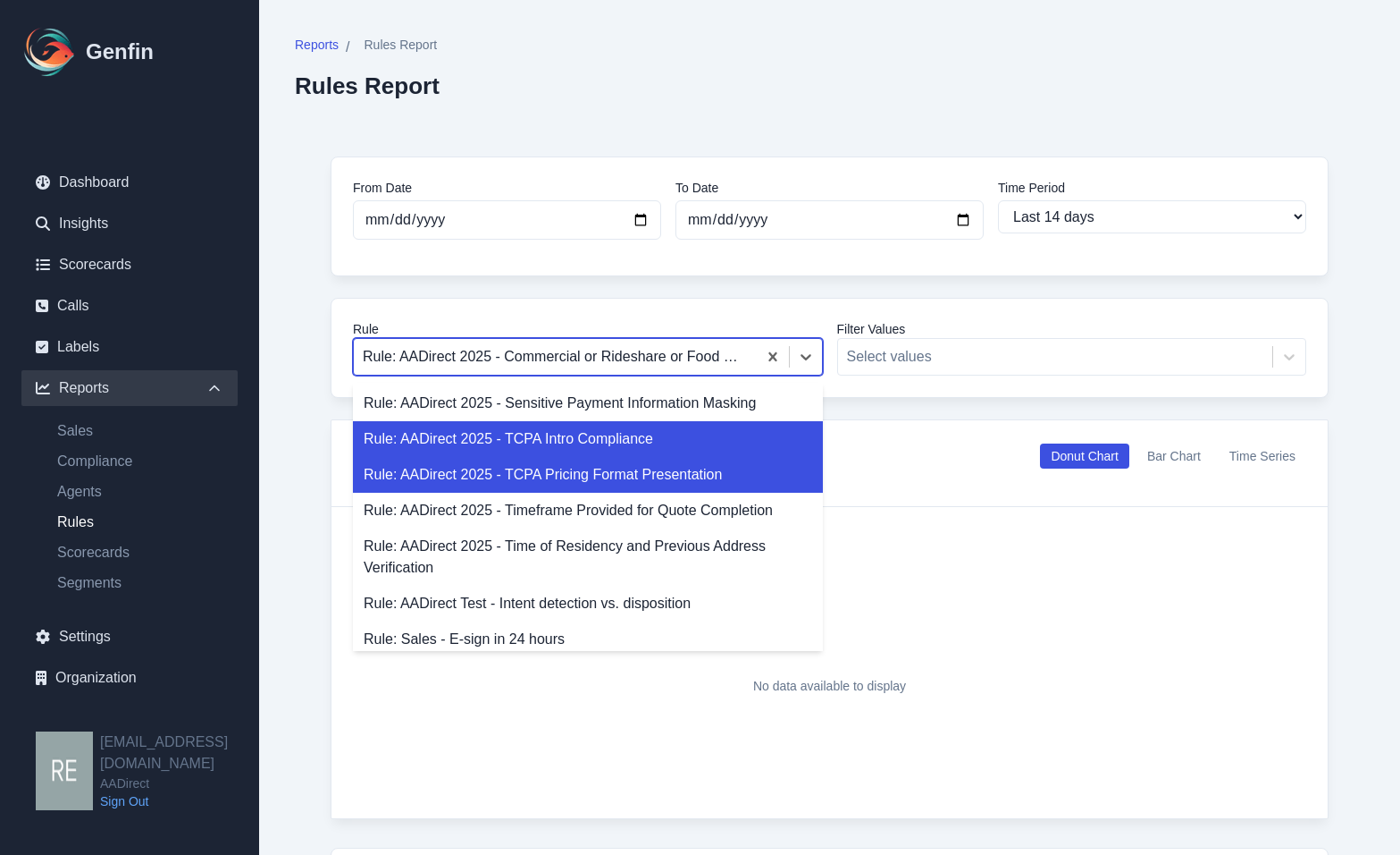
scroll to position [712, 0]
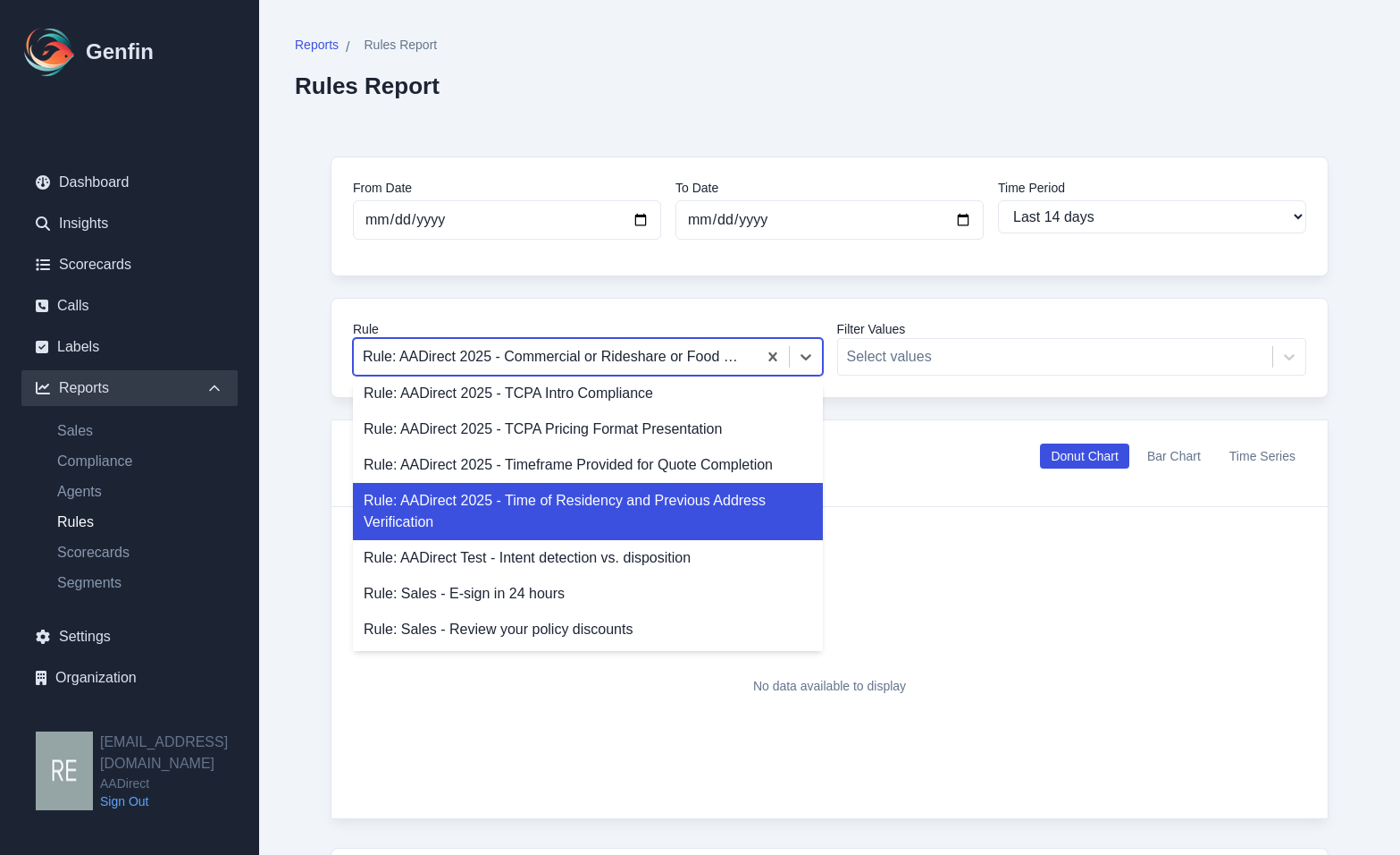
click at [924, 533] on div "No data available to display" at bounding box center [829, 684] width 953 height 311
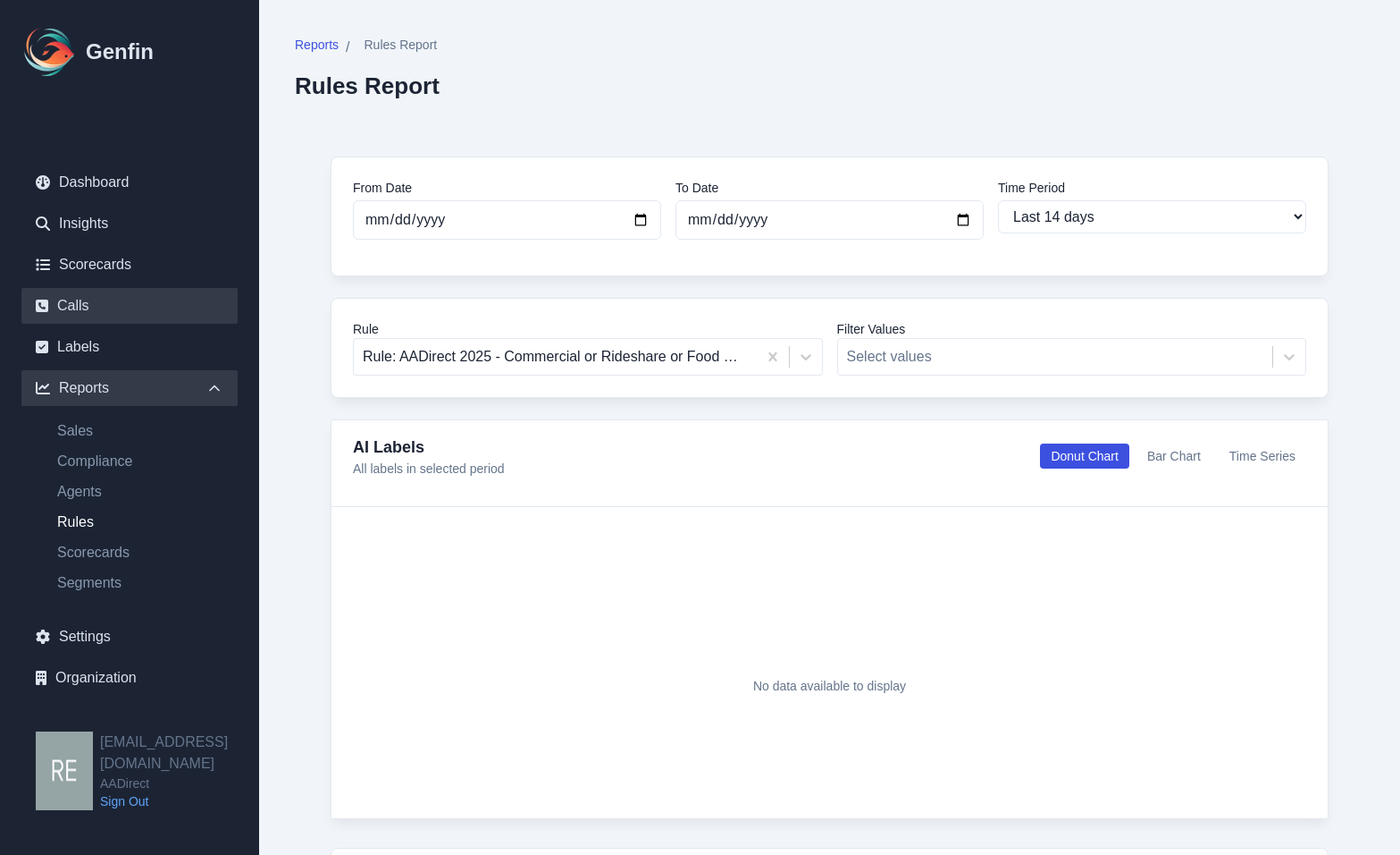
click at [100, 290] on link "Calls" at bounding box center [129, 306] width 216 height 36
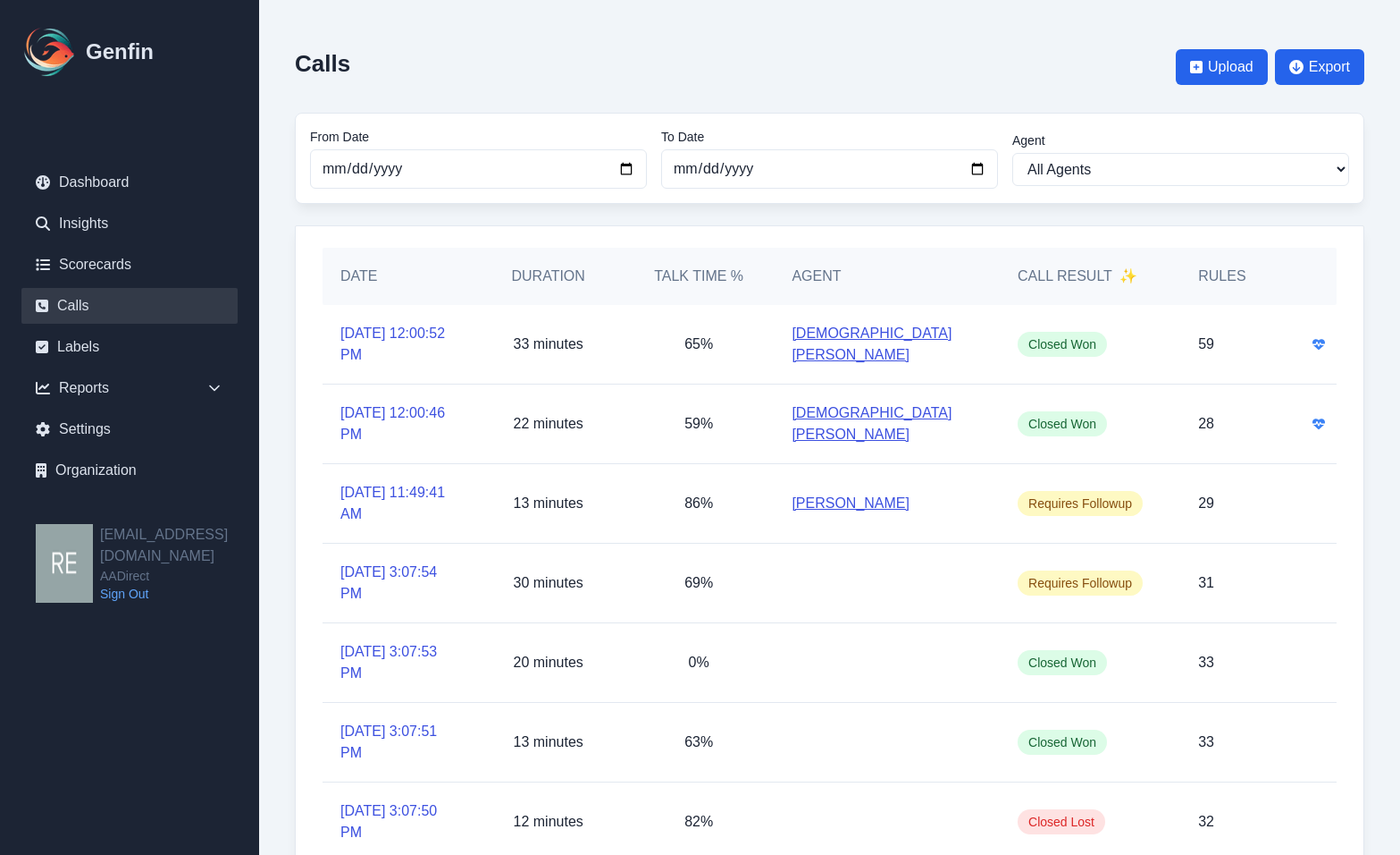
click at [855, 340] on link "[DEMOGRAPHIC_DATA][PERSON_NAME]" at bounding box center [887, 344] width 190 height 43
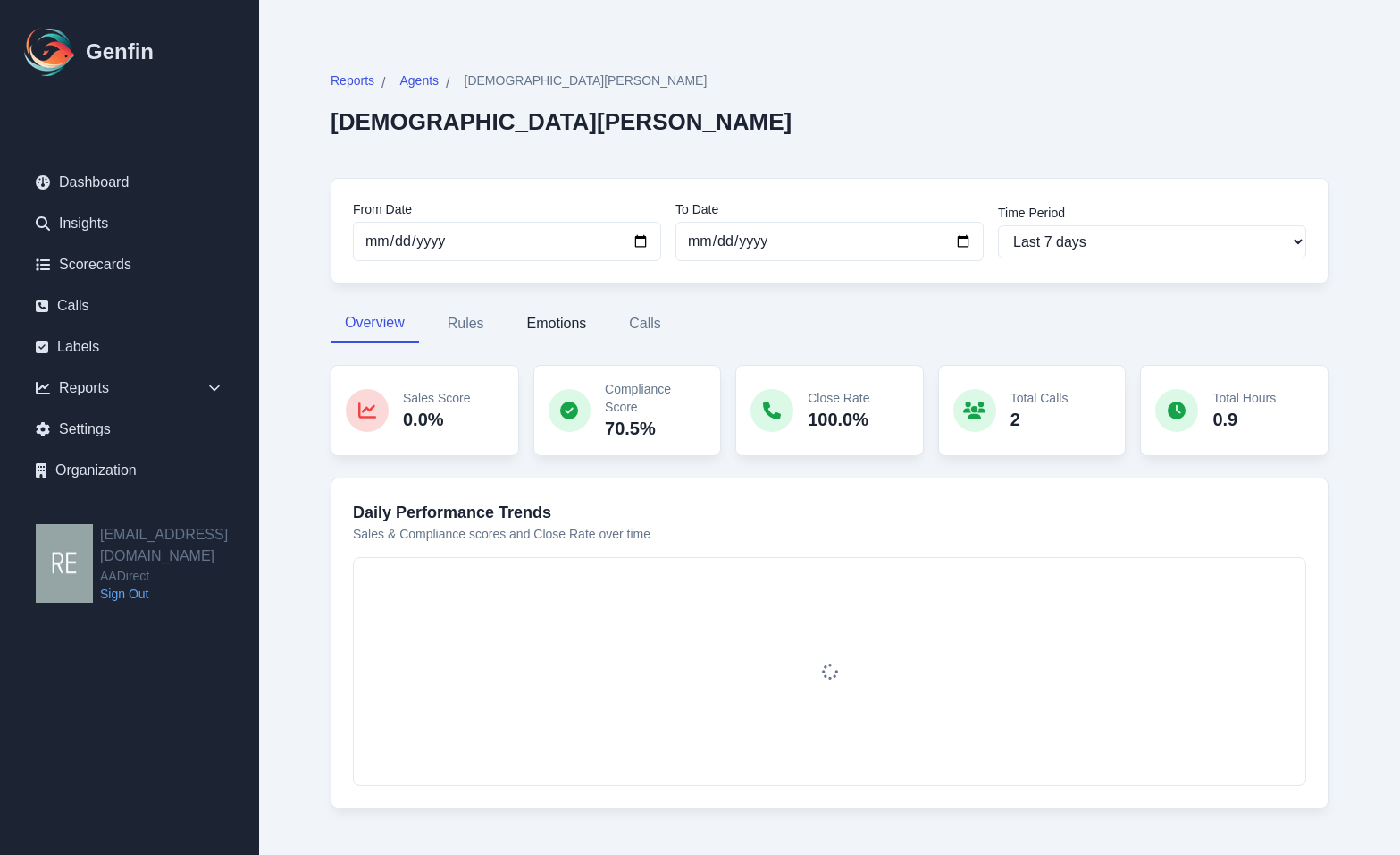
click at [551, 319] on button "Emotions" at bounding box center [557, 324] width 89 height 38
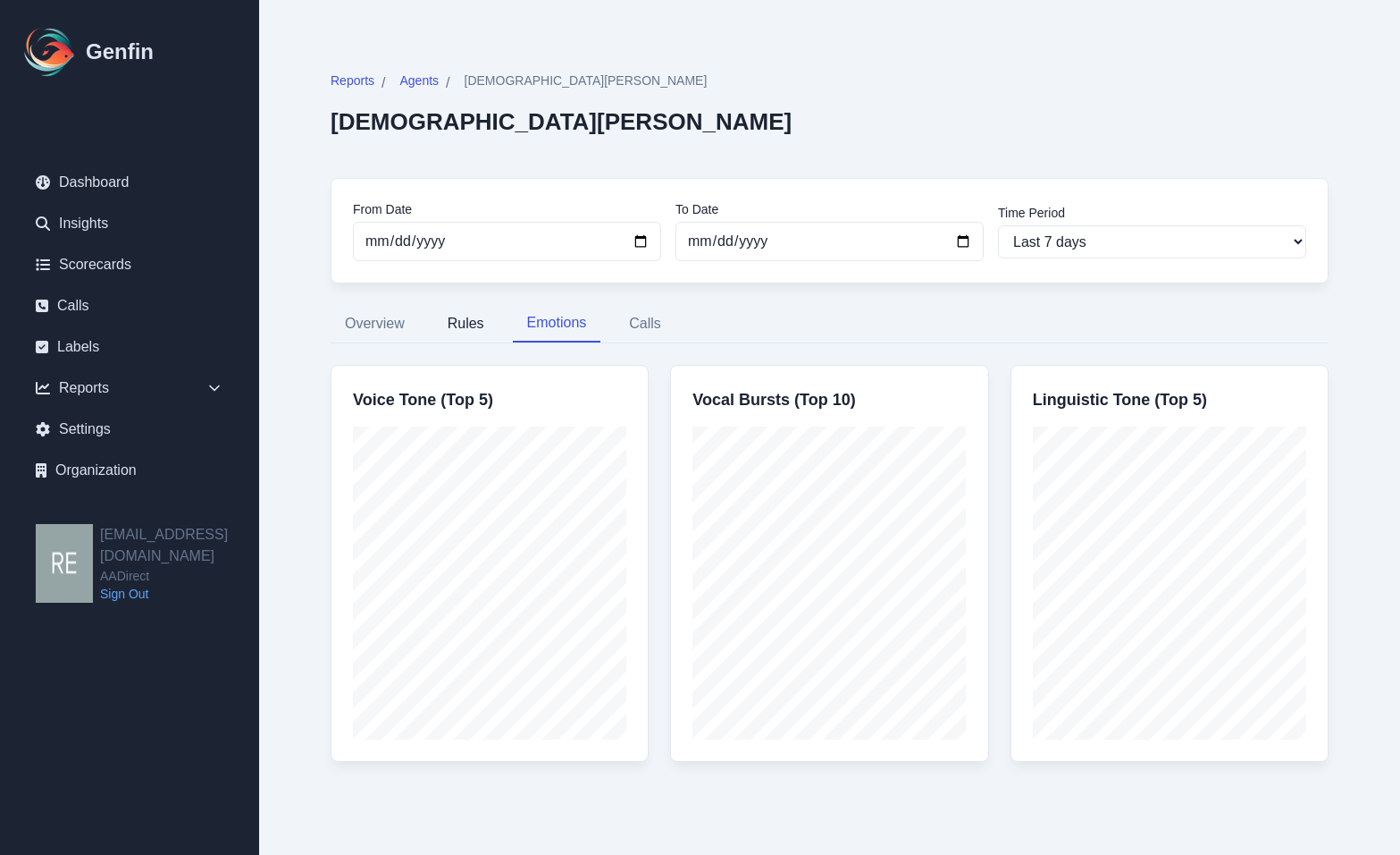
click at [453, 321] on button "Rules" at bounding box center [466, 324] width 65 height 38
select select "144"
select select "143"
select select "959"
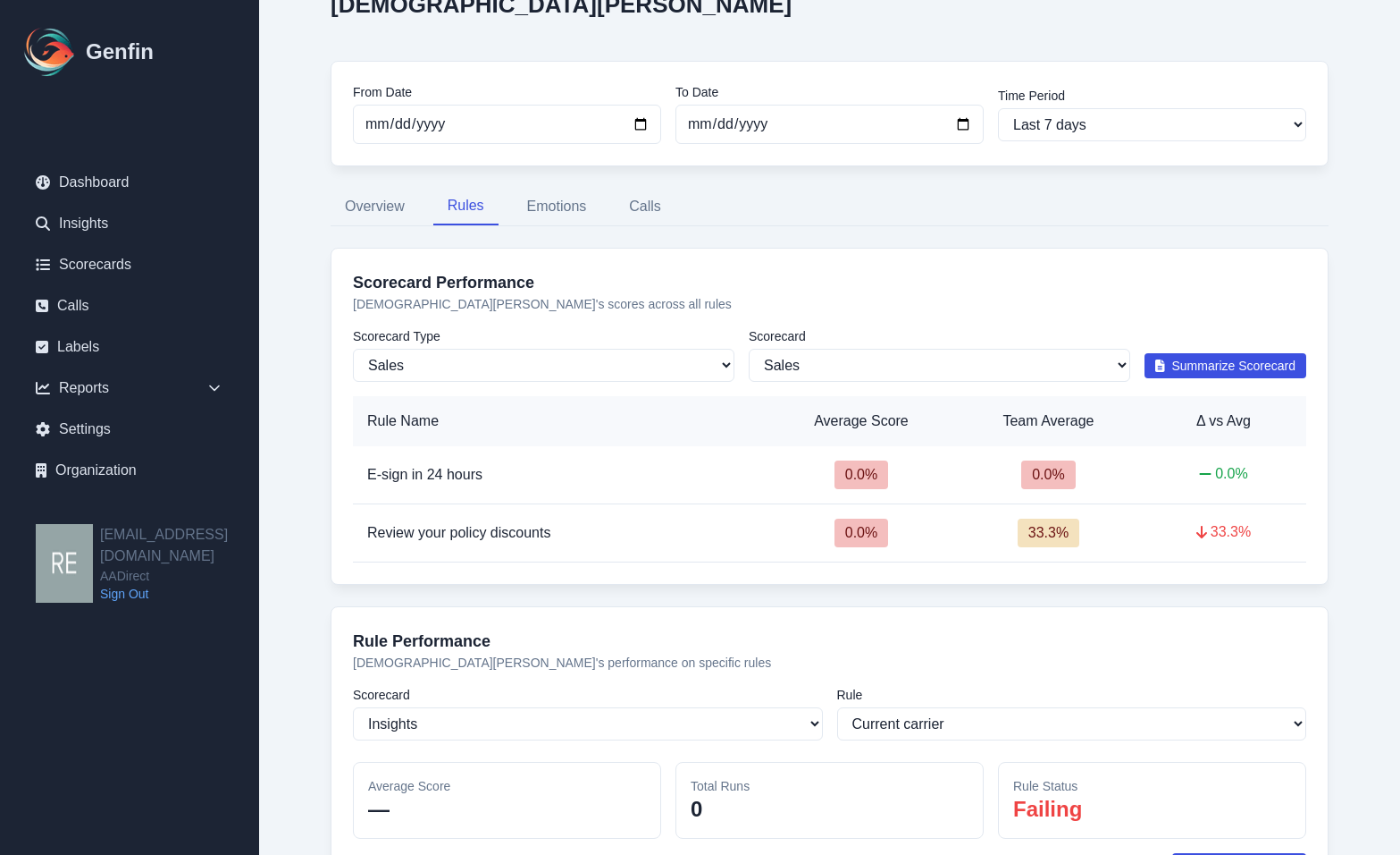
scroll to position [358, 0]
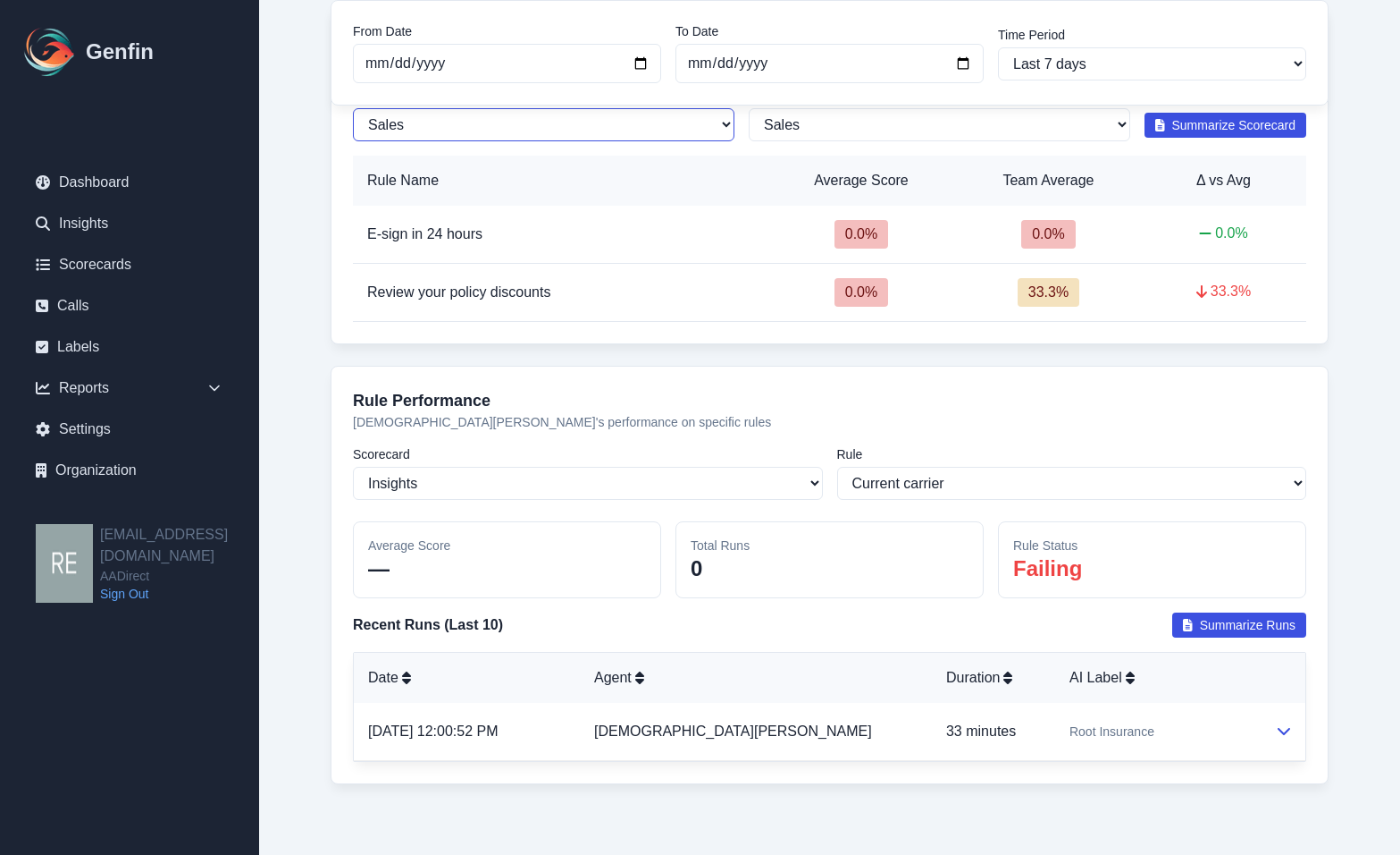
click at [621, 127] on select "Sales Compliance" at bounding box center [544, 125] width 382 height 33
select select "compliance"
click at [353, 108] on select "Sales Compliance" at bounding box center [544, 125] width 382 height 33
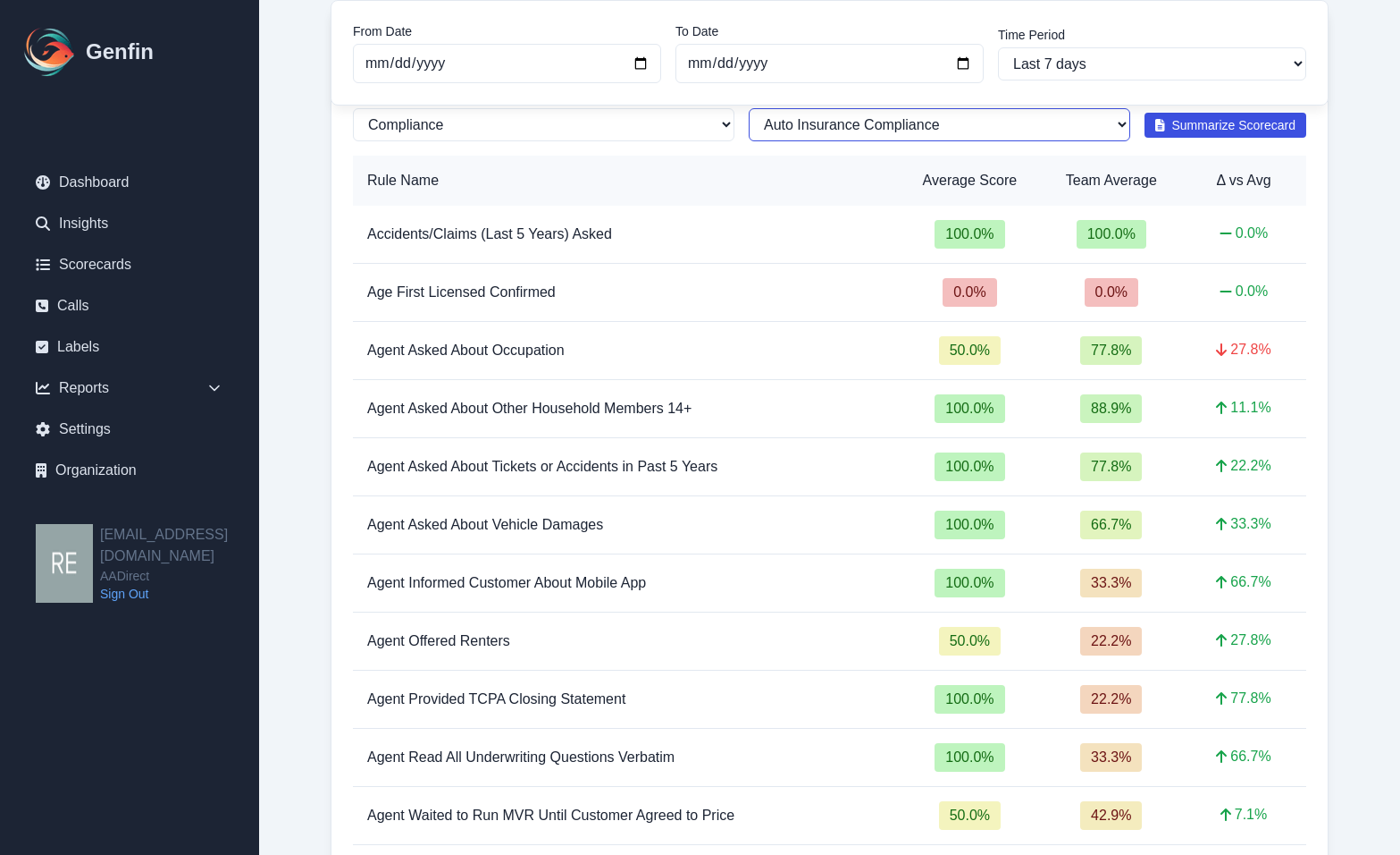
click at [862, 128] on select "All Scorecards Auto Insurance Compliance AADirect 2025" at bounding box center [940, 125] width 382 height 33
select select "170"
click at [749, 108] on select "All Scorecards Auto Insurance Compliance AADirect 2025" at bounding box center [940, 125] width 382 height 33
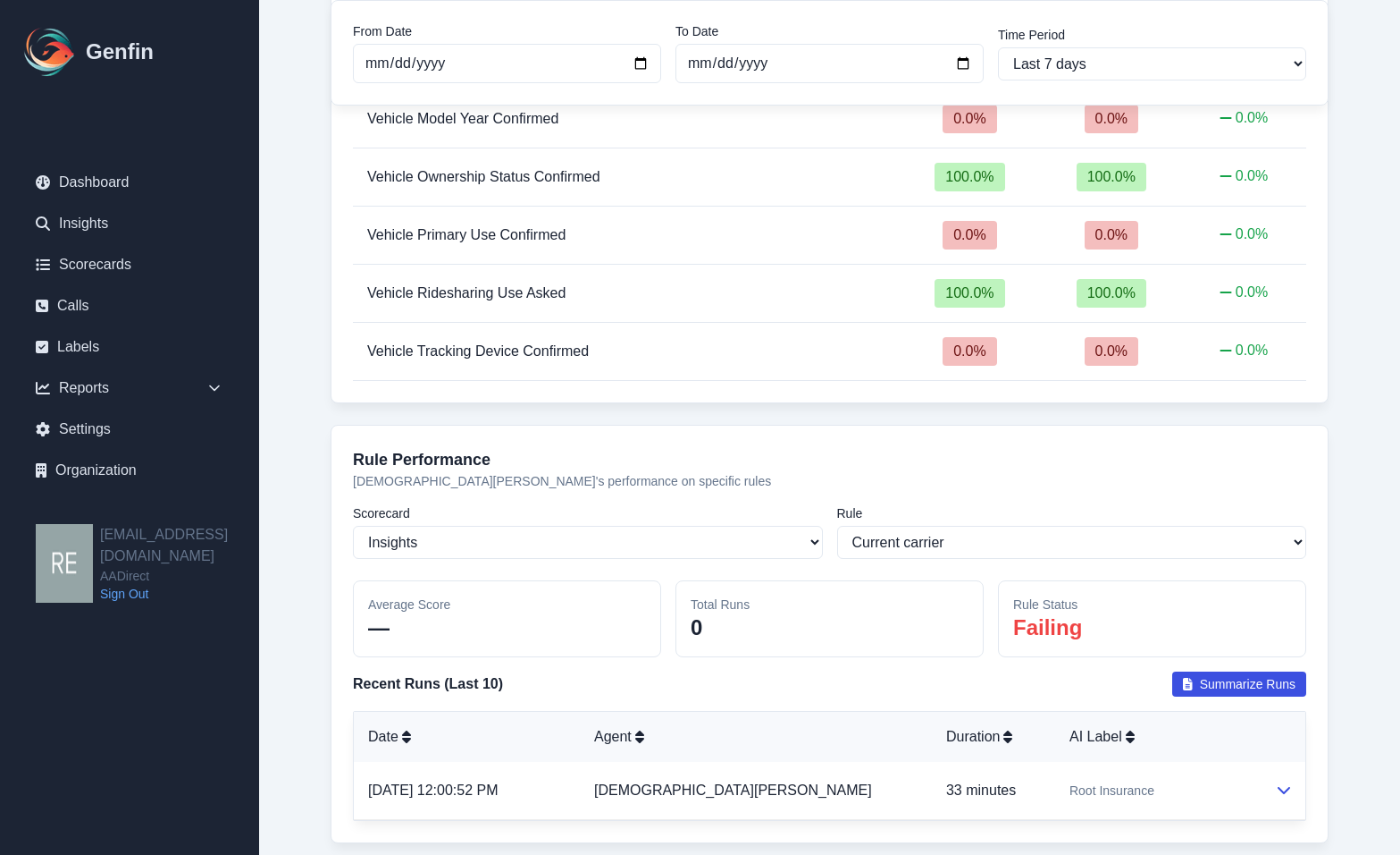
scroll to position [2588, 0]
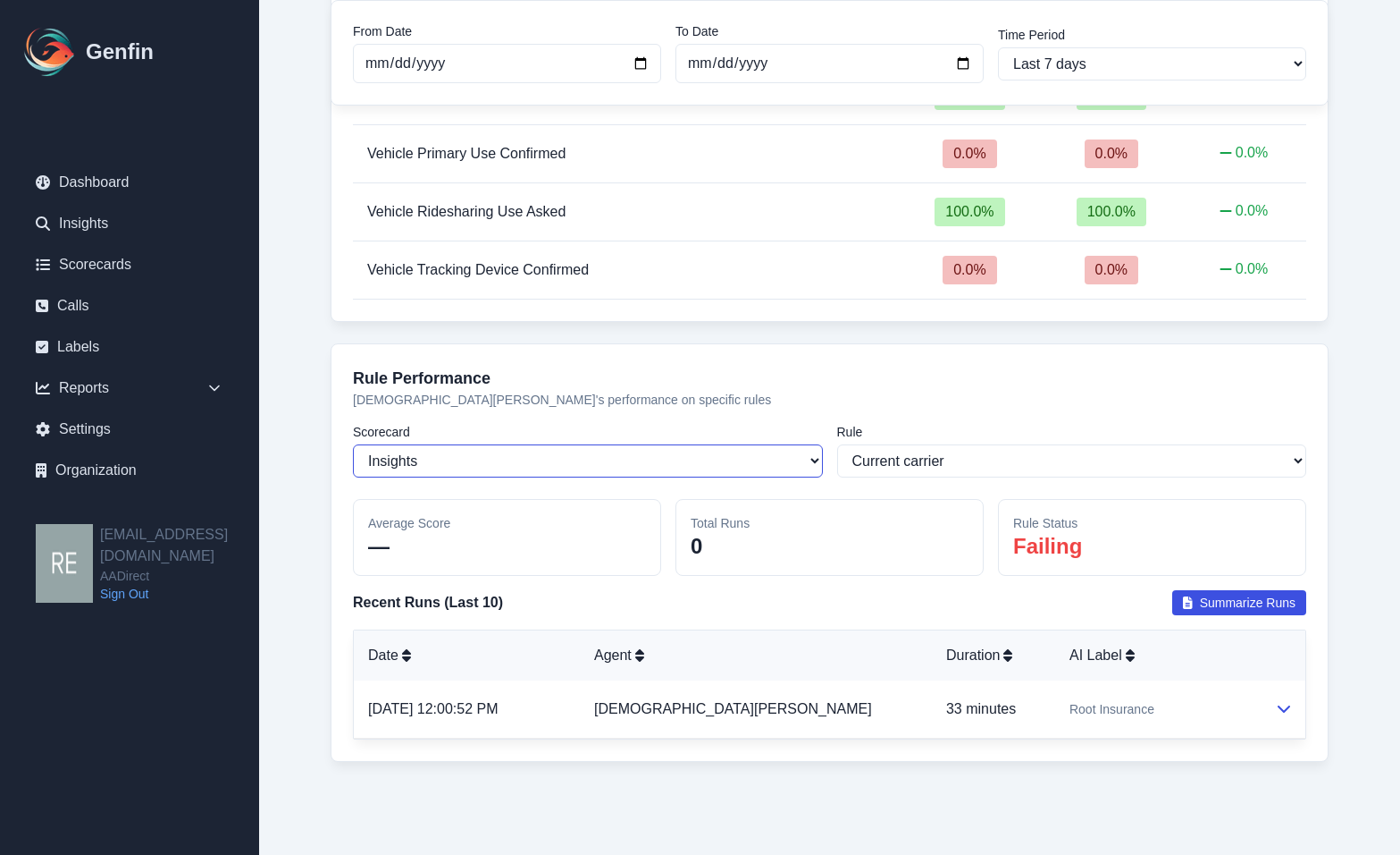
click at [752, 453] on select "Select a scorecard Insights Sales Auto Insurance Compliance Routing Rules AADir…" at bounding box center [588, 461] width 470 height 33
select select "170"
click at [353, 445] on select "Select a scorecard Insights Sales Auto Insurance Compliance Routing Rules AADir…" at bounding box center [588, 461] width 470 height 33
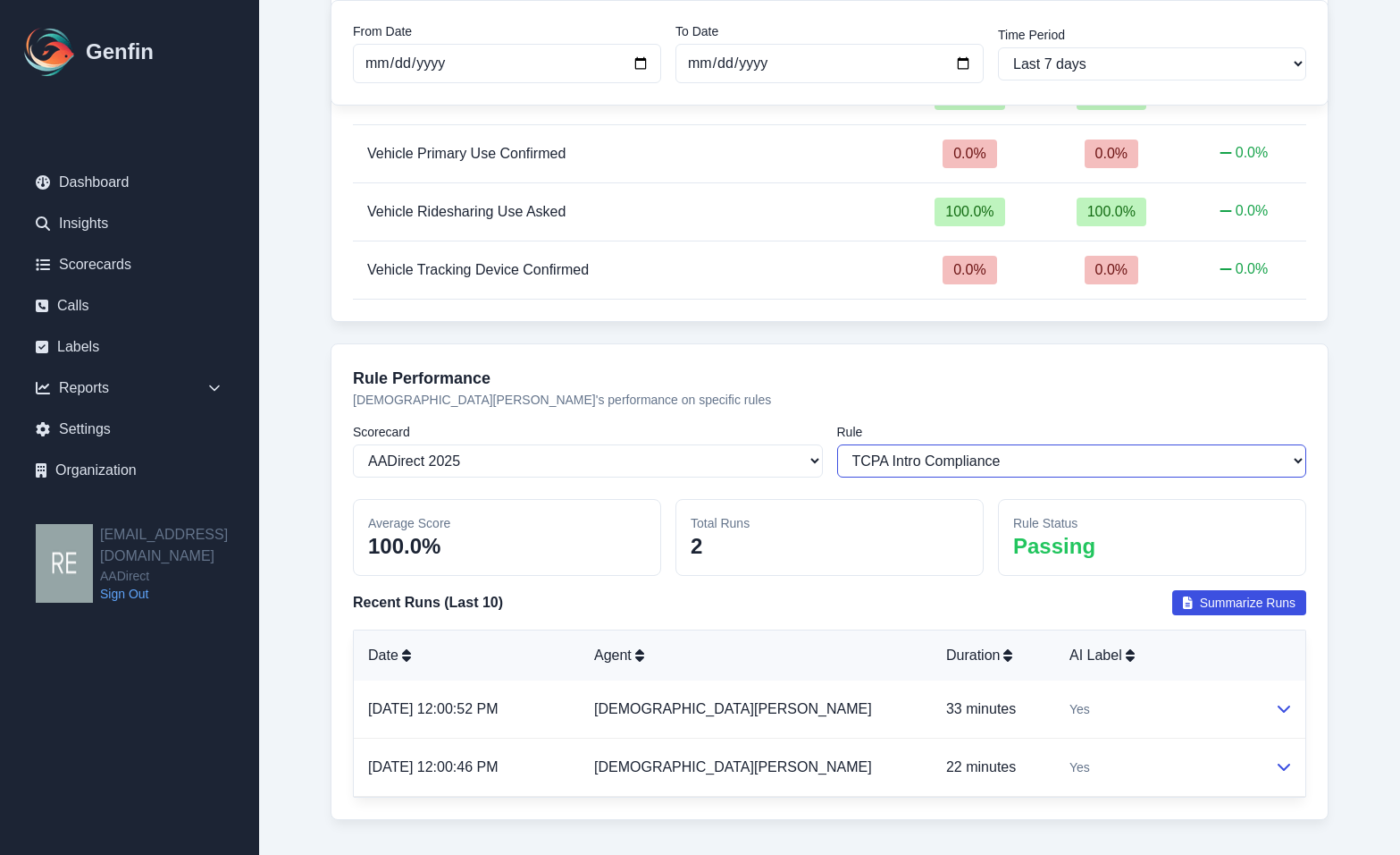
click at [941, 463] on select "Select a rule TCPA Intro Compliance Timeframe Provided for Quote Completion Age…" at bounding box center [1072, 461] width 470 height 33
select select "1118"
click at [837, 445] on select "Select a rule TCPA Intro Compliance Timeframe Provided for Quote Completion Age…" at bounding box center [1072, 461] width 470 height 33
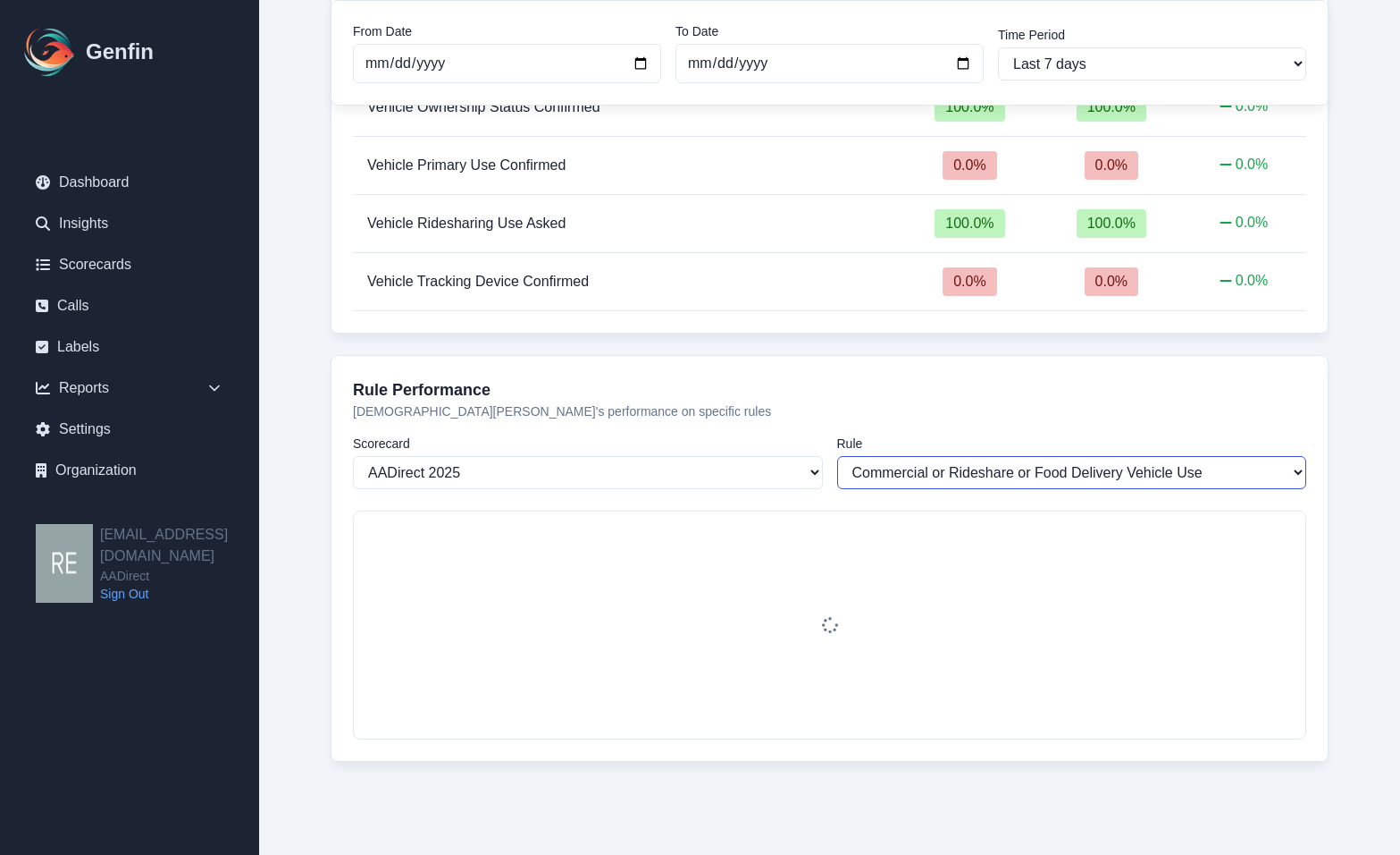
scroll to position [2557, 0]
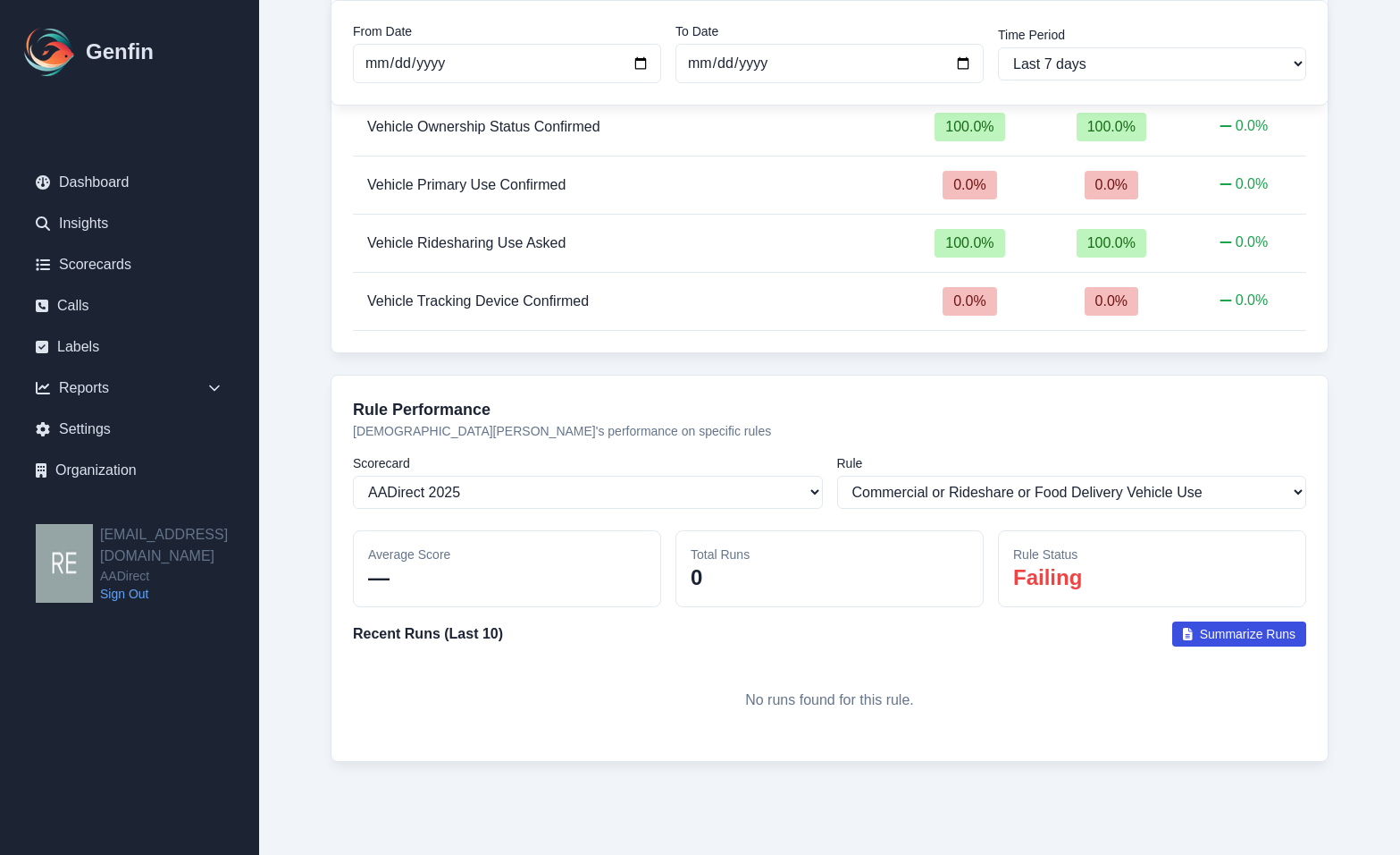
click at [1218, 632] on span "Summarize Runs" at bounding box center [1248, 634] width 96 height 18
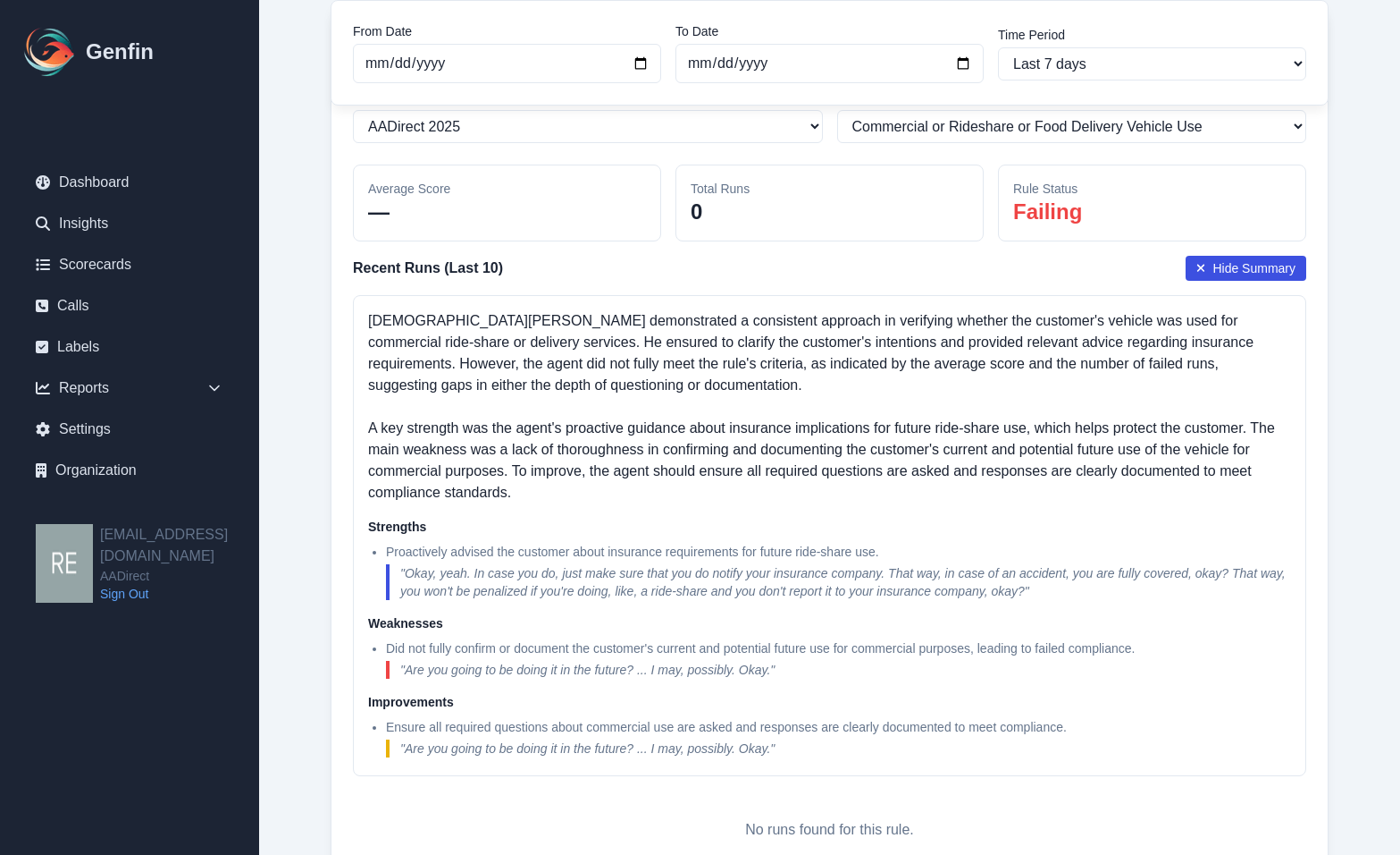
scroll to position [2954, 0]
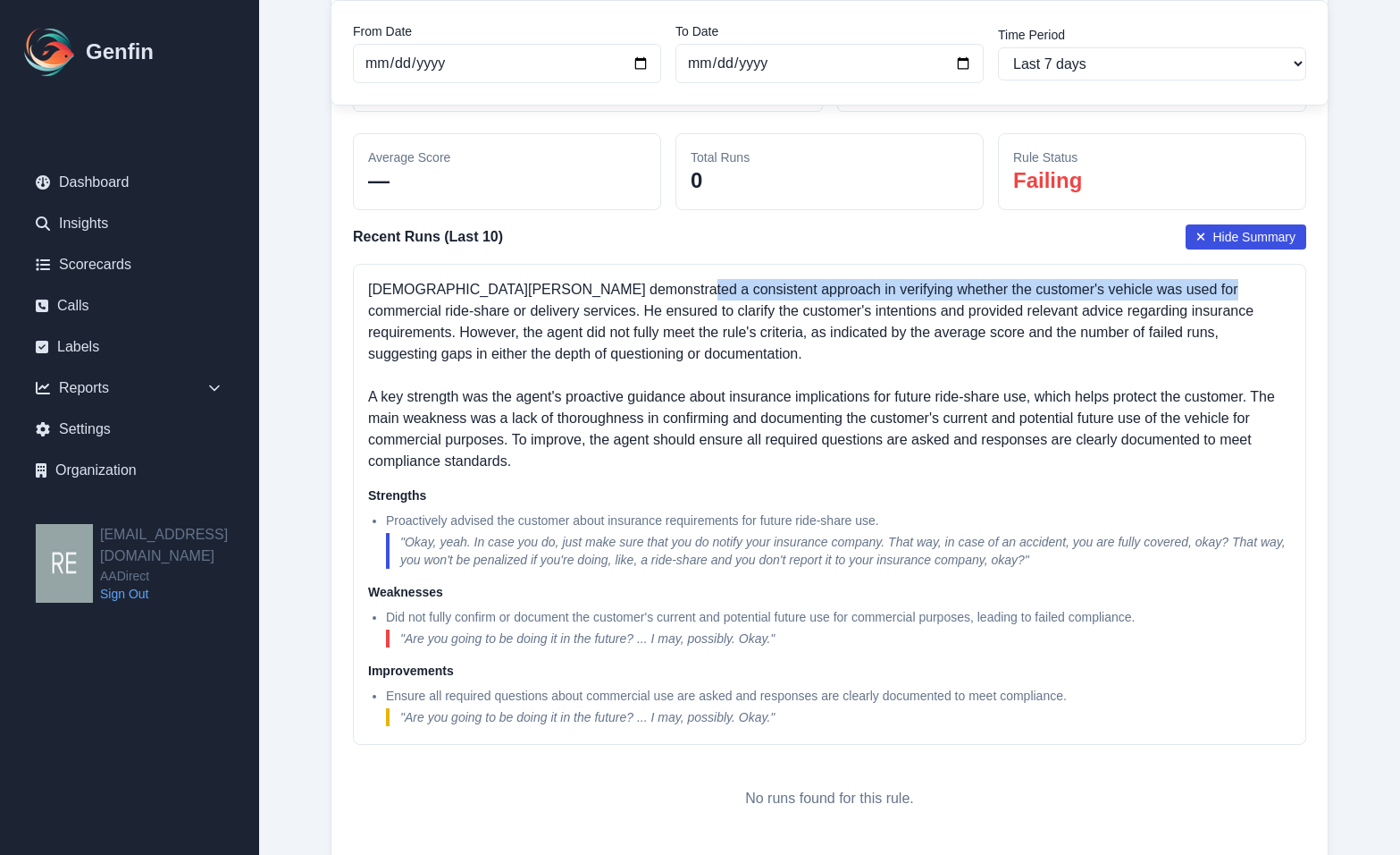
drag, startPoint x: 640, startPoint y: 287, endPoint x: 1163, endPoint y: 289, distance: 523.0
click at [1163, 289] on p "Jesus Garibaldi demonstrated a consistent approach in verifying whether the cus…" at bounding box center [829, 375] width 923 height 193
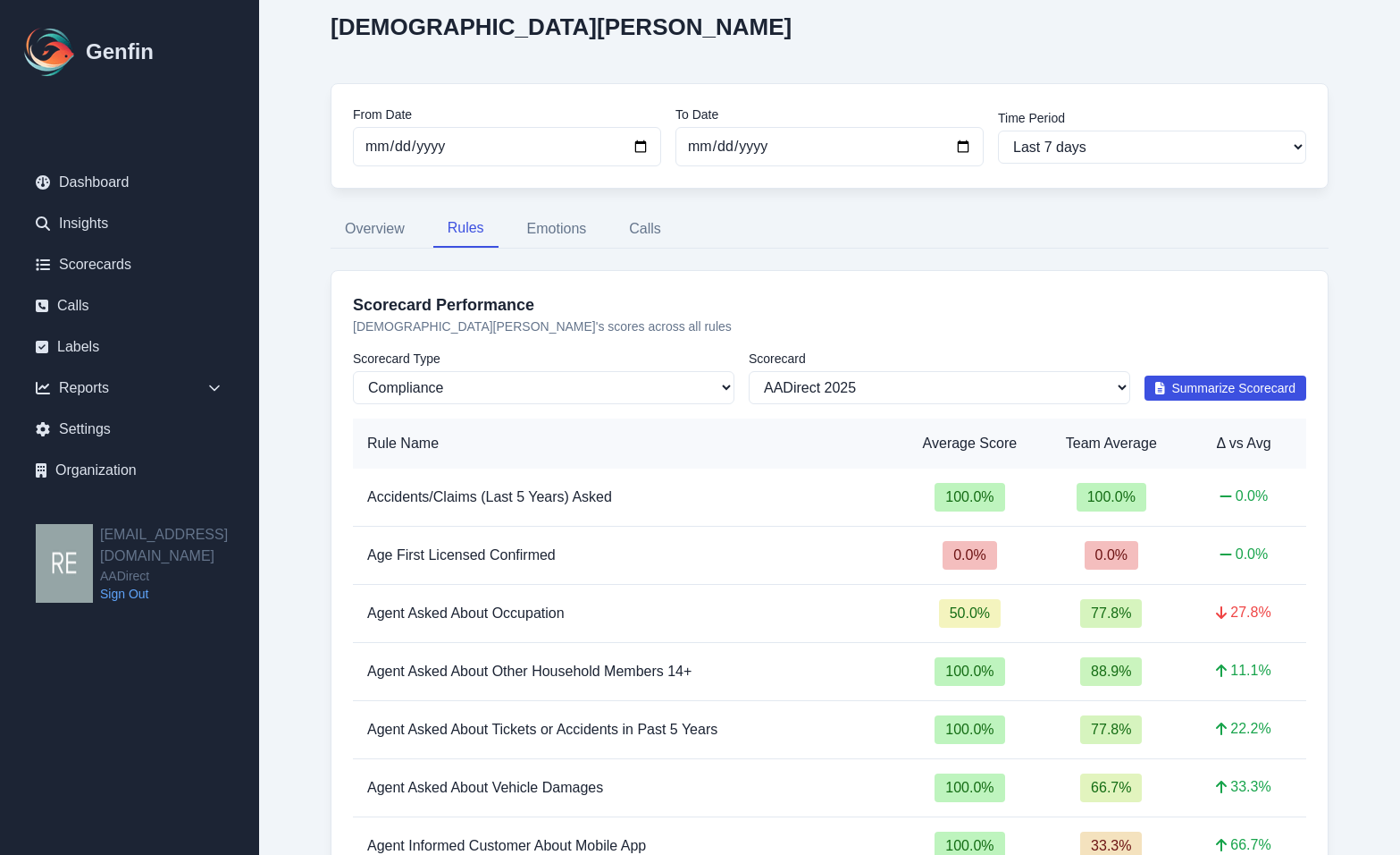
scroll to position [93, 0]
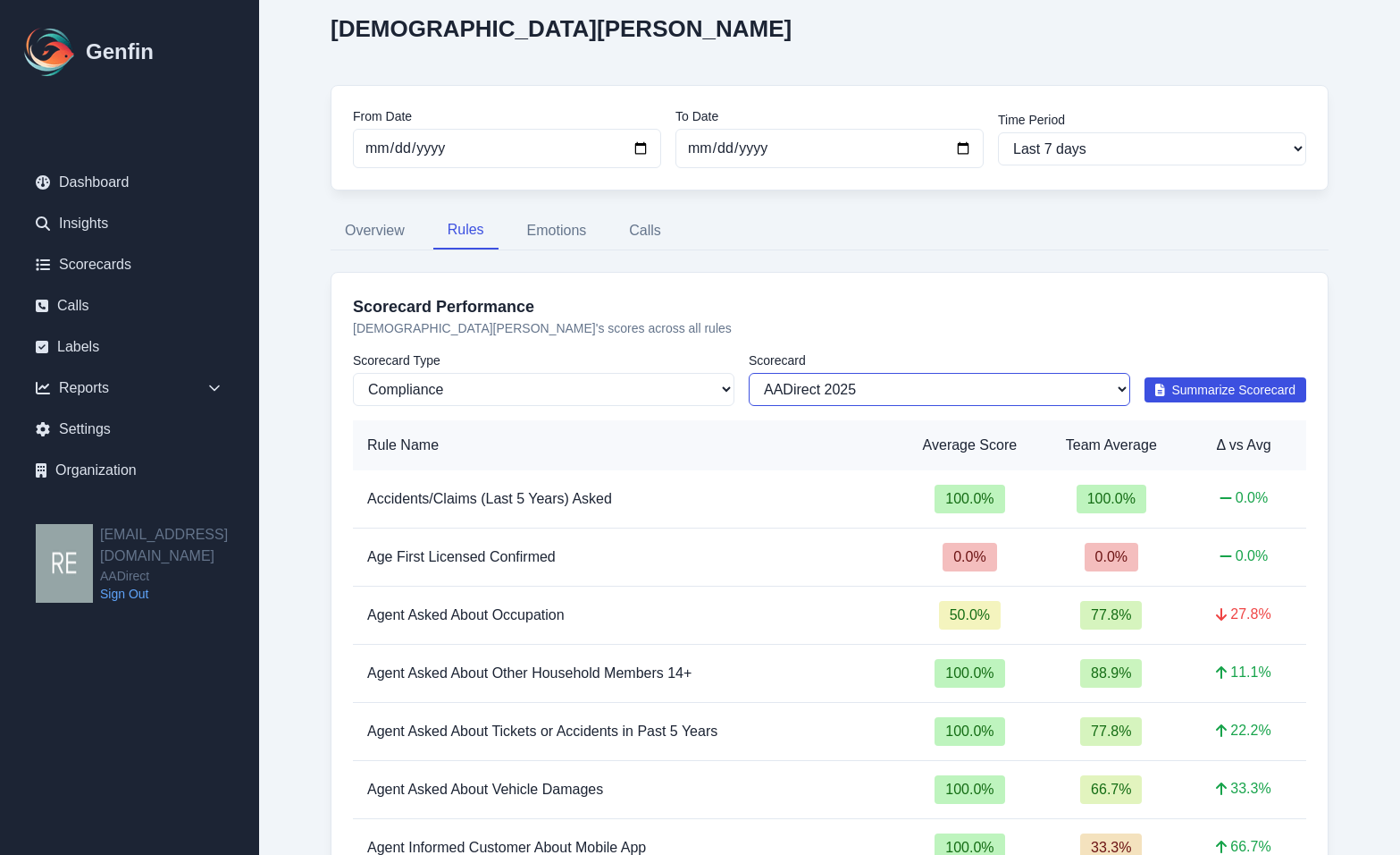
click at [889, 385] on select "All Scorecards Auto Insurance Compliance AADirect 2025" at bounding box center [940, 389] width 382 height 33
click at [892, 385] on select "All Scorecards Auto Insurance Compliance AADirect 2025" at bounding box center [940, 389] width 382 height 33
click at [647, 226] on button "Calls" at bounding box center [645, 230] width 61 height 38
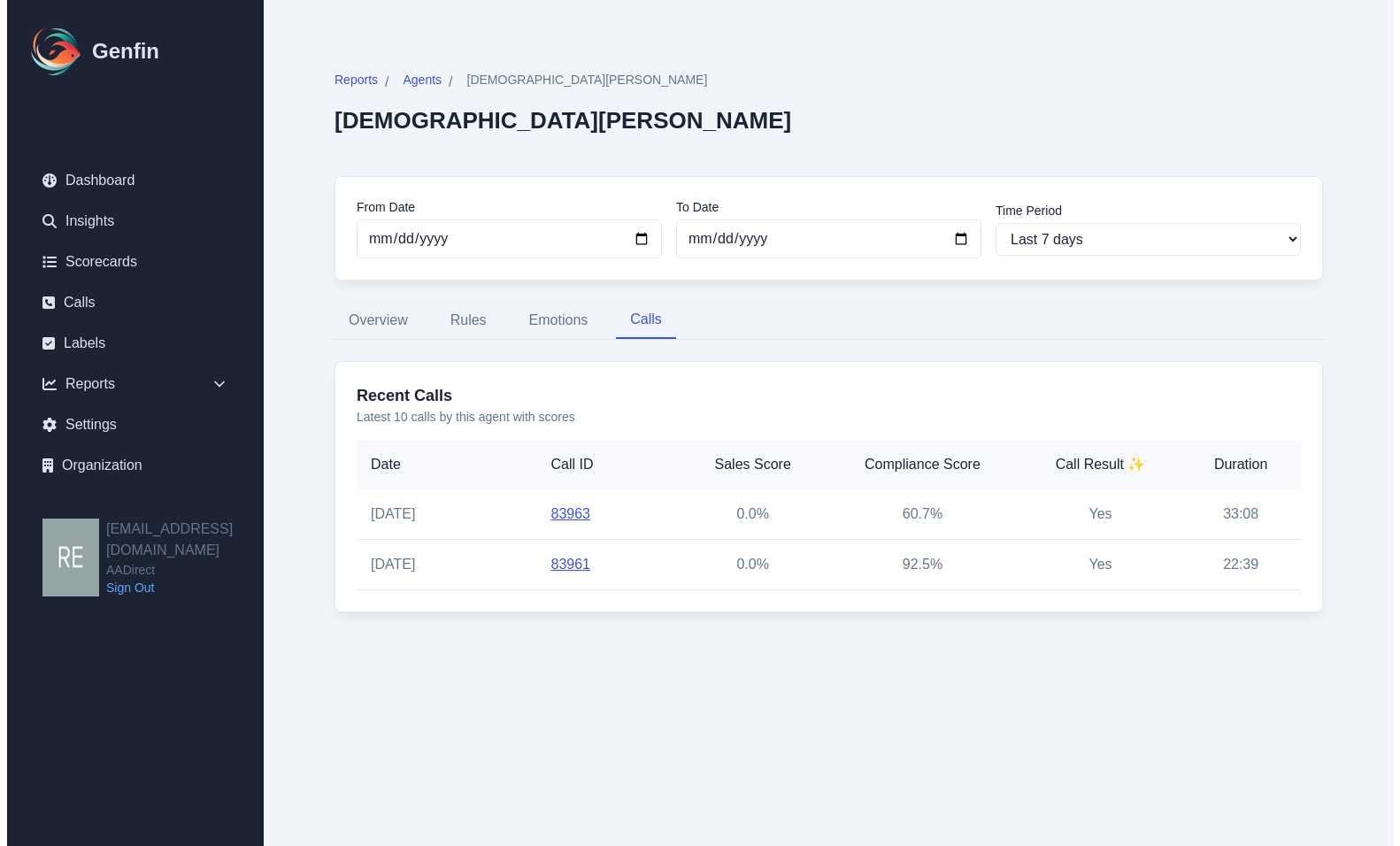
scroll to position [0, 0]
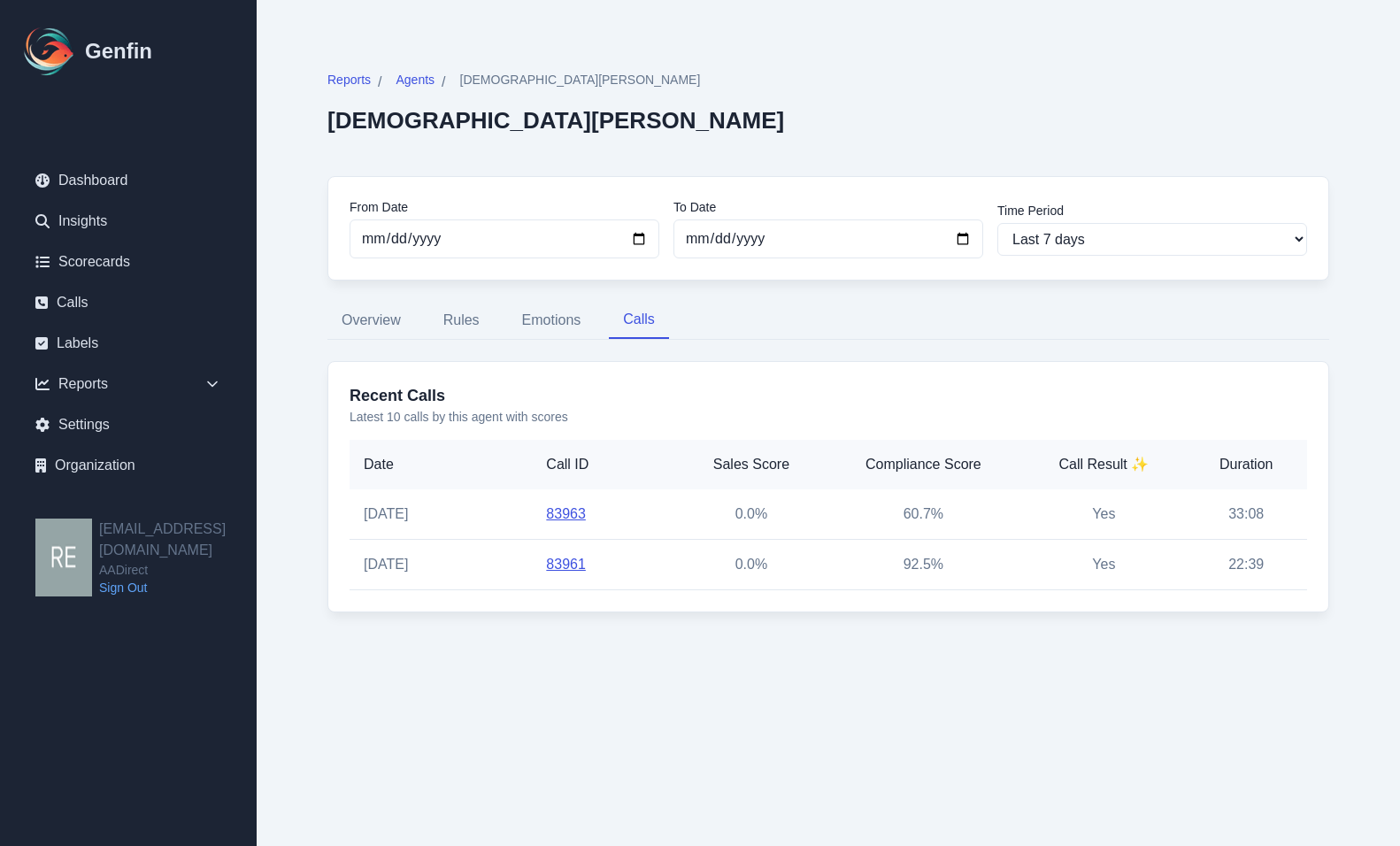
click at [570, 518] on link "83963" at bounding box center [565, 513] width 40 height 15
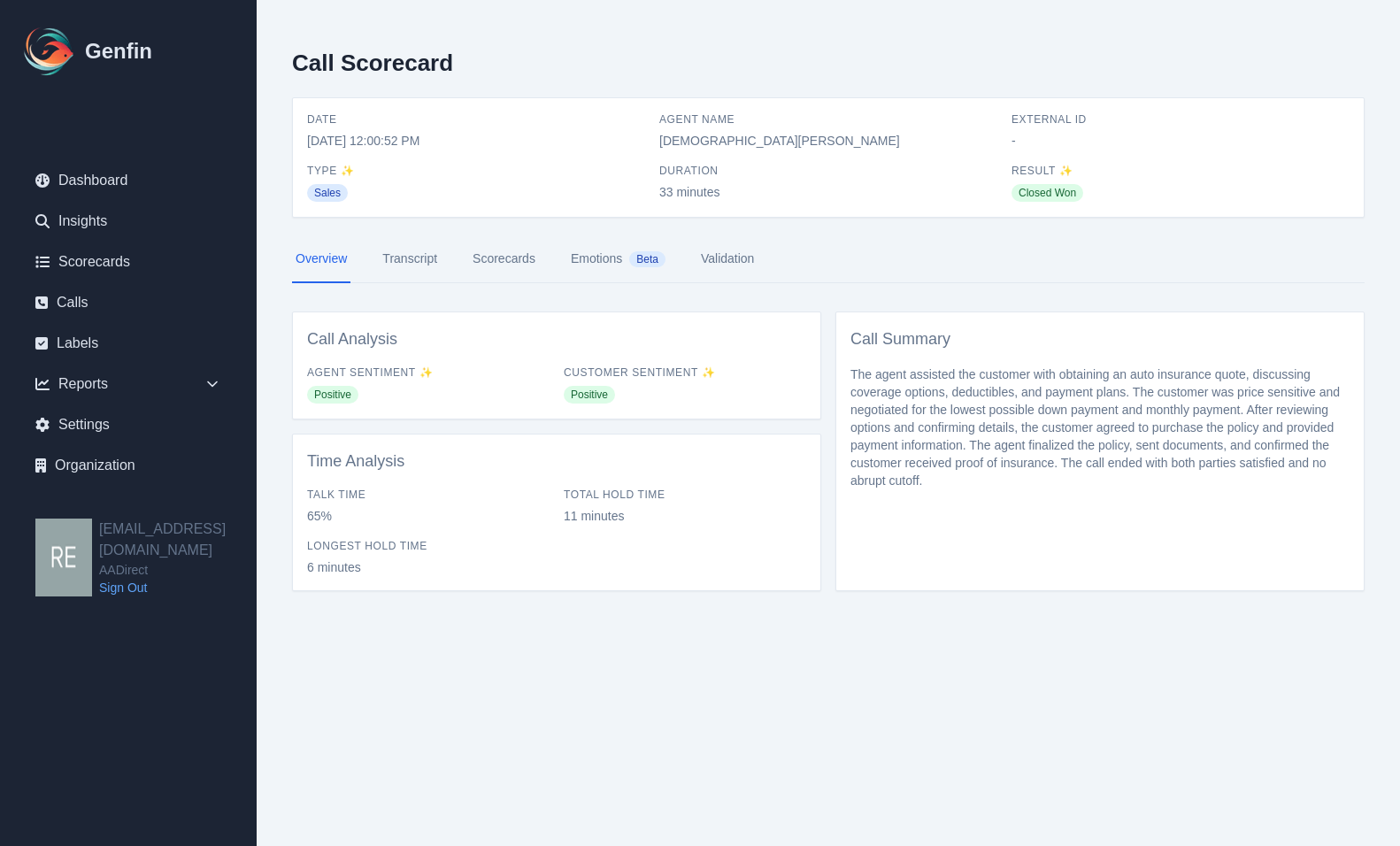
click at [515, 251] on link "Scorecards" at bounding box center [504, 259] width 70 height 48
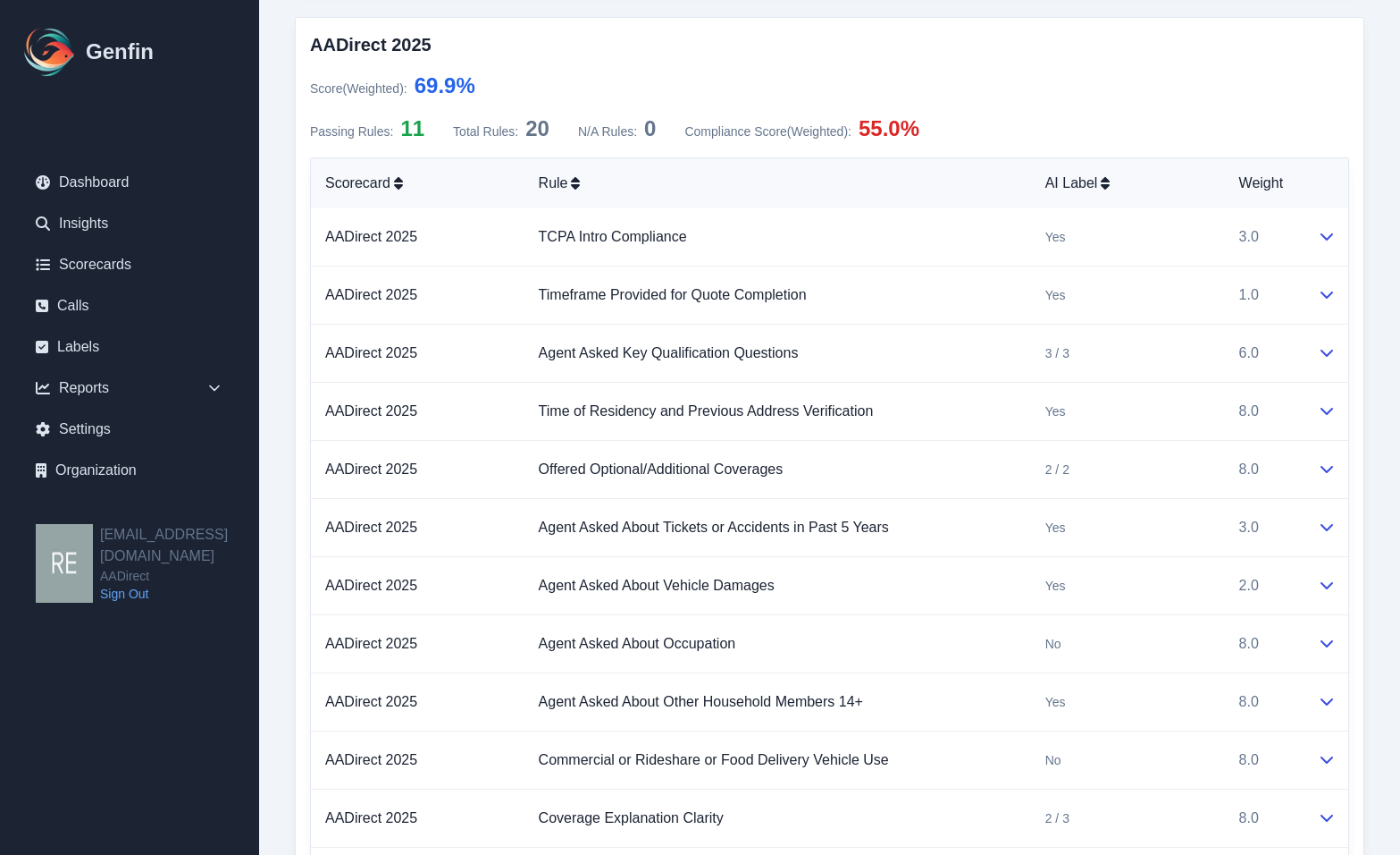
scroll to position [3758, 0]
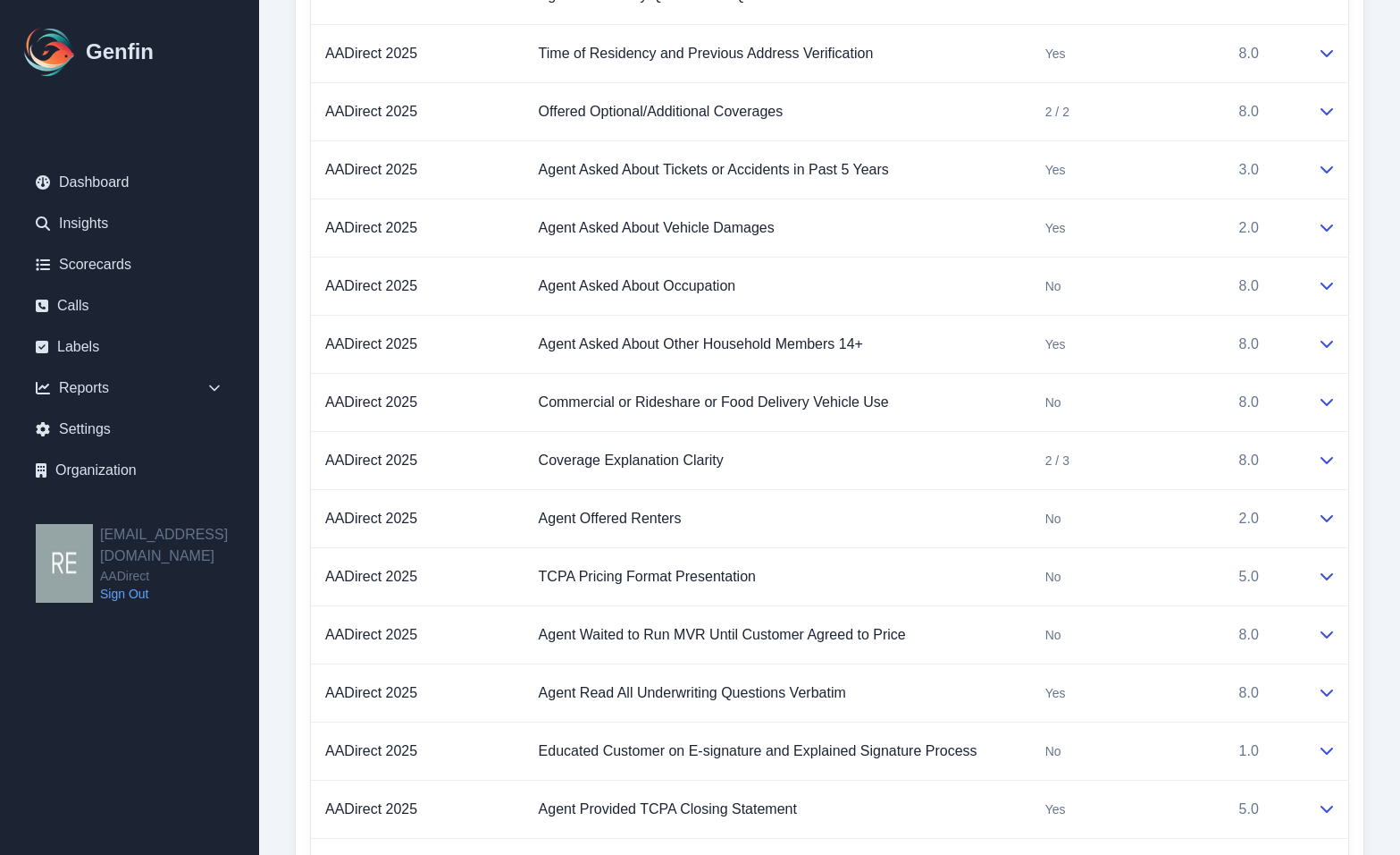
click at [1350, 404] on div "AADirect 2025 Score (Weighted) : 69.9 % Passing Rules: 11 Total Rules: 20 N/A R…" at bounding box center [829, 344] width 1069 height 1369
click at [1321, 400] on icon at bounding box center [1327, 402] width 13 height 7
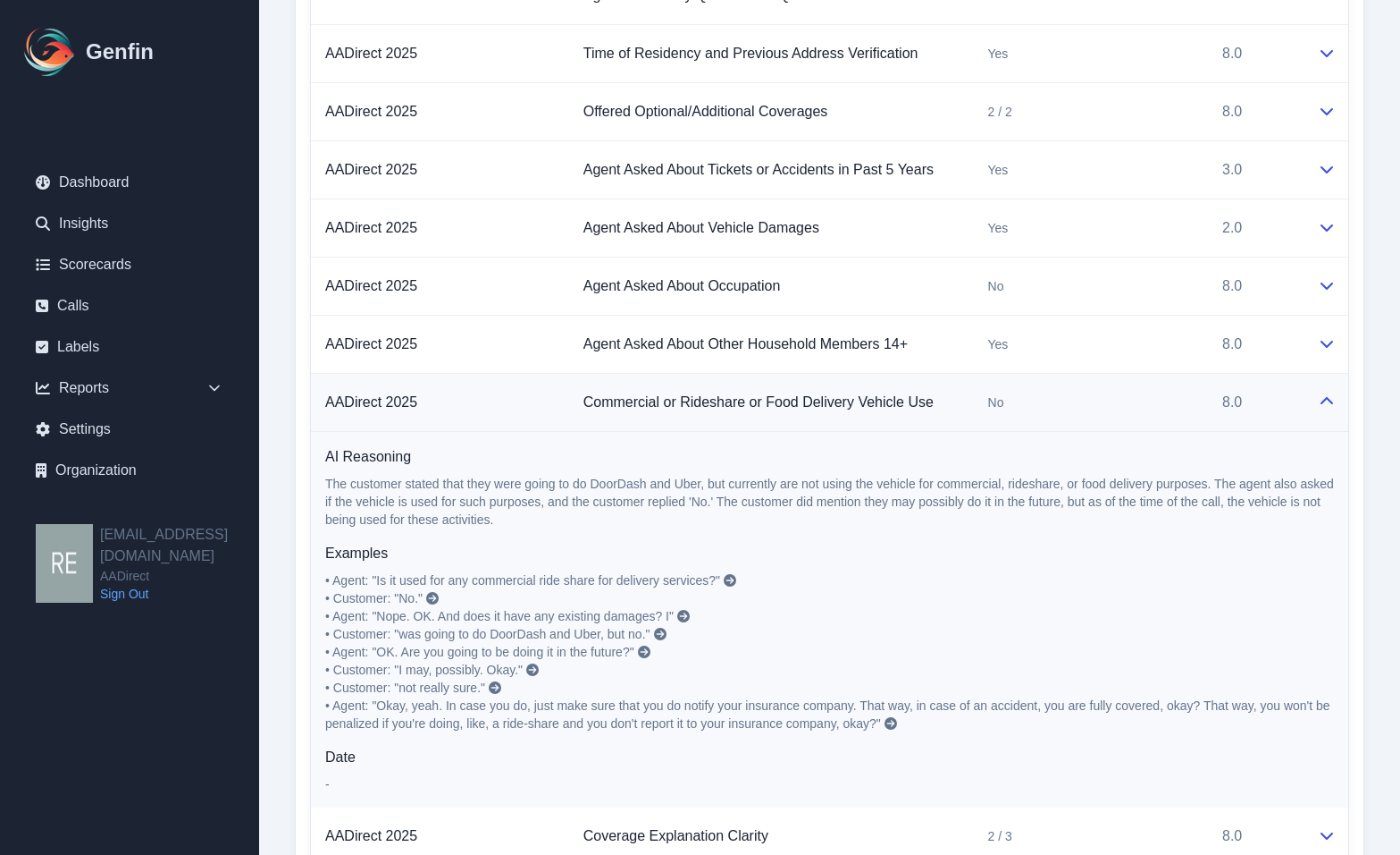
click at [1321, 400] on icon at bounding box center [1327, 402] width 14 height 14
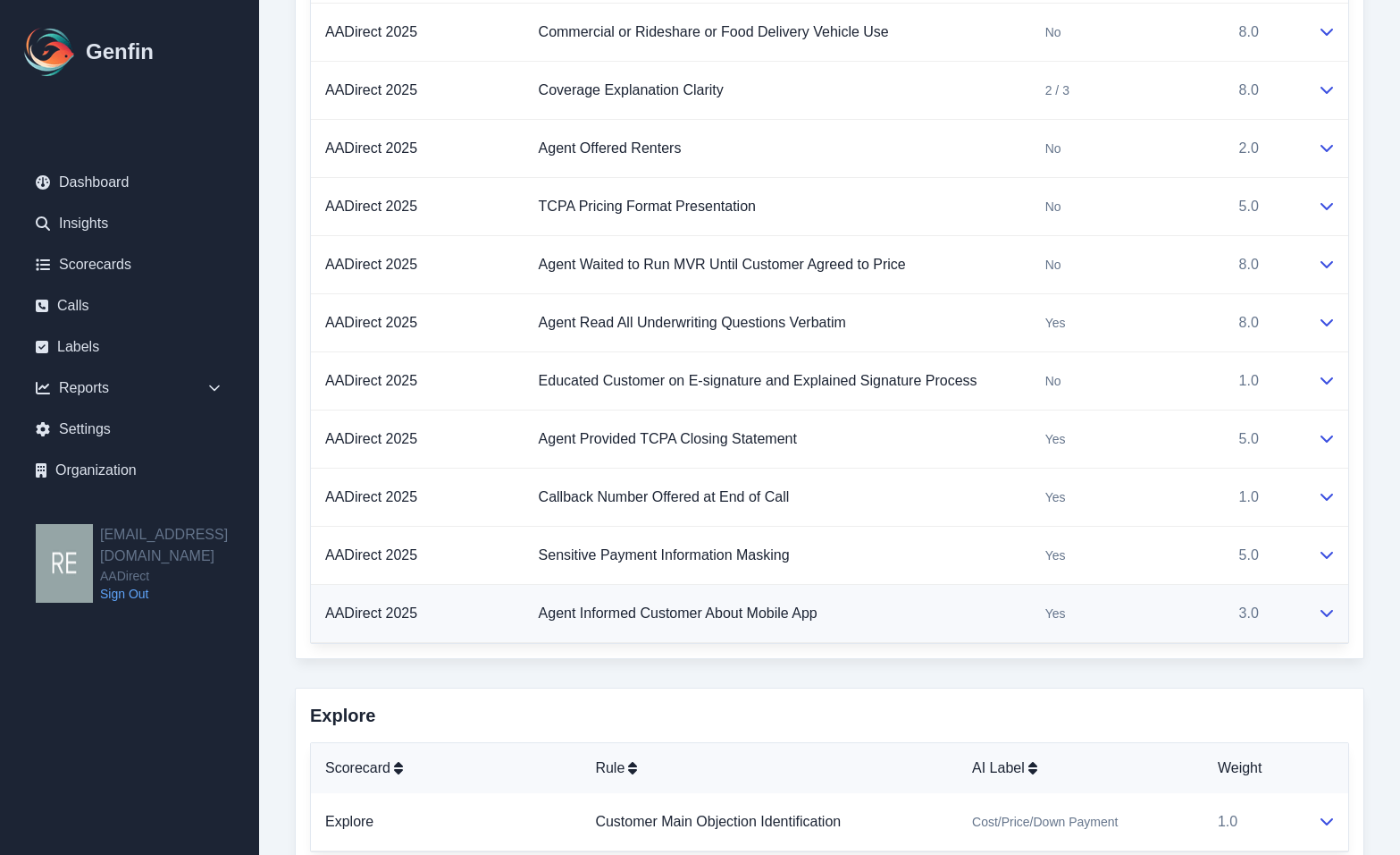
scroll to position [4205, 0]
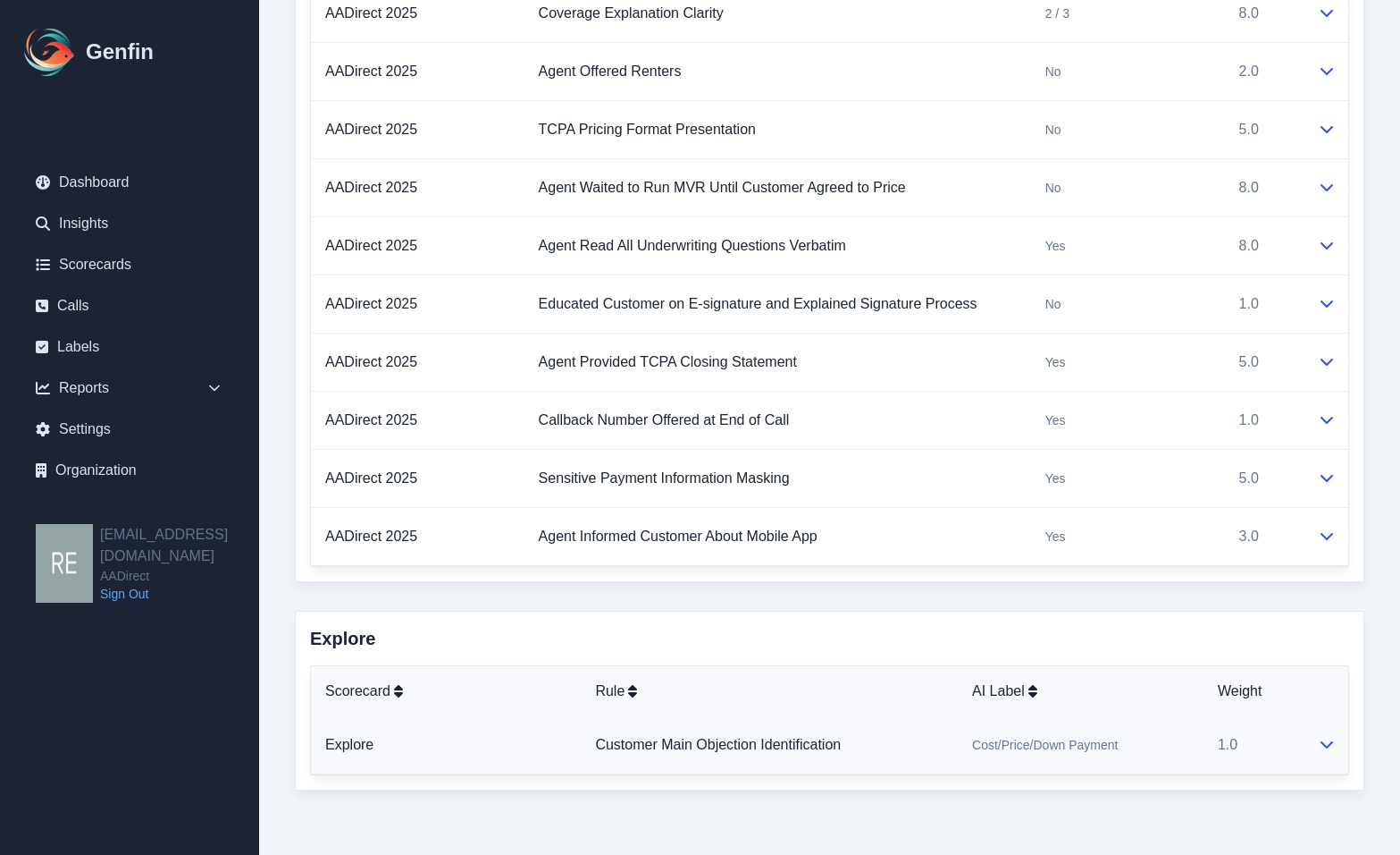
click at [867, 741] on td "Customer Main Objection Identification" at bounding box center [769, 745] width 377 height 58
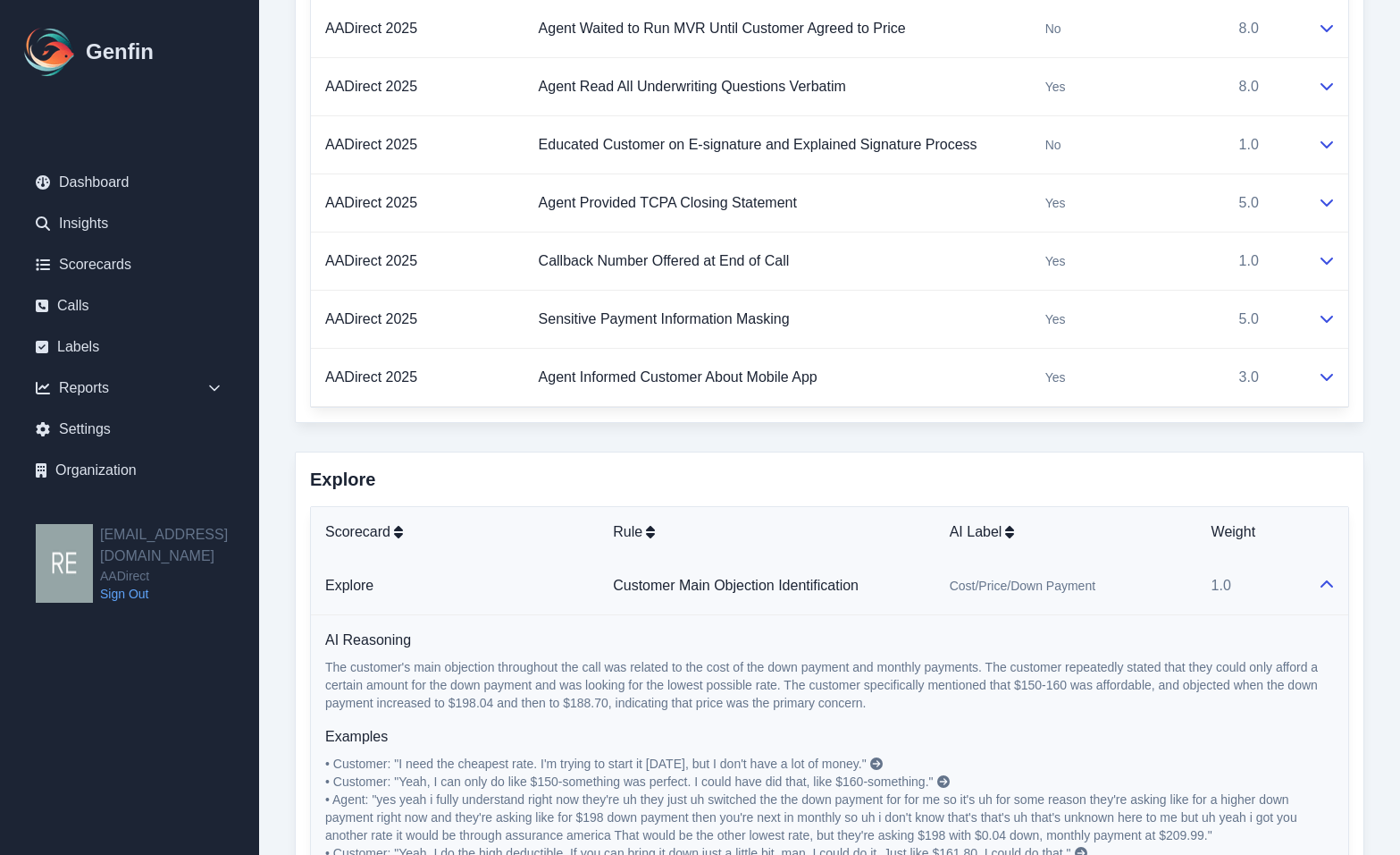
scroll to position [4563, 0]
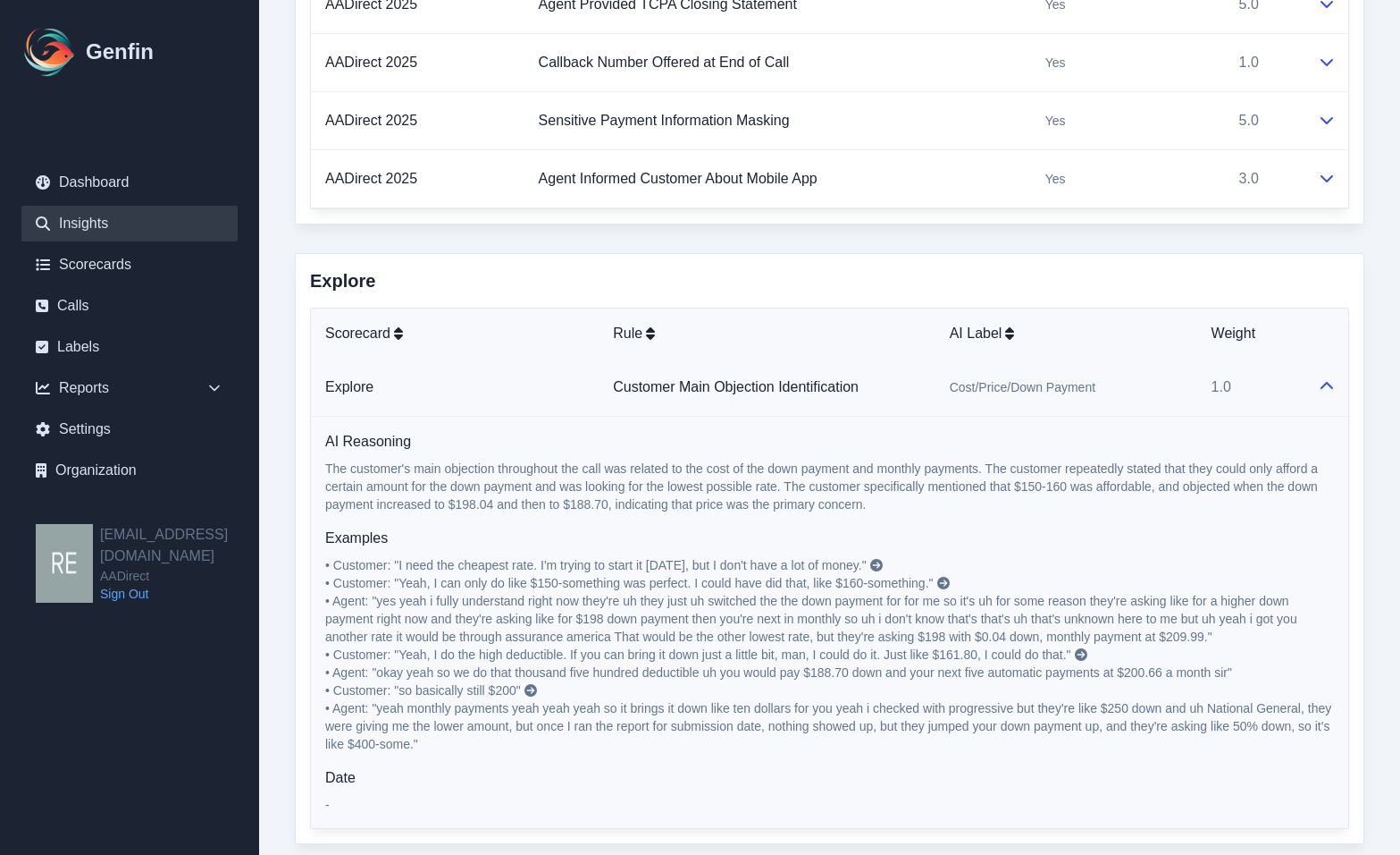
click at [123, 230] on link "Insights" at bounding box center [129, 223] width 216 height 36
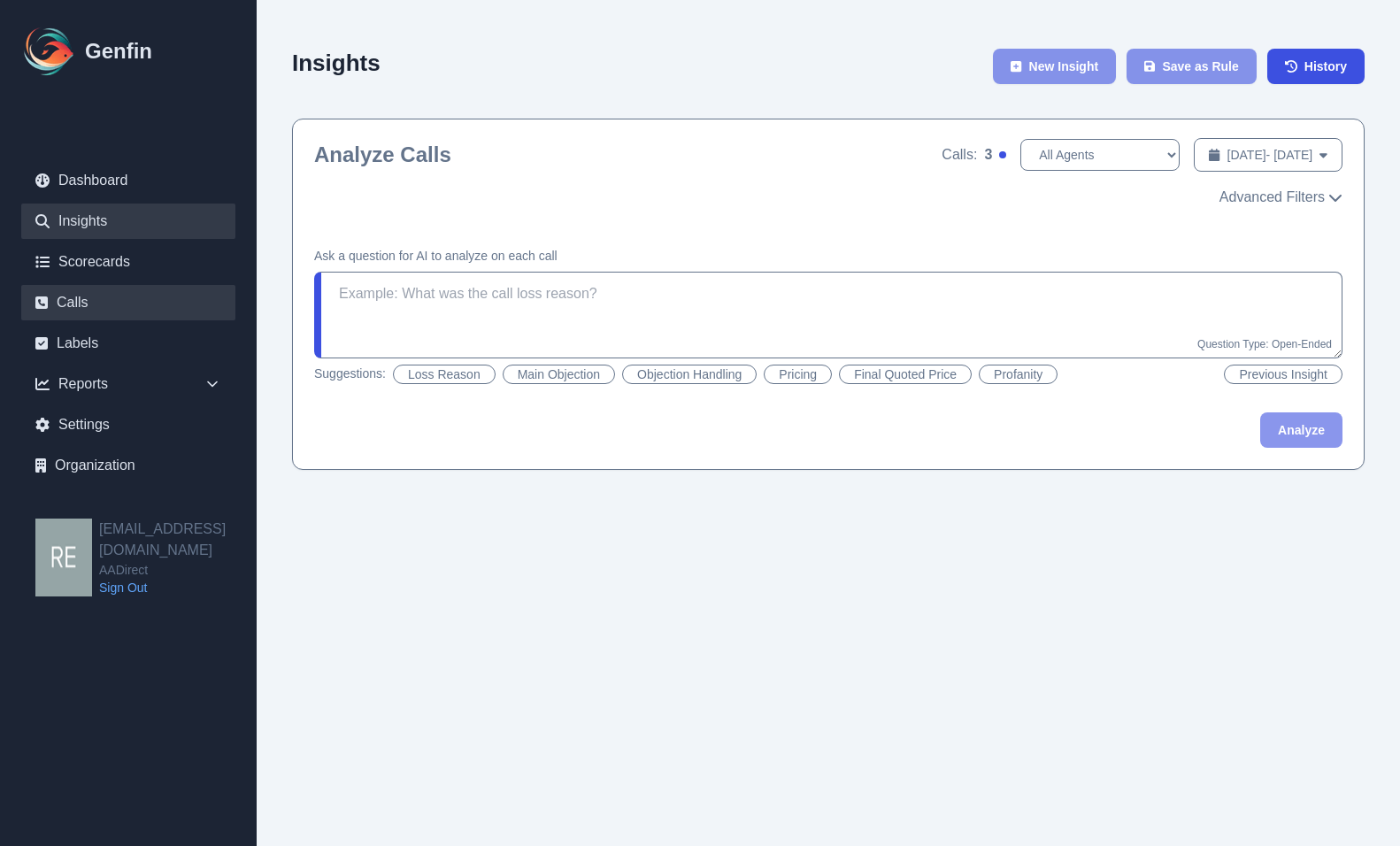
click at [114, 298] on link "Calls" at bounding box center [128, 302] width 214 height 35
